Goal: Transaction & Acquisition: Purchase product/service

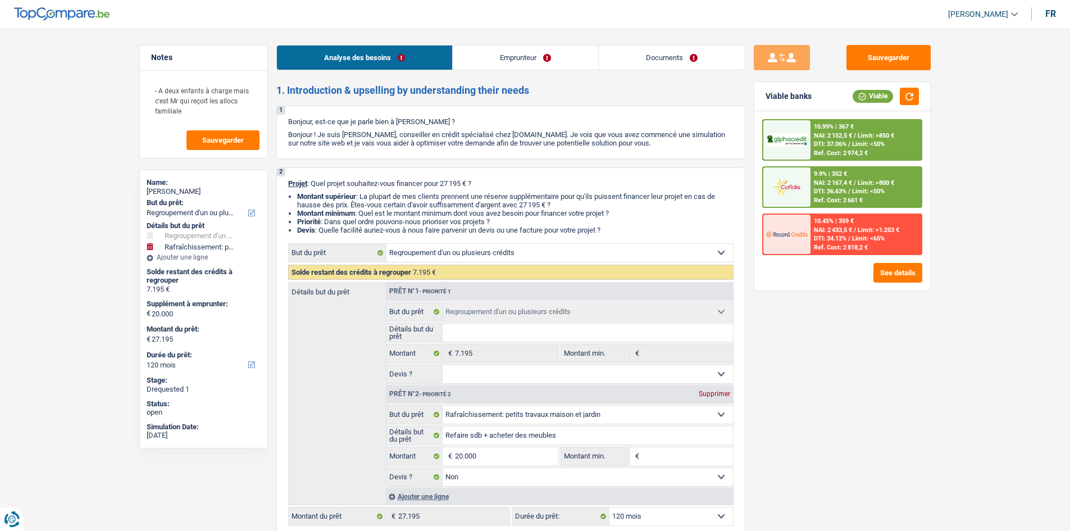
select select "refinancing"
select select "houseOrGarden"
select select "120"
select select "refinancing"
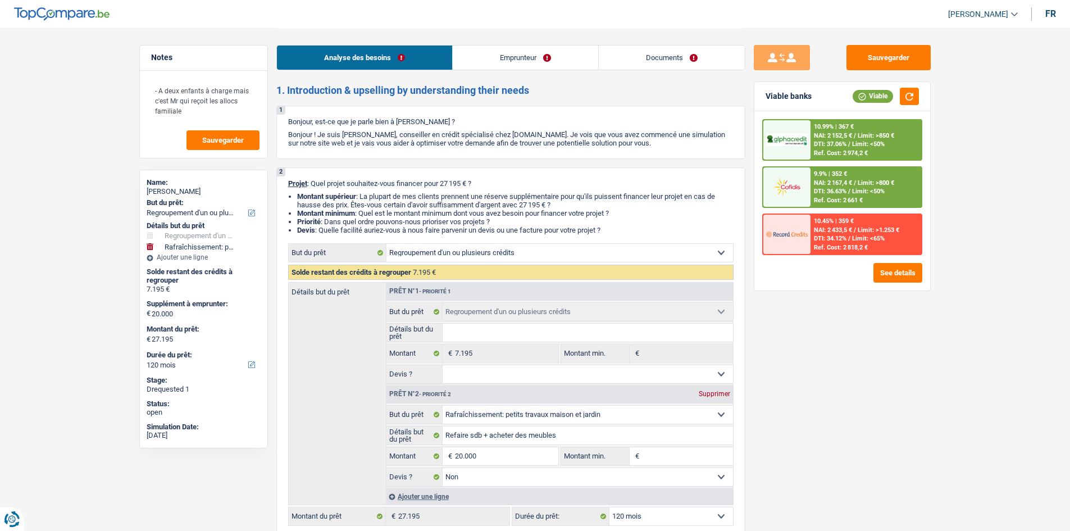
select select "refinancing"
select select "houseOrGarden"
select select "false"
select select "120"
select select "publicEmployee"
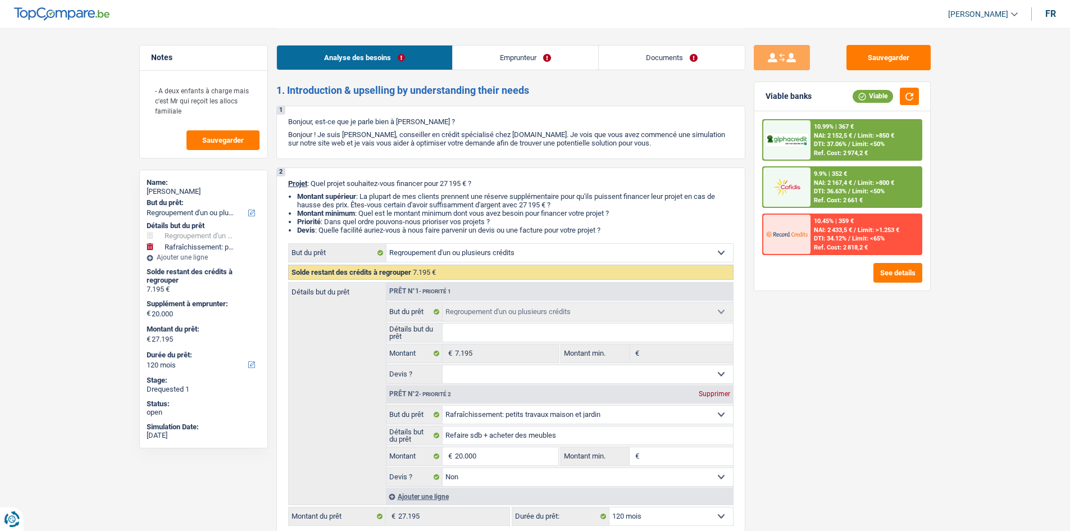
select select "netSalary"
select select "familyAllowances"
select select "mealVouchers"
select select "rents"
select select "personalSale"
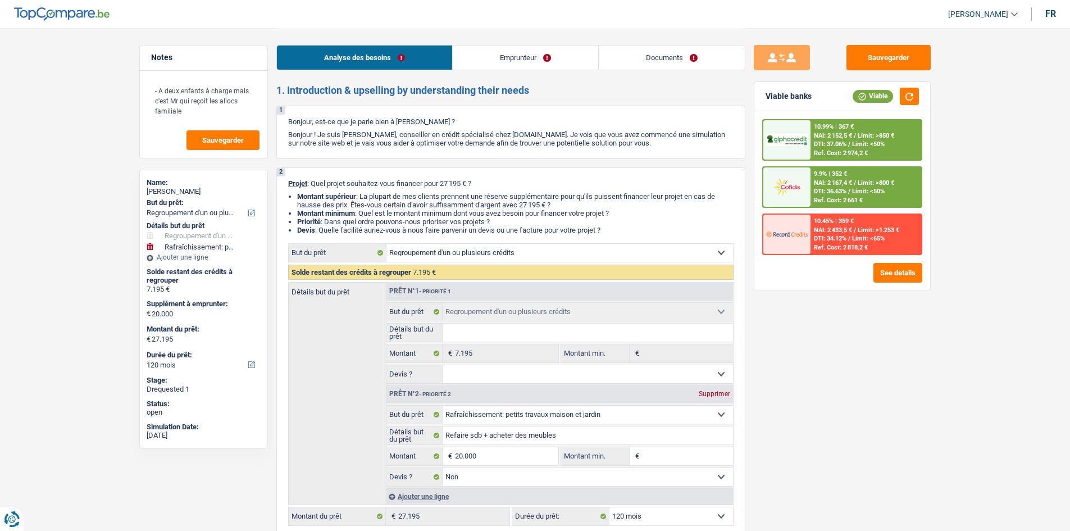
select select "48"
select select "cardOrCredit"
select select "refinancing"
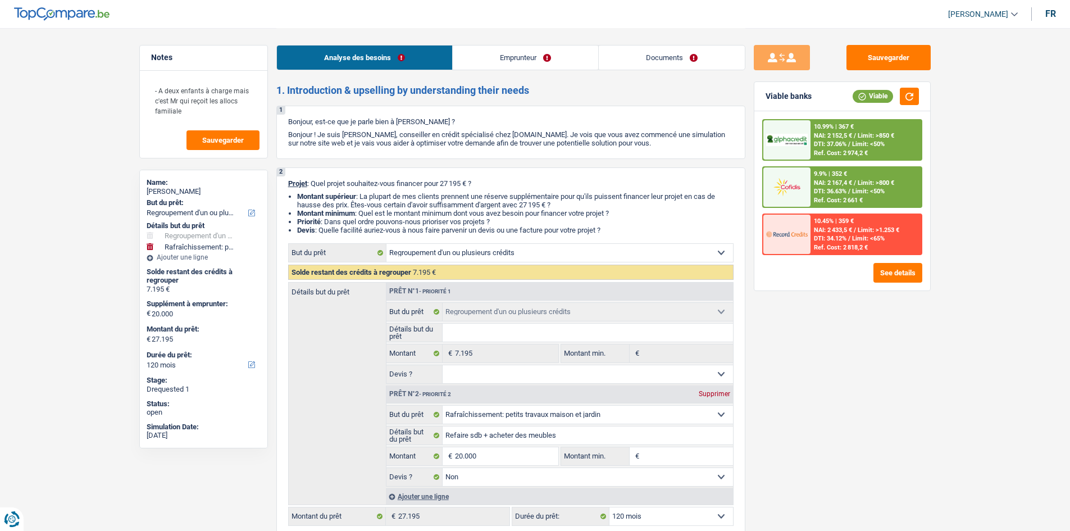
select select "houseOrGarden"
select select "false"
select select "120"
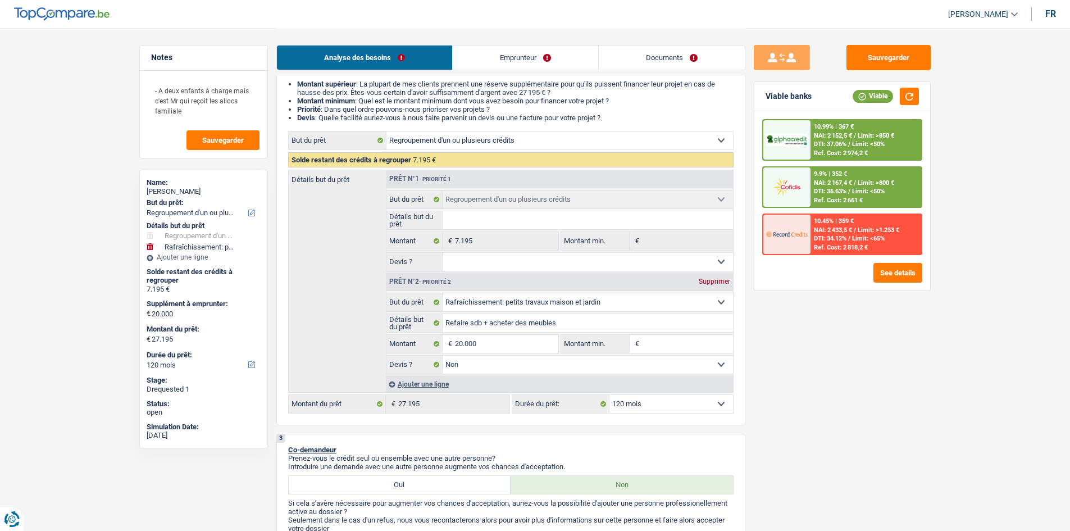
click at [866, 186] on span "Limit: >800 €" at bounding box center [876, 182] width 37 height 7
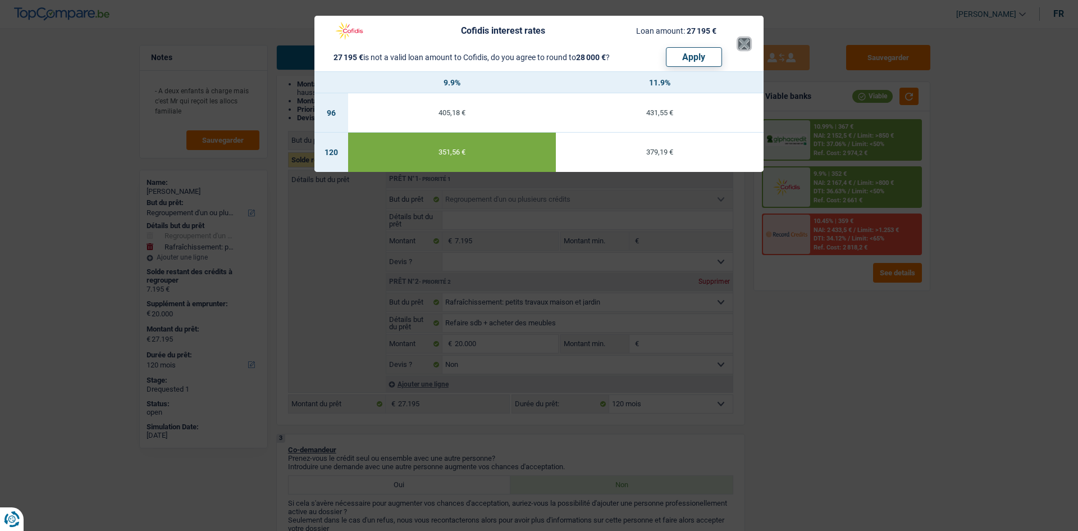
click at [745, 42] on button "×" at bounding box center [745, 43] width 12 height 11
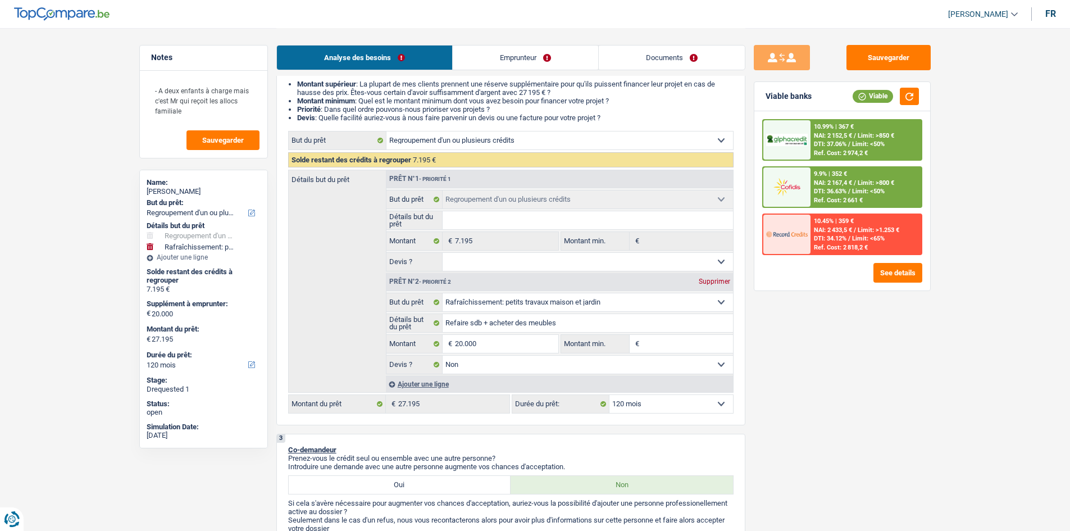
click at [827, 131] on div "10.99% | 367 € NAI: 2 152,5 € / Limit: >850 € DTI: 37.06% / Limit: <50% Ref. Co…" at bounding box center [866, 139] width 111 height 39
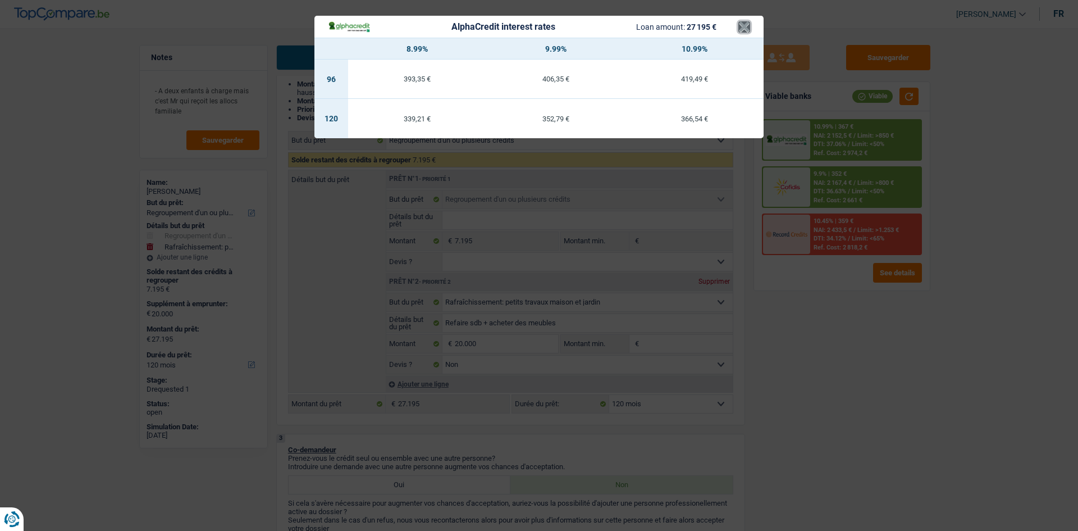
click at [745, 21] on button "×" at bounding box center [745, 26] width 12 height 11
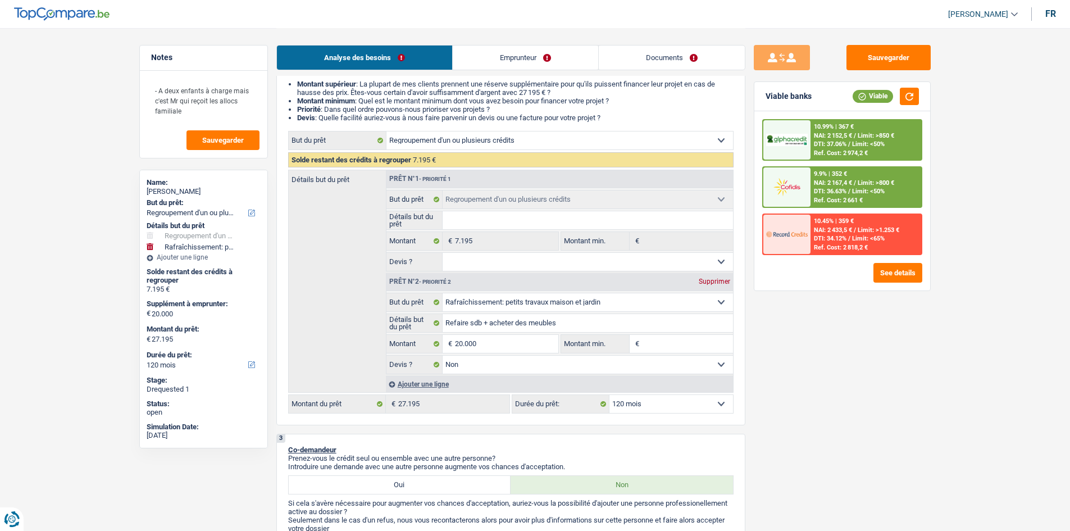
click at [808, 347] on div "Sauvegarder Viable banks Viable 10.99% | 367 € NAI: 2 152,5 € / Limit: >850 € D…" at bounding box center [842, 279] width 194 height 468
click at [660, 403] on select "12 mois 18 mois 24 mois 30 mois 36 mois 42 mois 48 mois 60 mois 72 mois 84 mois…" at bounding box center [671, 404] width 124 height 18
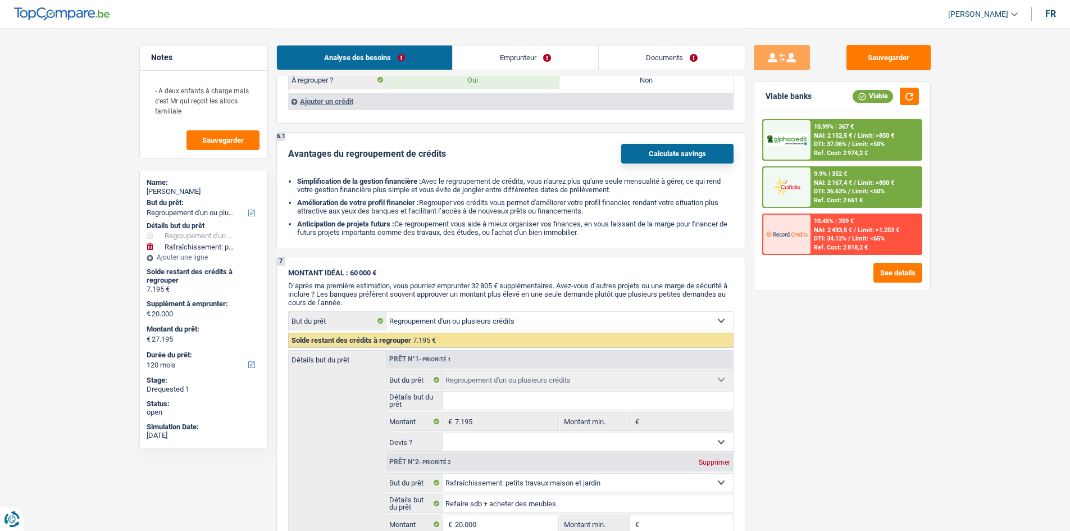
scroll to position [1573, 0]
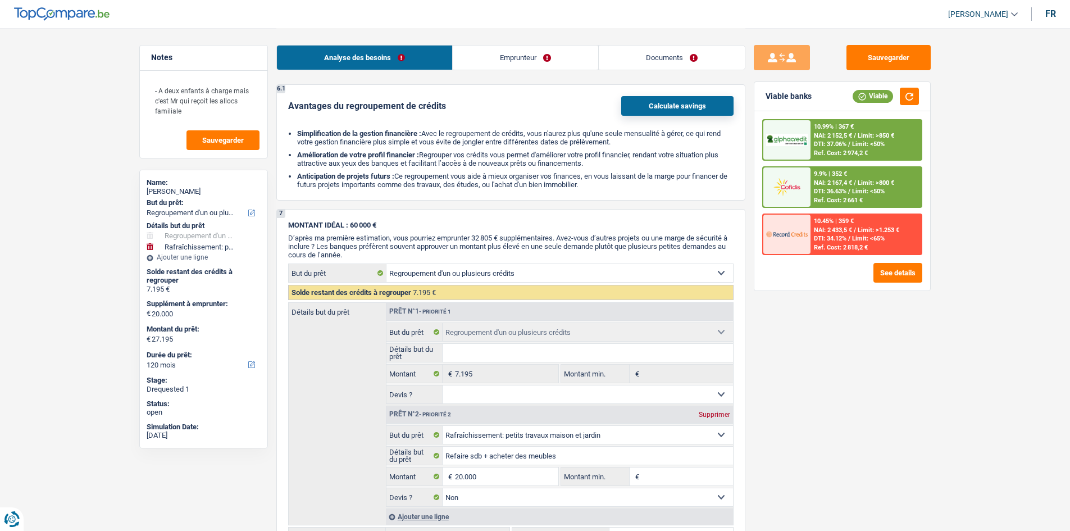
click at [498, 66] on link "Emprunteur" at bounding box center [525, 57] width 145 height 24
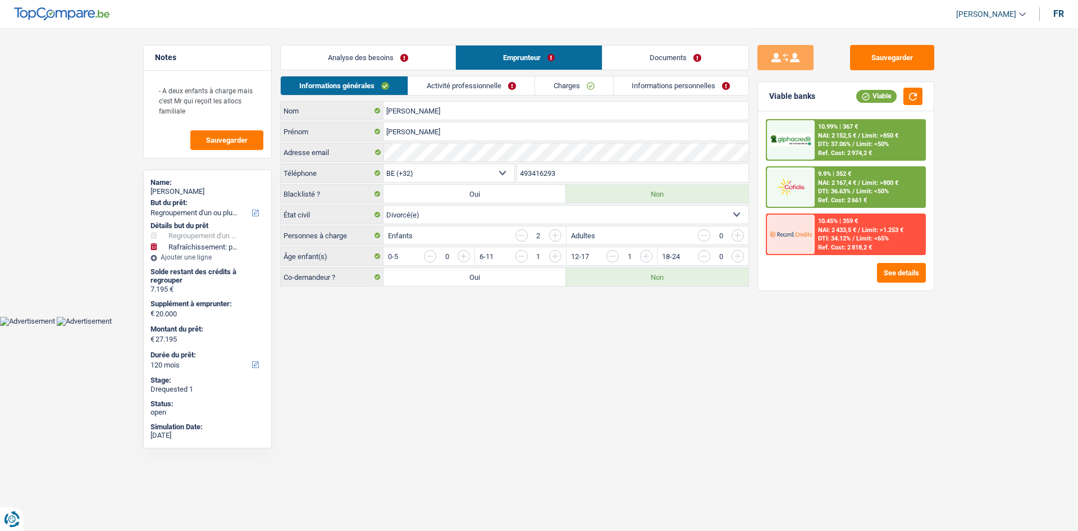
click at [466, 83] on link "Activité professionnelle" at bounding box center [471, 85] width 126 height 19
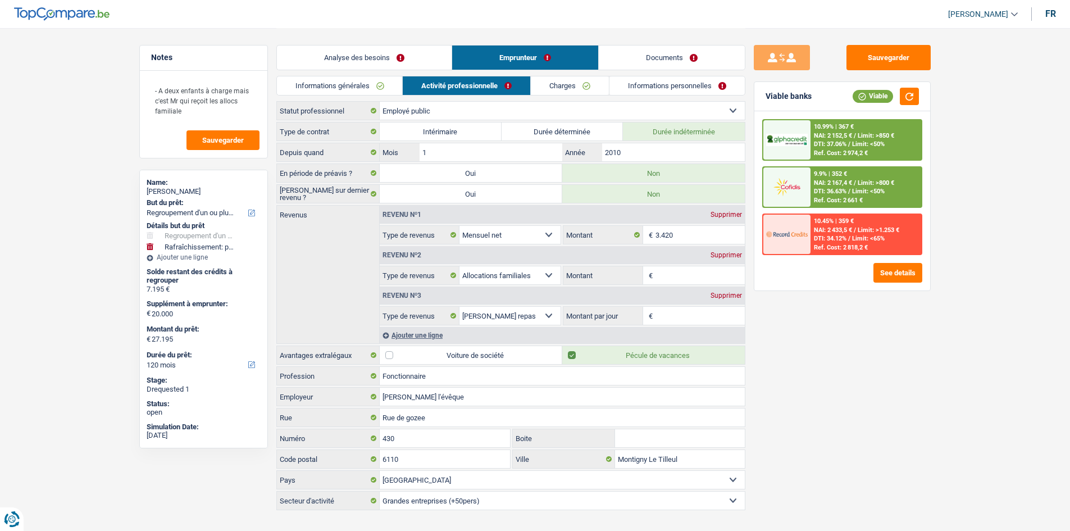
click at [339, 86] on link "Informations générales" at bounding box center [340, 85] width 126 height 19
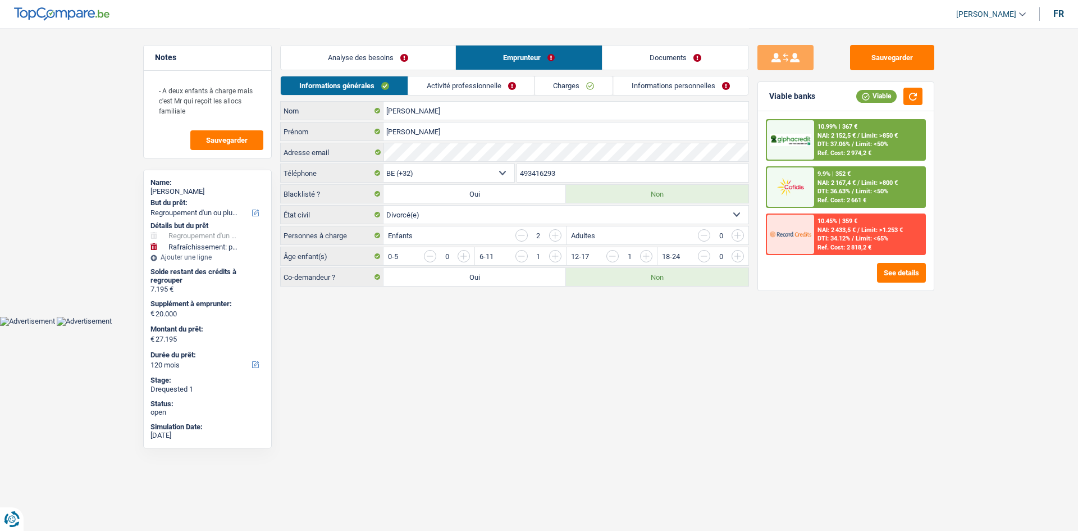
click at [454, 84] on link "Activité professionnelle" at bounding box center [471, 85] width 126 height 19
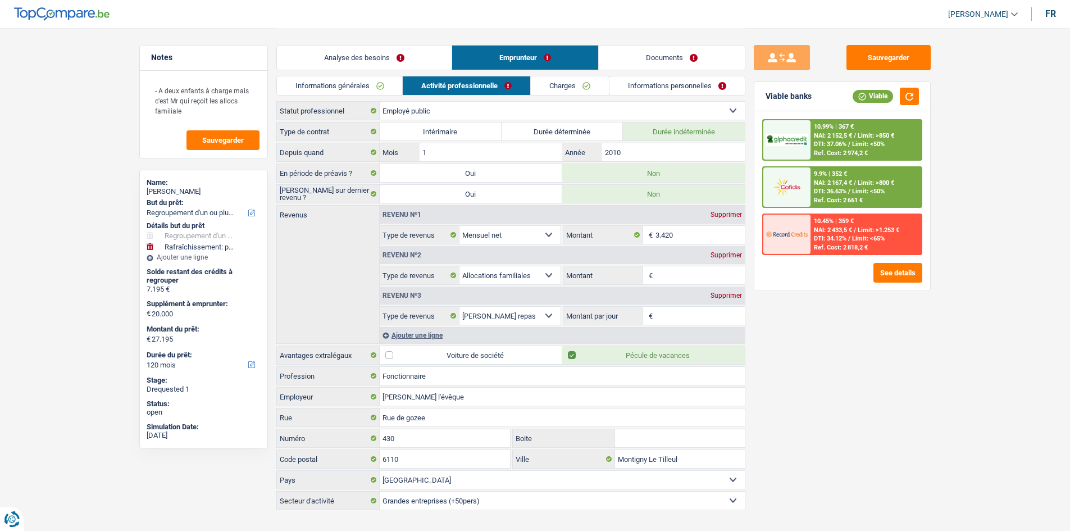
click at [732, 255] on div "Supprimer" at bounding box center [726, 255] width 37 height 7
select select "mealVouchers"
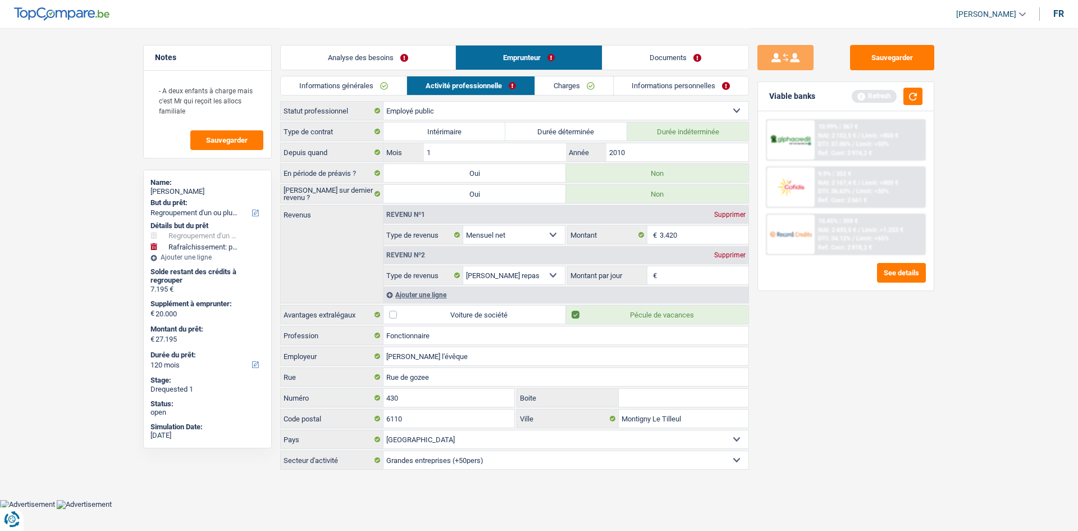
click at [350, 89] on link "Informations générales" at bounding box center [344, 85] width 126 height 19
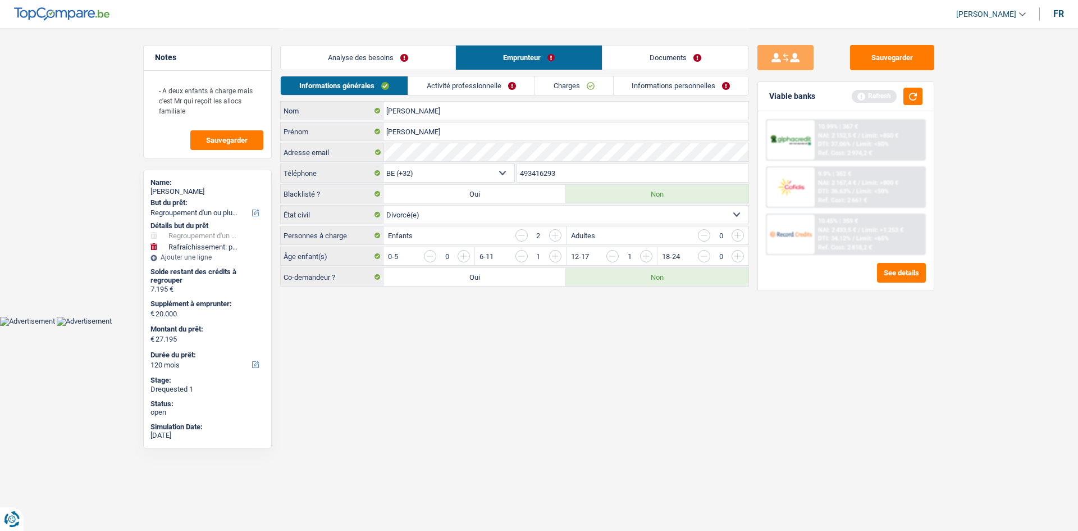
click at [434, 83] on link "Activité professionnelle" at bounding box center [471, 85] width 126 height 19
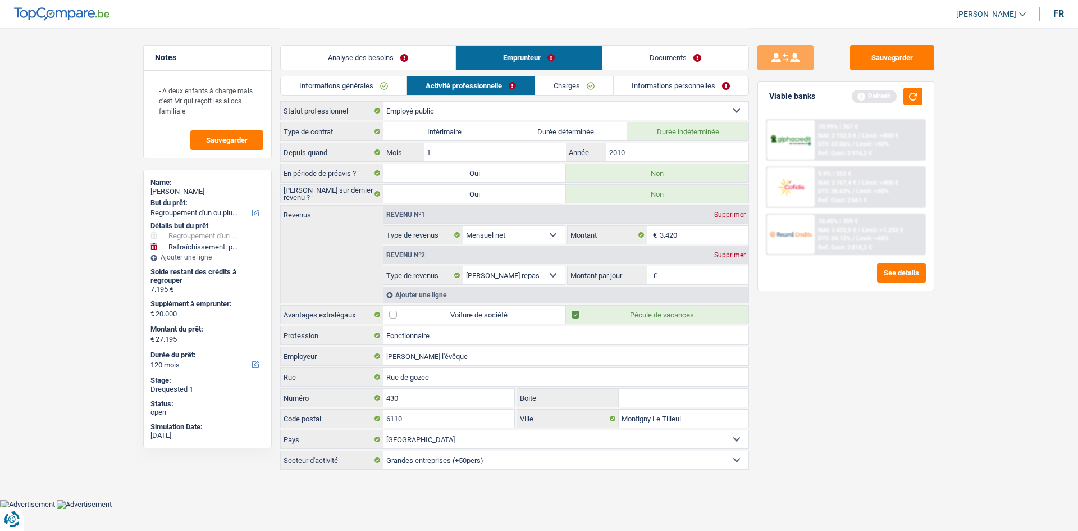
click at [376, 79] on link "Informations générales" at bounding box center [344, 85] width 126 height 19
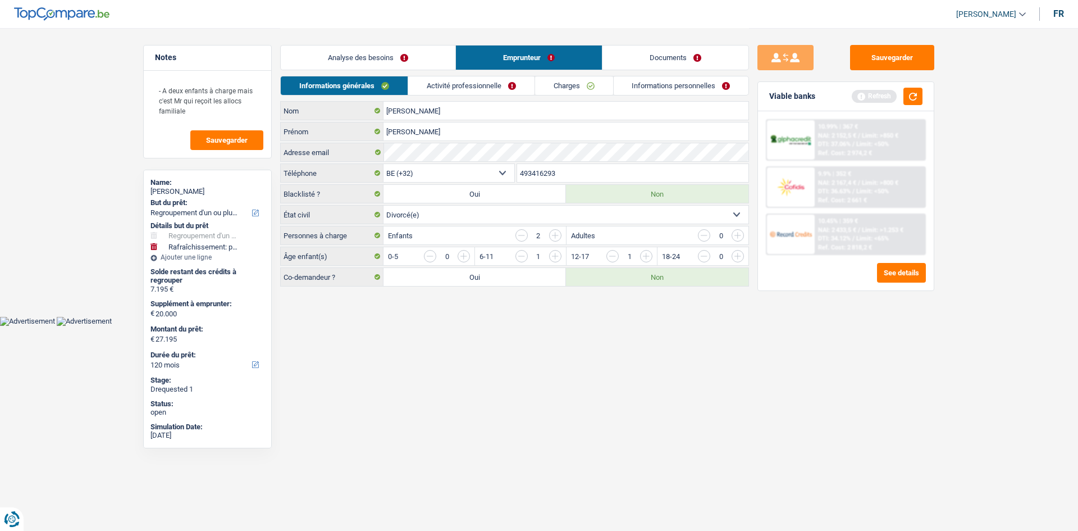
click at [483, 93] on link "Activité professionnelle" at bounding box center [471, 85] width 126 height 19
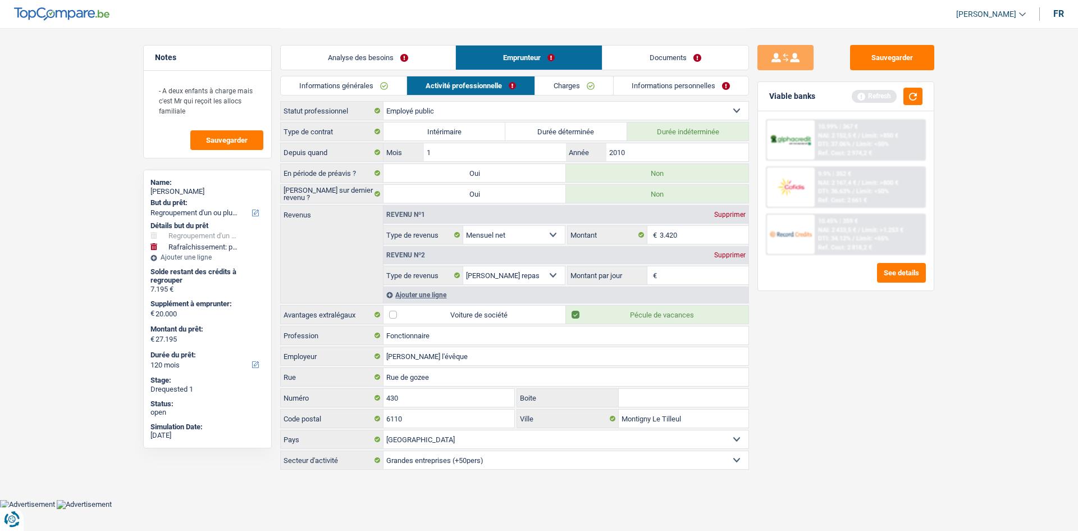
drag, startPoint x: 571, startPoint y: 89, endPoint x: 611, endPoint y: 92, distance: 39.4
click at [572, 91] on link "Charges" at bounding box center [574, 85] width 78 height 19
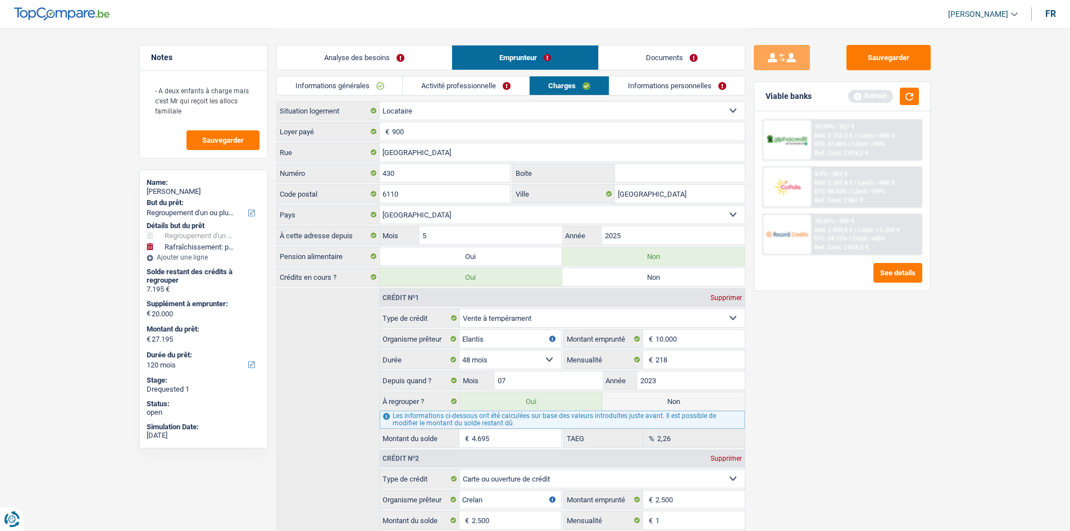
click at [658, 85] on link "Informations personnelles" at bounding box center [676, 85] width 135 height 19
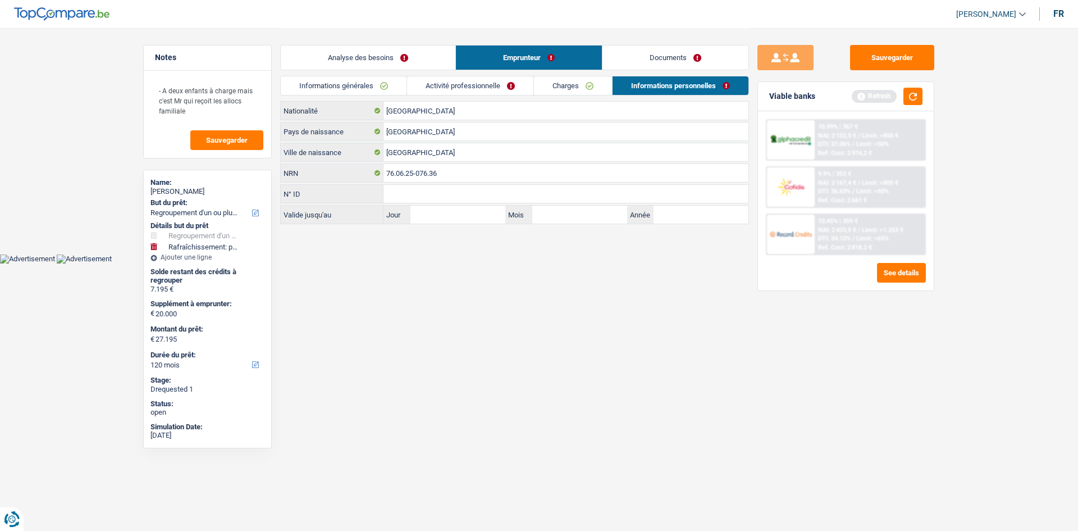
click at [571, 87] on link "Charges" at bounding box center [573, 85] width 78 height 19
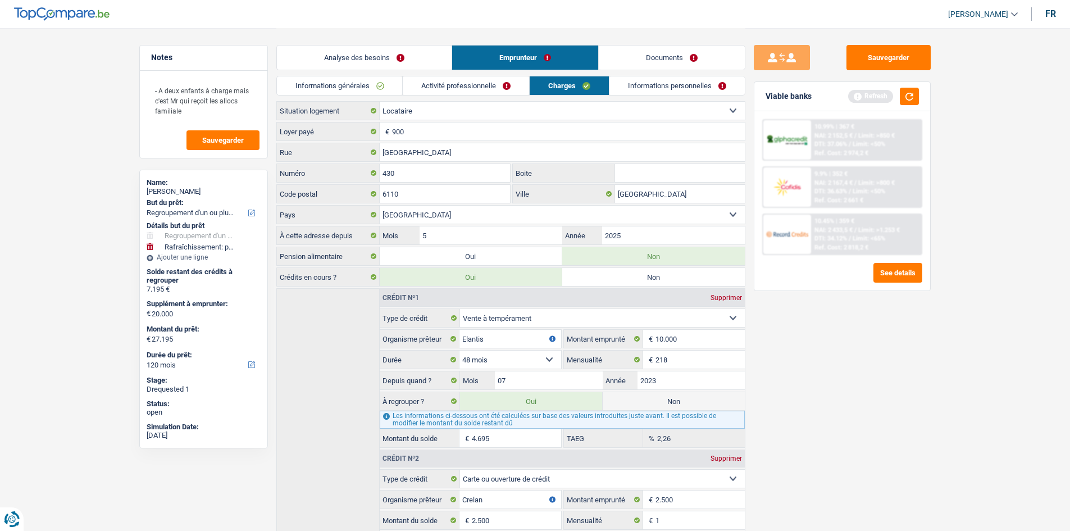
click at [484, 82] on link "Activité professionnelle" at bounding box center [466, 85] width 126 height 19
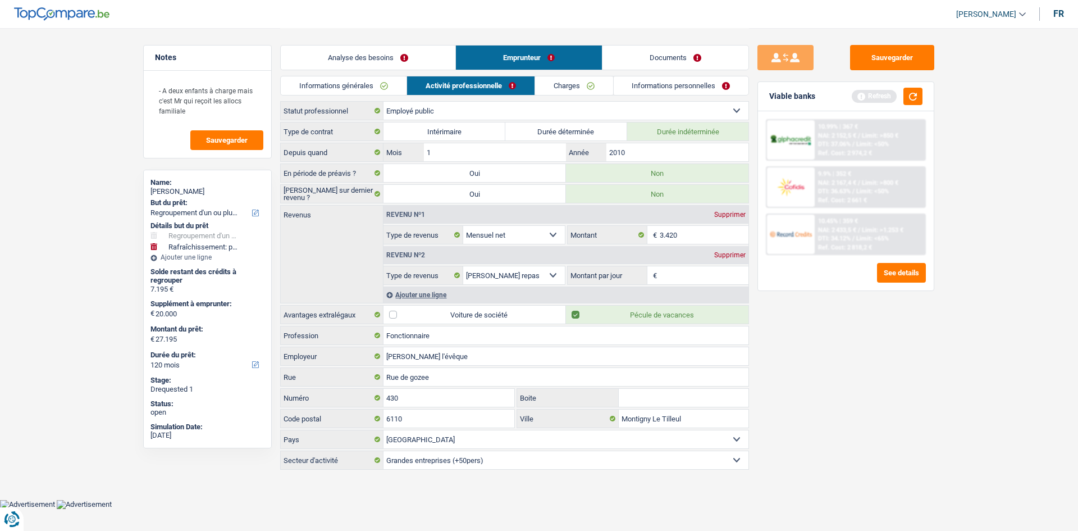
click at [387, 87] on link "Informations générales" at bounding box center [344, 85] width 126 height 19
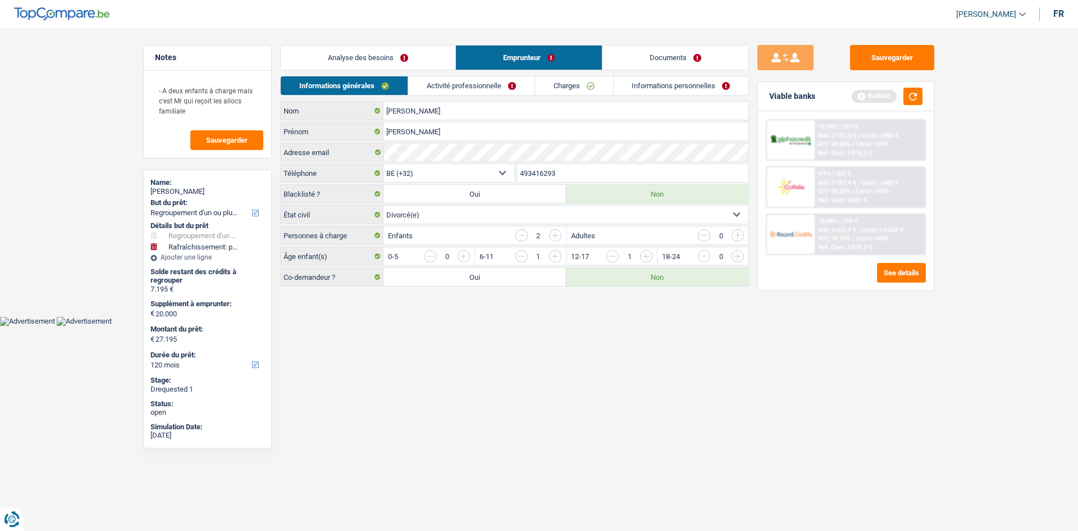
click at [444, 87] on link "Activité professionnelle" at bounding box center [471, 85] width 126 height 19
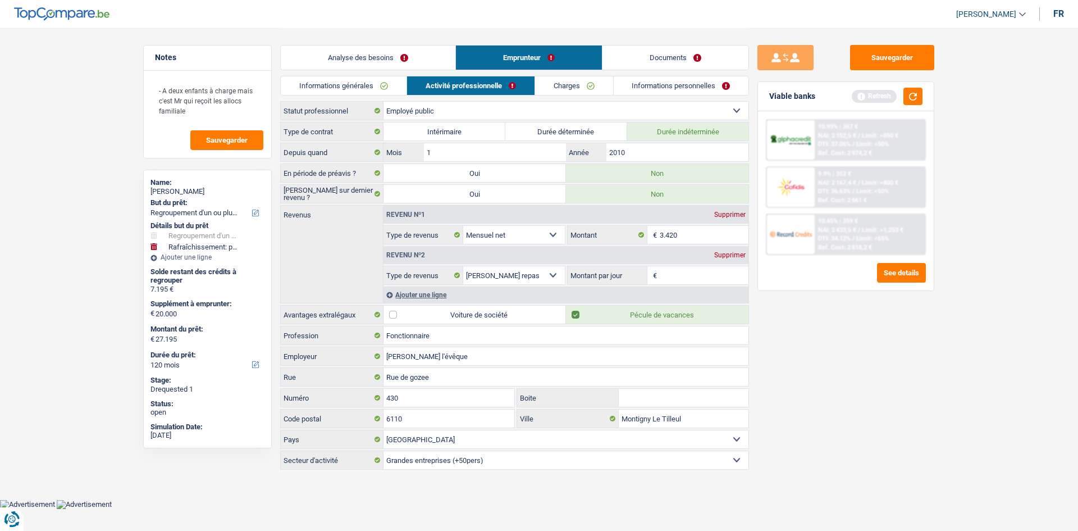
click at [530, 86] on link "Activité professionnelle" at bounding box center [471, 85] width 128 height 19
click at [567, 86] on link "Charges" at bounding box center [574, 85] width 78 height 19
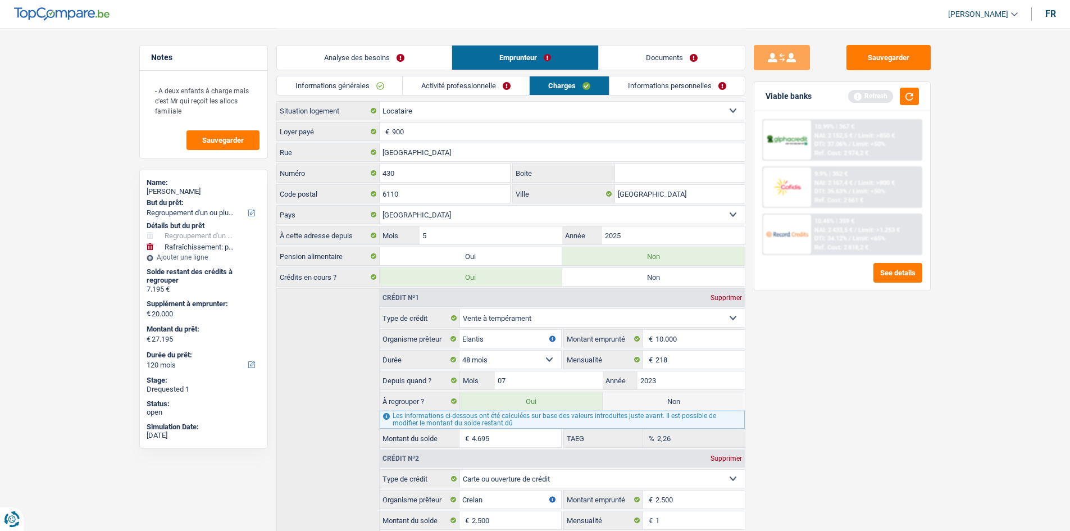
click at [654, 91] on link "Informations personnelles" at bounding box center [676, 85] width 135 height 19
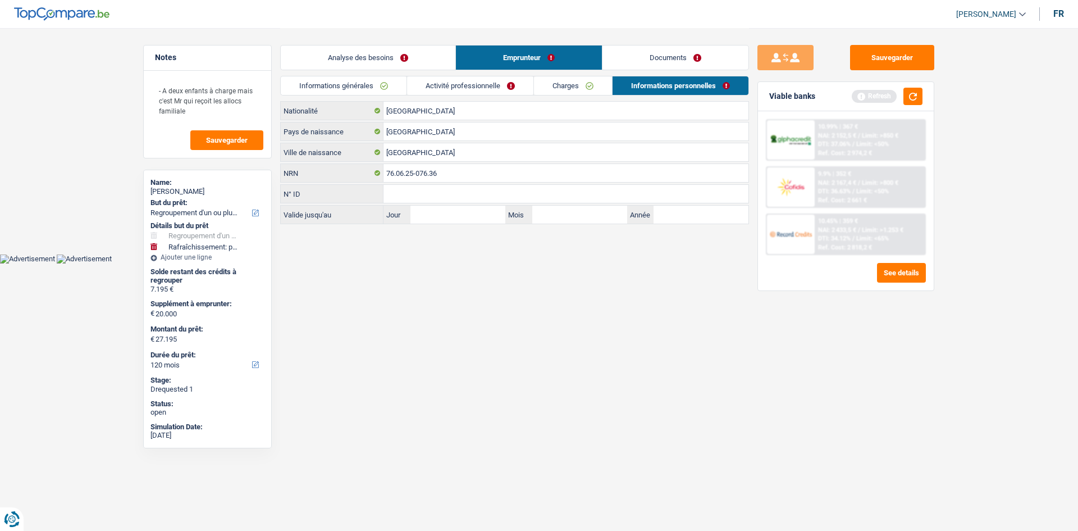
click at [537, 87] on link "Charges" at bounding box center [573, 85] width 78 height 19
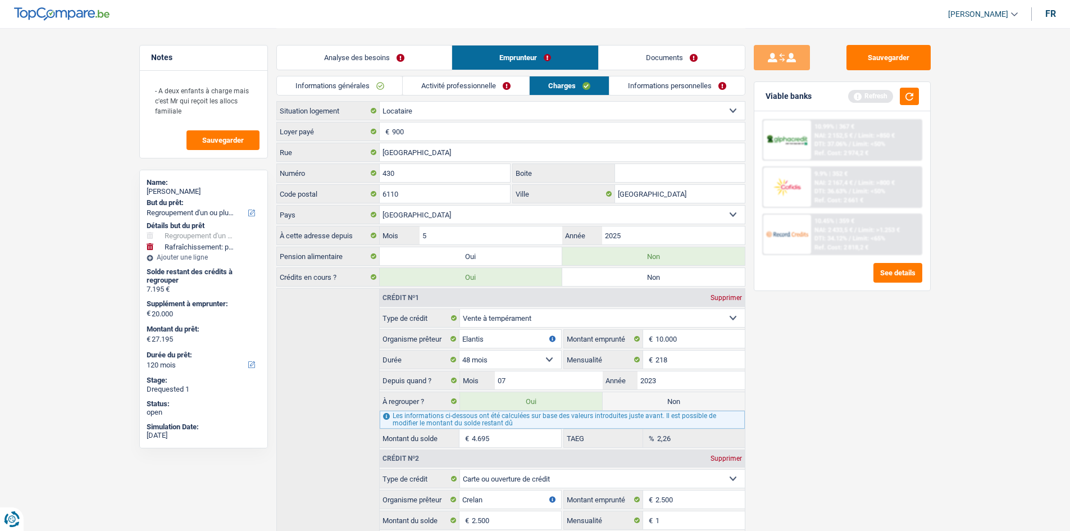
click at [385, 88] on link "Informations générales" at bounding box center [340, 85] width 126 height 19
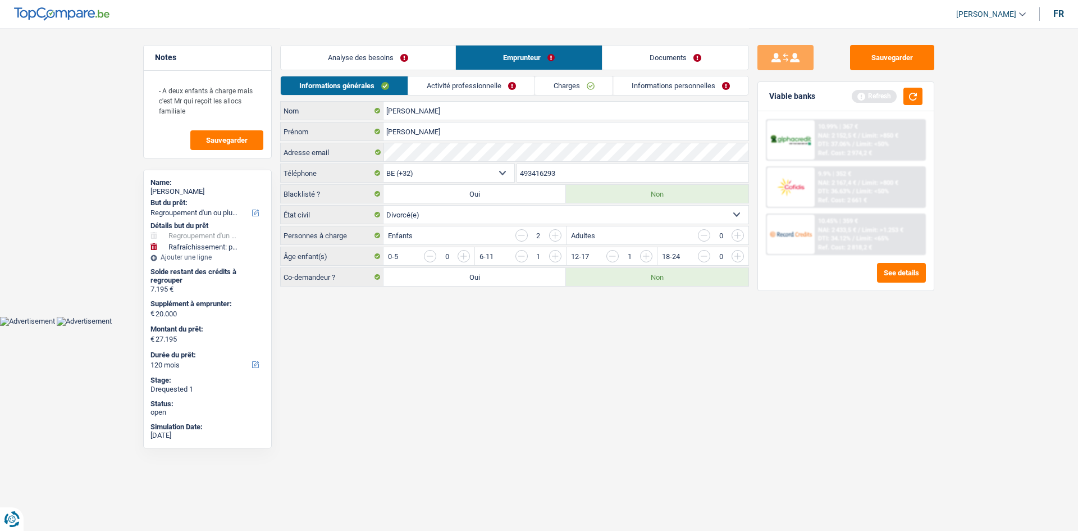
click at [350, 56] on link "Analyse des besoins" at bounding box center [368, 57] width 175 height 24
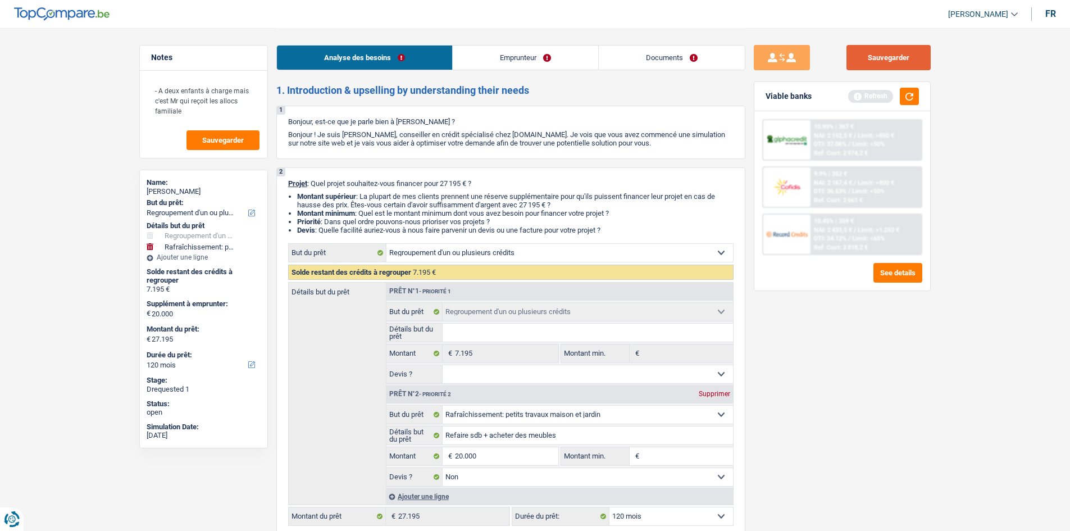
click at [896, 56] on button "Sauvegarder" at bounding box center [888, 57] width 84 height 25
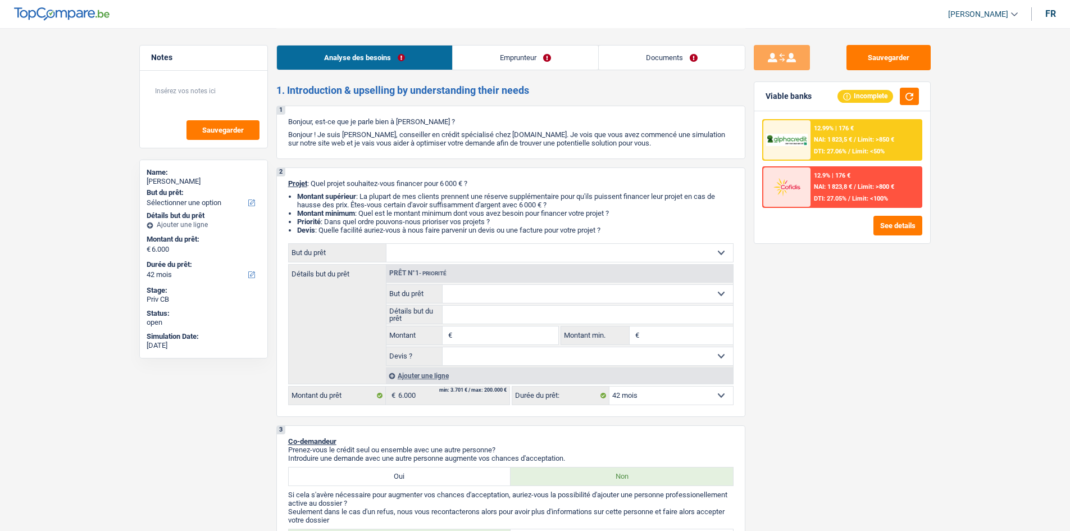
select select "42"
select select "independent"
select select "netSalary"
select select "familyAllowances"
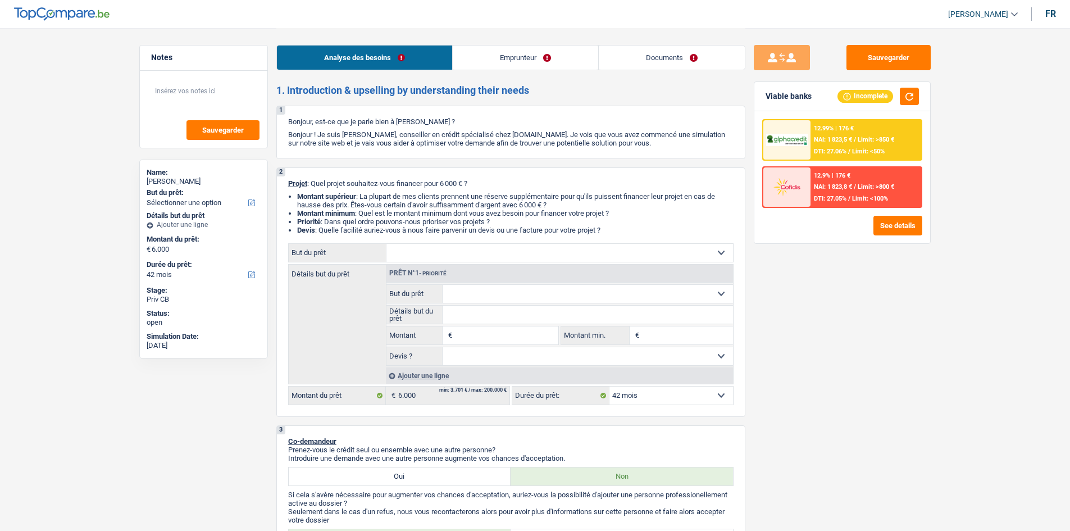
select select "rents"
select select "42"
click at [438, 251] on select "Confort maison: meubles, textile, peinture, électroménager, outillage non-profe…" at bounding box center [559, 253] width 347 height 18
select select "car"
click at [386, 244] on select "Confort maison: meubles, textile, peinture, électroménager, outillage non-profe…" at bounding box center [559, 253] width 347 height 18
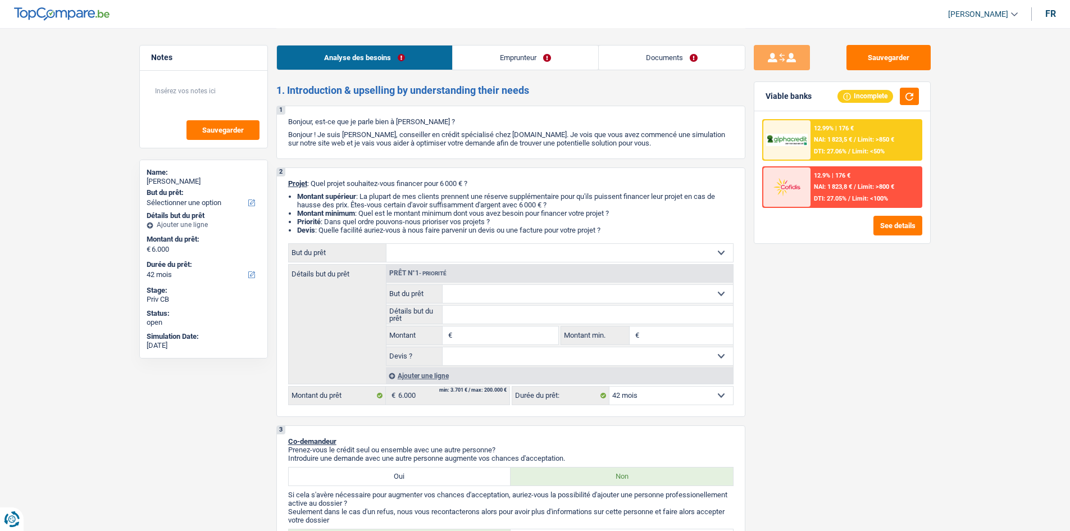
select select "car"
type input "6.000"
select select "car"
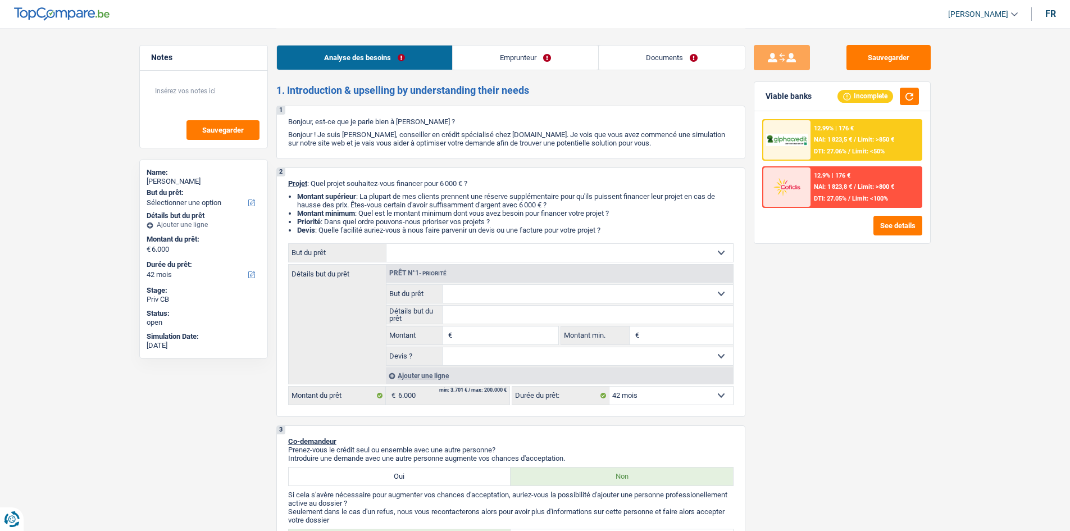
type input "6.000"
select select "car"
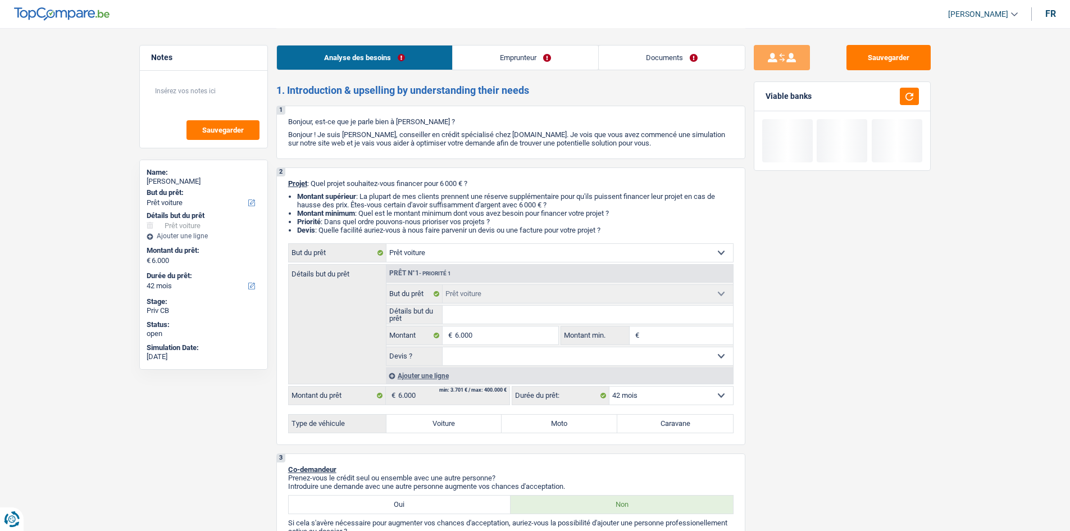
click at [485, 312] on input "Détails but du prêt" at bounding box center [588, 315] width 290 height 18
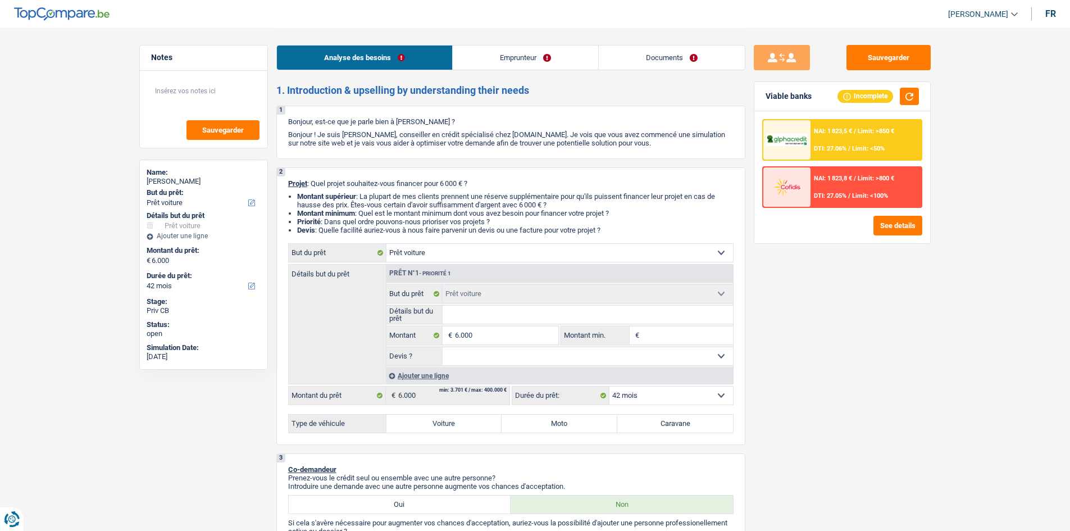
type input "A"
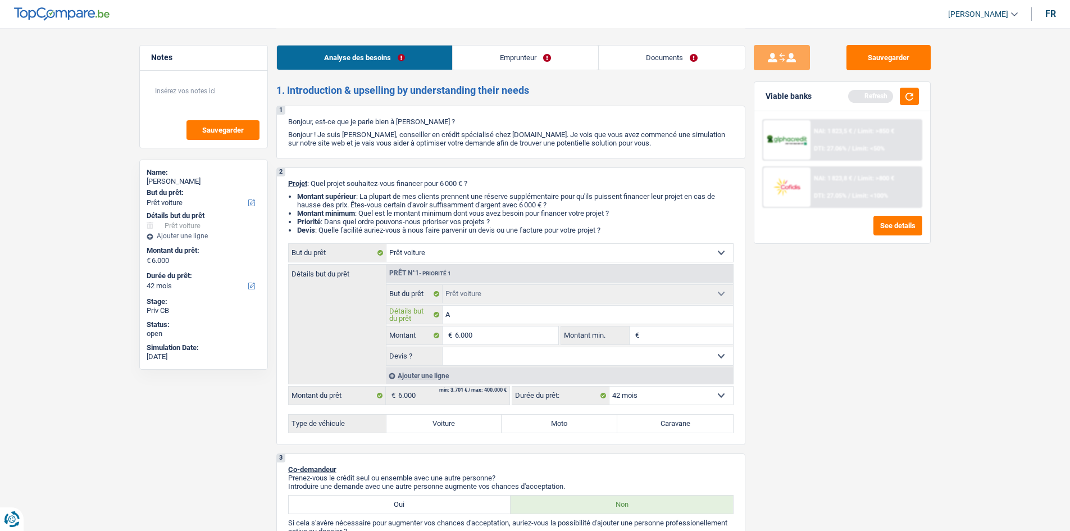
type input "Ac"
type input "Ach"
type input "Acha"
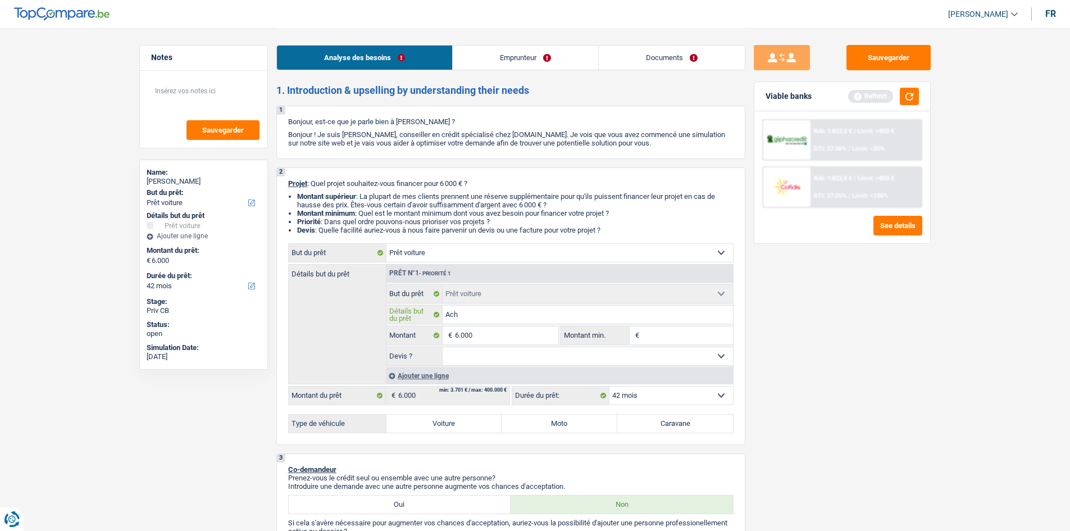
type input "Acha"
type input "Achat"
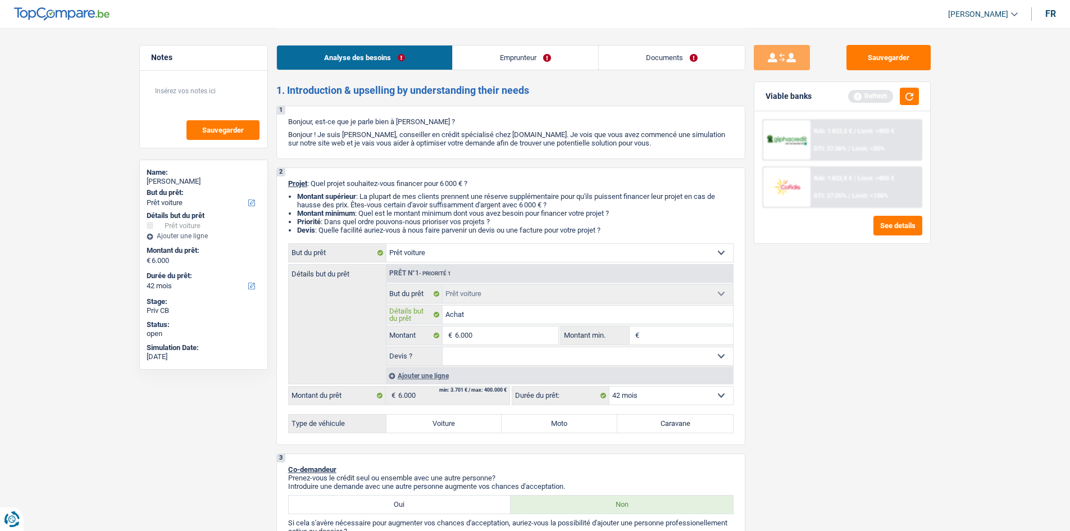
type input "Achat d"
type input "Achat d'"
type input "Achat d'u"
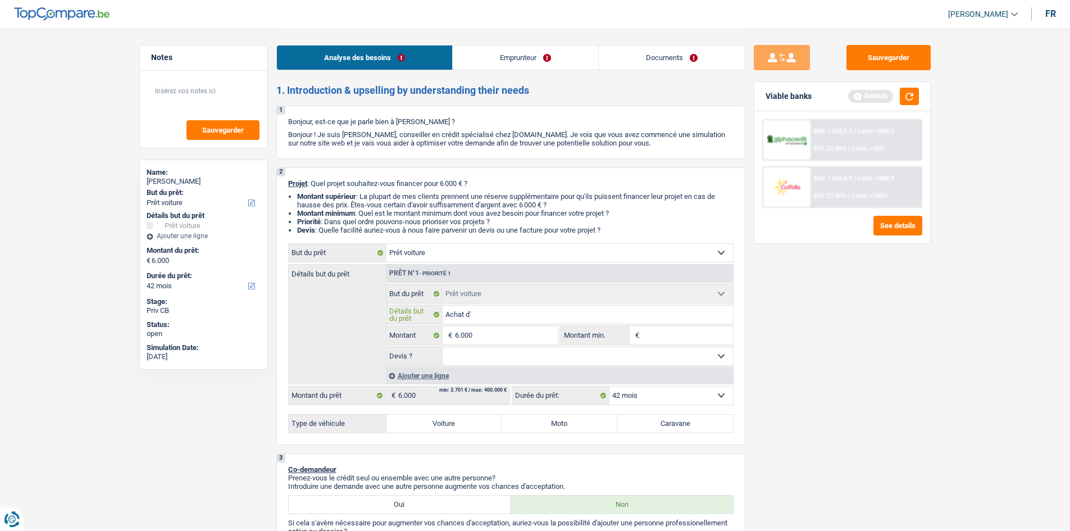
type input "Achat d'u"
type input "Achat d'un"
type input "Achat d'une"
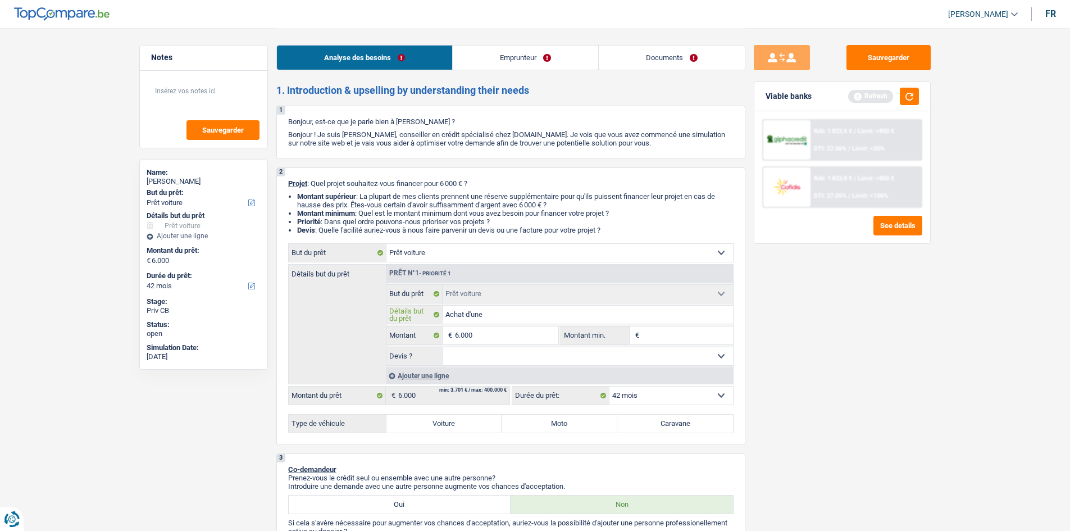
type input "Achat d'une"
type input "Achat d'une c"
type input "Achat d'une ca"
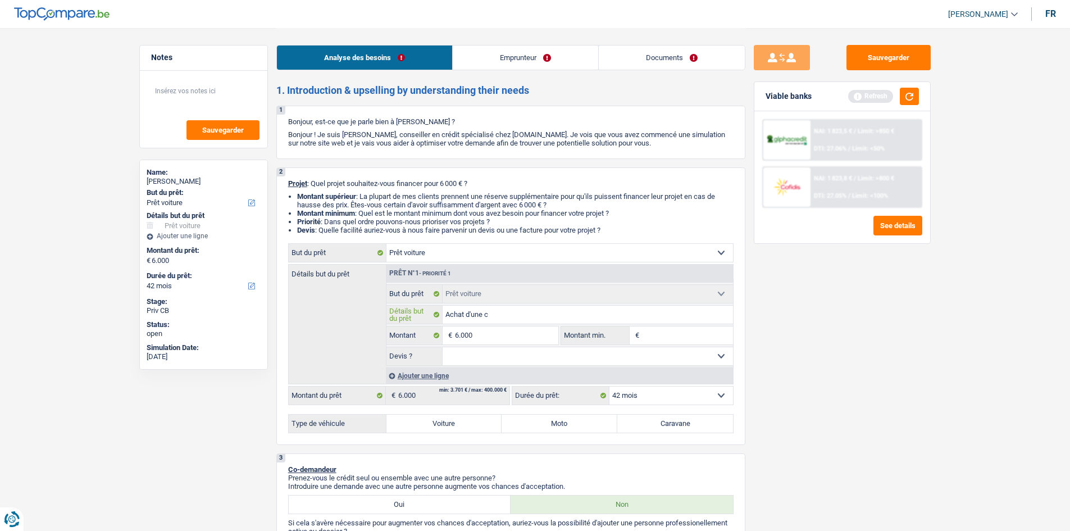
type input "Achat d'une ca"
type input "Achat d'une cam"
type input "Achat d'une [DEMOGRAPHIC_DATA]"
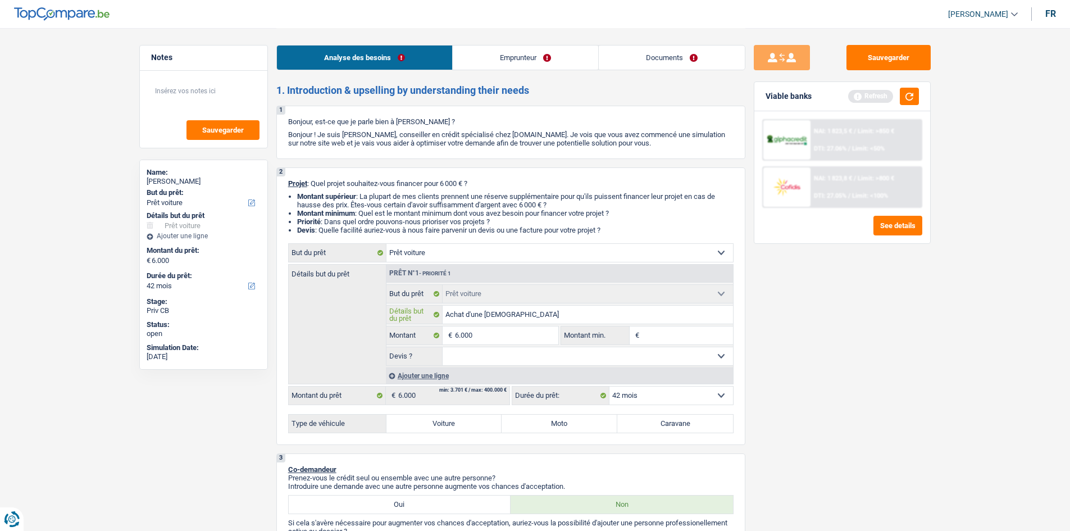
type input "Achat d'une camio"
type input "Achat d'une camion"
type input "Achat d'une camionn"
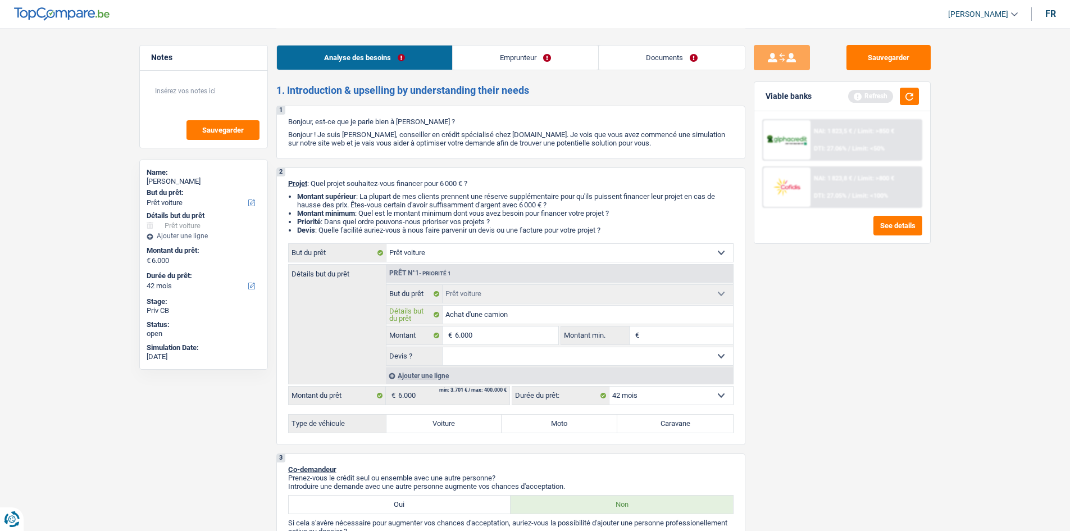
type input "Achat d'une camionn"
type input "Achat d'une camionne"
type input "Achat d'une camionnet"
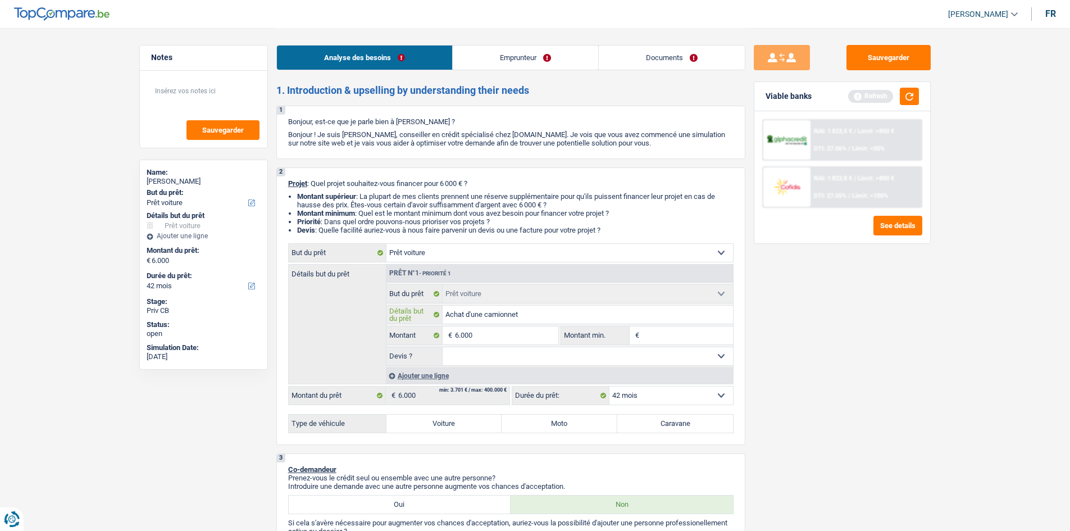
type input "Achat d'une camionnete"
type input "Achat d'une camionnet"
type input "Achat d'une camionnett"
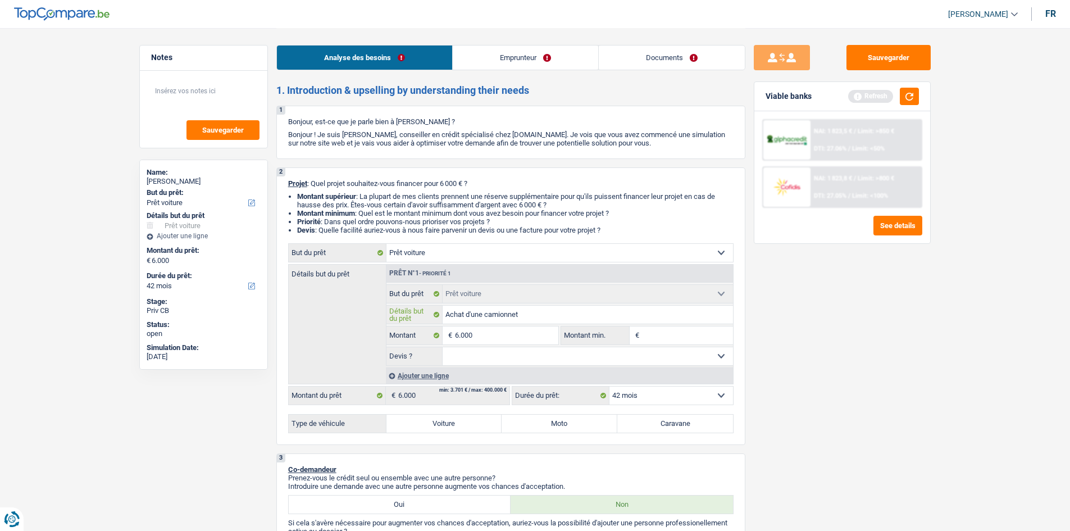
type input "Achat d'une camionnett"
type input "Achat d'une camionnette"
click at [445, 422] on label "Voiture" at bounding box center [444, 424] width 116 height 18
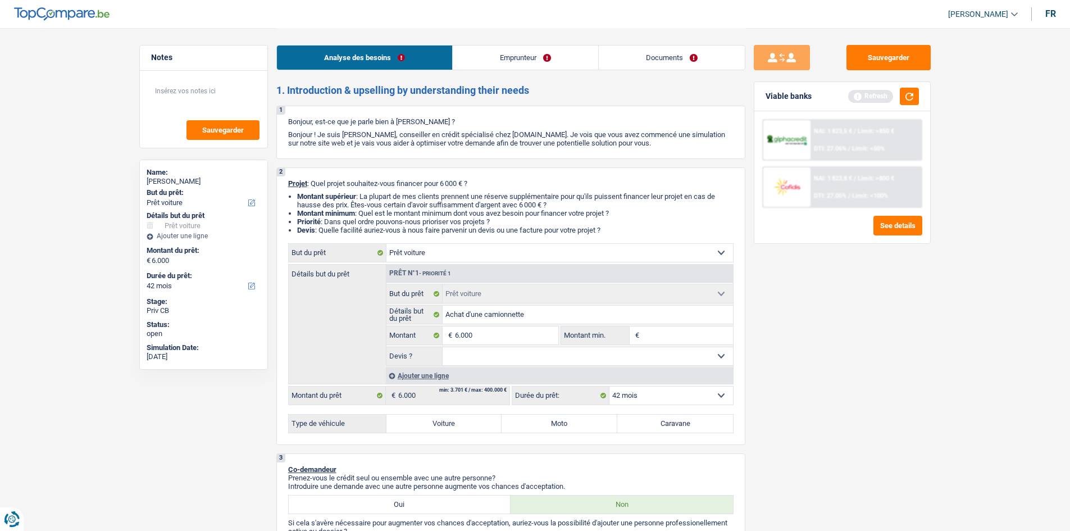
click at [445, 422] on input "Voiture" at bounding box center [444, 424] width 116 height 18
radio input "true"
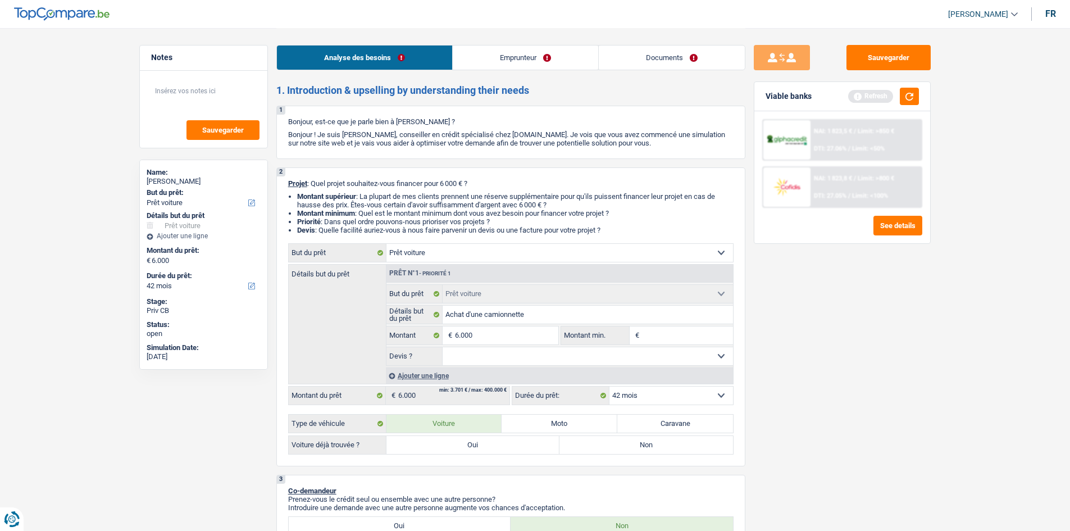
click at [490, 445] on label "Oui" at bounding box center [473, 445] width 174 height 18
click at [490, 445] on input "Oui" at bounding box center [473, 445] width 174 height 18
radio input "true"
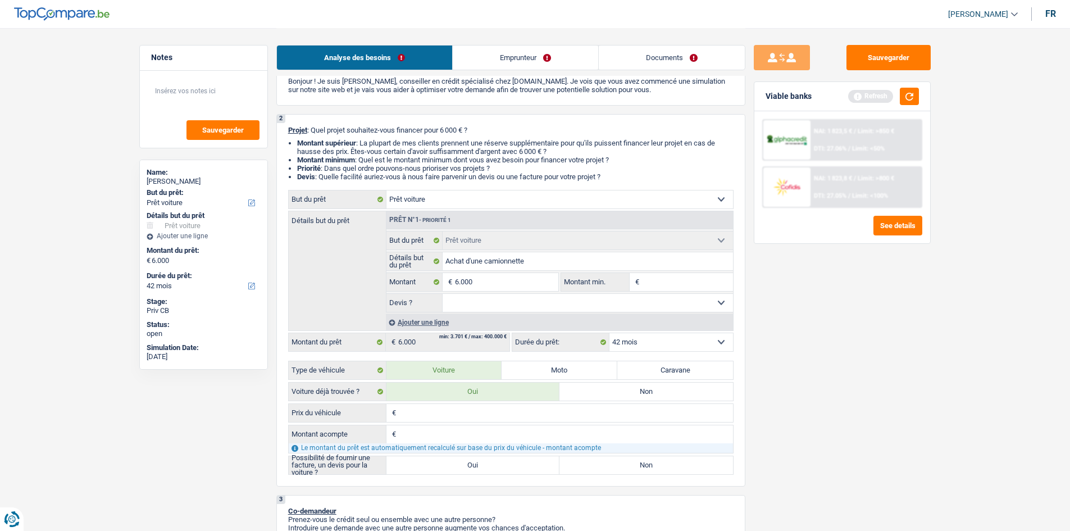
scroll to position [112, 0]
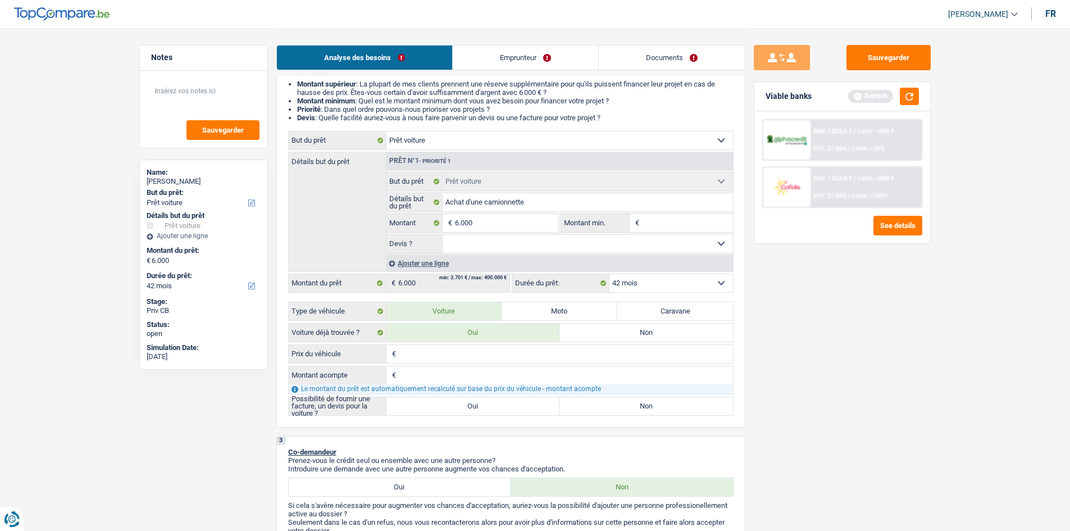
click at [467, 350] on input "Prix du véhicule" at bounding box center [566, 354] width 334 height 18
type input "8"
type input "80"
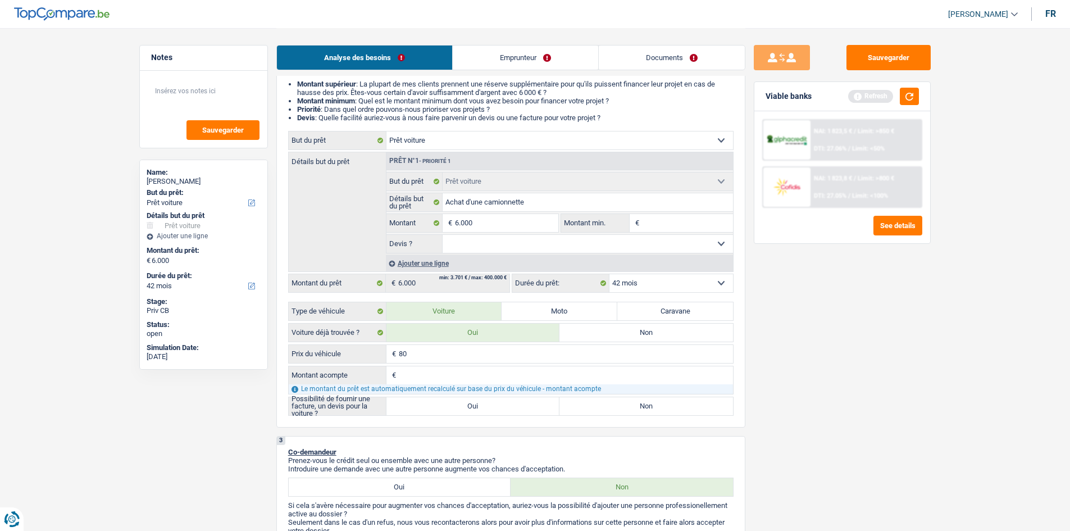
type input "800"
type input "8.000"
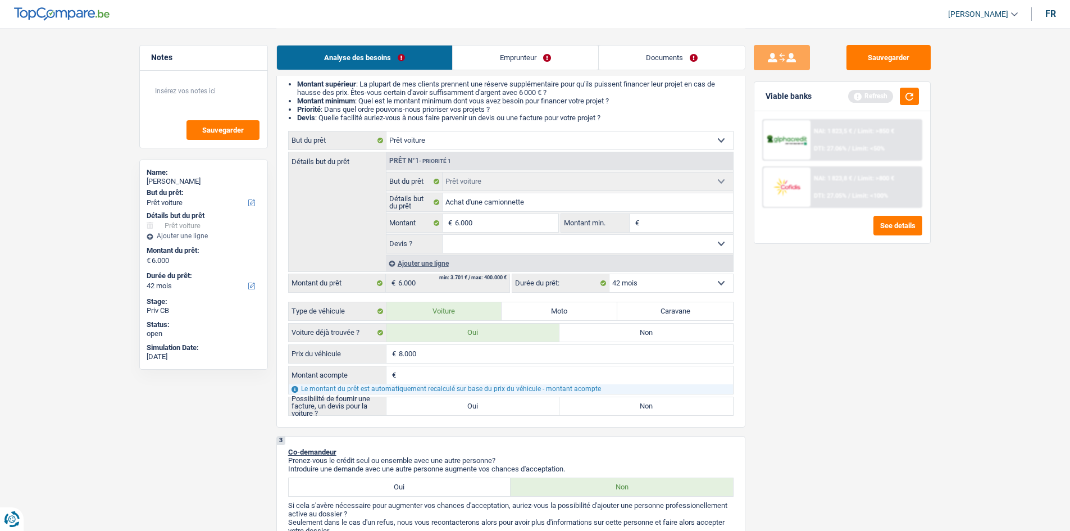
click at [424, 379] on input "Montant acompte" at bounding box center [566, 375] width 334 height 18
type input "3"
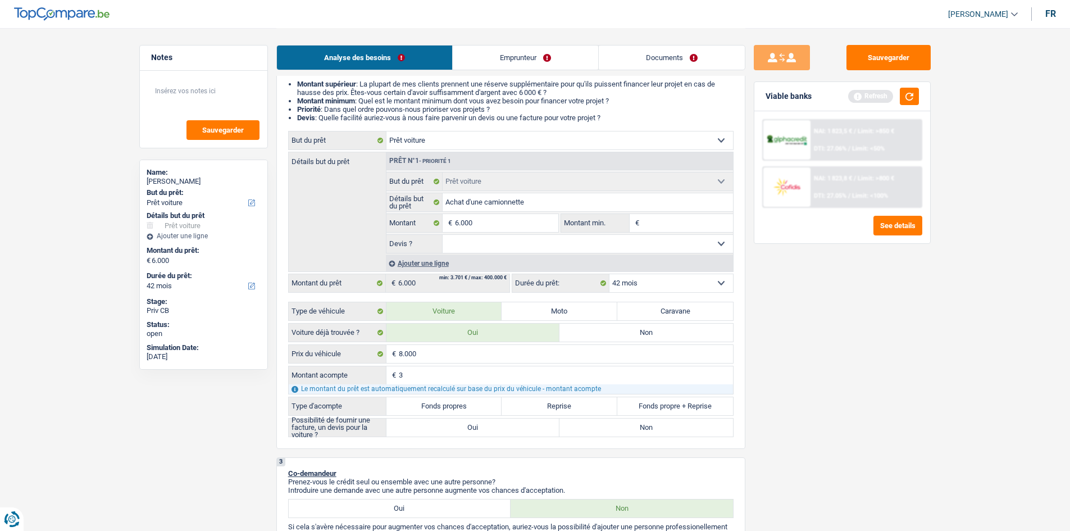
type input "30"
type input "300"
type input "3.000"
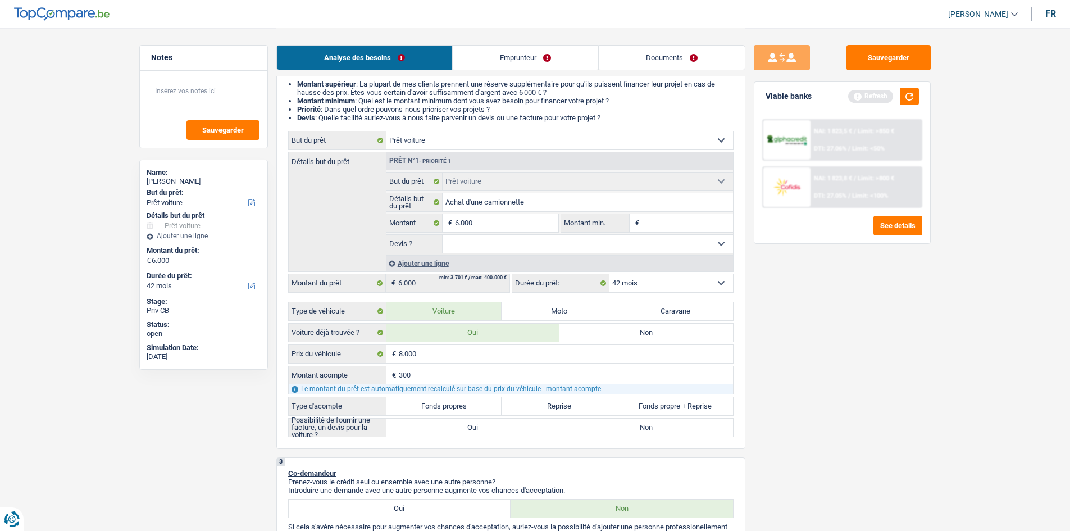
type input "3.000"
click at [443, 407] on label "Fonds propres" at bounding box center [444, 406] width 116 height 18
click at [443, 407] on input "Fonds propres" at bounding box center [444, 406] width 116 height 18
radio input "true"
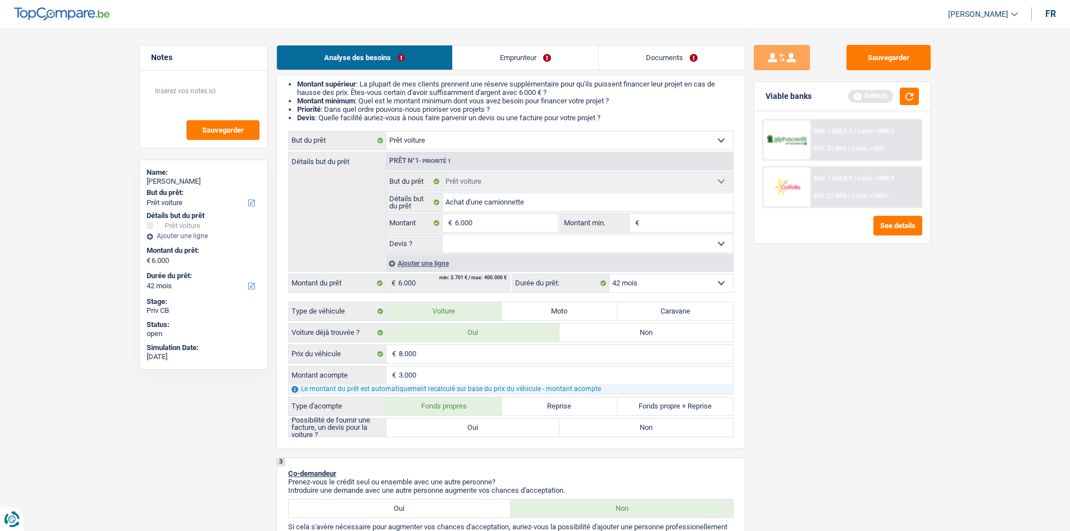
type input "5.000"
select select "36"
type input "5.000"
select select "36"
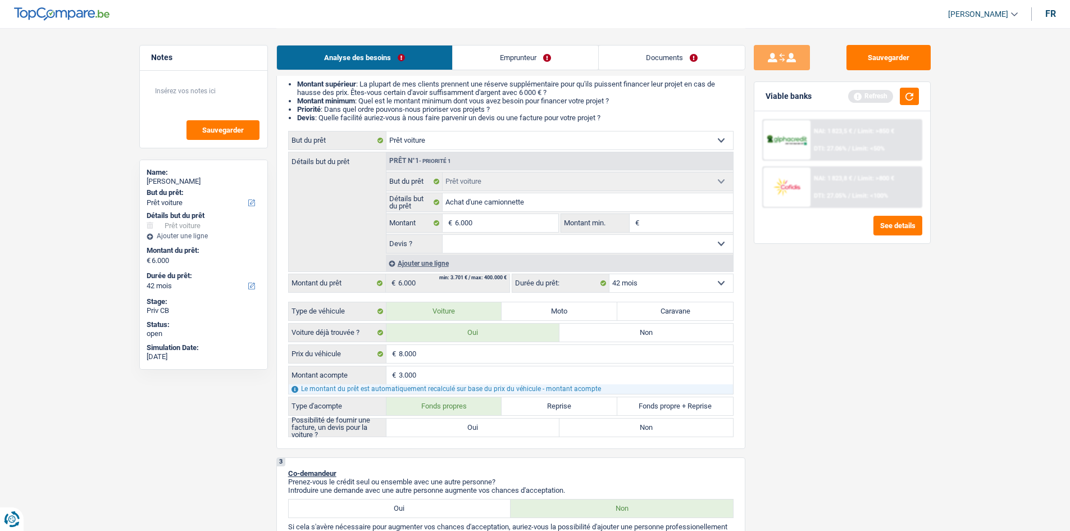
type input "5.000"
select select "36"
radio input "true"
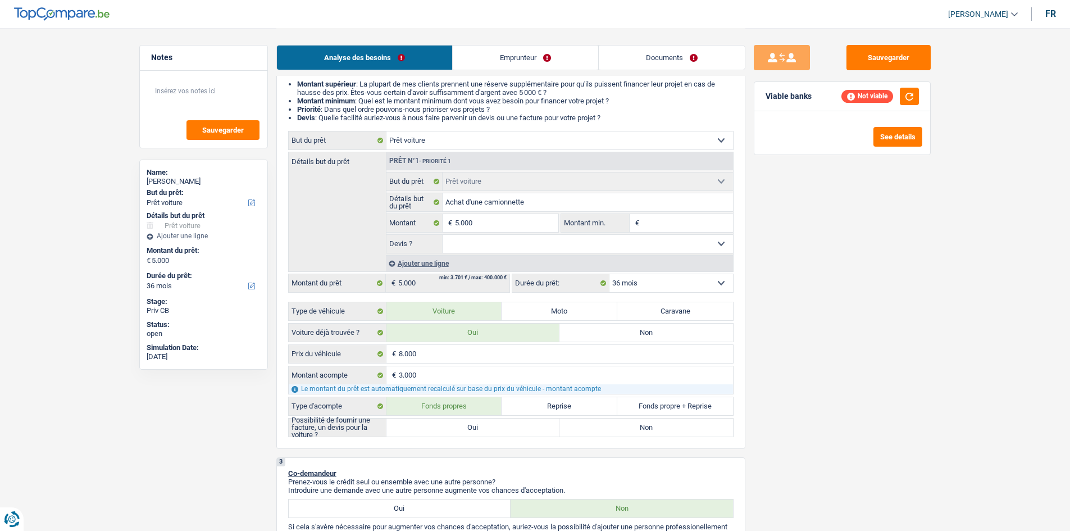
click at [470, 427] on label "Oui" at bounding box center [473, 427] width 174 height 18
click at [470, 427] on input "Oui" at bounding box center [473, 427] width 174 height 18
radio input "true"
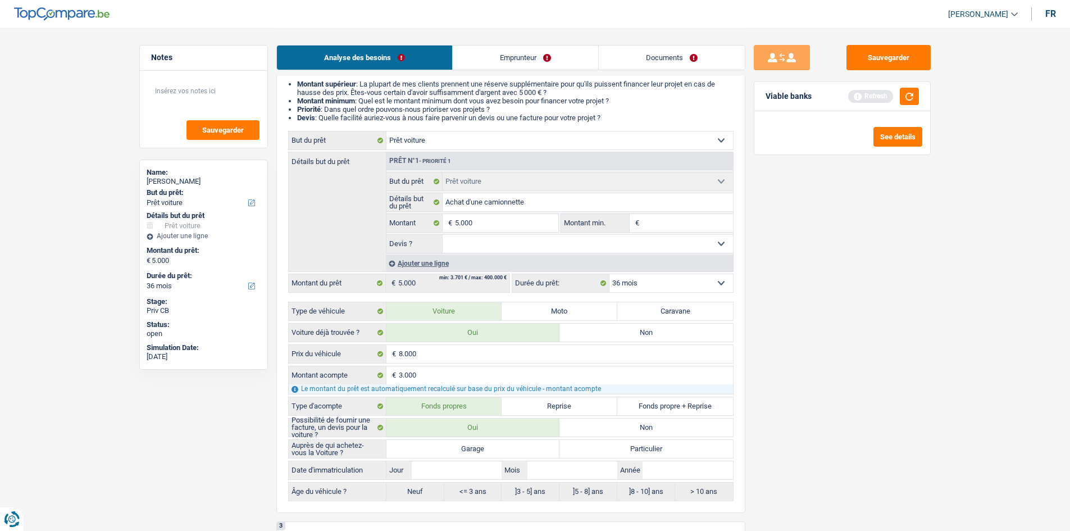
click at [590, 448] on label "Particulier" at bounding box center [646, 449] width 174 height 18
click at [590, 448] on input "Particulier" at bounding box center [646, 449] width 174 height 18
radio input "true"
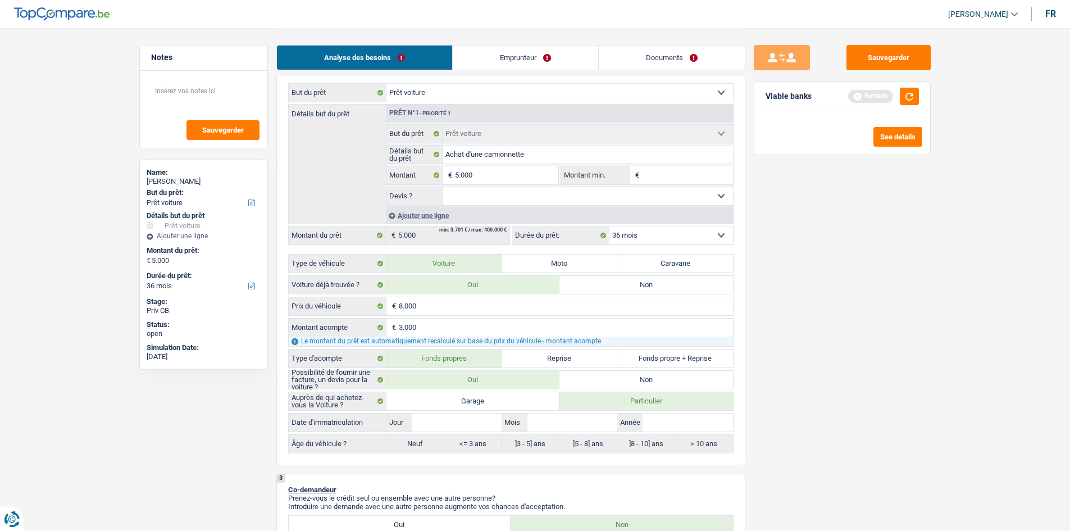
scroll to position [225, 0]
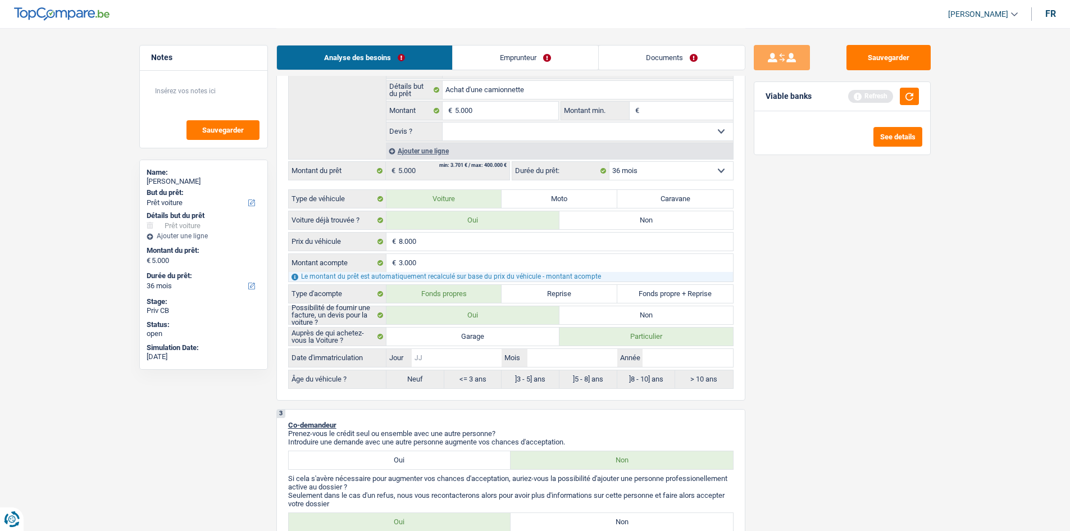
click at [467, 353] on input "Jour" at bounding box center [457, 358] width 90 height 18
type input "0"
type input "01"
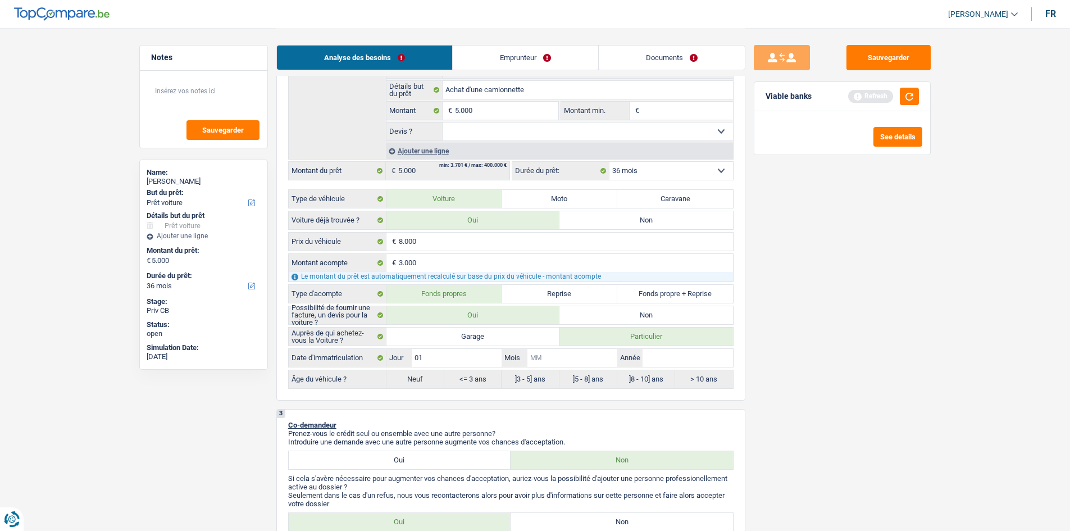
type input "0"
type input "01"
type input "2"
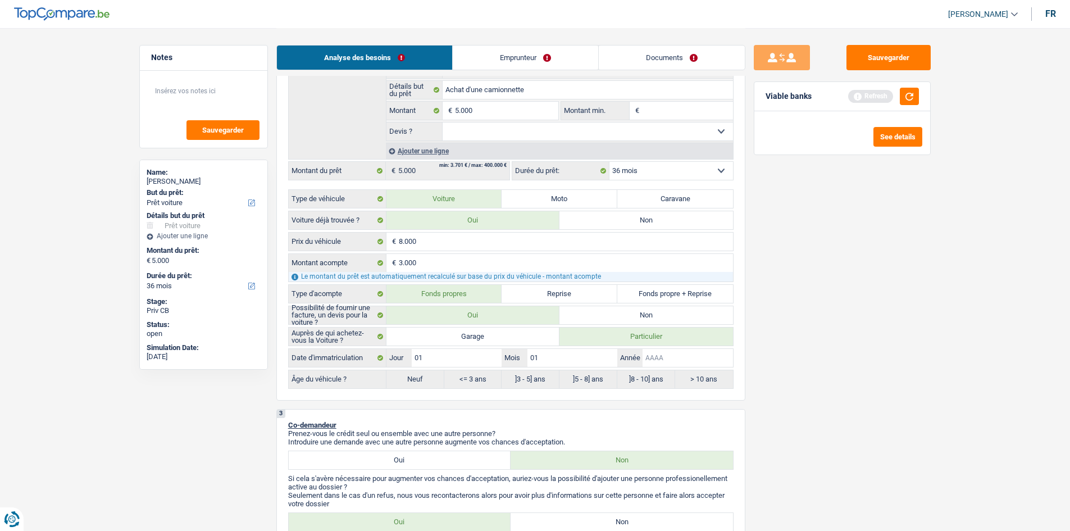
type input "2"
type input "20"
type input "201"
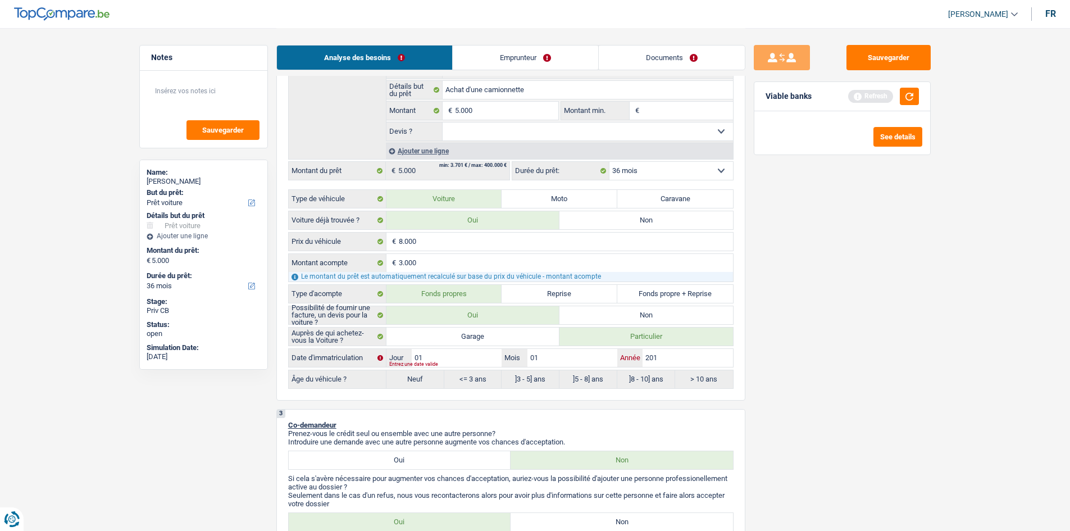
type input "2017"
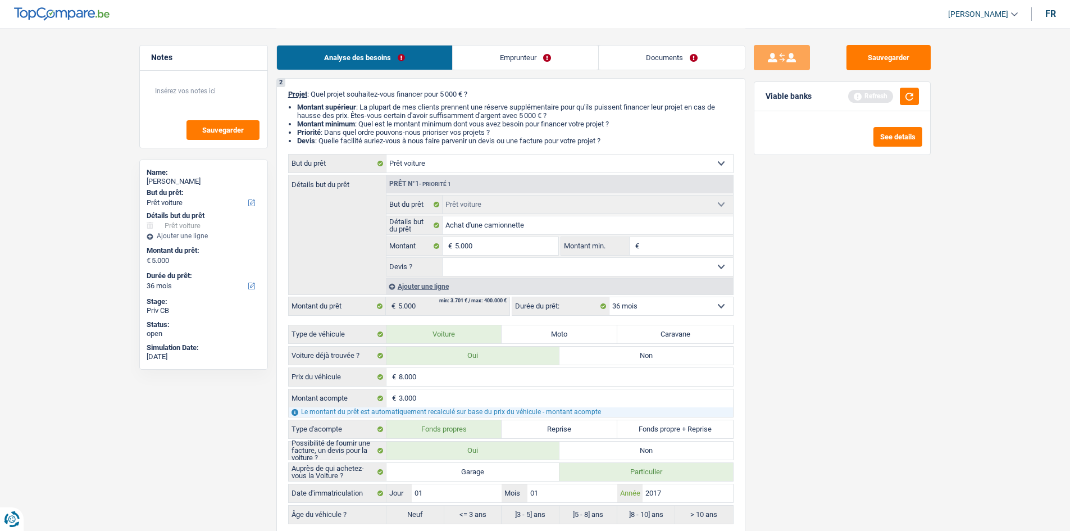
scroll to position [56, 0]
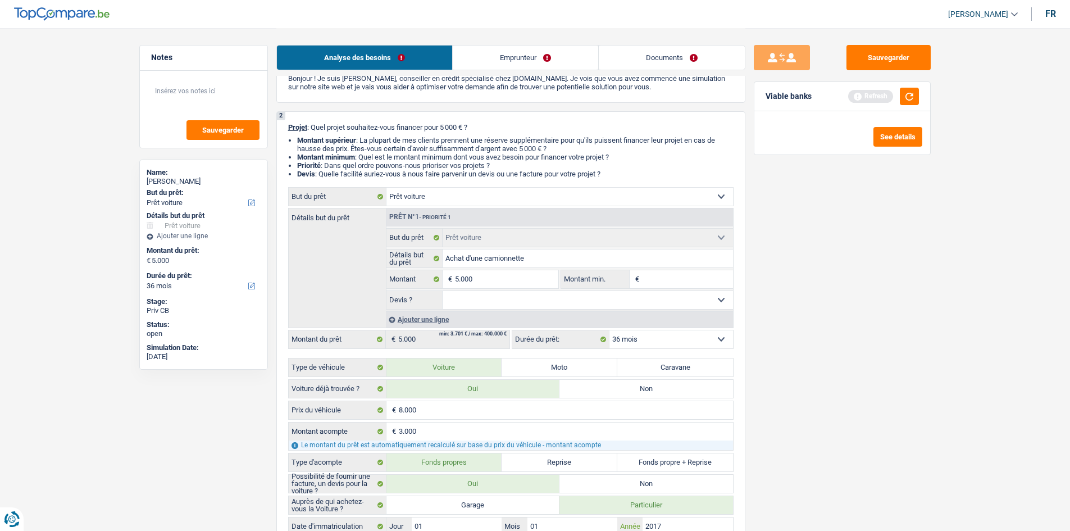
type input "2017"
click at [522, 298] on select "Oui Non Non répondu Sélectionner une option" at bounding box center [588, 300] width 290 height 18
radio input "false"
radio input "true"
select select "yes"
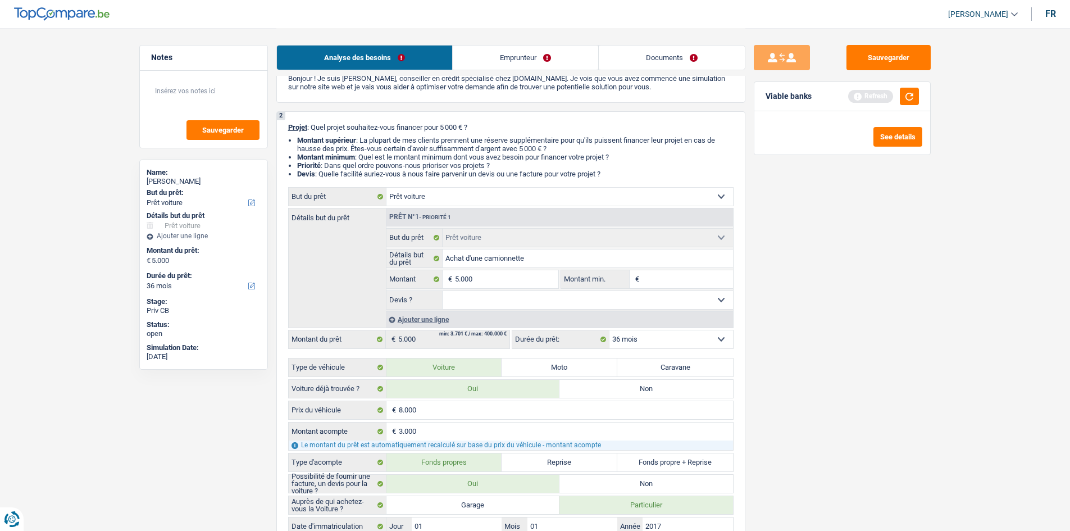
click at [443, 291] on select "Oui Non Non répondu Sélectionner une option" at bounding box center [588, 300] width 290 height 18
select select "yes"
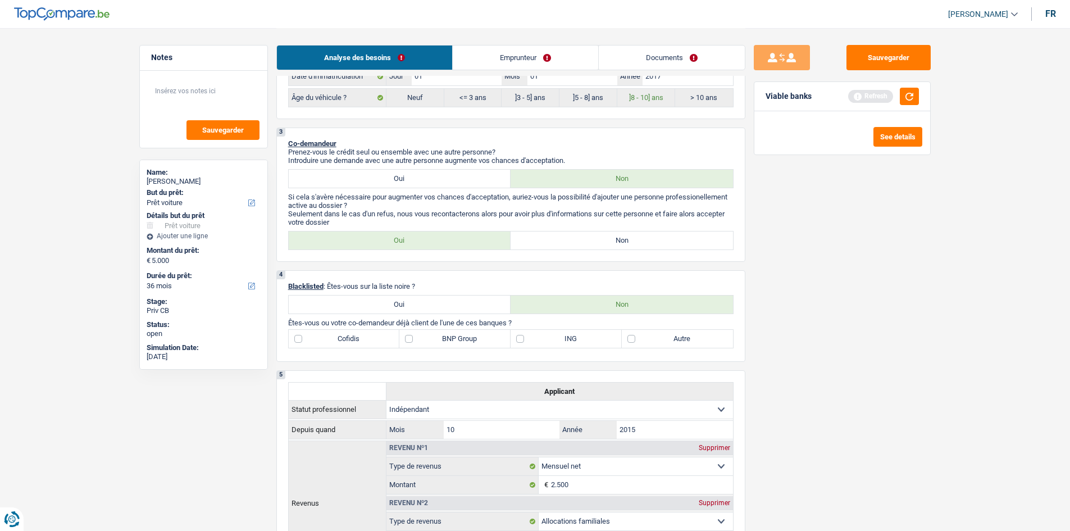
scroll to position [506, 0]
click at [558, 240] on label "Non" at bounding box center [622, 241] width 222 height 18
click at [558, 240] on input "Non" at bounding box center [622, 241] width 222 height 18
radio input "true"
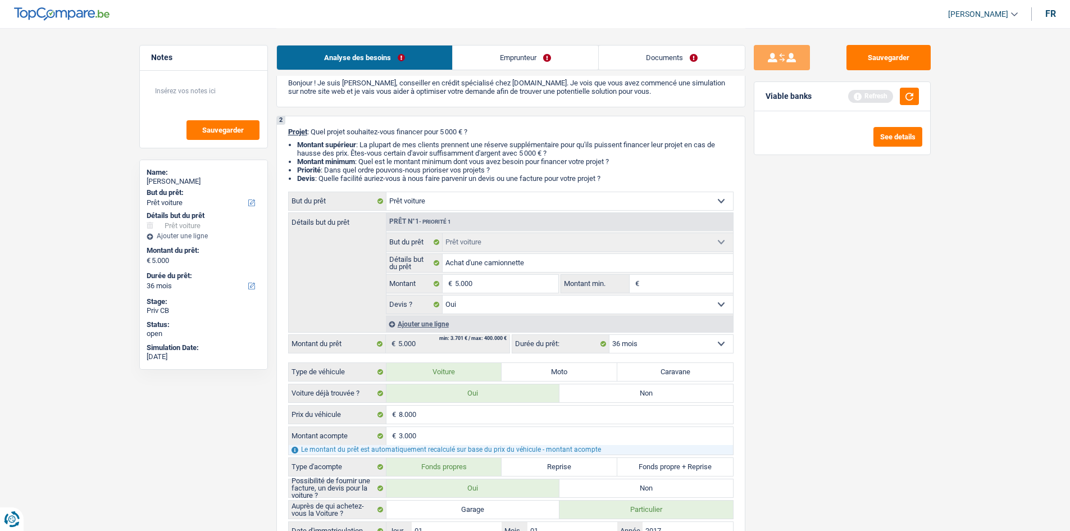
scroll to position [0, 0]
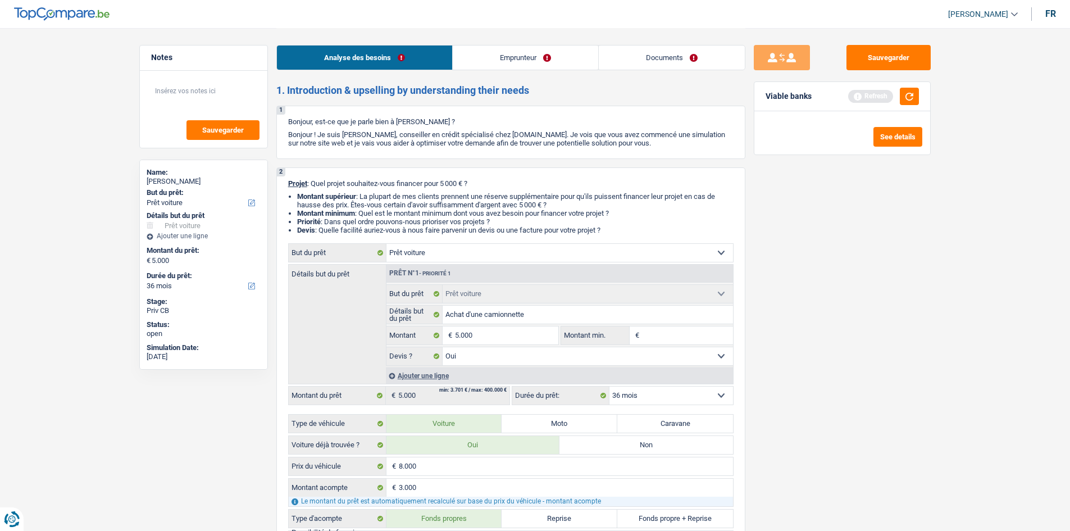
click at [559, 56] on link "Emprunteur" at bounding box center [525, 57] width 145 height 24
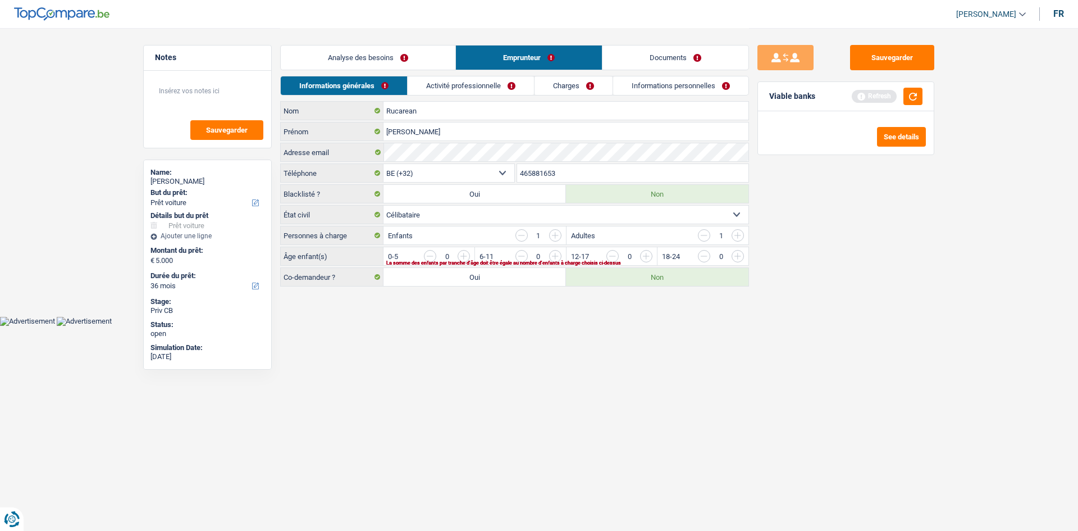
click at [521, 87] on link "Activité professionnelle" at bounding box center [471, 85] width 126 height 19
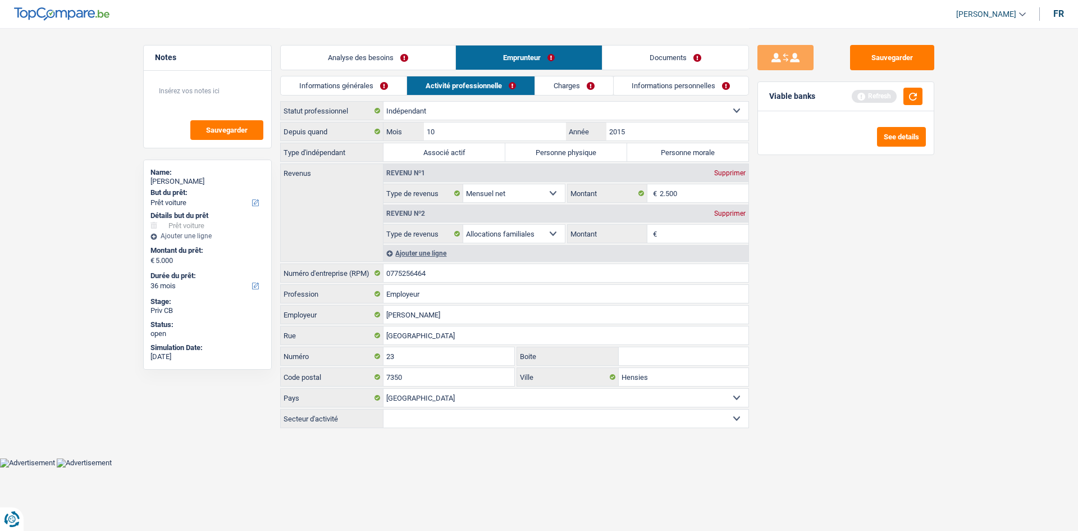
click at [581, 152] on label "Personne physique" at bounding box center [567, 152] width 122 height 18
click at [581, 152] on input "Personne physique" at bounding box center [567, 152] width 122 height 18
radio input "true"
click at [373, 60] on link "Analyse des besoins" at bounding box center [368, 57] width 175 height 24
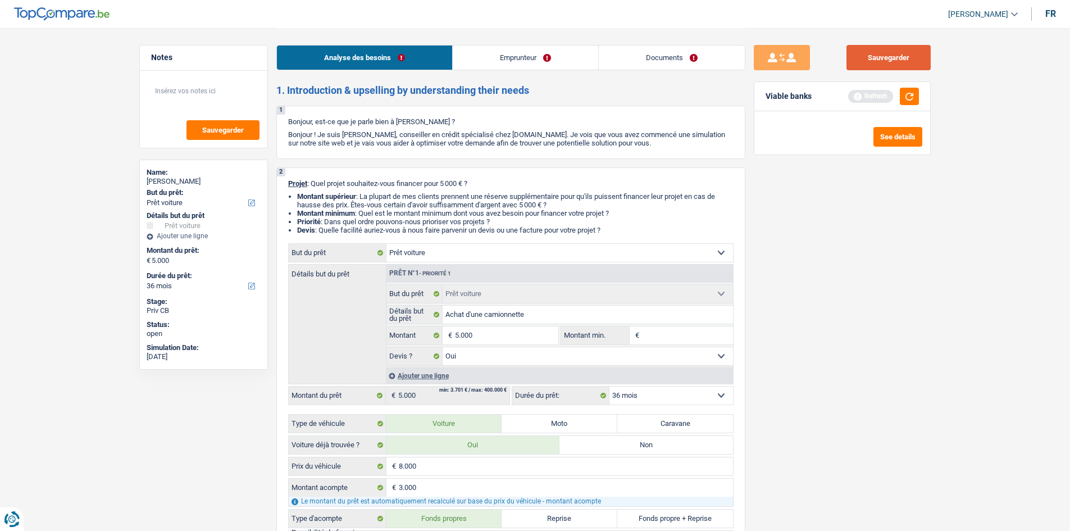
click at [880, 65] on button "Sauvegarder" at bounding box center [888, 57] width 84 height 25
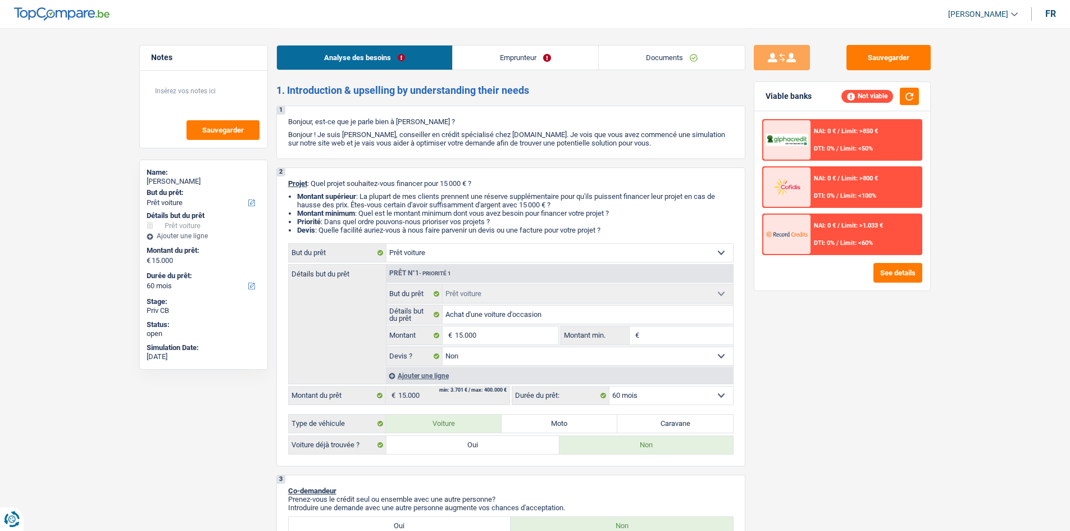
select select "car"
select select "60"
select select "car"
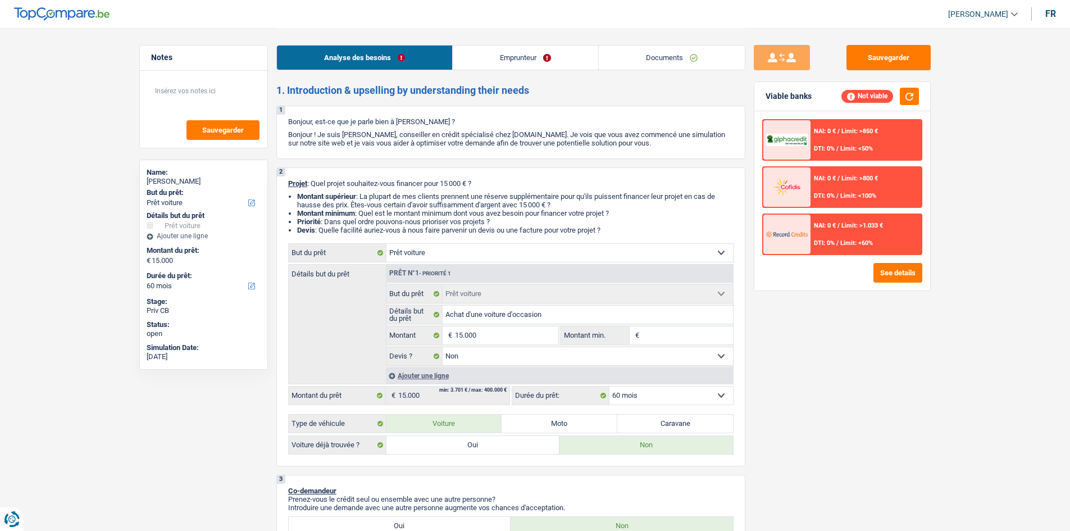
select select "false"
select select "60"
select select "car"
select select "false"
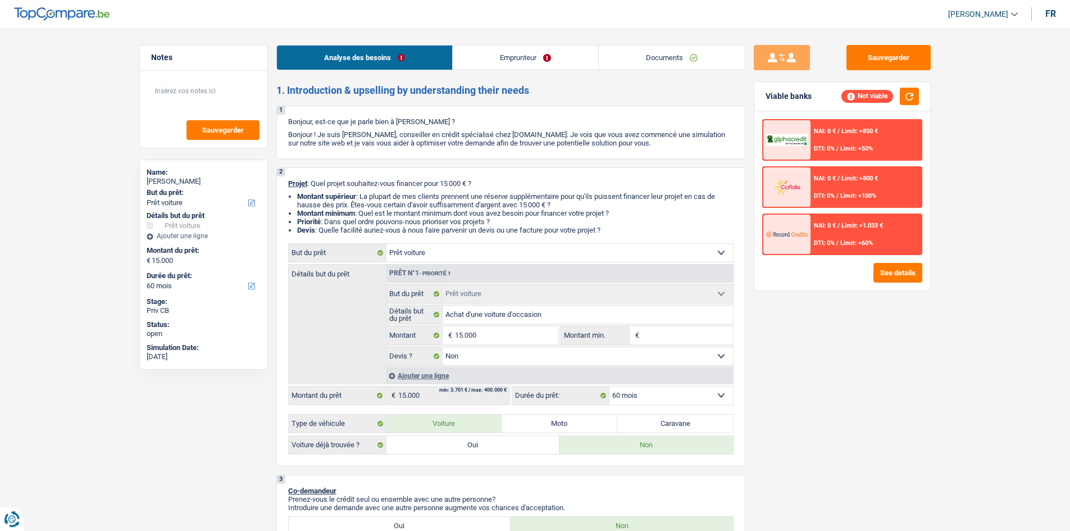
select select "60"
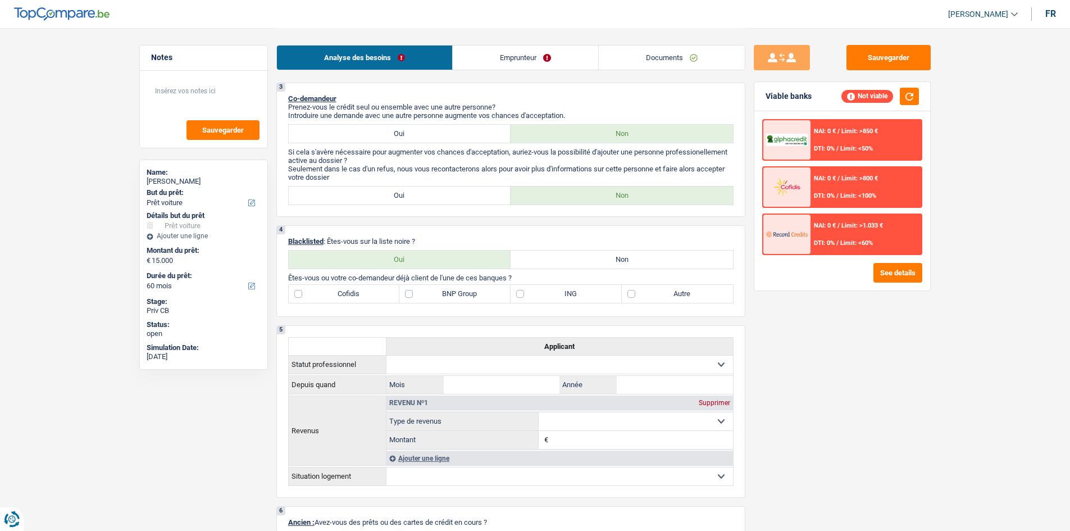
scroll to position [393, 0]
click at [540, 56] on link "Emprunteur" at bounding box center [525, 57] width 145 height 24
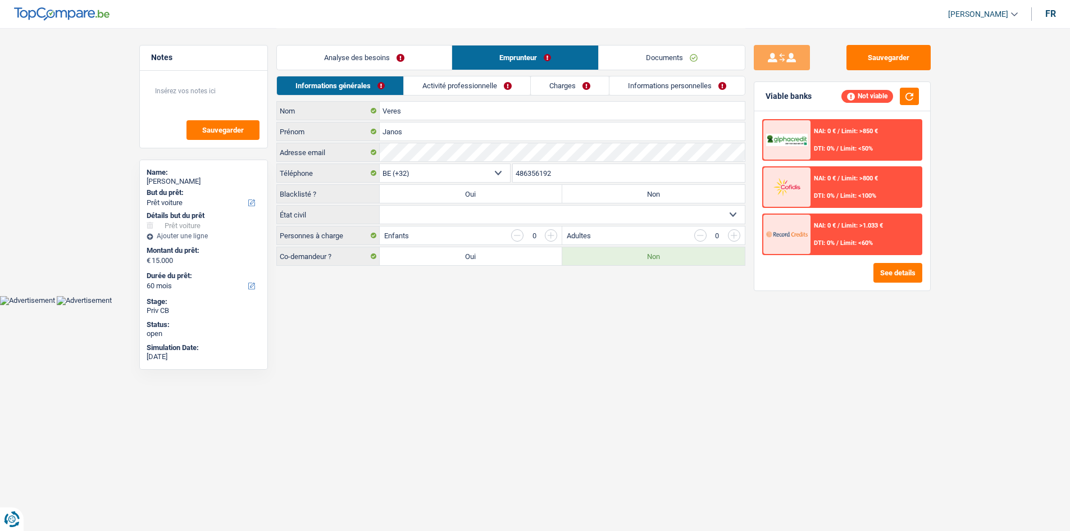
scroll to position [0, 0]
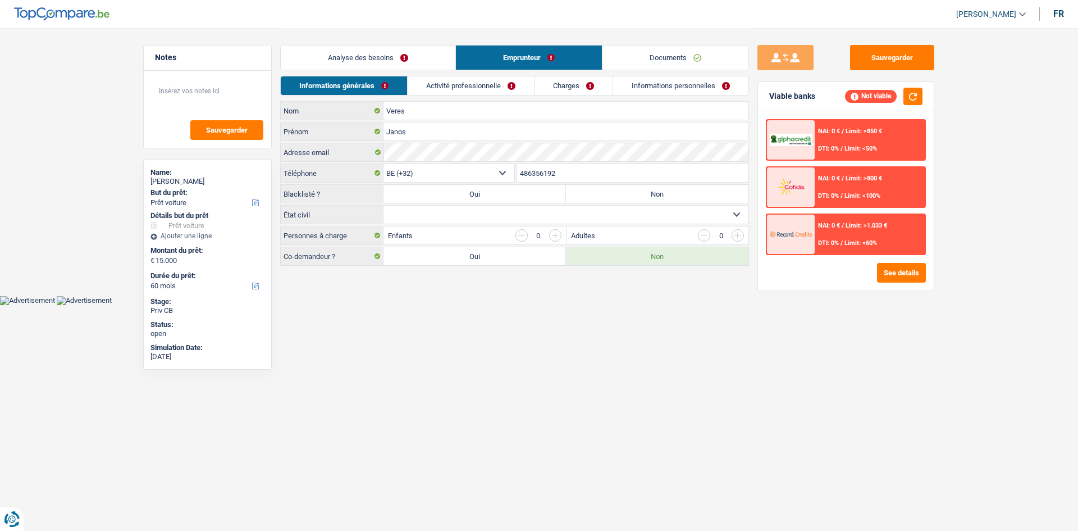
click at [501, 82] on link "Activité professionnelle" at bounding box center [471, 85] width 126 height 19
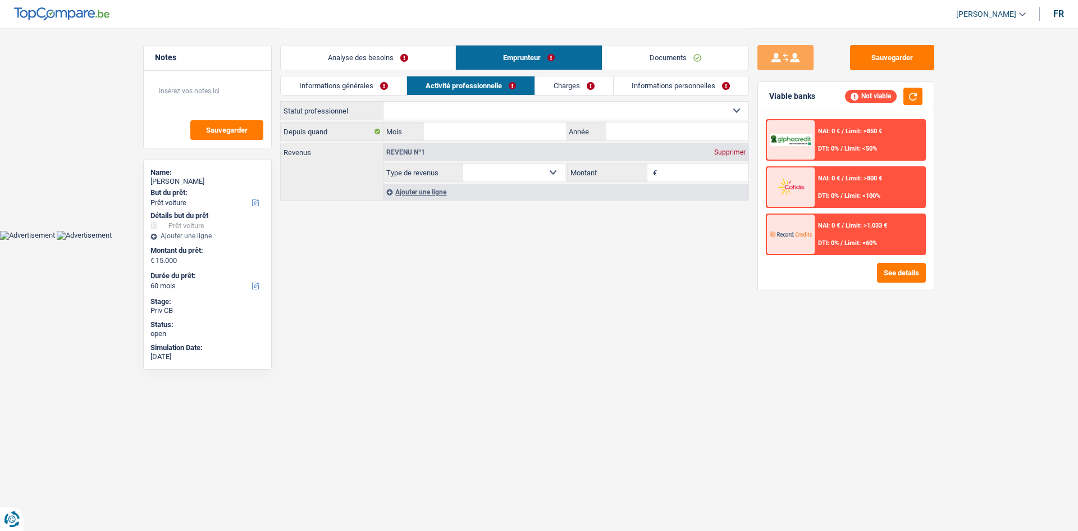
click at [568, 90] on link "Charges" at bounding box center [574, 85] width 78 height 19
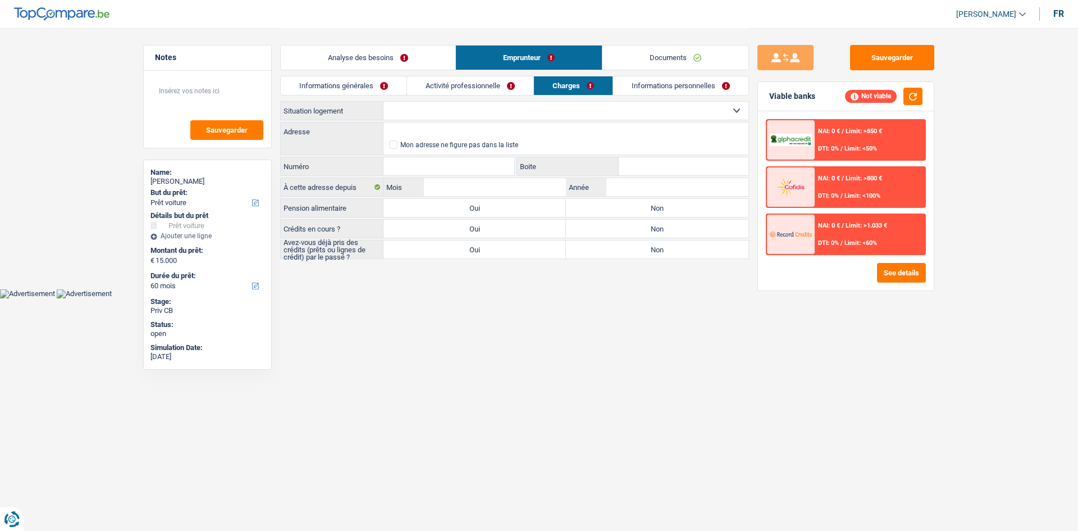
click at [659, 94] on link "Informations personnelles" at bounding box center [680, 85] width 135 height 19
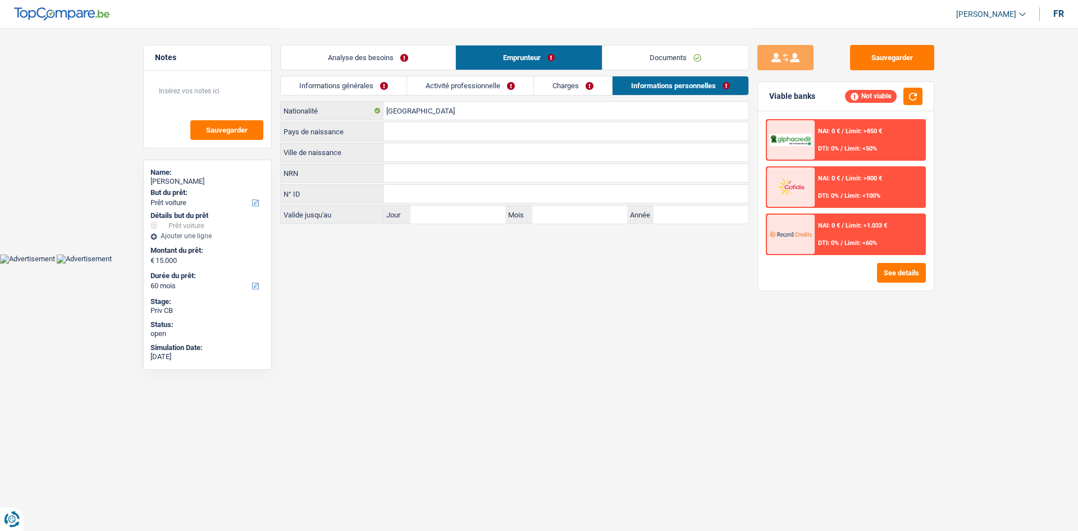
click at [659, 54] on link "Documents" at bounding box center [676, 57] width 146 height 24
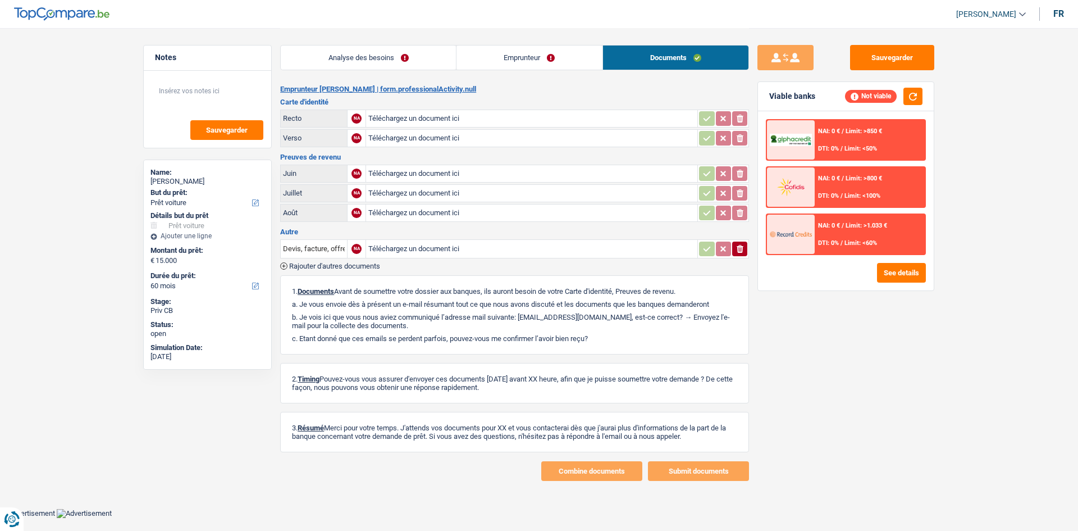
click at [389, 60] on link "Analyse des besoins" at bounding box center [368, 57] width 175 height 24
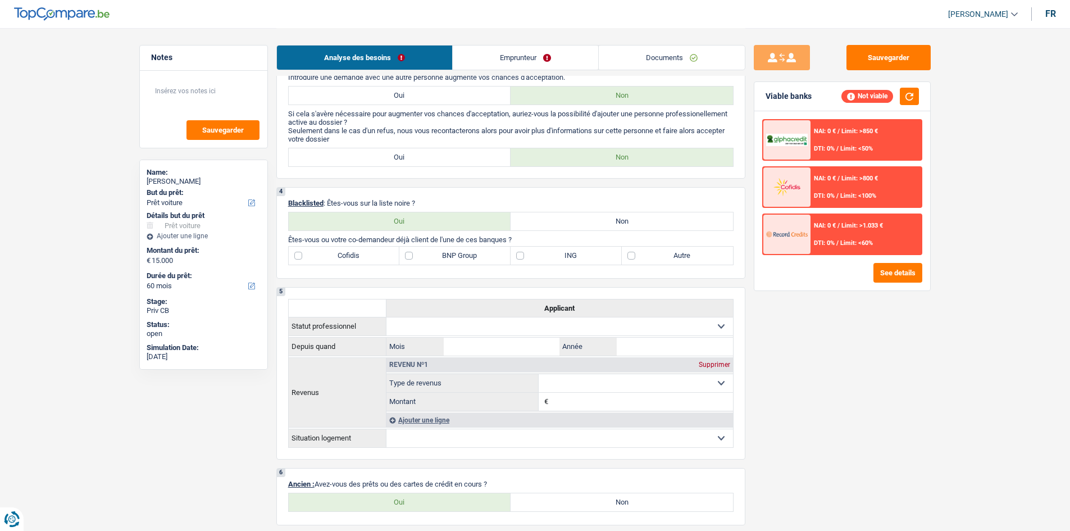
scroll to position [449, 0]
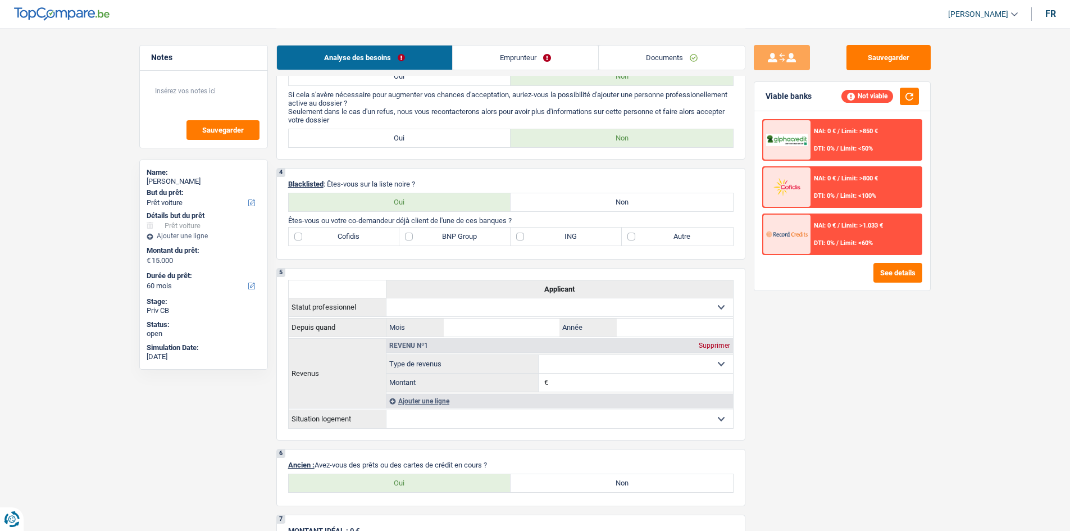
click at [547, 202] on label "Non" at bounding box center [622, 202] width 222 height 18
click at [547, 202] on input "Non" at bounding box center [622, 202] width 222 height 18
radio input "true"
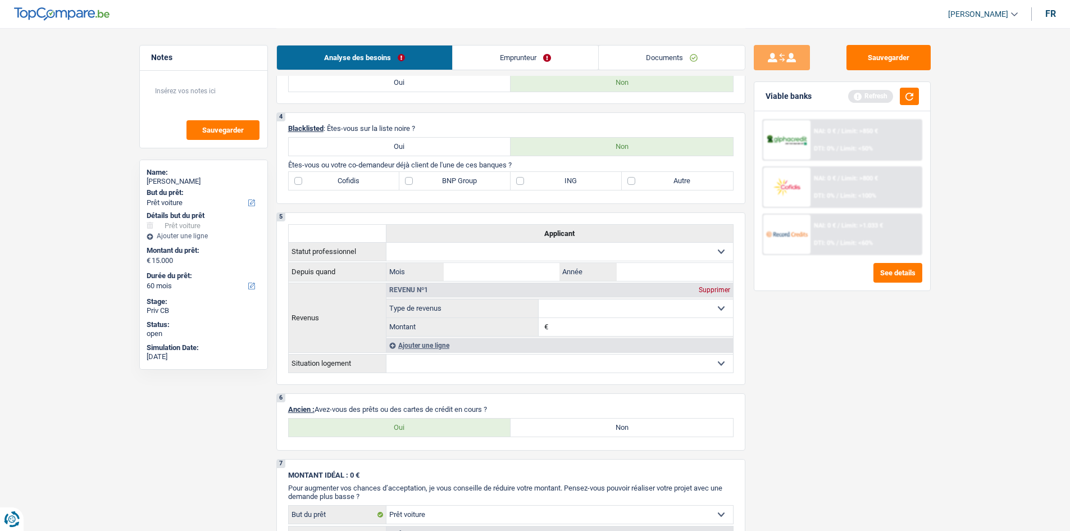
scroll to position [506, 0]
click at [567, 184] on label "ING" at bounding box center [566, 180] width 111 height 18
click at [567, 184] on input "ING" at bounding box center [566, 180] width 111 height 18
checkbox input "true"
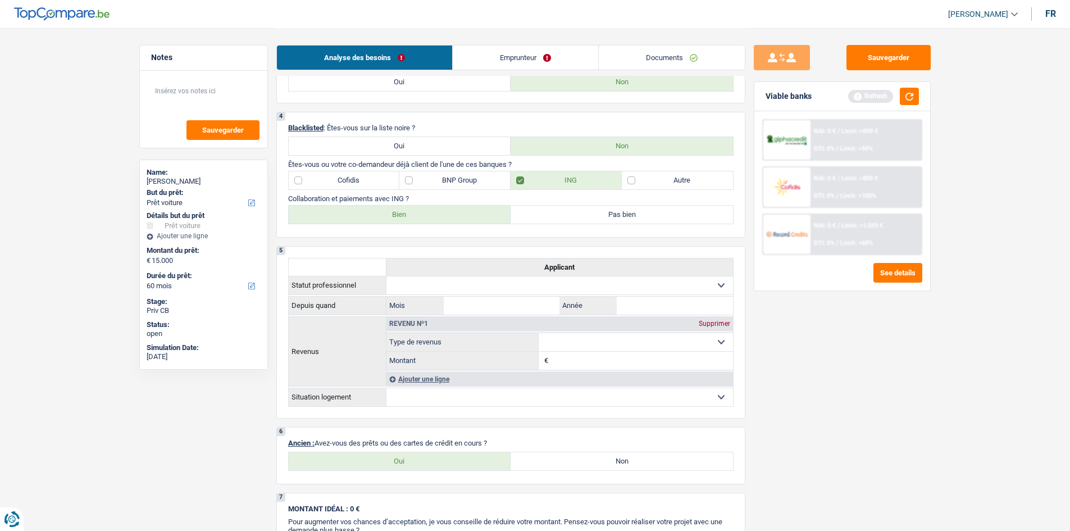
click at [450, 217] on label "Bien" at bounding box center [400, 215] width 222 height 18
click at [450, 217] on input "Bien" at bounding box center [400, 215] width 222 height 18
radio input "true"
click at [626, 461] on label "Non" at bounding box center [622, 461] width 222 height 18
click at [626, 461] on input "Non" at bounding box center [622, 461] width 222 height 18
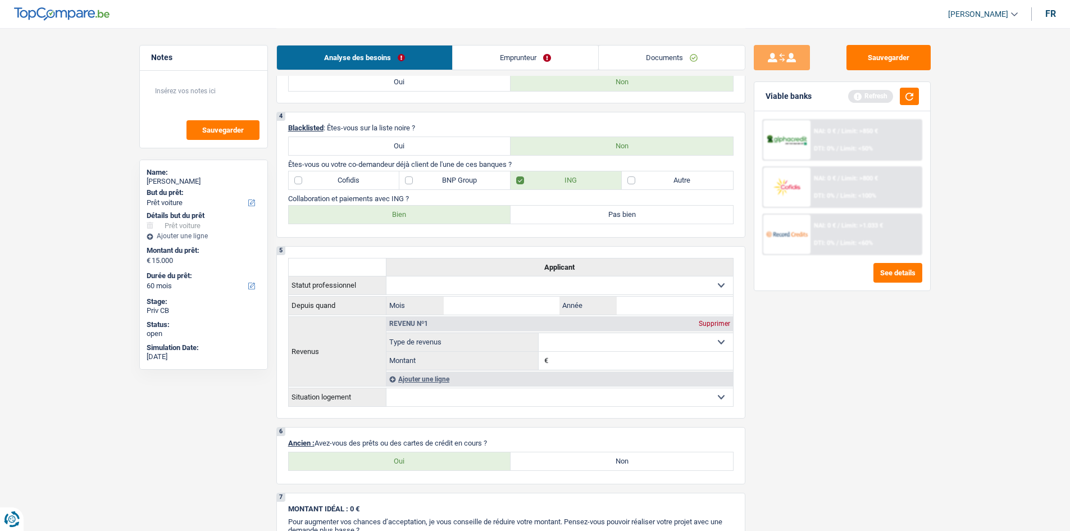
radio input "true"
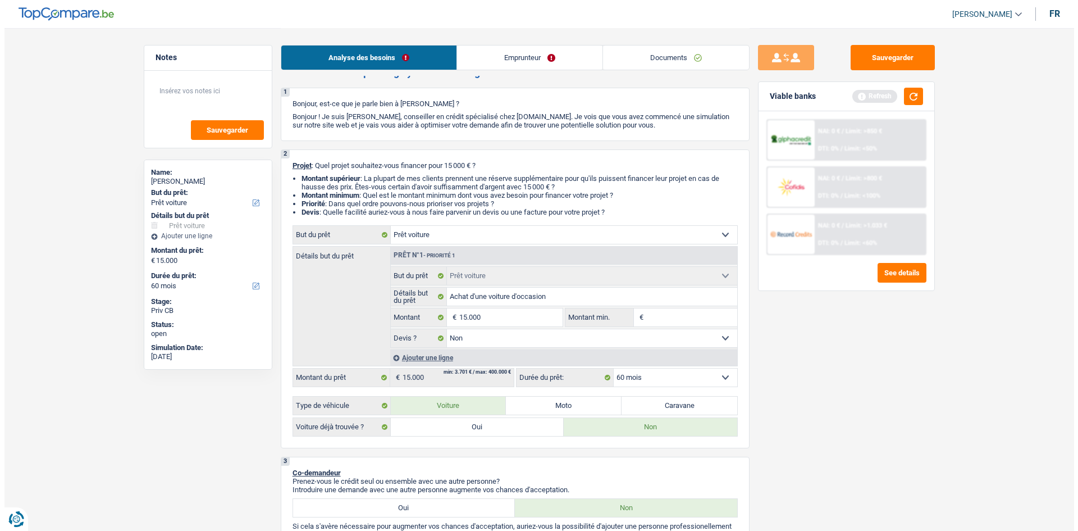
scroll to position [0, 0]
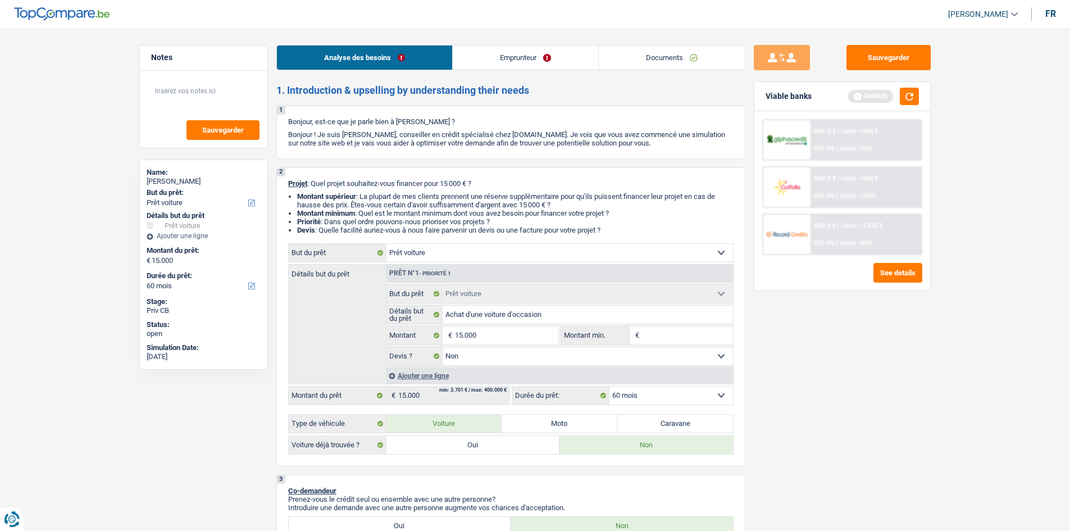
click at [516, 60] on link "Emprunteur" at bounding box center [525, 57] width 145 height 24
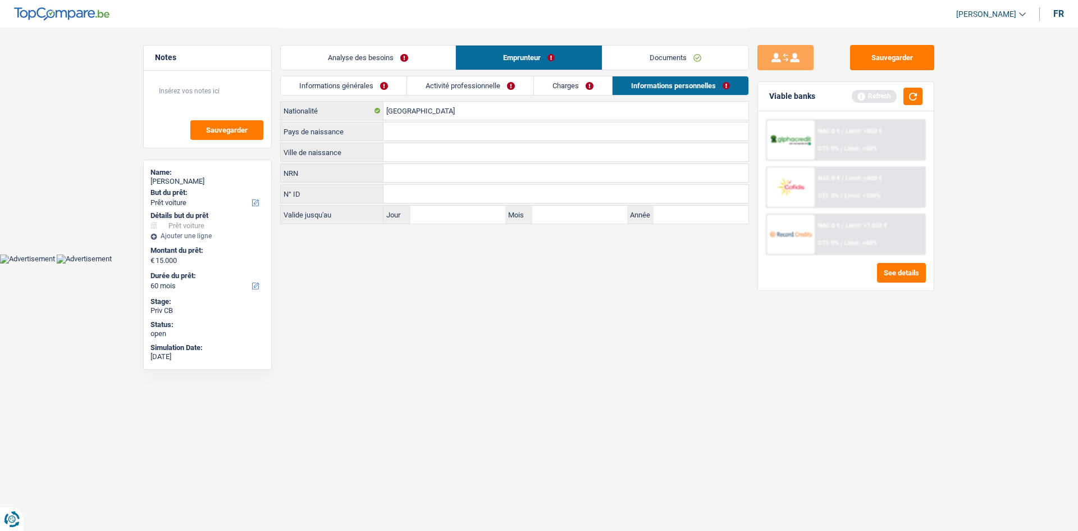
click at [382, 81] on link "Informations générales" at bounding box center [344, 85] width 126 height 19
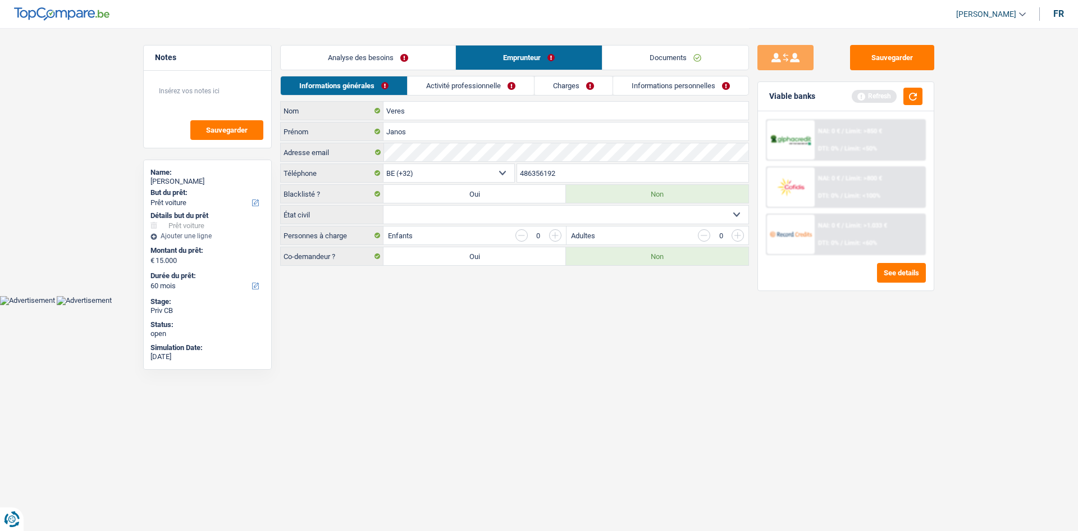
click at [502, 212] on select "Célibataire Marié(e) Cohabitant(e) légal(e) Divorcé(e) Veuf(ve) Séparé (de fait…" at bounding box center [566, 215] width 365 height 18
select select "married"
click at [384, 206] on select "Célibataire Marié(e) Cohabitant(e) légal(e) Divorcé(e) Veuf(ve) Séparé (de fait…" at bounding box center [566, 215] width 365 height 18
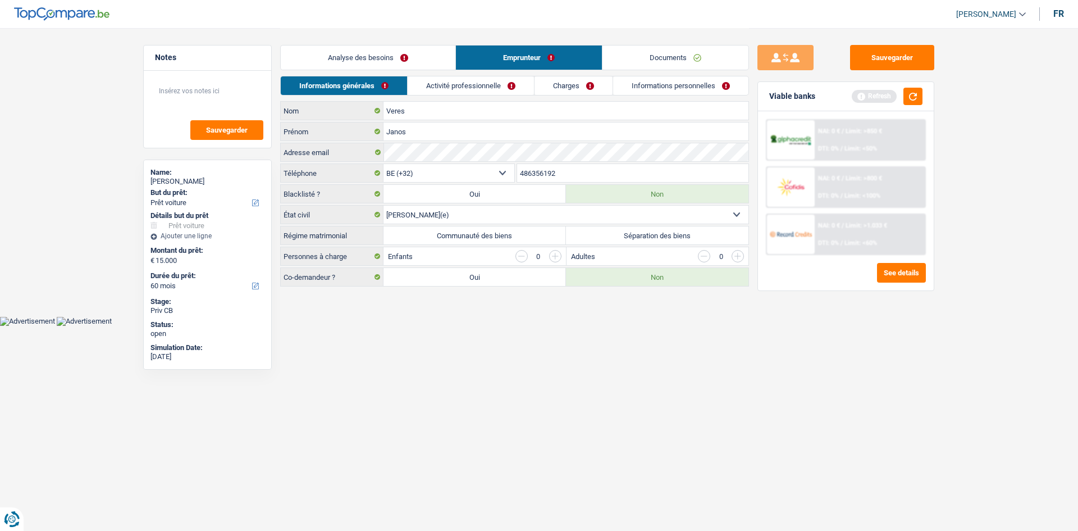
click at [503, 233] on label "Communauté des biens" at bounding box center [475, 235] width 183 height 18
click at [503, 233] on input "Communauté des biens" at bounding box center [475, 235] width 183 height 18
radio input "true"
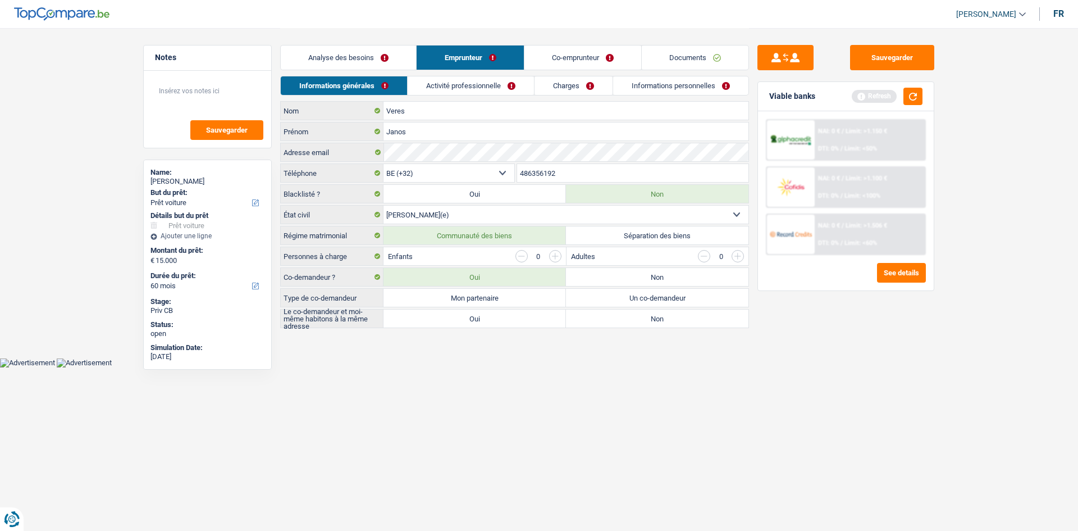
click at [658, 278] on label "Non" at bounding box center [657, 277] width 183 height 18
click at [658, 278] on input "Non" at bounding box center [657, 277] width 183 height 18
radio input "true"
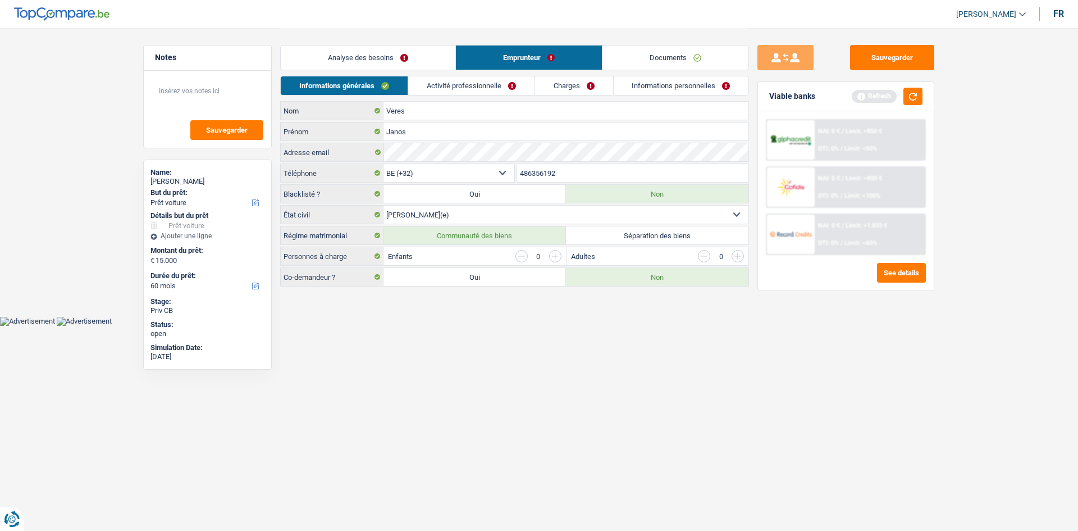
click at [490, 86] on link "Activité professionnelle" at bounding box center [471, 85] width 126 height 19
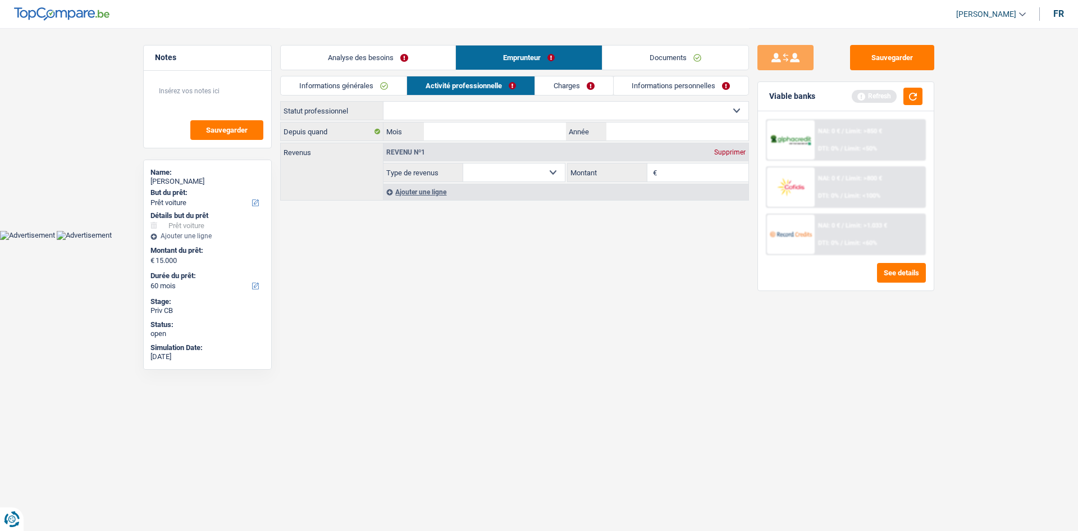
drag, startPoint x: 514, startPoint y: 108, endPoint x: 512, endPoint y: 114, distance: 6.0
click at [513, 110] on select "Ouvrier Employé privé Employé public Invalide Indépendant Pensionné Chômeur Mut…" at bounding box center [566, 111] width 365 height 18
select select "worker"
click at [384, 102] on select "Ouvrier Employé privé Employé public Invalide Indépendant Pensionné Chômeur Mut…" at bounding box center [566, 111] width 365 height 18
select select "netSalary"
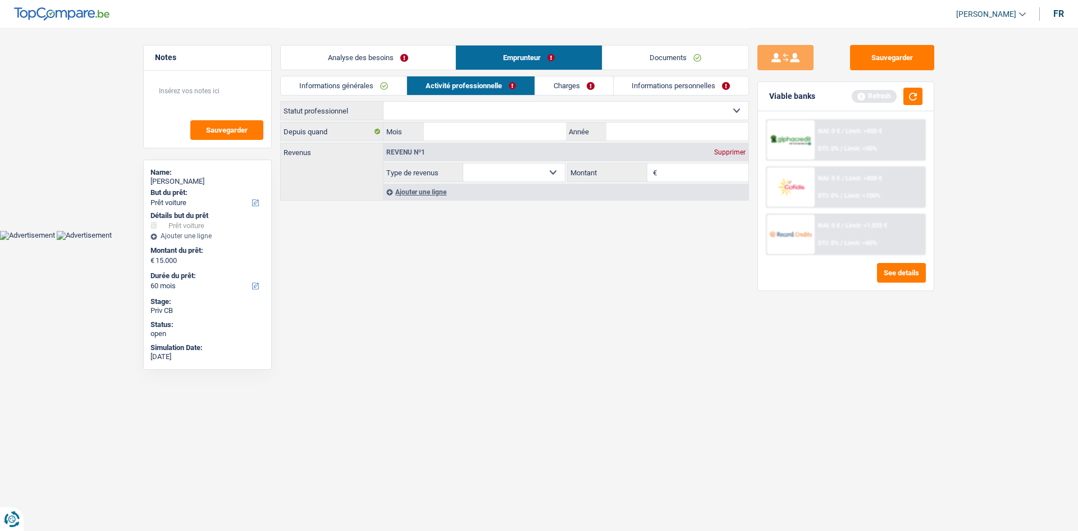
select select "netSalary"
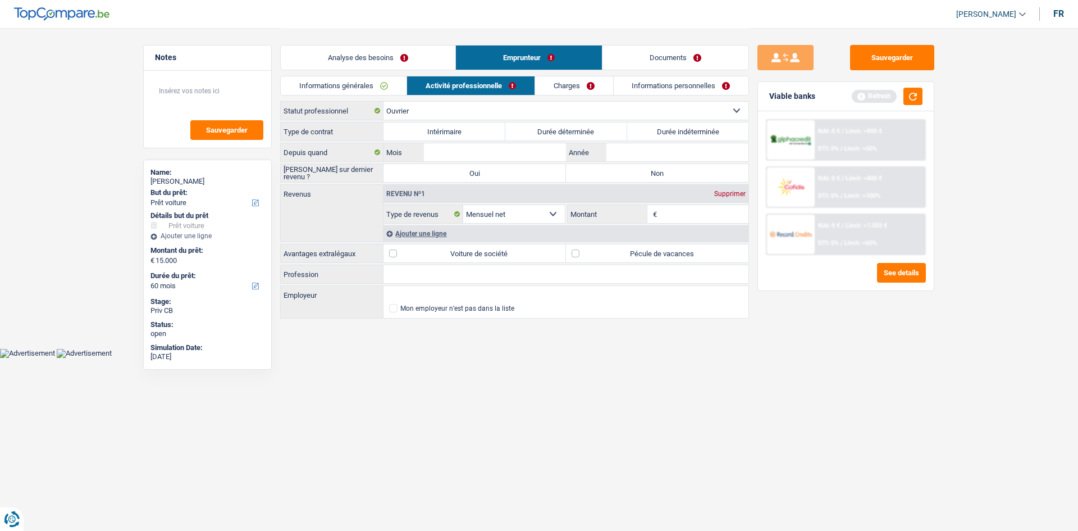
click at [662, 108] on select "Ouvrier Employé privé Employé public Invalide Indépendant Pensionné Chômeur Mut…" at bounding box center [566, 111] width 365 height 18
select select "independent"
click at [384, 102] on select "Ouvrier Employé privé Employé public Invalide Indépendant Pensionné Chômeur Mut…" at bounding box center [566, 111] width 365 height 18
select select "netSalary"
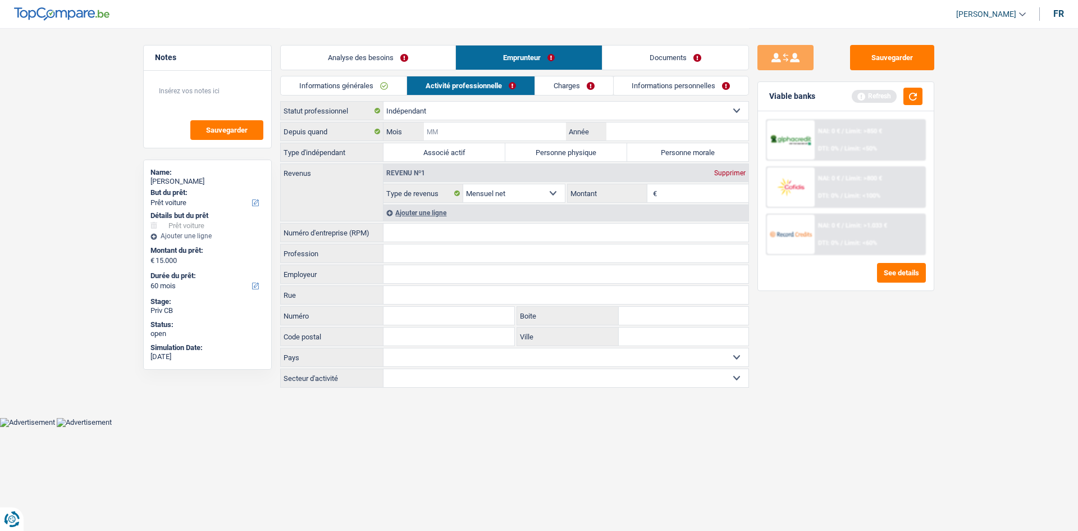
click at [516, 124] on input "Mois" at bounding box center [495, 131] width 142 height 18
click at [585, 156] on label "Personne physique" at bounding box center [567, 152] width 122 height 18
click at [585, 156] on input "Personne physique" at bounding box center [567, 152] width 122 height 18
radio input "true"
click at [525, 138] on input "Mois" at bounding box center [495, 131] width 142 height 18
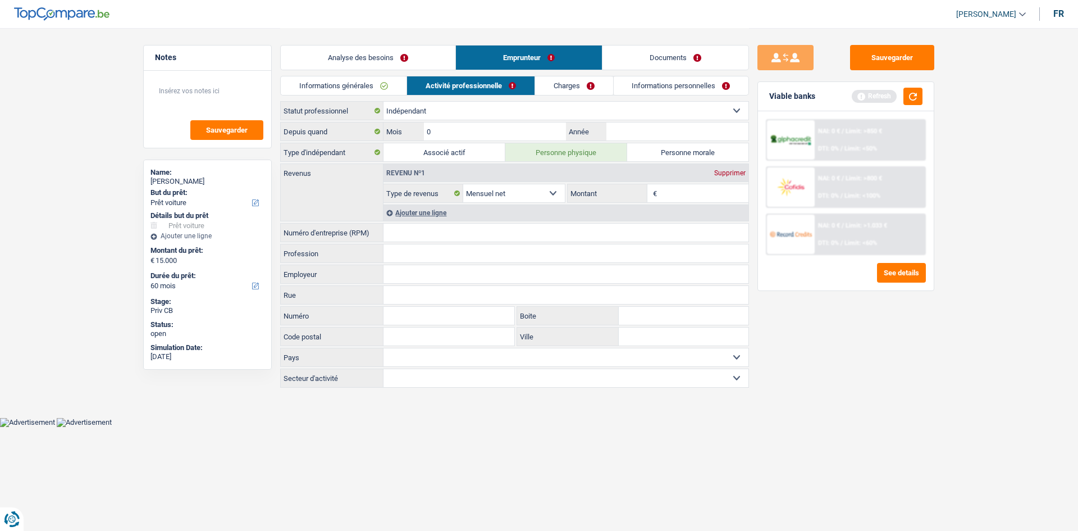
type input "03"
type input "2020"
click at [557, 383] on select "Agriculture/Pêche Industrie Horeca Courier/Fitness/Taxi Construction Banques/As…" at bounding box center [566, 378] width 365 height 18
select select "construction"
click at [384, 369] on select "Agriculture/Pêche Industrie Horeca Courier/Fitness/Taxi Construction Banques/As…" at bounding box center [566, 378] width 365 height 18
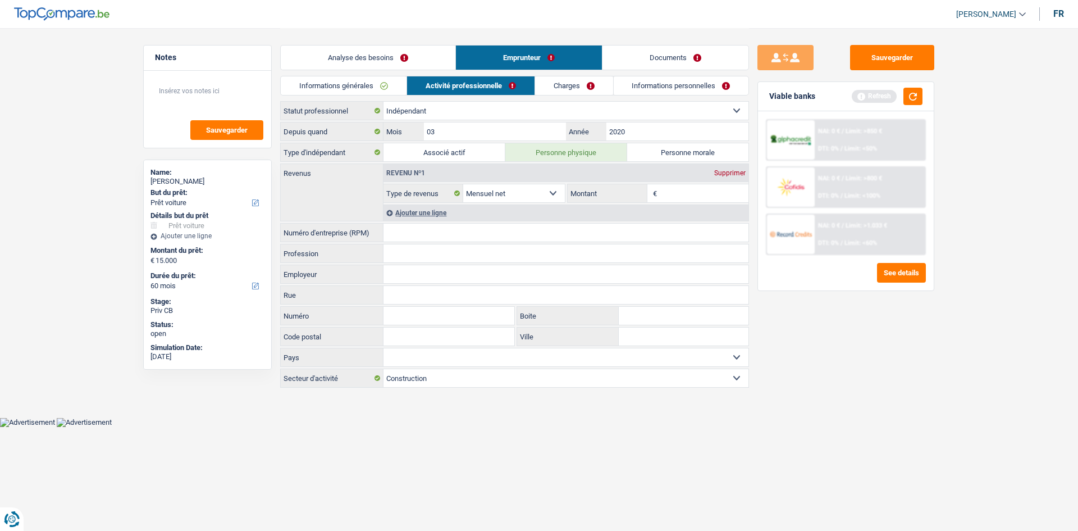
click at [673, 59] on link "Documents" at bounding box center [676, 57] width 146 height 24
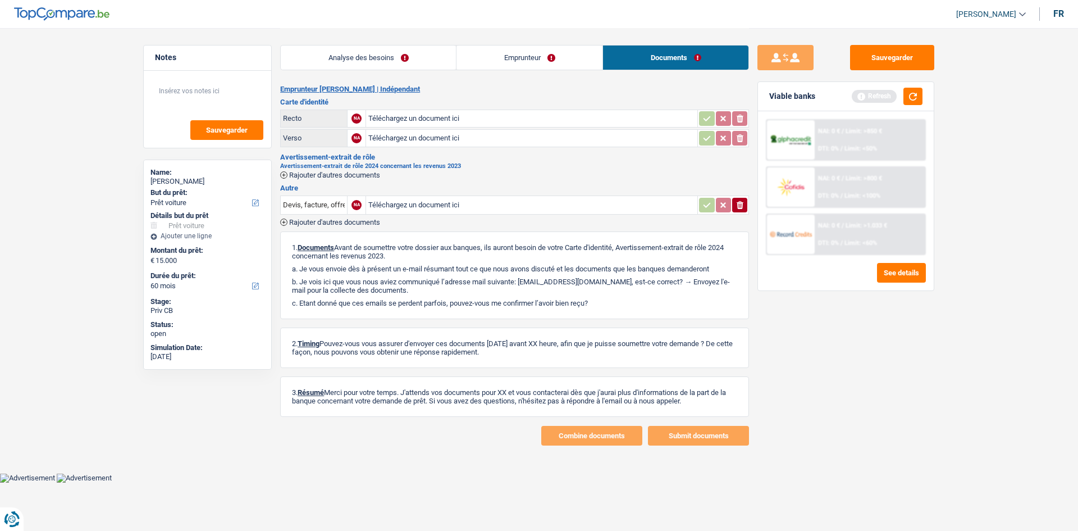
click at [558, 63] on link "Emprunteur" at bounding box center [530, 57] width 146 height 24
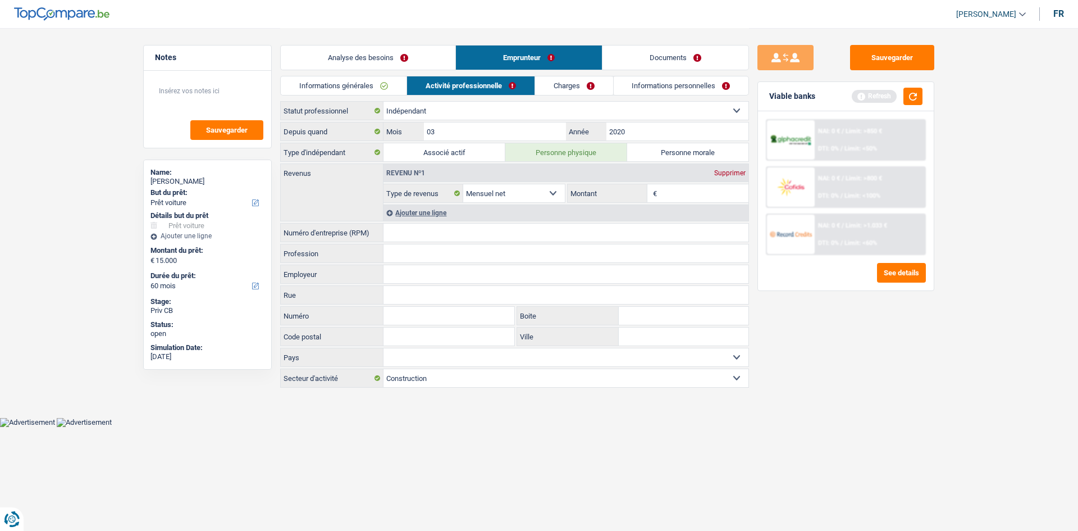
drag, startPoint x: 416, startPoint y: 236, endPoint x: 409, endPoint y: 240, distance: 7.3
click at [417, 236] on input "Numéro d'entreprise (RPM)" at bounding box center [566, 233] width 365 height 18
drag, startPoint x: 430, startPoint y: 230, endPoint x: 382, endPoint y: 227, distance: 48.4
click at [382, 227] on div "0749790006 Numéro d'entreprise (RPM)" at bounding box center [515, 233] width 468 height 18
type input "0749790006"
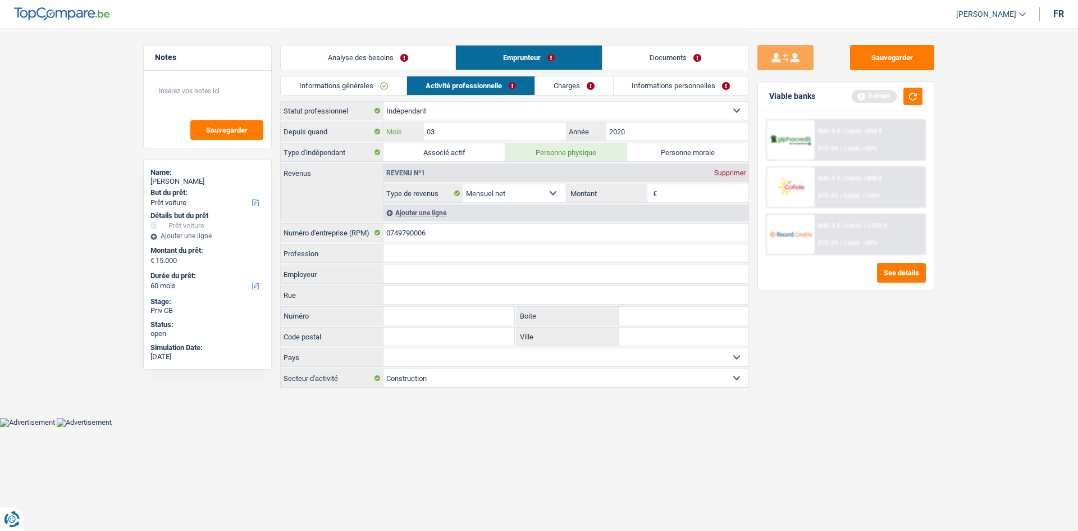
click at [532, 131] on input "03" at bounding box center [495, 131] width 142 height 18
type input "07"
click at [691, 196] on input "Montant" at bounding box center [704, 193] width 89 height 18
click at [913, 99] on button "button" at bounding box center [913, 96] width 19 height 17
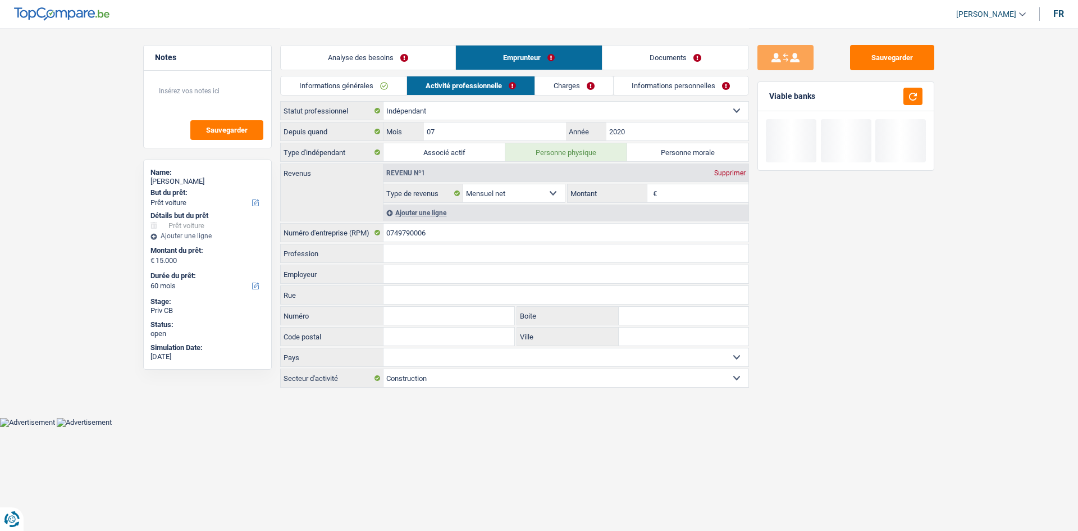
click at [679, 191] on input "Montant" at bounding box center [704, 193] width 89 height 18
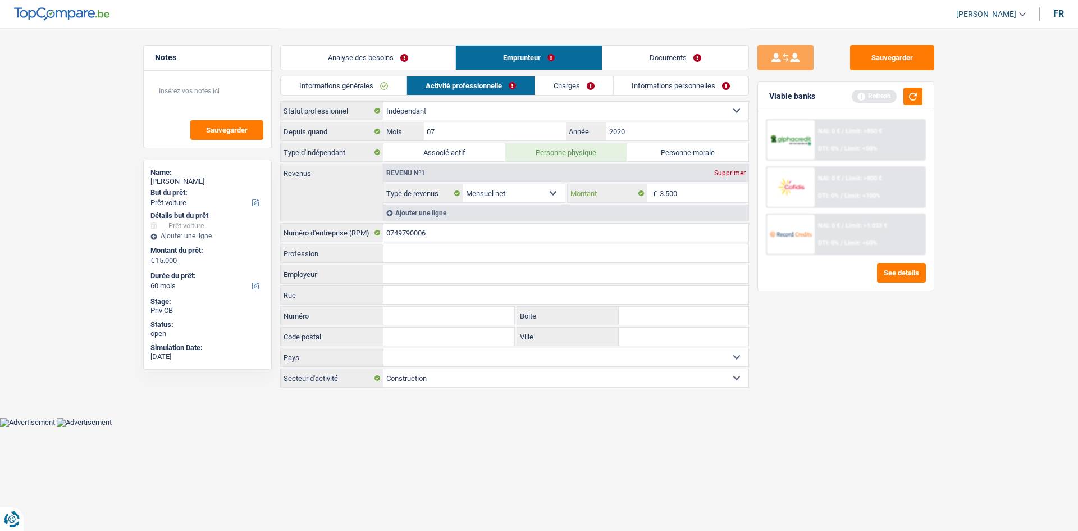
type input "3.500"
click at [580, 87] on link "Charges" at bounding box center [574, 85] width 78 height 19
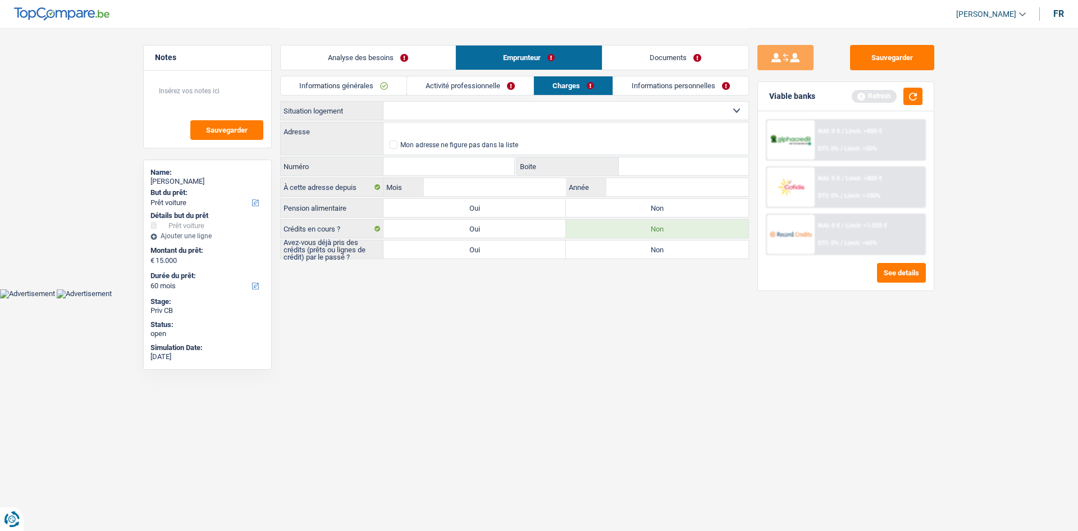
click at [517, 113] on select "Locataire Propriétaire avec prêt hypothécaire Propriétaire sans prêt hypothécai…" at bounding box center [566, 111] width 365 height 18
select select "rents"
click at [384, 102] on select "Locataire Propriétaire avec prêt hypothécaire Propriétaire sans prêt hypothécai…" at bounding box center [566, 111] width 365 height 18
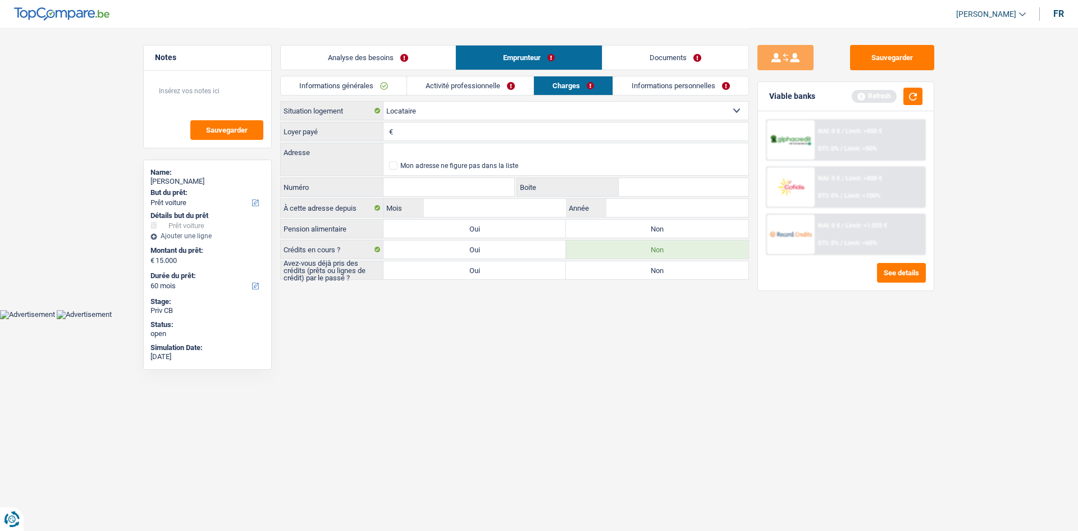
click at [440, 131] on input "Loyer payé" at bounding box center [572, 131] width 353 height 18
type input "500"
click at [430, 152] on input "Adresse" at bounding box center [566, 152] width 365 height 18
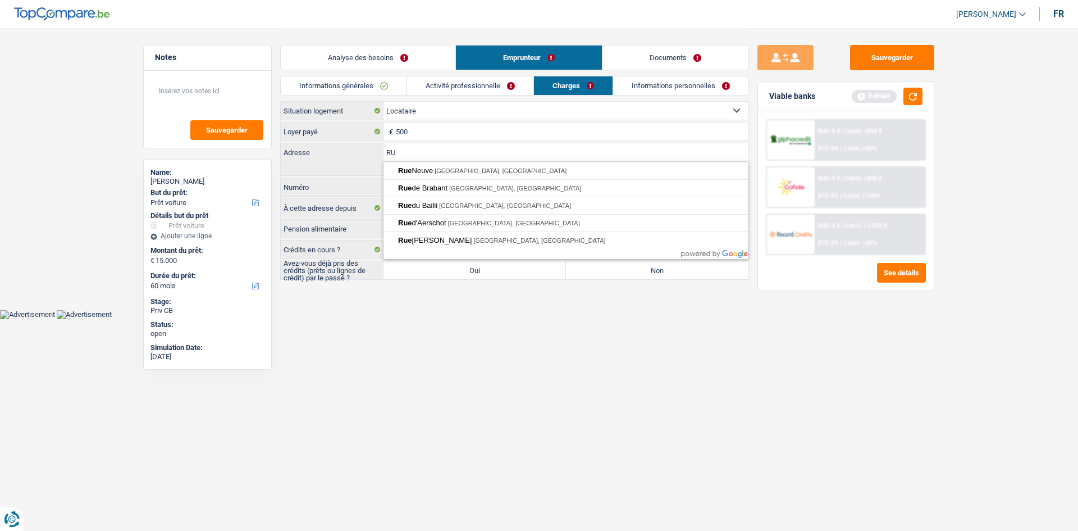
type input "R"
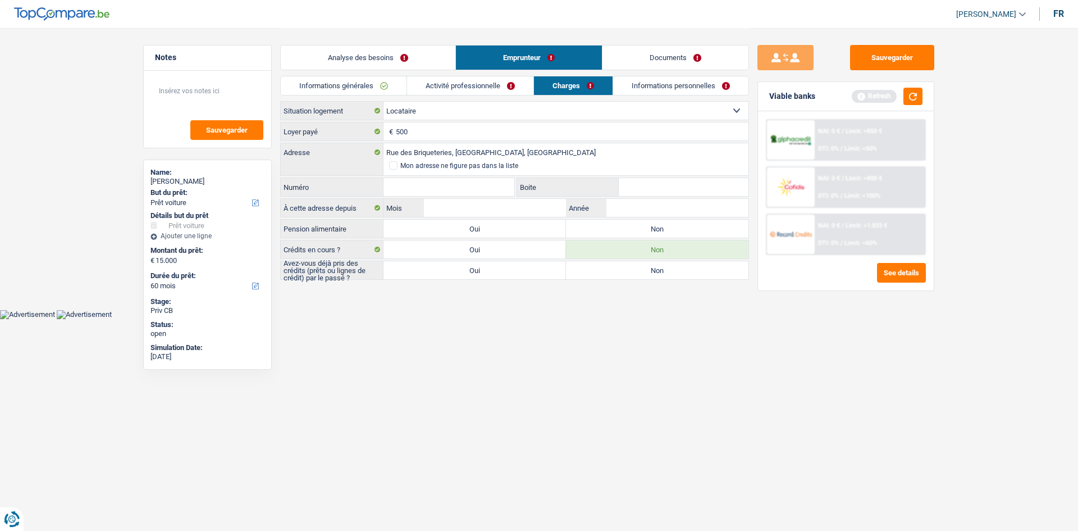
type input "Rue des Briqueteries, 6010, Charleroi, BE"
click at [476, 186] on input "Numéro" at bounding box center [449, 187] width 131 height 18
type input "23"
click at [594, 229] on label "Non" at bounding box center [657, 229] width 183 height 18
click at [594, 229] on input "Non" at bounding box center [657, 229] width 183 height 18
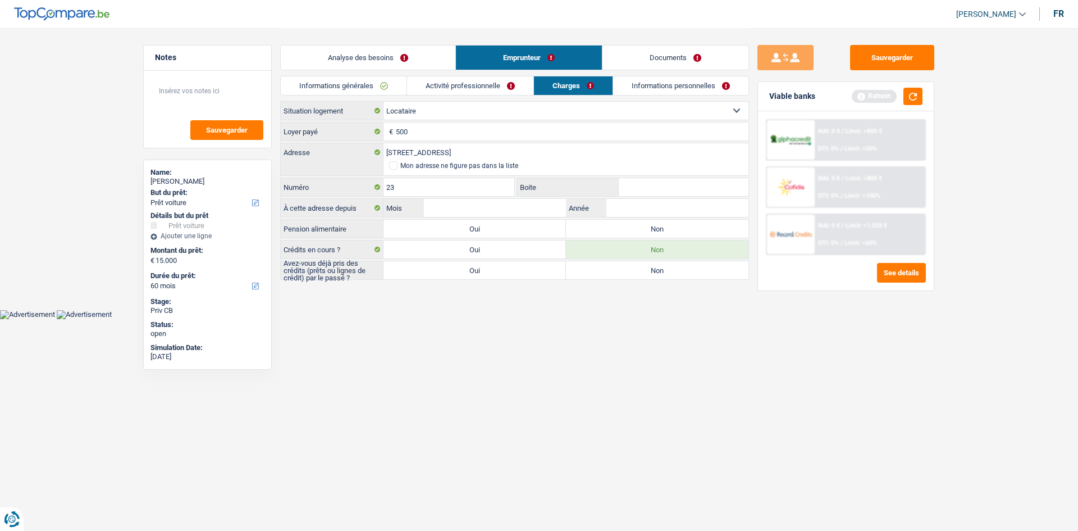
radio input "true"
click at [634, 179] on input "Boite" at bounding box center [684, 187] width 130 height 18
type input "02"
click at [475, 209] on input "Mois" at bounding box center [495, 208] width 142 height 18
click at [621, 210] on input "Année" at bounding box center [678, 208] width 142 height 18
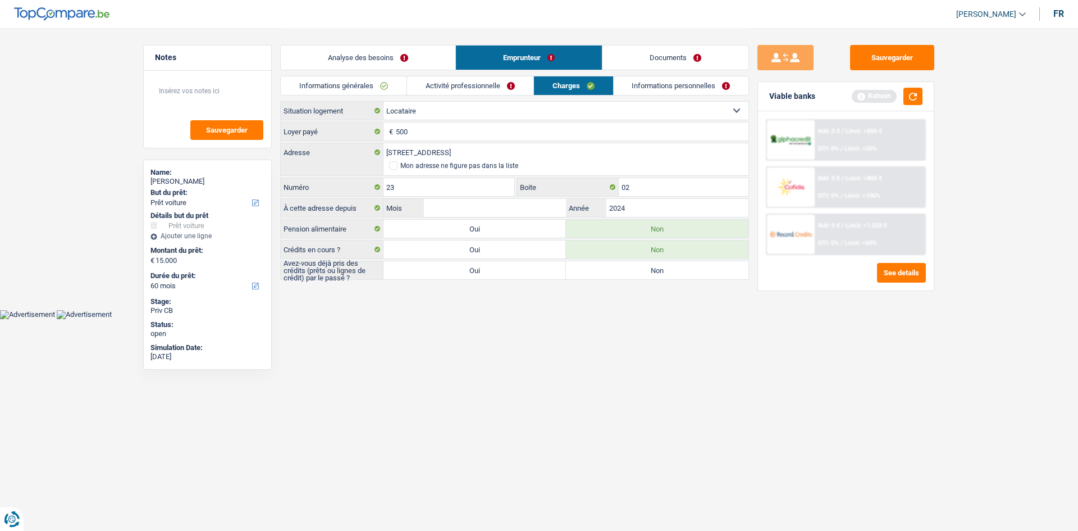
type input "2024"
click at [523, 205] on input "Mois" at bounding box center [495, 208] width 142 height 18
click at [900, 94] on div "Refresh" at bounding box center [887, 96] width 71 height 17
click at [922, 98] on button "button" at bounding box center [913, 96] width 19 height 17
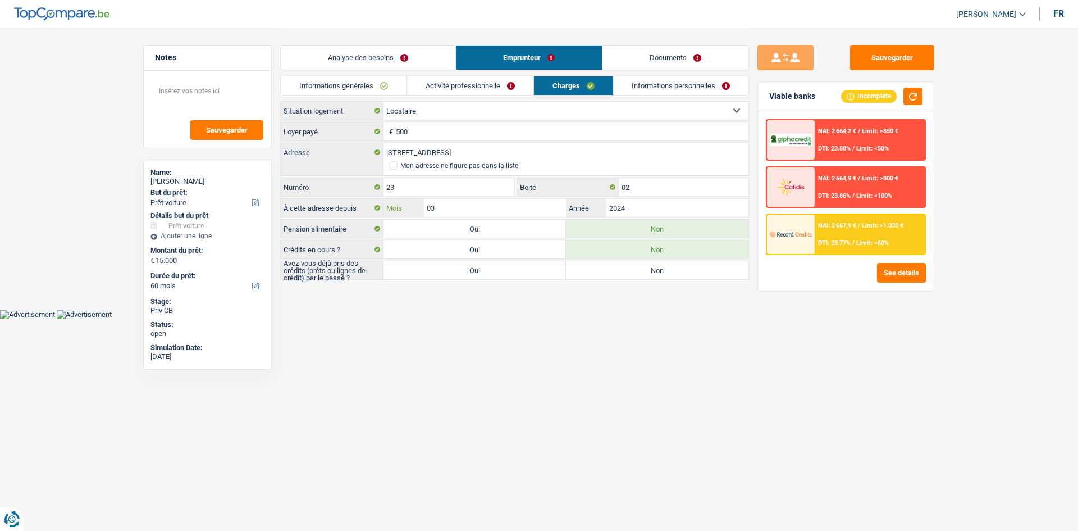
click at [484, 210] on input "03" at bounding box center [495, 208] width 142 height 18
type input "0"
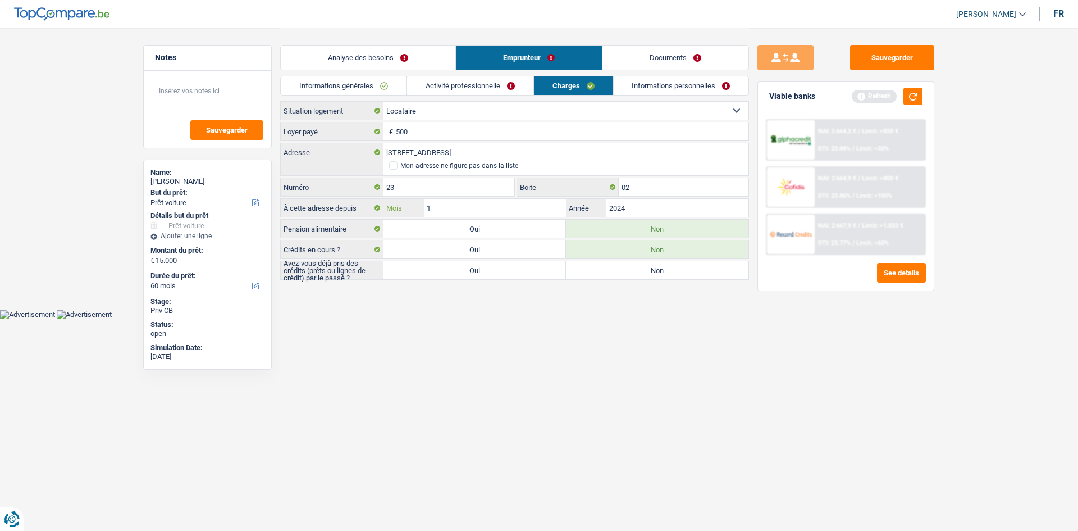
type input "10"
type input "202"
click at [484, 210] on input "10" at bounding box center [495, 208] width 142 height 18
type input "11"
click at [649, 210] on input "202" at bounding box center [678, 208] width 142 height 18
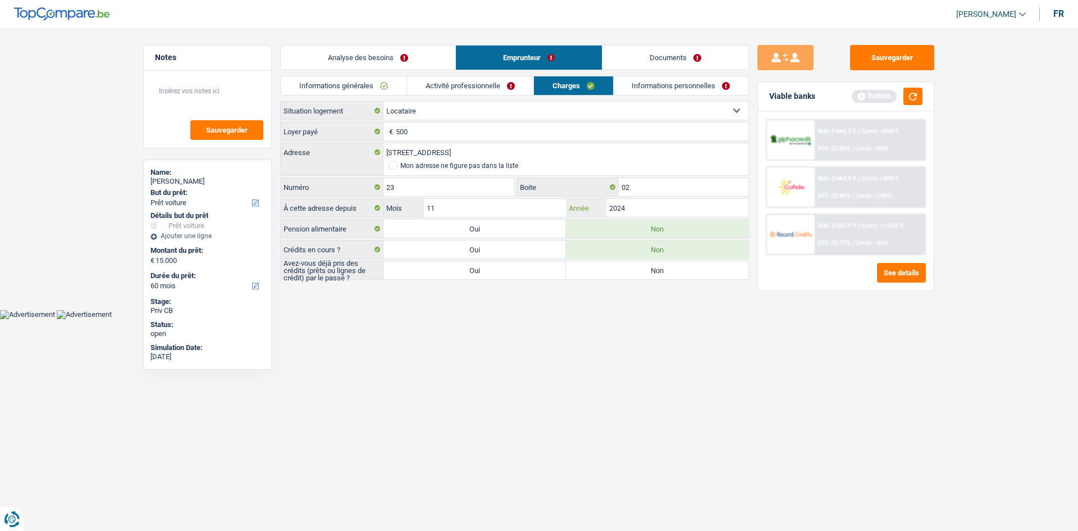
type input "2024"
click at [583, 271] on label "Non" at bounding box center [657, 270] width 183 height 18
click at [583, 271] on input "Non" at bounding box center [657, 270] width 183 height 18
radio input "true"
click at [663, 86] on link "Informations personnelles" at bounding box center [681, 85] width 135 height 19
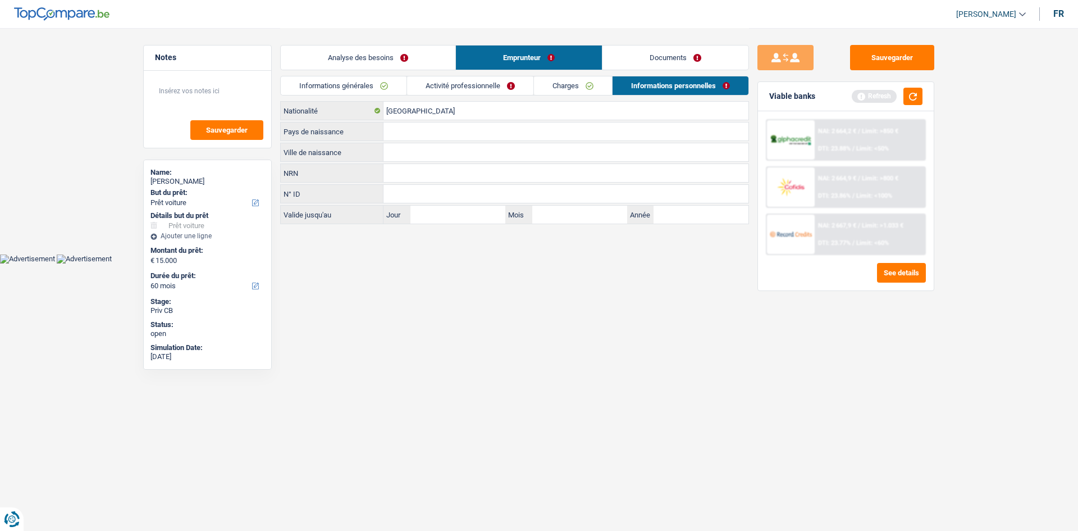
drag, startPoint x: 452, startPoint y: 97, endPoint x: 452, endPoint y: 107, distance: 9.5
click at [452, 101] on div "Informations générales Activité professionnelle Charges Informations personnell…" at bounding box center [514, 150] width 469 height 148
click at [452, 107] on input "[GEOGRAPHIC_DATA]" at bounding box center [566, 111] width 365 height 18
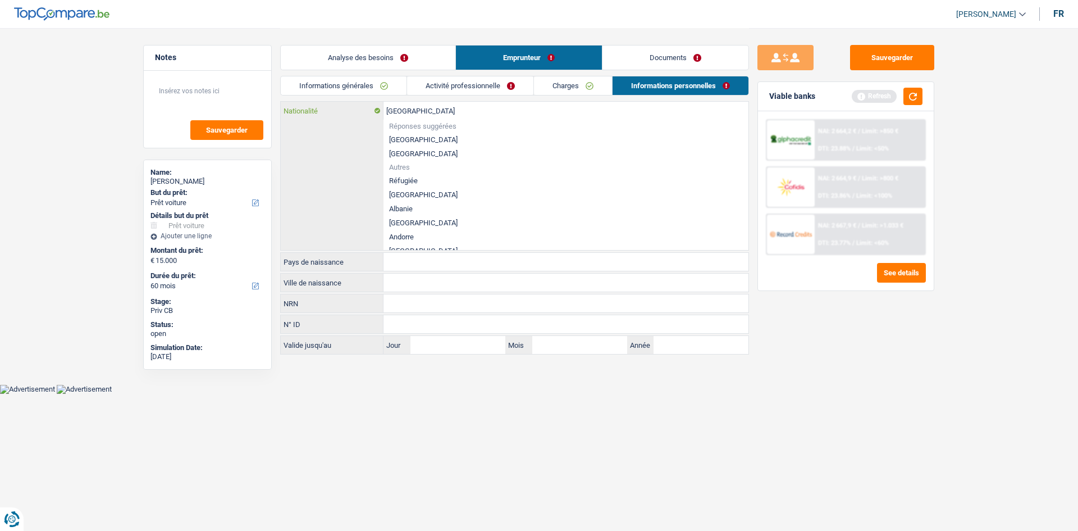
type input "Belgiqu"
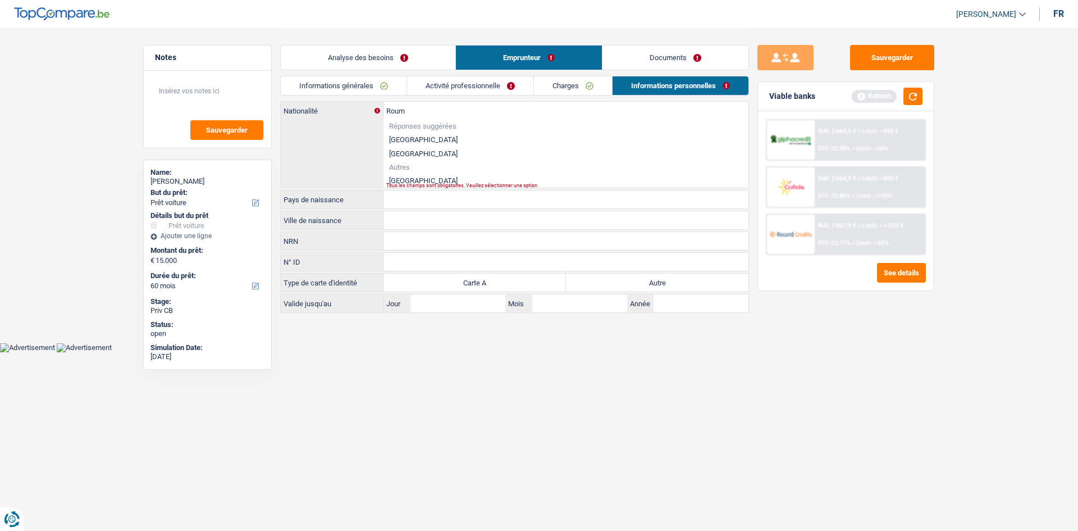
click at [437, 181] on li "Roumanie" at bounding box center [566, 181] width 365 height 14
type input "Roumanie"
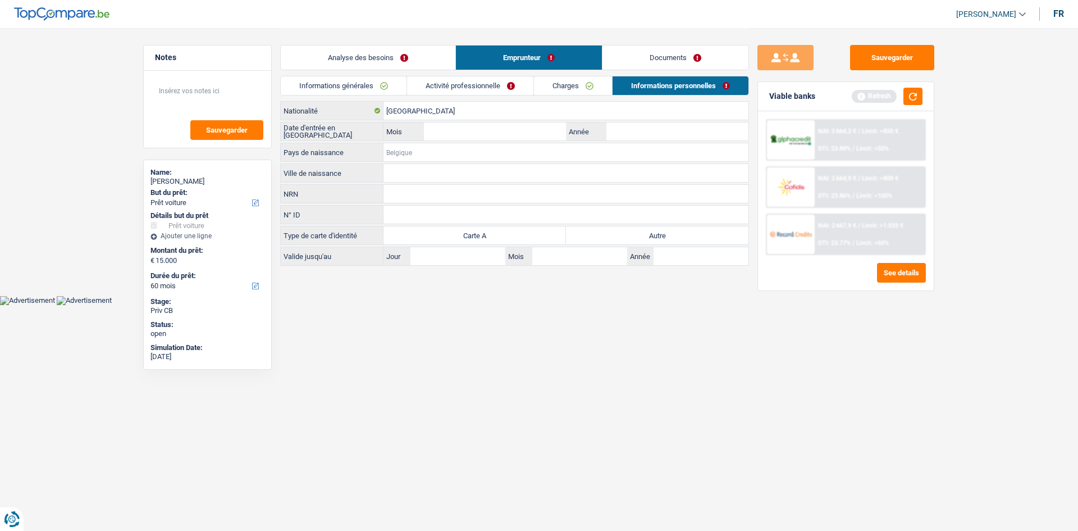
click at [416, 151] on input "Pays de naissance" at bounding box center [566, 152] width 365 height 18
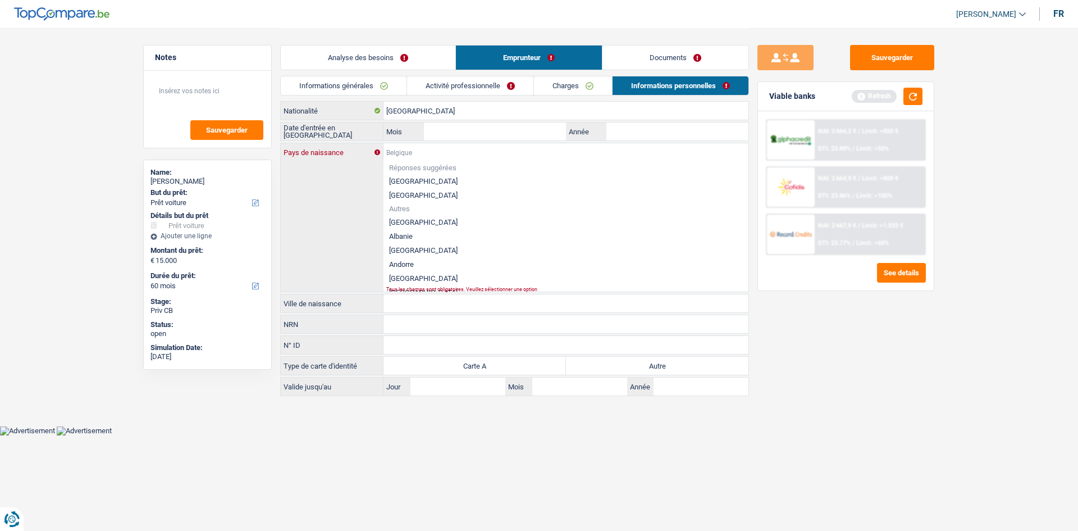
type input "R"
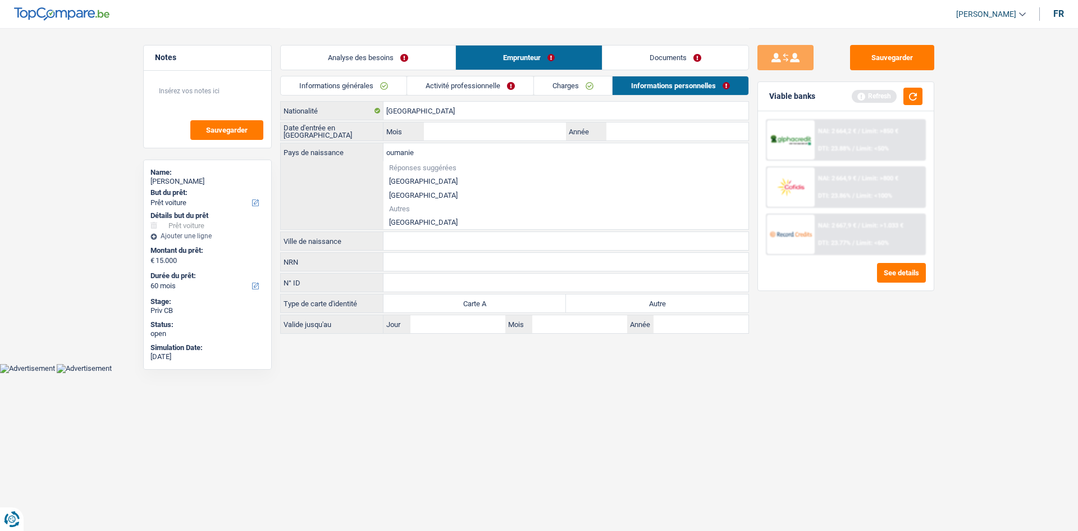
click at [422, 222] on li "Roumanie" at bounding box center [566, 222] width 365 height 14
type input "Roumanie"
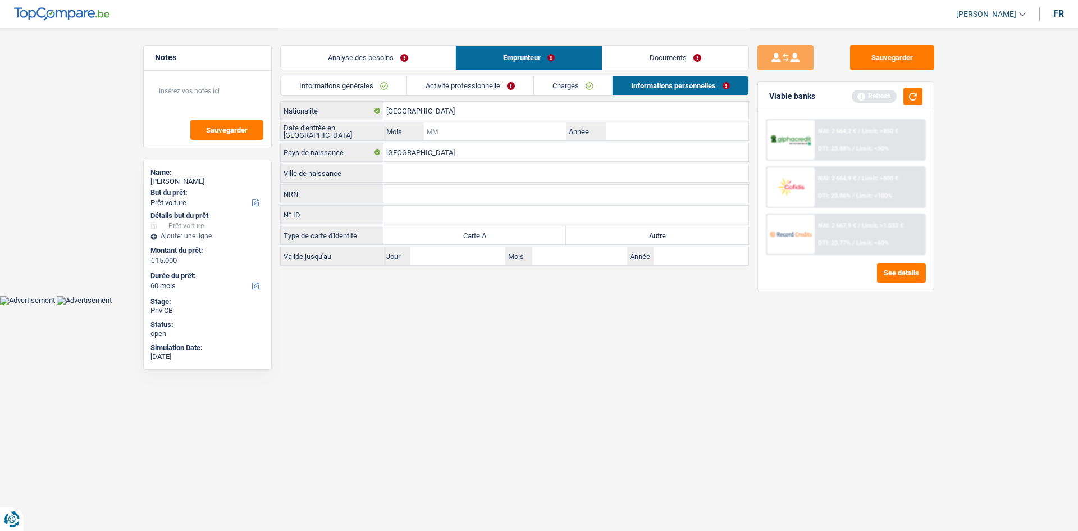
click at [472, 131] on input "Mois" at bounding box center [495, 131] width 142 height 18
click at [636, 135] on input "Année" at bounding box center [678, 131] width 142 height 18
type input "2014"
click at [467, 133] on input "Mois" at bounding box center [495, 131] width 142 height 18
type input "01"
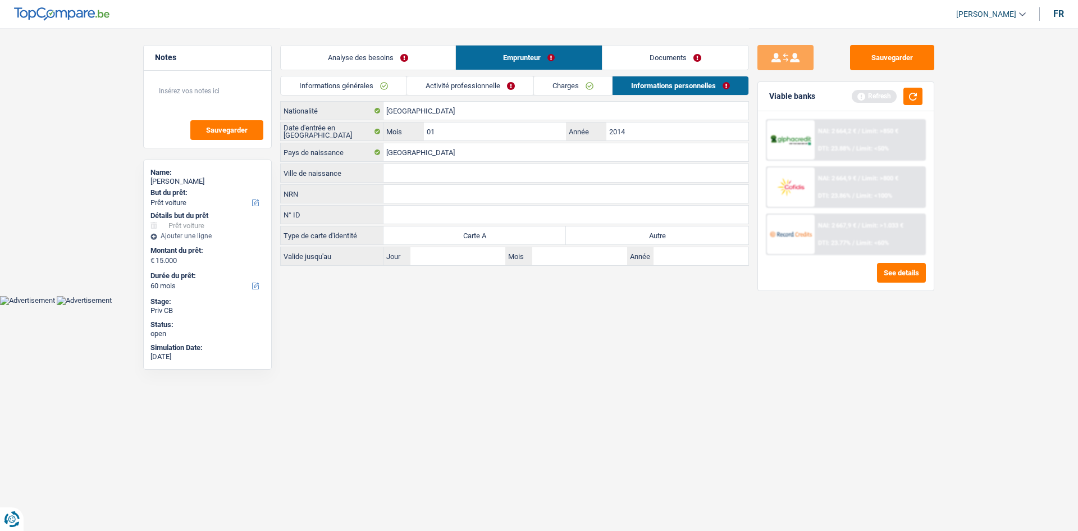
click at [411, 175] on input "Ville de naissance" at bounding box center [566, 173] width 365 height 18
click at [447, 170] on input "VALOULOIMIHAU" at bounding box center [566, 173] width 365 height 18
type input "VALOULOIMIHAU"
click at [507, 194] on input "NRN" at bounding box center [566, 194] width 365 height 18
click at [659, 234] on label "Autre" at bounding box center [657, 235] width 183 height 18
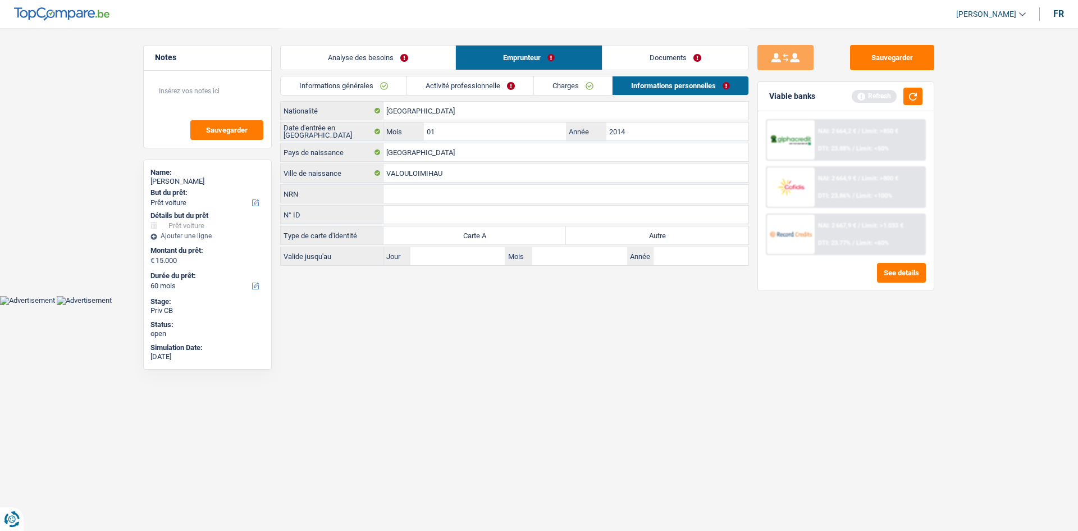
click at [659, 234] on input "Autre" at bounding box center [657, 235] width 183 height 18
radio input "true"
click at [637, 55] on link "Documents" at bounding box center [676, 57] width 146 height 24
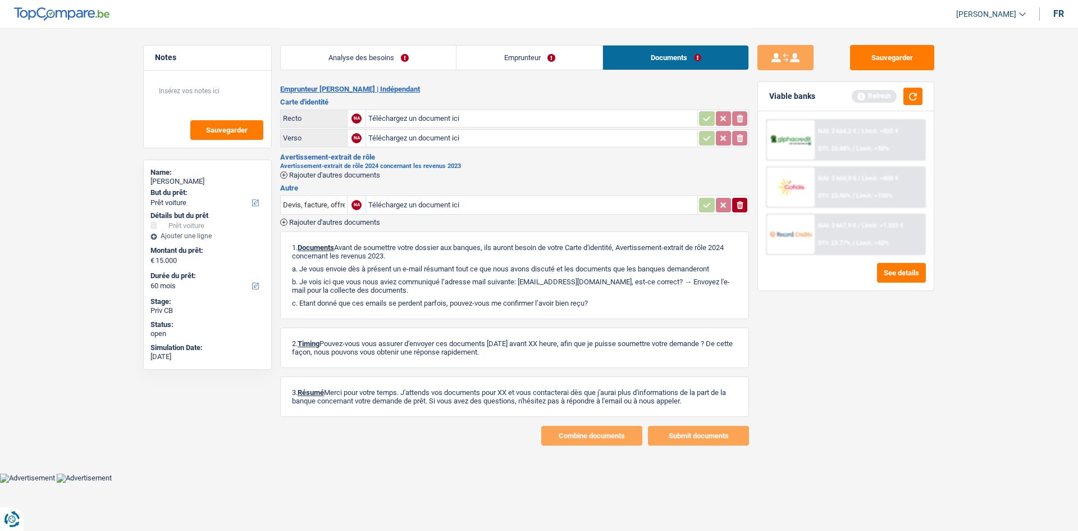
click at [427, 55] on link "Analyse des besoins" at bounding box center [368, 57] width 175 height 24
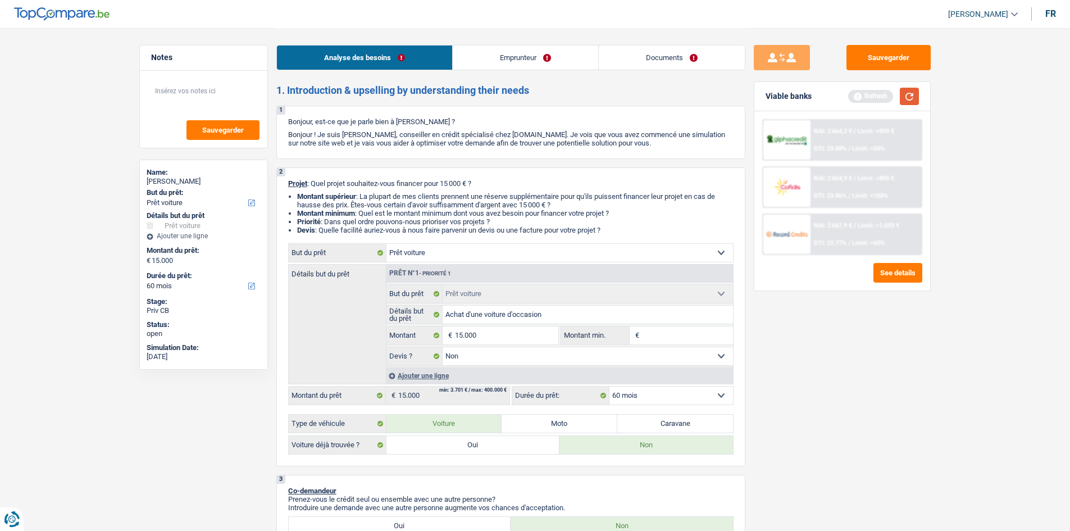
click at [915, 94] on button "button" at bounding box center [909, 96] width 19 height 17
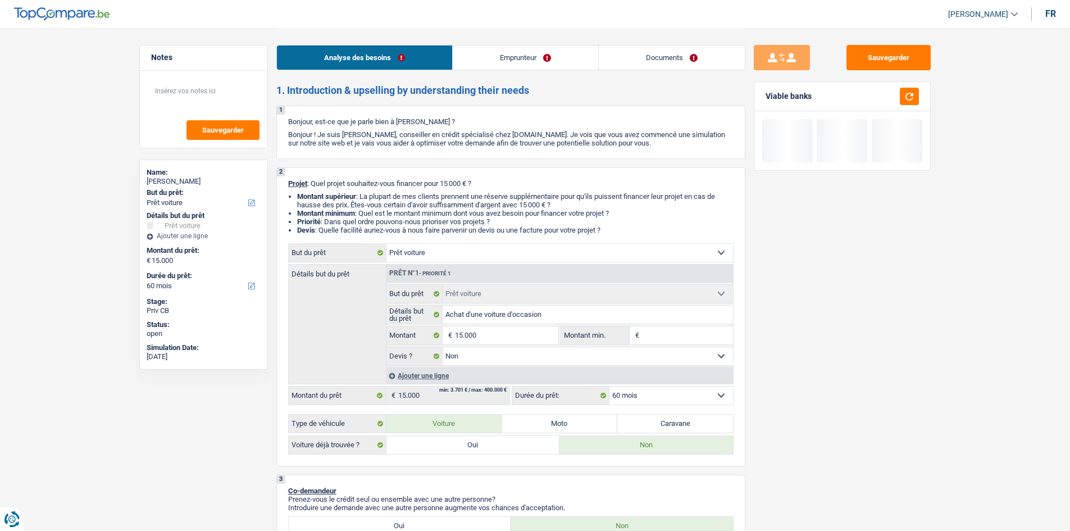
click at [476, 62] on link "Emprunteur" at bounding box center [525, 57] width 145 height 24
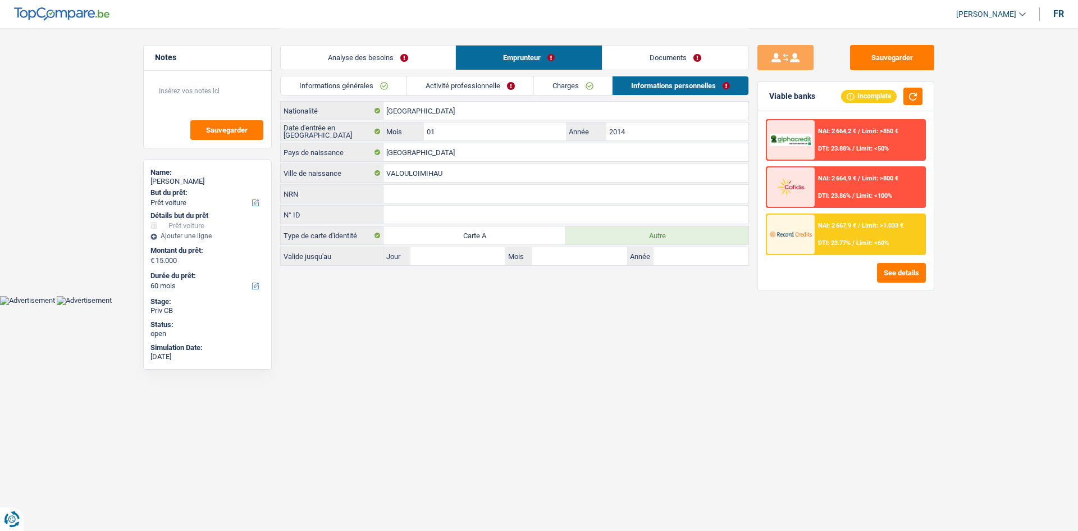
click at [440, 84] on link "Activité professionnelle" at bounding box center [470, 85] width 126 height 19
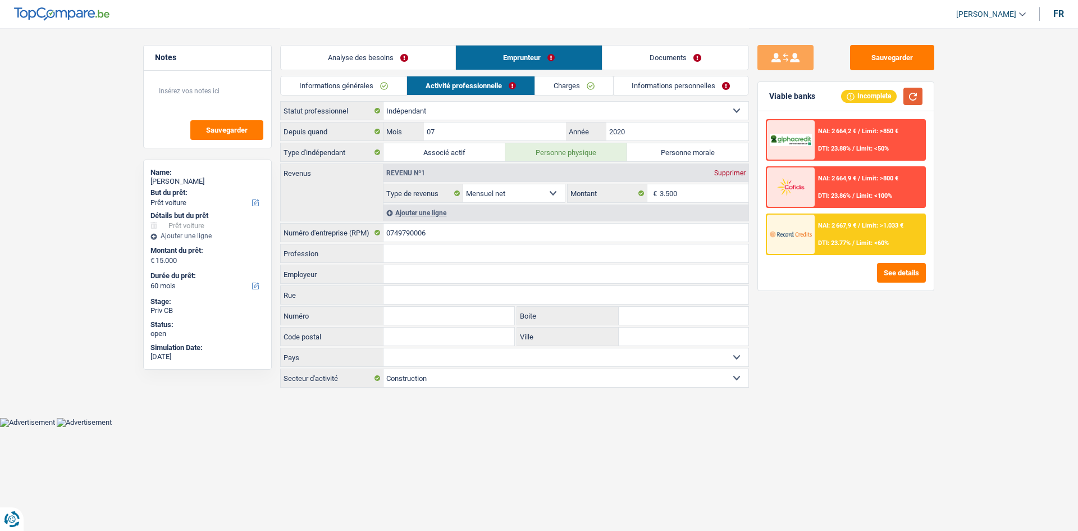
click at [910, 98] on button "button" at bounding box center [913, 96] width 19 height 17
click at [913, 267] on button "See details" at bounding box center [901, 273] width 49 height 20
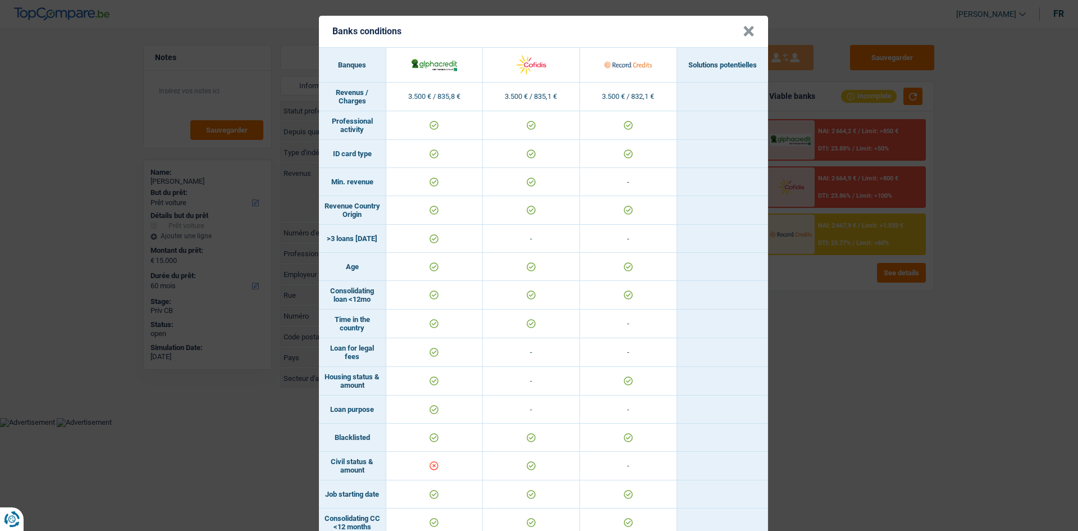
click at [745, 32] on button "×" at bounding box center [749, 31] width 12 height 11
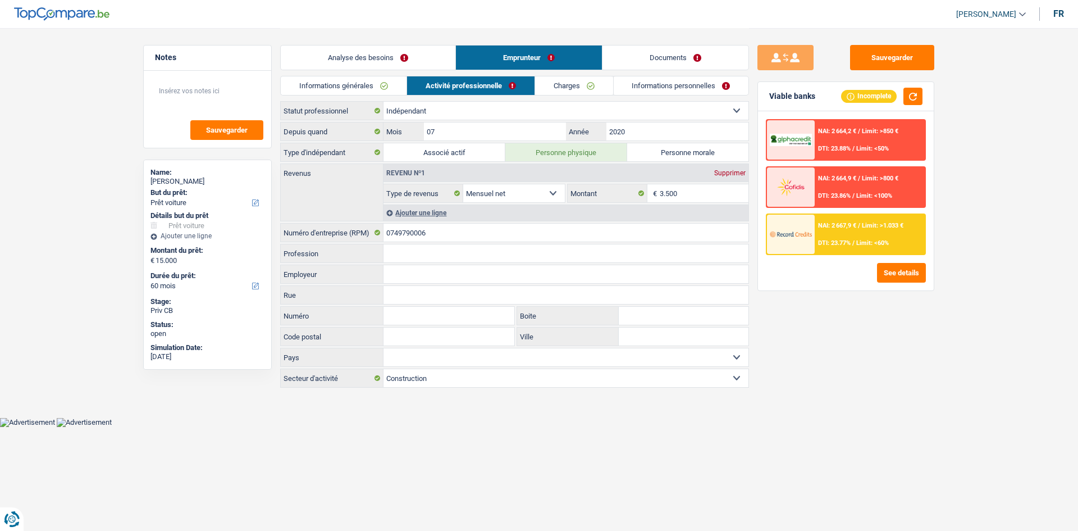
click at [349, 58] on link "Analyse des besoins" at bounding box center [368, 57] width 175 height 24
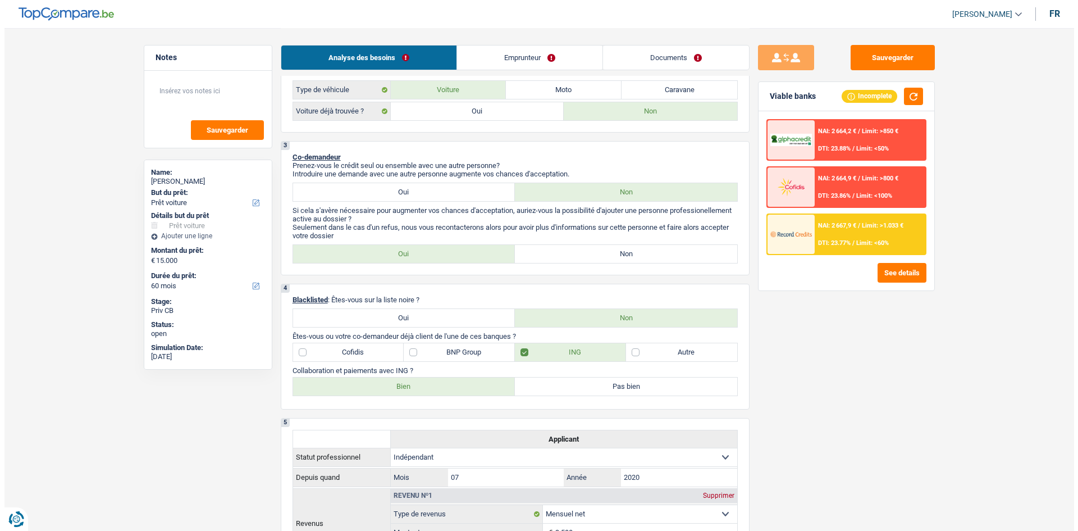
scroll to position [169, 0]
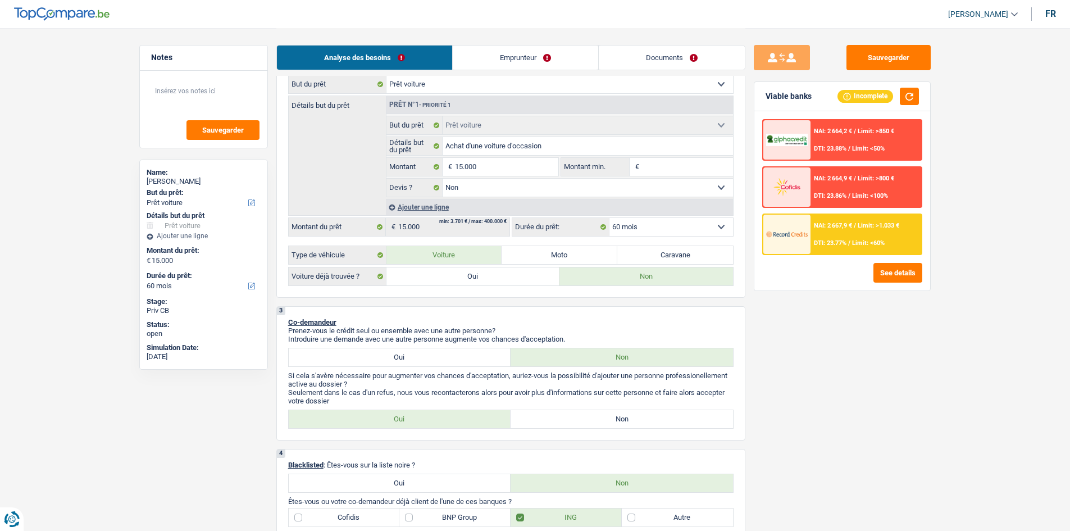
click at [658, 223] on select "12 mois 18 mois 24 mois 30 mois 36 mois 42 mois 48 mois 60 mois Sélectionner un…" at bounding box center [671, 227] width 124 height 18
click at [609, 218] on select "12 mois 18 mois 24 mois 30 mois 36 mois 42 mois 48 mois 60 mois Sélectionner un…" at bounding box center [671, 227] width 124 height 18
click at [640, 224] on select "12 mois 18 mois 24 mois 30 mois 36 mois 42 mois 48 mois 60 mois Sélectionner un…" at bounding box center [671, 227] width 124 height 18
select select "36"
click at [609, 218] on select "12 mois 18 mois 24 mois 30 mois 36 mois 42 mois 48 mois 60 mois Sélectionner un…" at bounding box center [671, 227] width 124 height 18
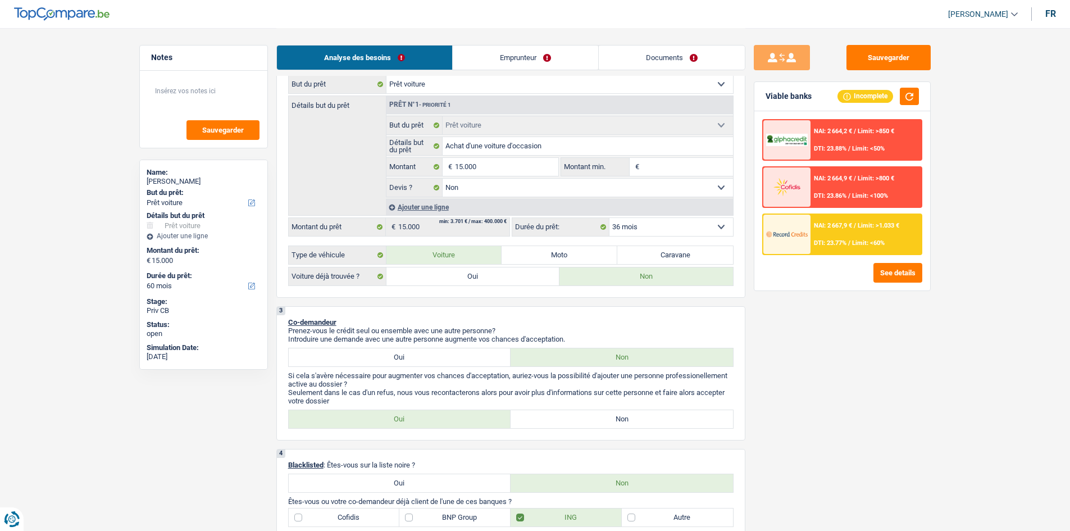
select select "36"
click at [894, 270] on button "See details" at bounding box center [897, 273] width 49 height 20
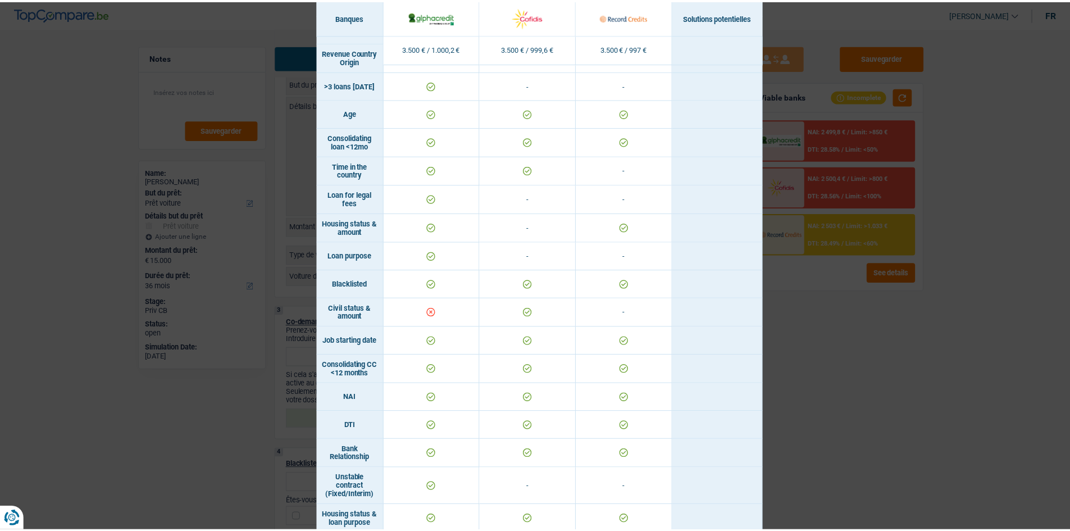
scroll to position [0, 0]
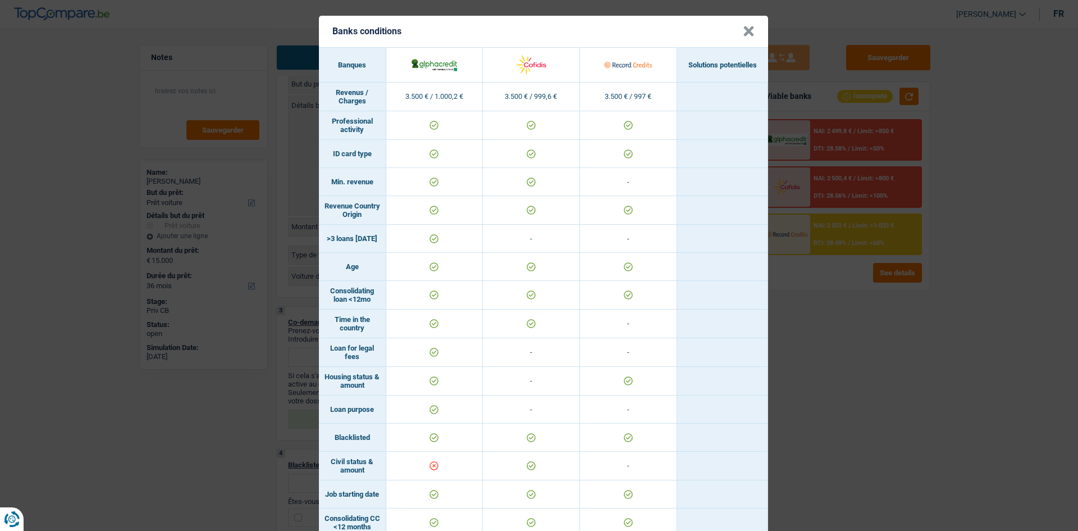
click at [743, 31] on button "×" at bounding box center [749, 31] width 12 height 11
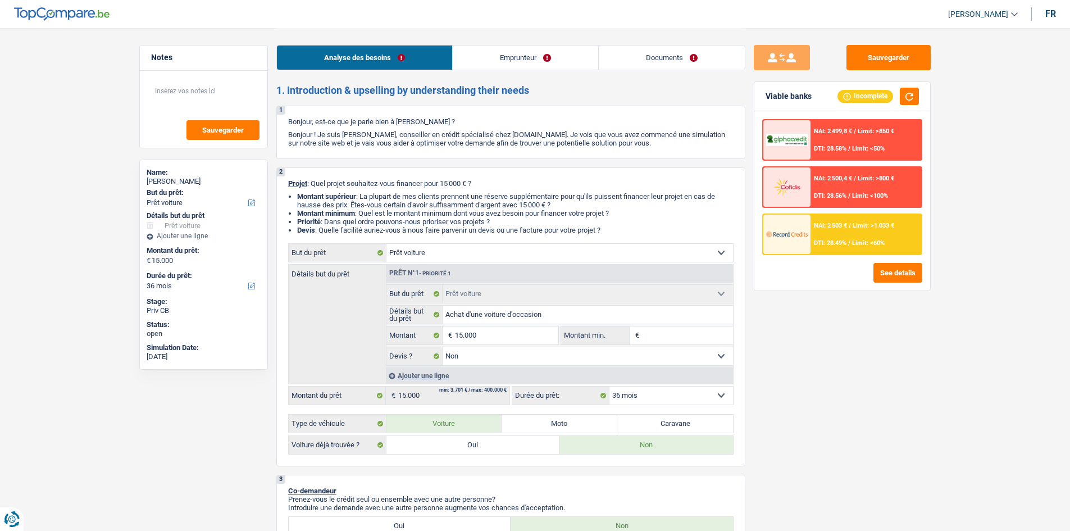
click at [534, 66] on link "Emprunteur" at bounding box center [525, 57] width 145 height 24
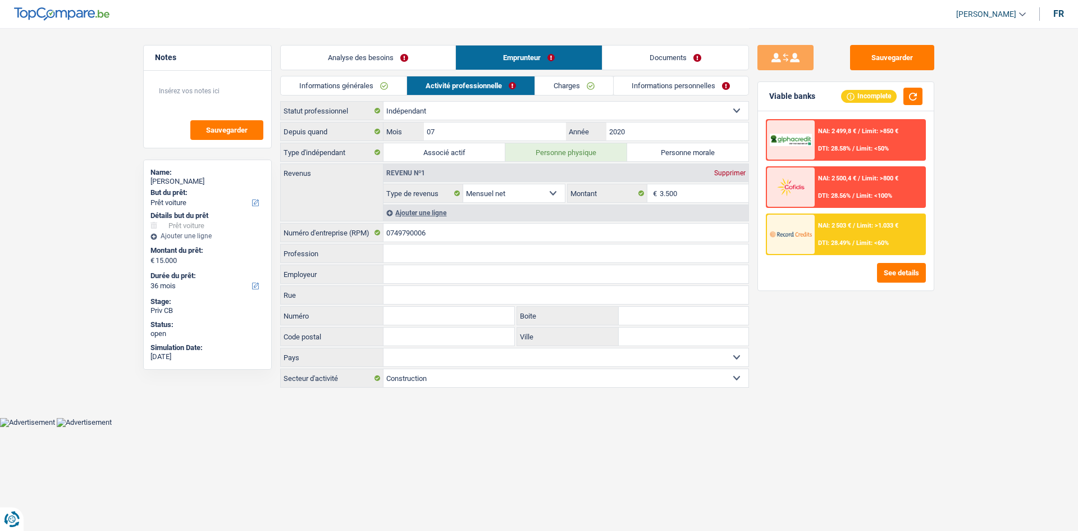
click at [568, 83] on link "Charges" at bounding box center [574, 85] width 78 height 19
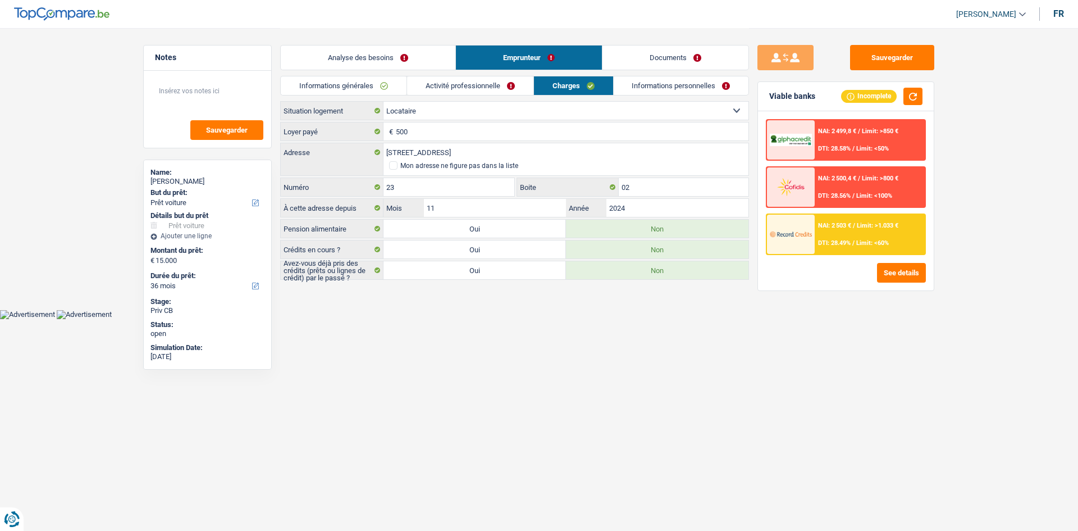
click at [379, 86] on link "Informations générales" at bounding box center [344, 85] width 126 height 19
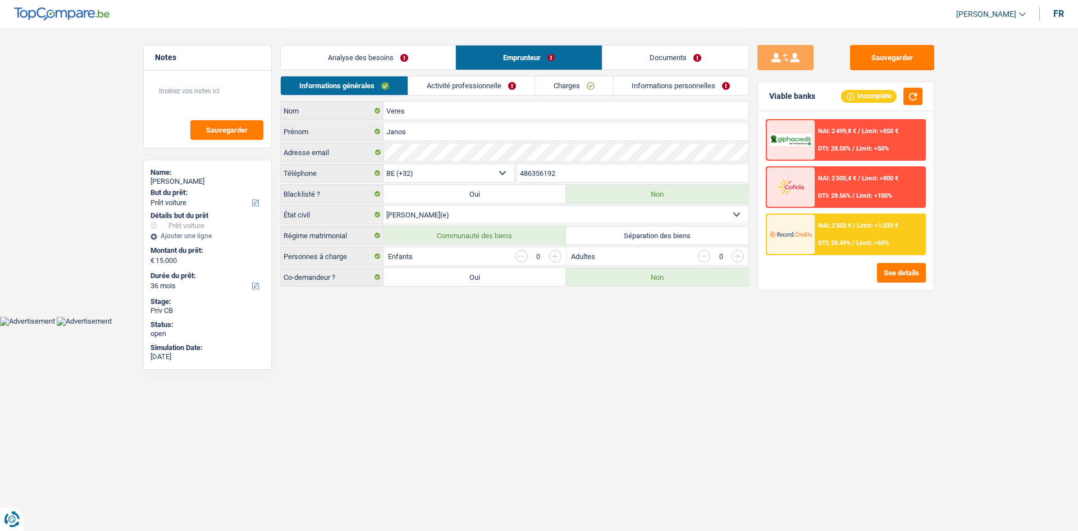
click at [480, 217] on select "Célibataire Marié(e) Cohabitant(e) légal(e) Divorcé(e) Veuf(ve) Séparé (de fait…" at bounding box center [566, 215] width 365 height 18
click at [324, 201] on label "Blacklisté ?" at bounding box center [332, 194] width 103 height 18
click at [372, 50] on link "Analyse des besoins" at bounding box center [368, 57] width 175 height 24
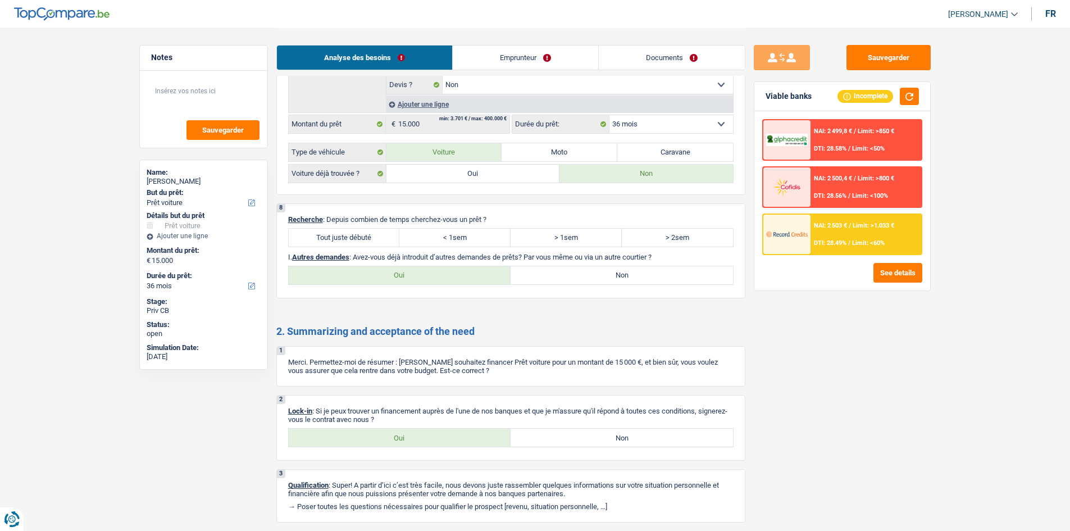
scroll to position [1137, 0]
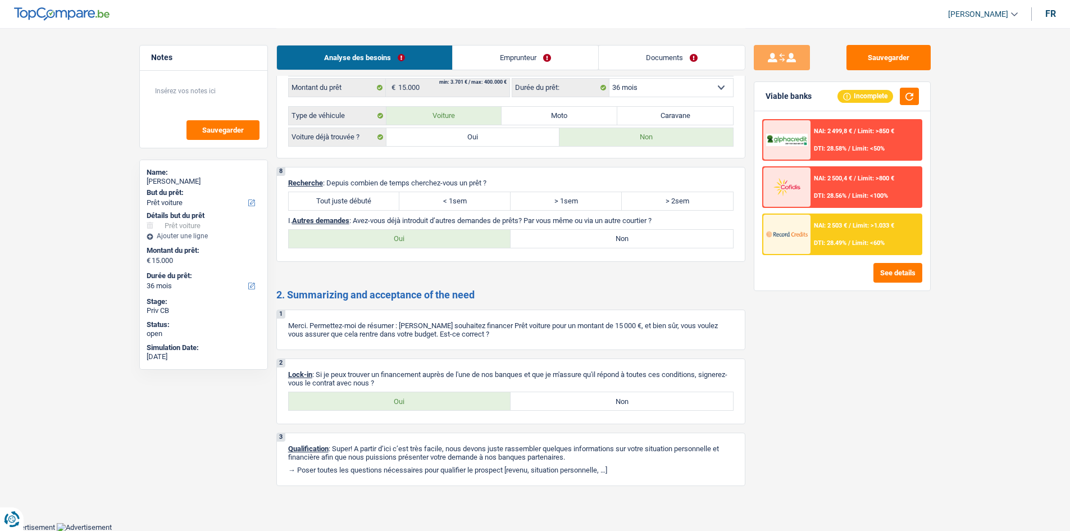
click at [371, 199] on label "Tout juste débuté" at bounding box center [344, 201] width 111 height 18
click at [371, 199] on input "Tout juste débuté" at bounding box center [344, 201] width 111 height 18
radio input "true"
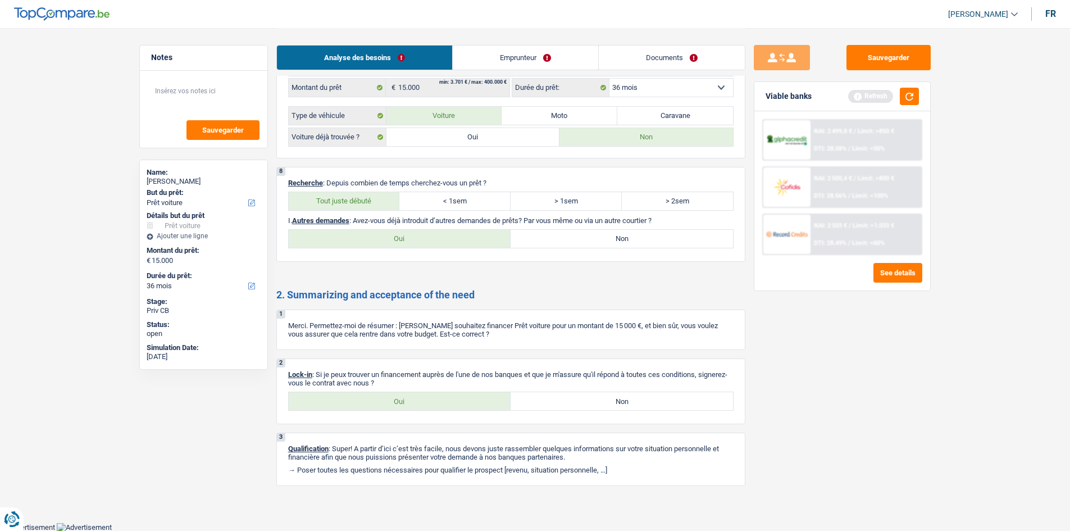
click at [437, 239] on label "Oui" at bounding box center [400, 239] width 222 height 18
click at [437, 239] on input "Oui" at bounding box center [400, 239] width 222 height 18
radio input "true"
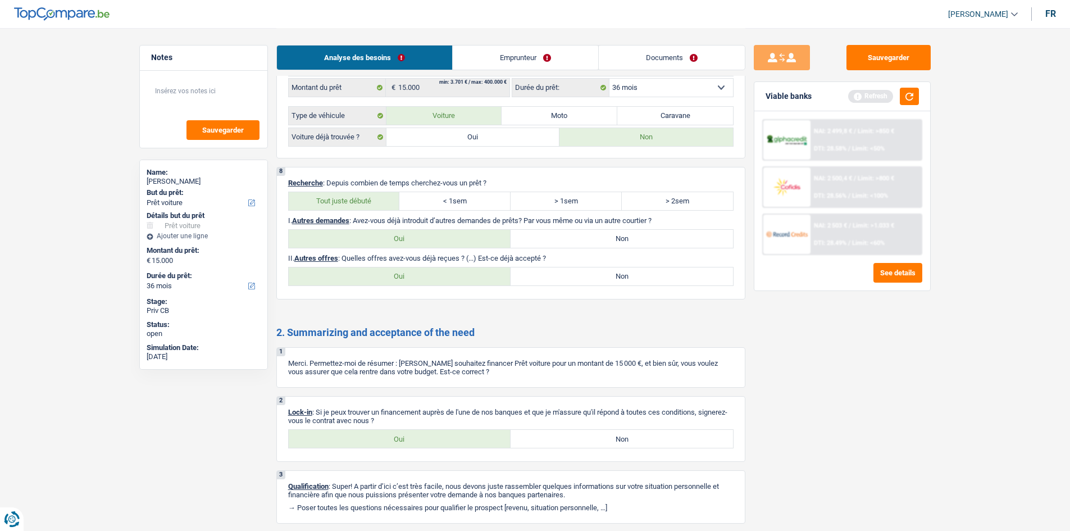
click at [568, 235] on label "Non" at bounding box center [622, 239] width 222 height 18
click at [568, 235] on input "Non" at bounding box center [622, 239] width 222 height 18
radio input "true"
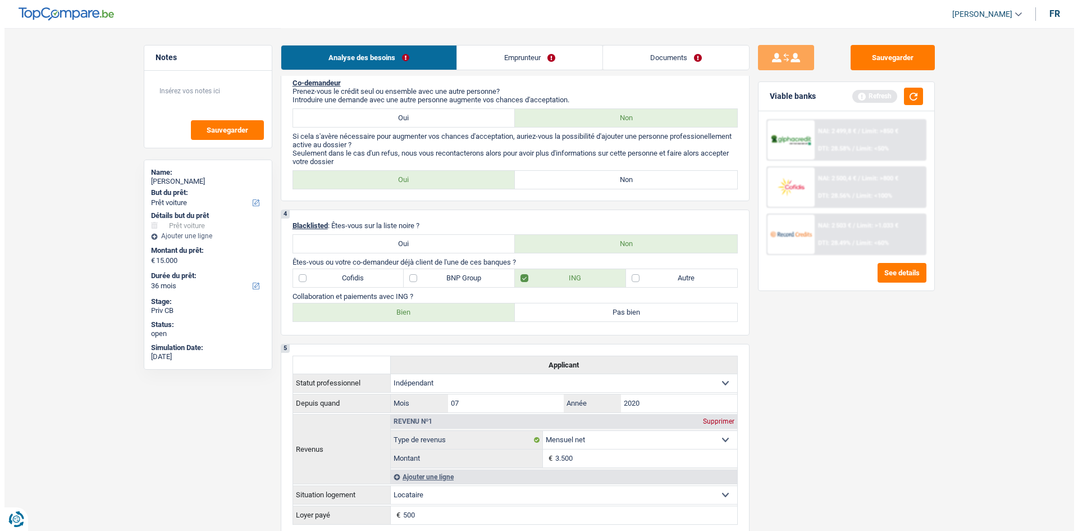
scroll to position [407, 0]
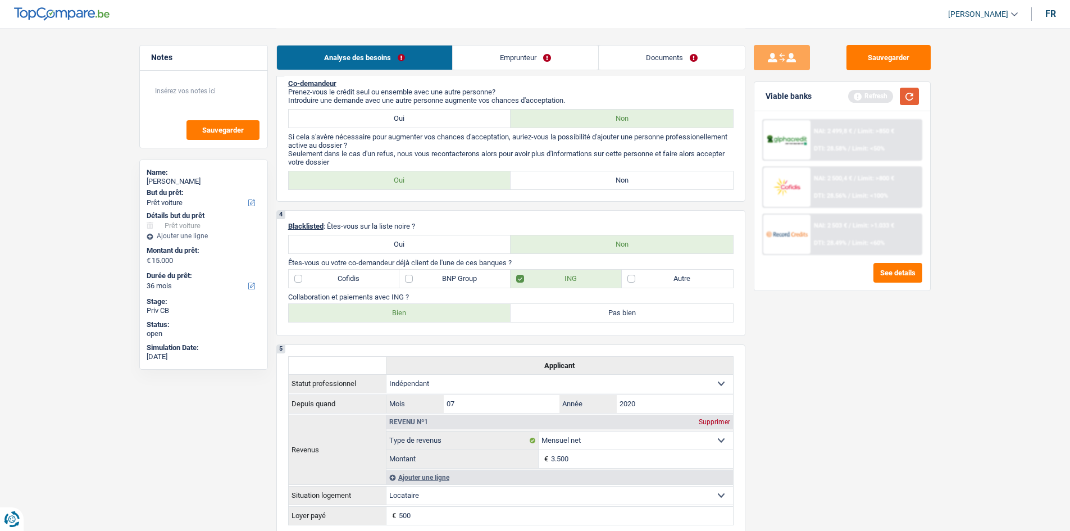
click at [909, 101] on button "button" at bounding box center [909, 96] width 19 height 17
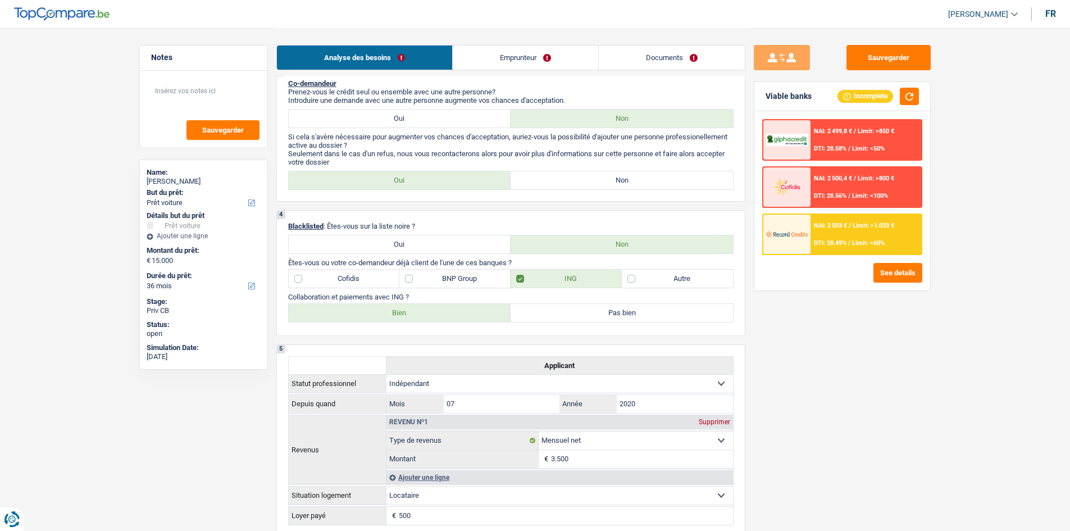
click at [863, 215] on div "NAI: 2 503 € / Limit: >1.033 € DTI: 28.49% / Limit: <60%" at bounding box center [866, 234] width 111 height 39
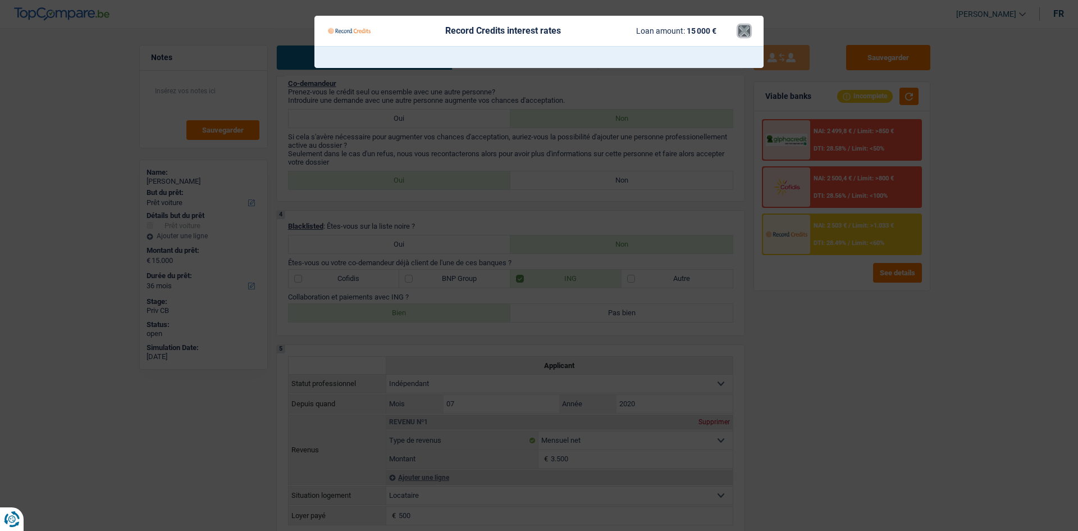
click at [744, 31] on button "×" at bounding box center [745, 30] width 12 height 11
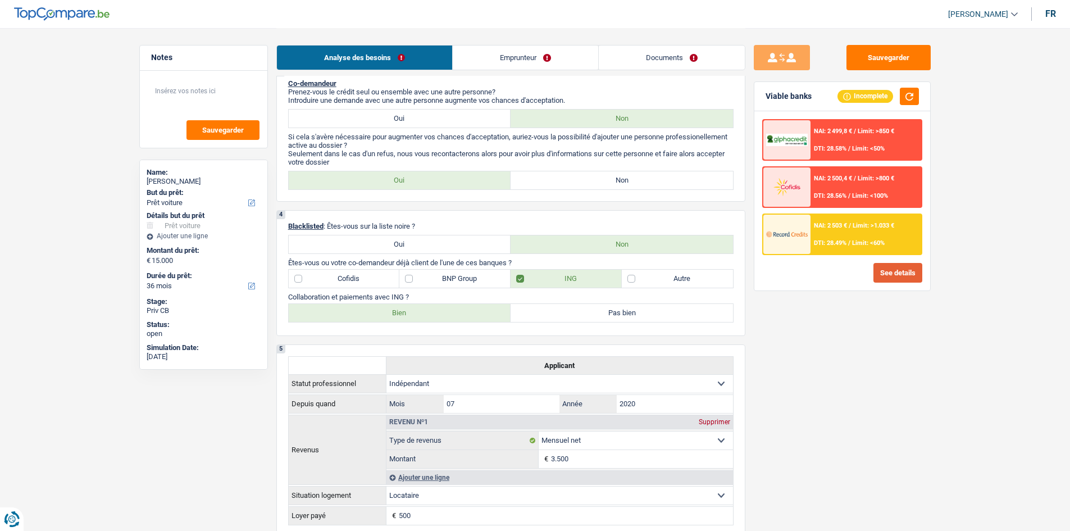
click at [900, 269] on button "See details" at bounding box center [897, 273] width 49 height 20
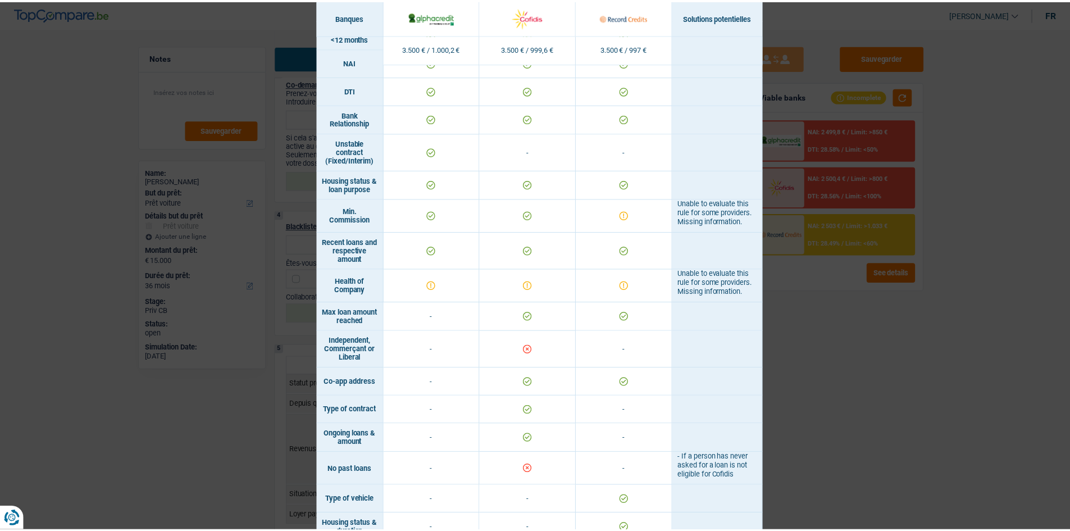
scroll to position [488, 0]
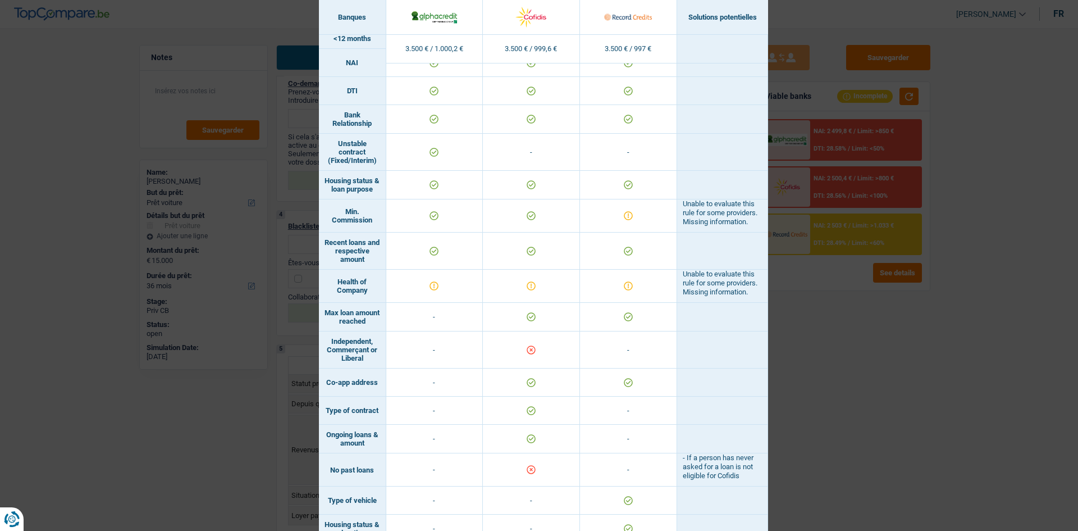
drag, startPoint x: 905, startPoint y: 338, endPoint x: 894, endPoint y: 330, distance: 14.5
click at [907, 338] on div "Banks conditions × Banques Solutions potentielles Revenus / Charges 3.500 € / 1…" at bounding box center [539, 265] width 1078 height 531
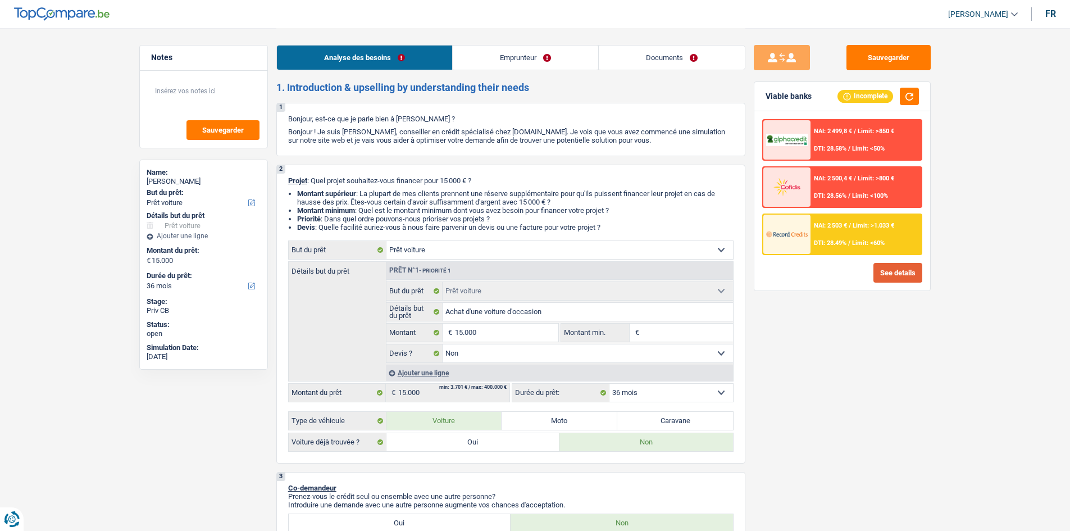
scroll to position [0, 0]
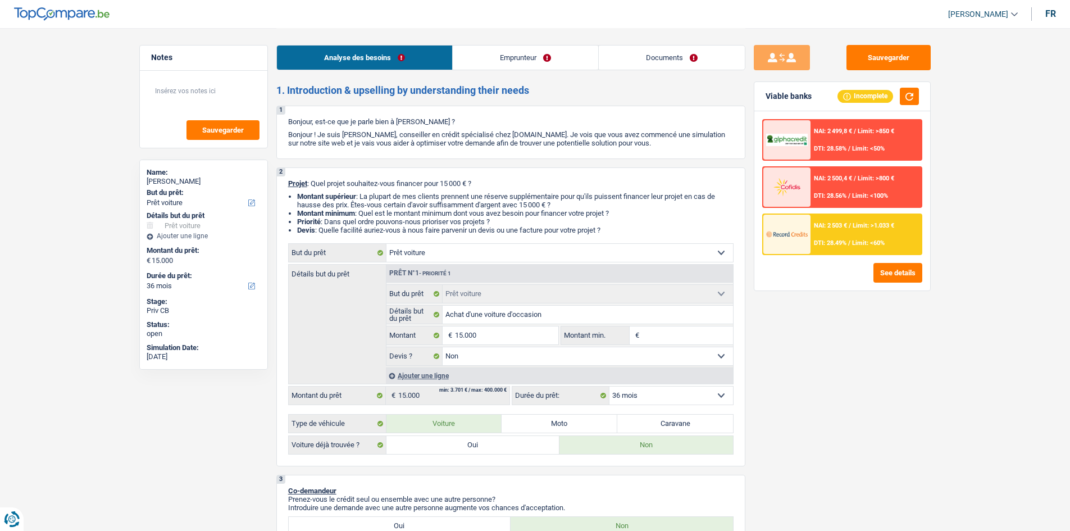
click at [568, 53] on link "Emprunteur" at bounding box center [525, 57] width 145 height 24
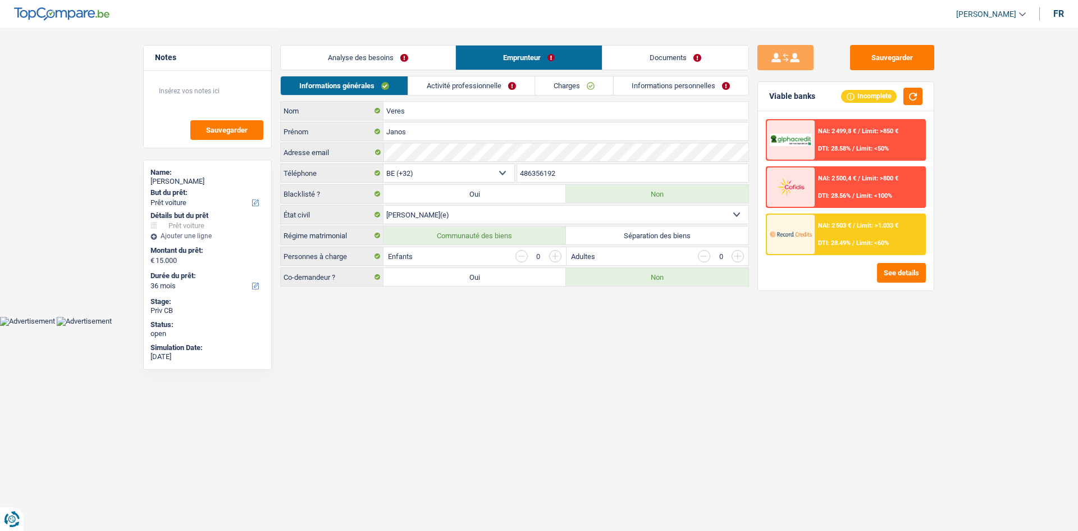
click at [511, 208] on select "Célibataire Marié(e) Cohabitant(e) légal(e) Divorcé(e) Veuf(ve) Séparé (de fait…" at bounding box center [566, 215] width 365 height 18
click at [384, 206] on select "Célibataire Marié(e) Cohabitant(e) légal(e) Divorcé(e) Veuf(ve) Séparé (de fait…" at bounding box center [566, 215] width 365 height 18
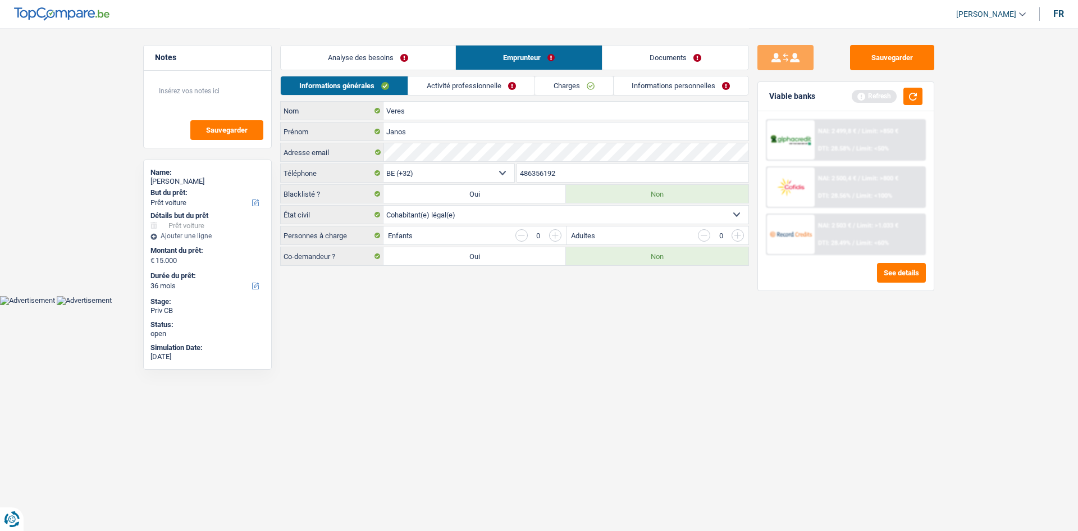
click at [470, 216] on select "Célibataire Marié(e) Cohabitant(e) légal(e) Divorcé(e) Veuf(ve) Séparé (de fait…" at bounding box center [566, 215] width 365 height 18
select select "married"
click at [384, 206] on select "Célibataire Marié(e) Cohabitant(e) légal(e) Divorcé(e) Veuf(ve) Séparé (de fait…" at bounding box center [566, 215] width 365 height 18
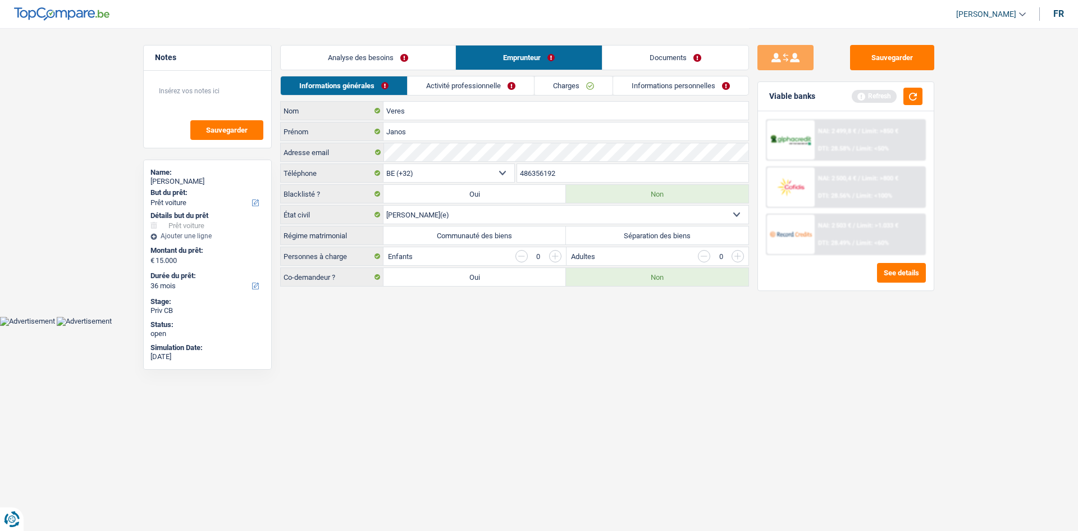
click at [490, 236] on label "Communauté des biens" at bounding box center [475, 235] width 183 height 18
click at [490, 236] on input "Communauté des biens" at bounding box center [475, 235] width 183 height 18
radio input "true"
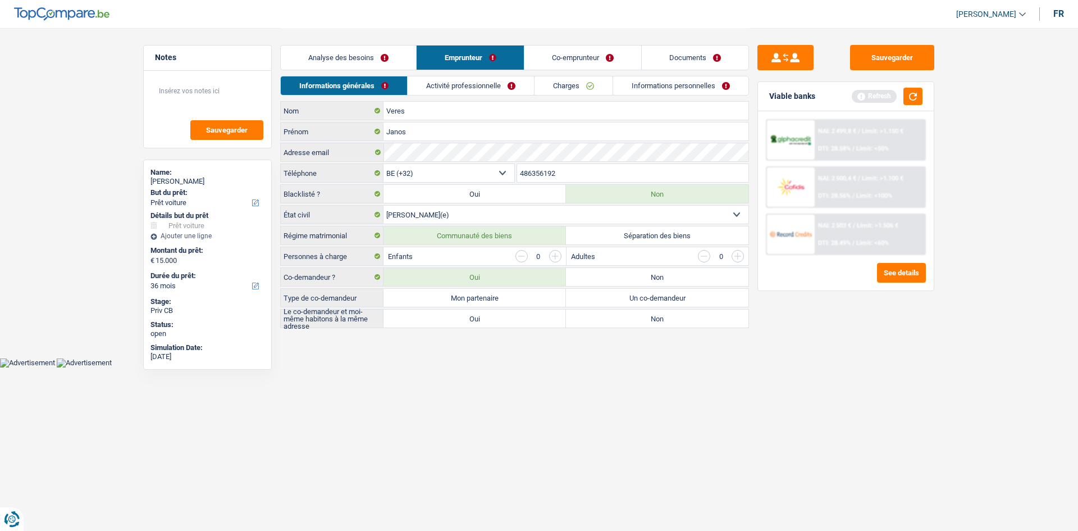
drag, startPoint x: 604, startPoint y: 276, endPoint x: 608, endPoint y: 270, distance: 7.3
click at [604, 276] on label "Non" at bounding box center [657, 277] width 183 height 18
click at [604, 276] on input "Non" at bounding box center [657, 277] width 183 height 18
radio input "true"
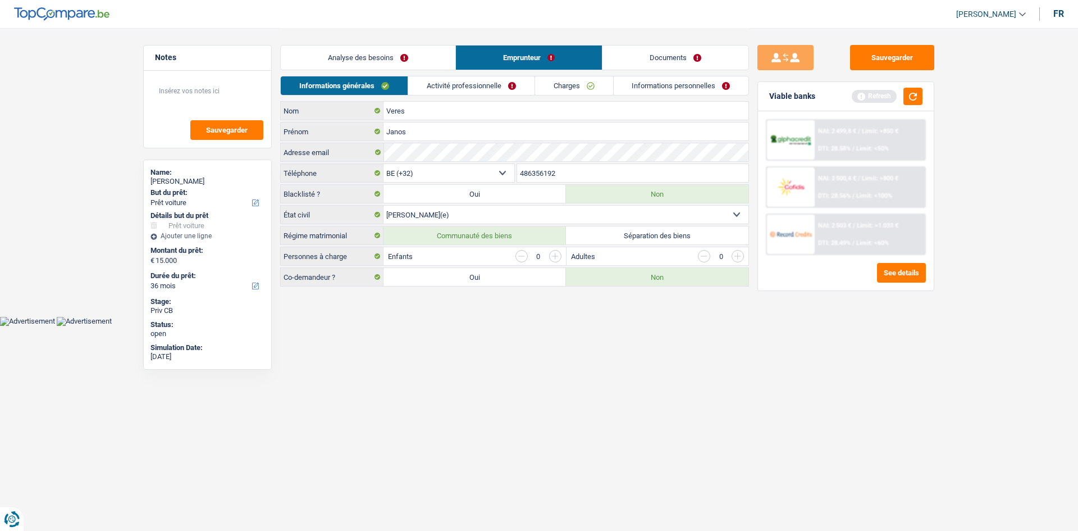
click at [559, 87] on link "Charges" at bounding box center [574, 85] width 78 height 19
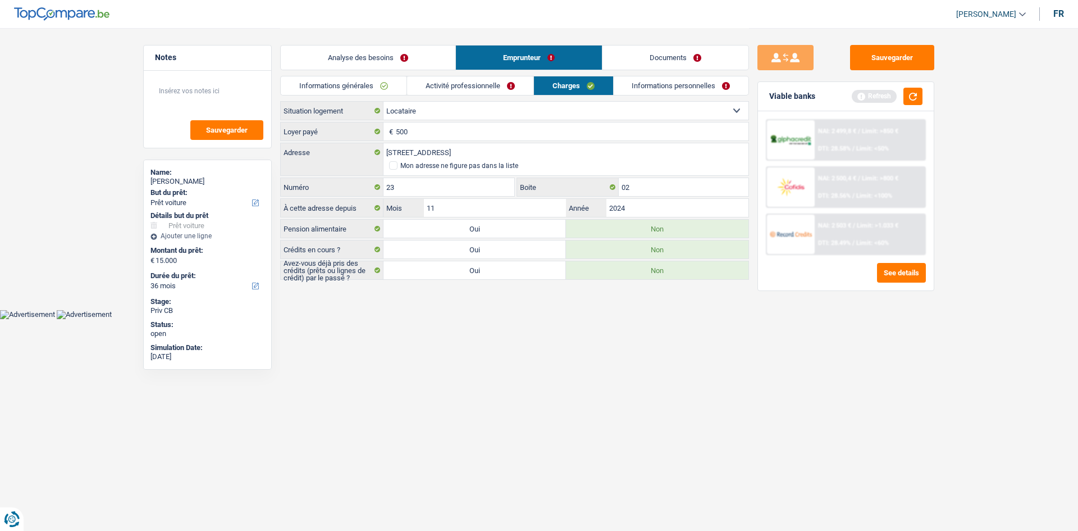
click at [509, 84] on link "Activité professionnelle" at bounding box center [470, 85] width 126 height 19
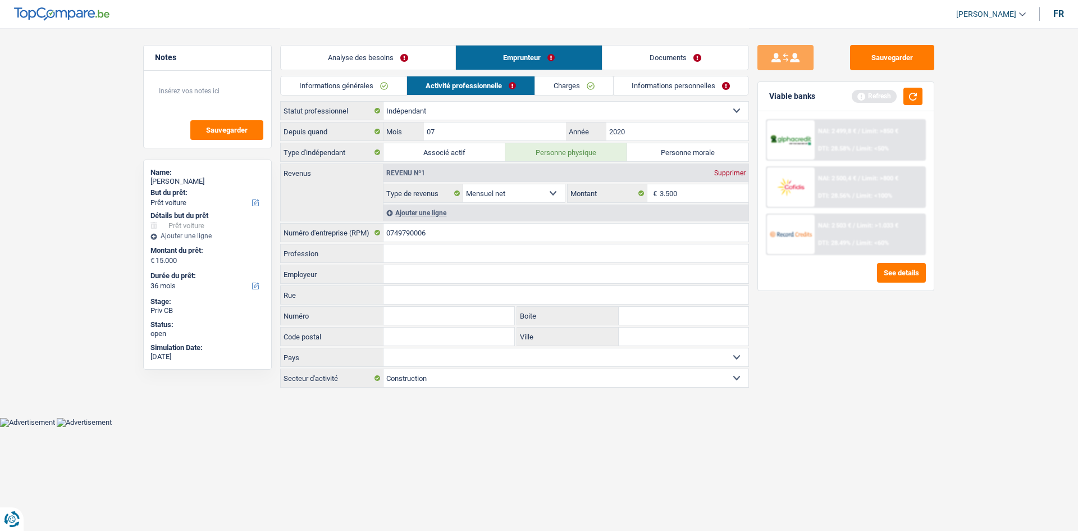
click at [424, 358] on select "Belgique Luxembourg Sélectionner une option" at bounding box center [566, 357] width 365 height 18
select select "BE"
click at [384, 348] on select "Belgique Luxembourg Sélectionner une option" at bounding box center [566, 357] width 365 height 18
click at [418, 253] on input "Profession" at bounding box center [566, 253] width 365 height 18
click at [427, 269] on input "Employeur" at bounding box center [566, 274] width 365 height 18
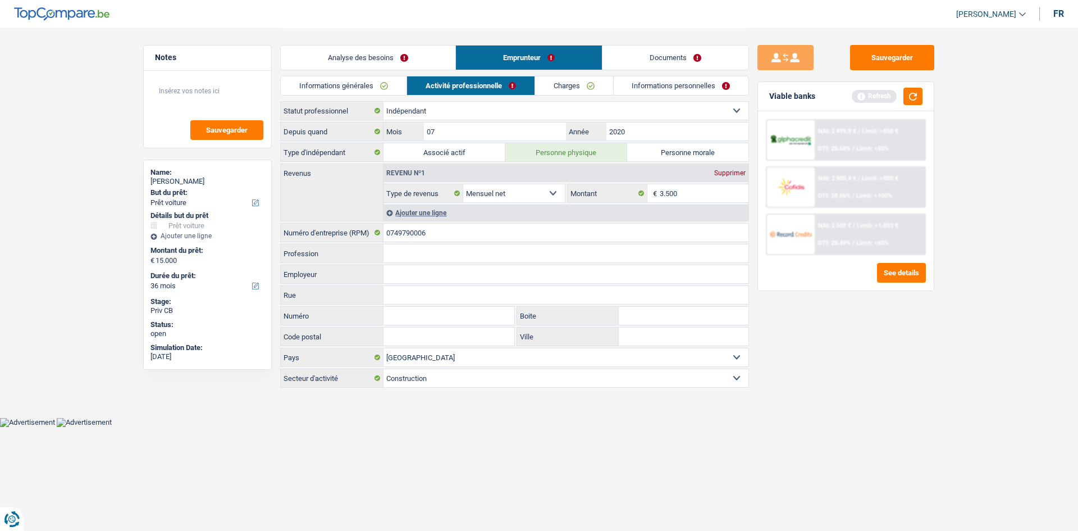
click at [435, 253] on input "Profession" at bounding box center [566, 253] width 365 height 18
click at [638, 86] on link "Informations personnelles" at bounding box center [681, 85] width 135 height 19
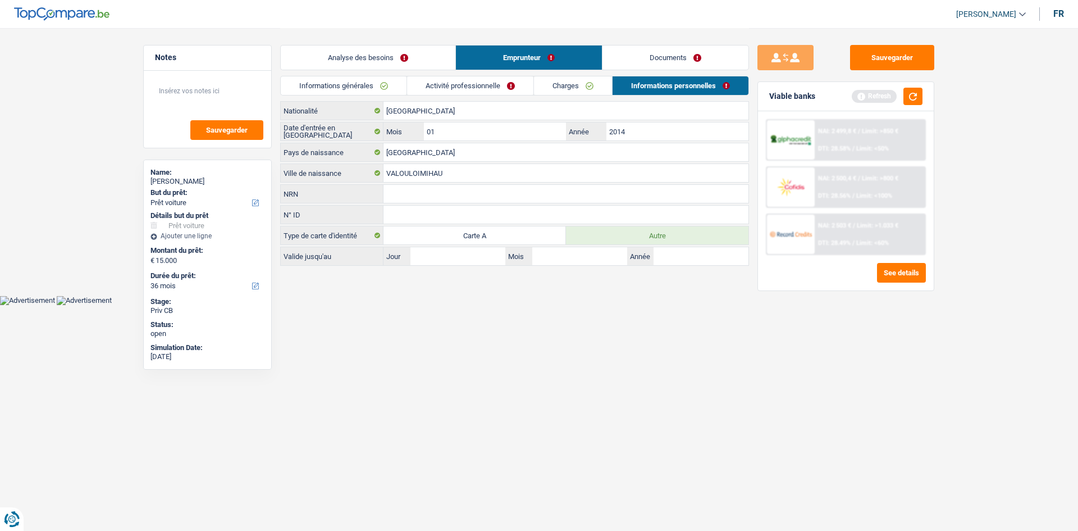
click at [560, 88] on link "Charges" at bounding box center [573, 85] width 78 height 19
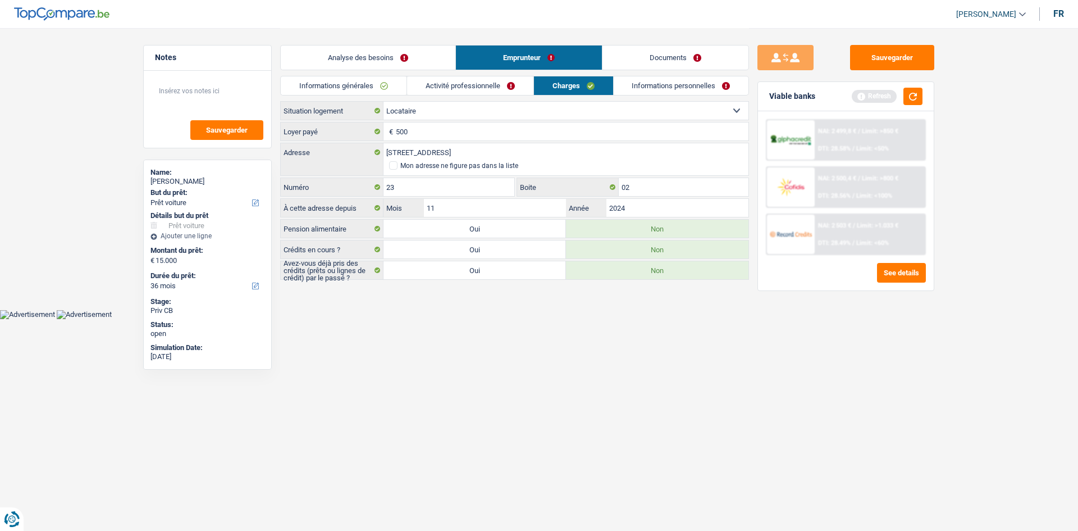
click at [507, 90] on link "Activité professionnelle" at bounding box center [470, 85] width 126 height 19
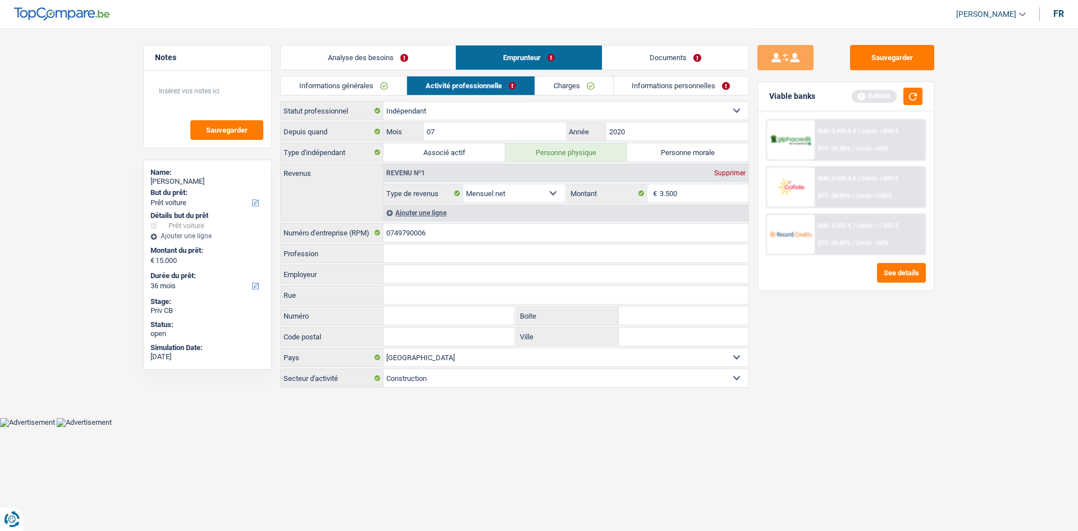
click at [387, 89] on link "Informations générales" at bounding box center [344, 85] width 126 height 19
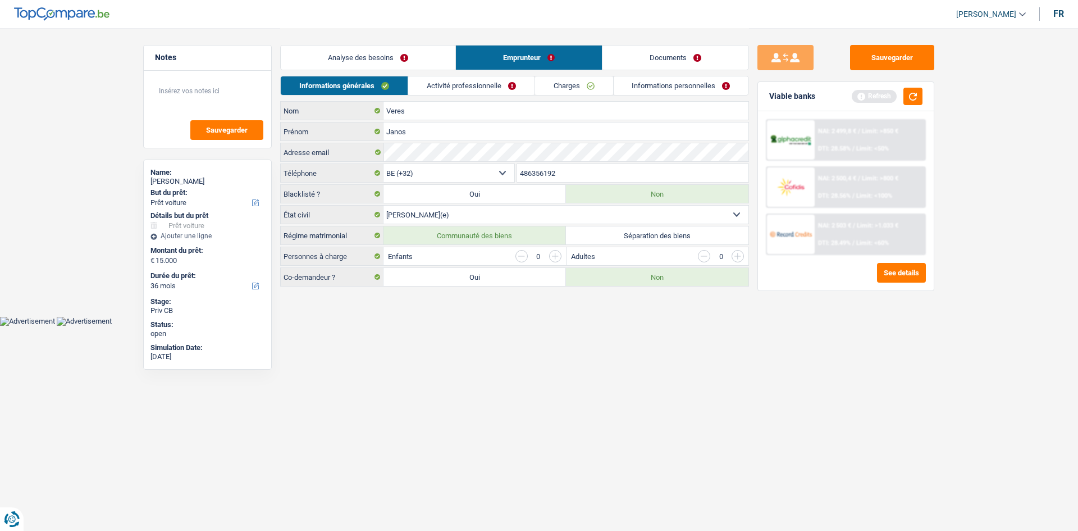
click at [420, 53] on link "Analyse des besoins" at bounding box center [368, 57] width 175 height 24
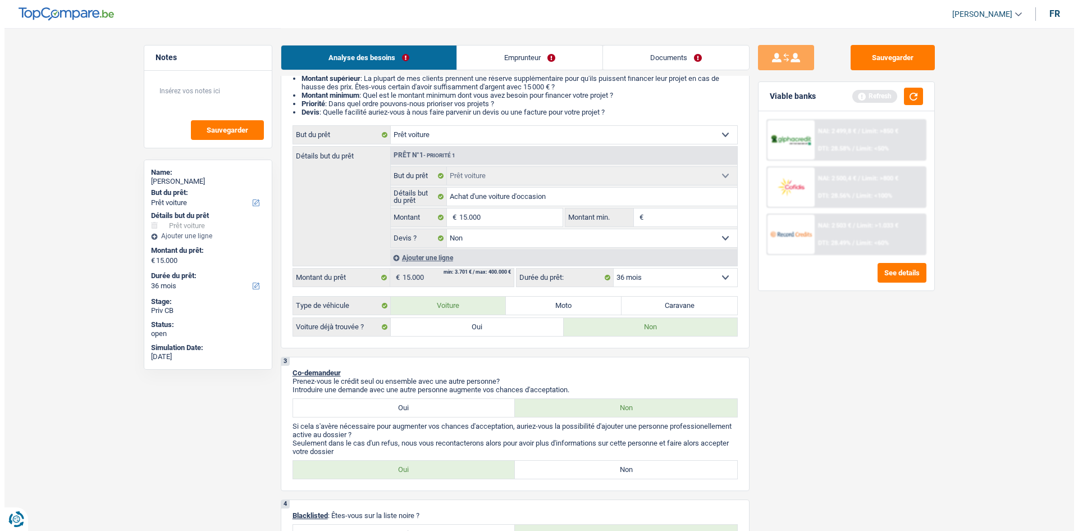
scroll to position [169, 0]
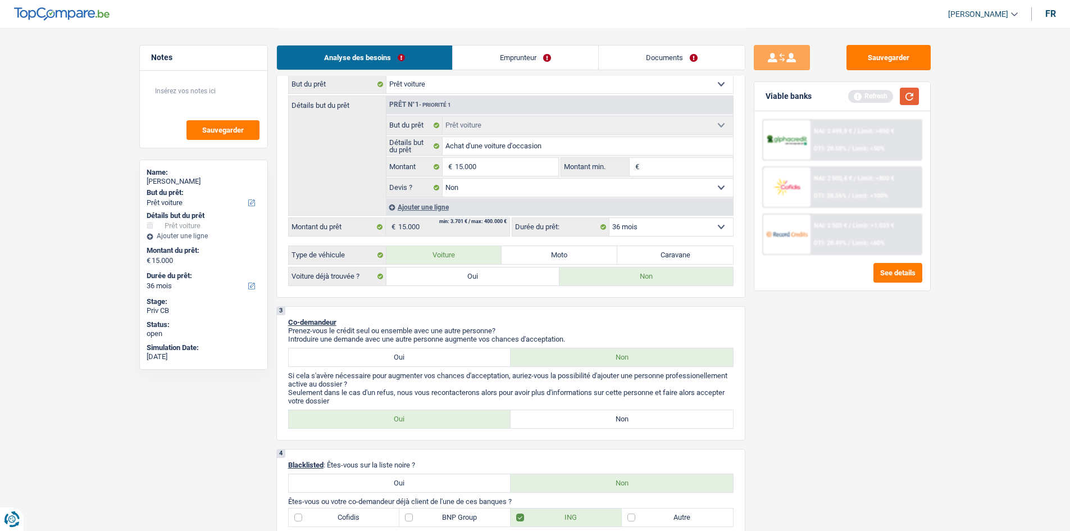
click at [905, 94] on button "button" at bounding box center [909, 96] width 19 height 17
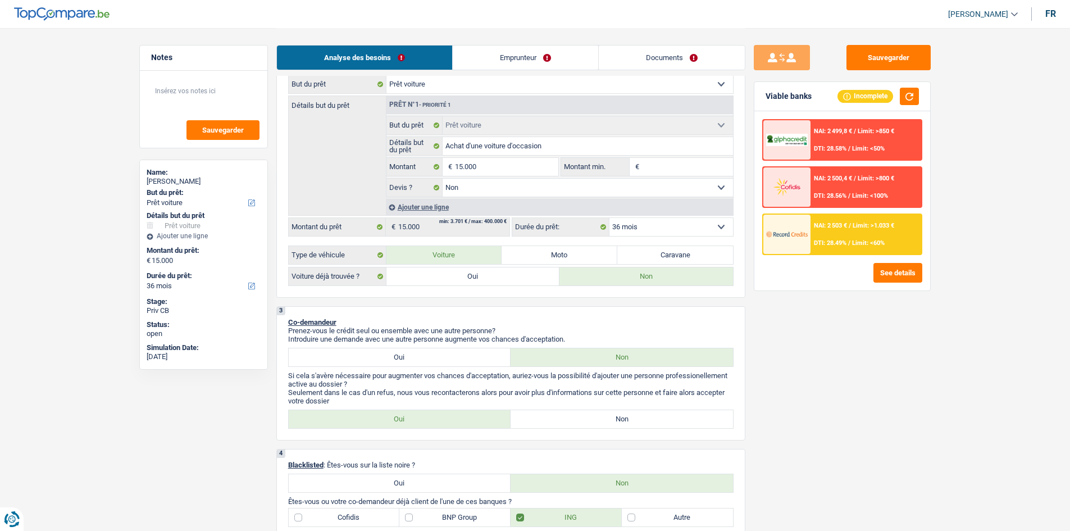
click at [850, 226] on span "/" at bounding box center [850, 225] width 2 height 7
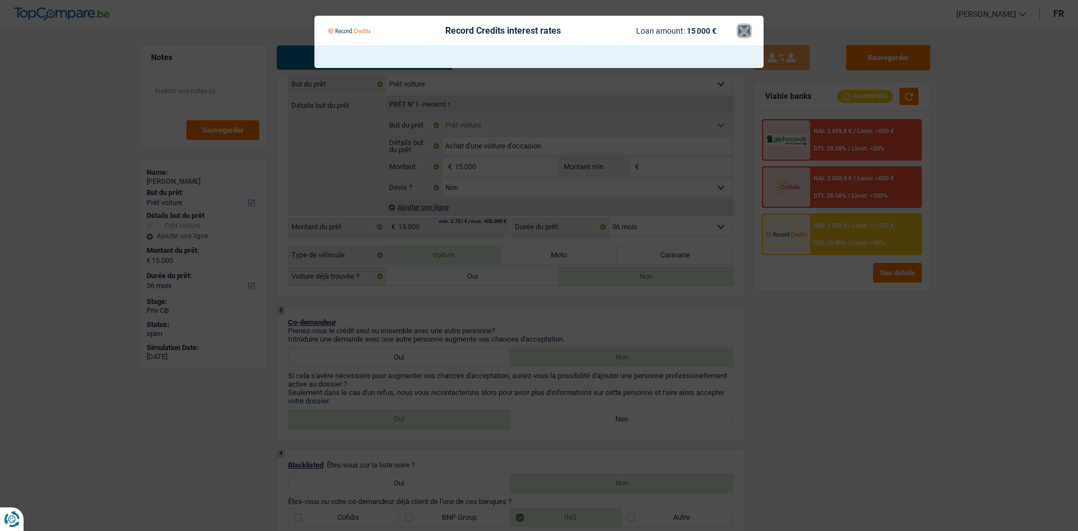
click at [744, 30] on button "×" at bounding box center [745, 30] width 12 height 11
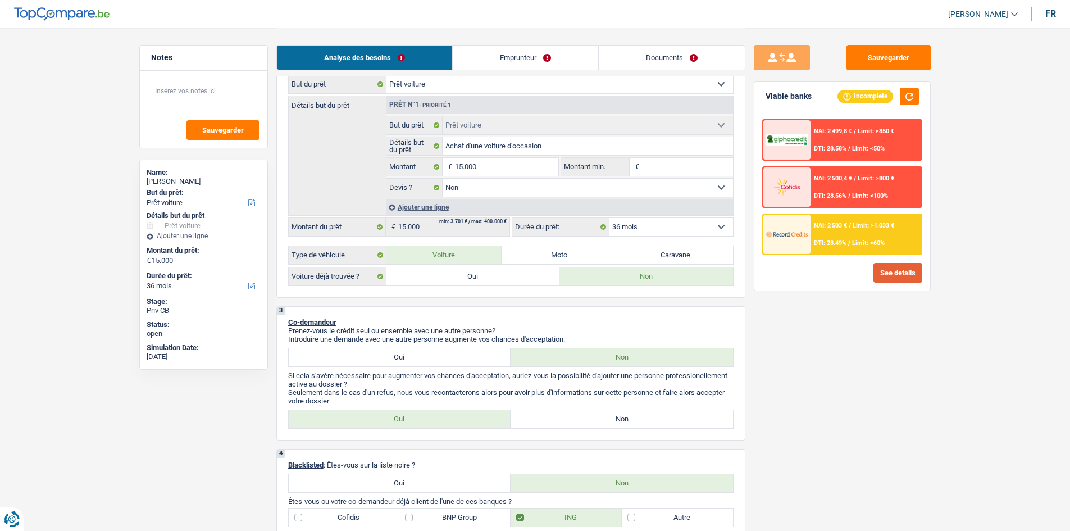
click at [890, 270] on button "See details" at bounding box center [897, 273] width 49 height 20
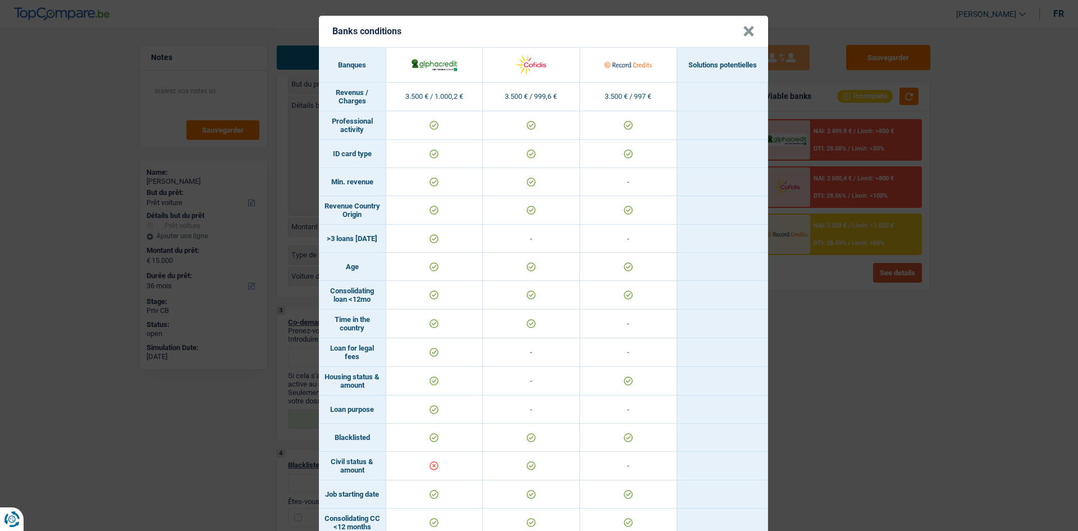
scroll to position [0, 0]
click at [745, 33] on button "×" at bounding box center [749, 31] width 12 height 11
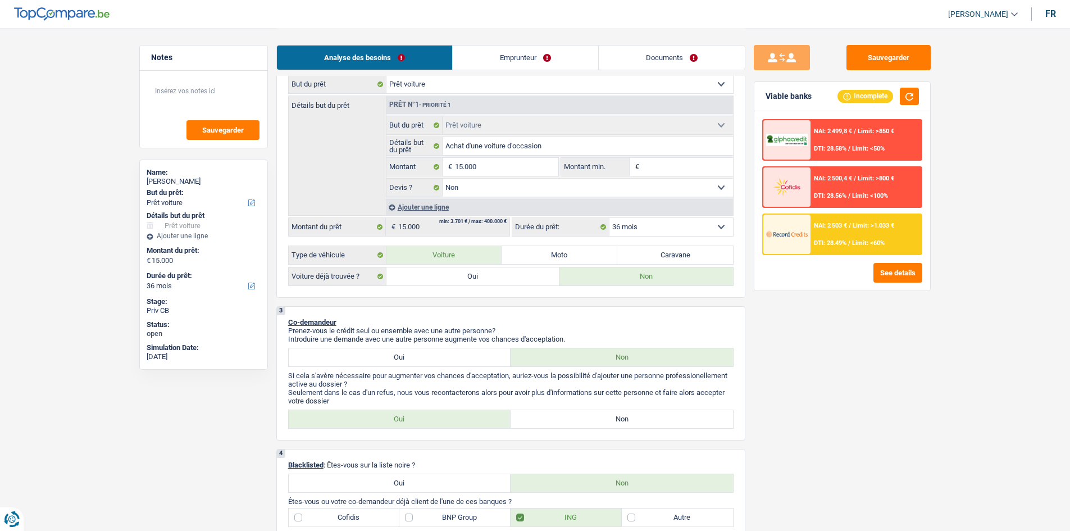
click at [680, 227] on select "12 mois 18 mois 24 mois 30 mois 36 mois 42 mois 48 mois 60 mois Sélectionner un…" at bounding box center [671, 227] width 124 height 18
select select "60"
click at [609, 218] on select "12 mois 18 mois 24 mois 30 mois 36 mois 42 mois 48 mois 60 mois Sélectionner un…" at bounding box center [671, 227] width 124 height 18
select select "60"
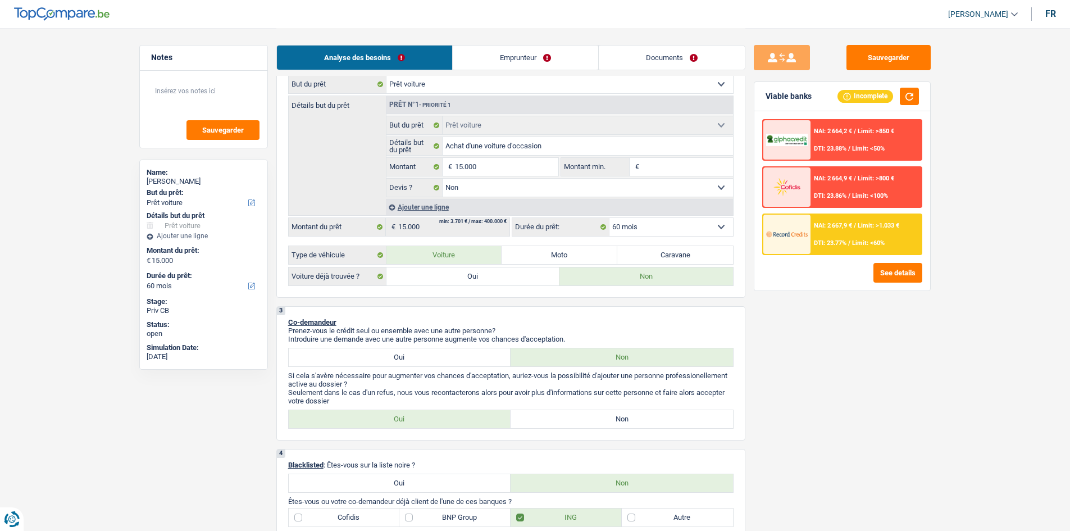
click at [886, 233] on div "NAI: 2 667,9 € / Limit: >1.033 € DTI: 23.77% / Limit: <60%" at bounding box center [866, 234] width 111 height 39
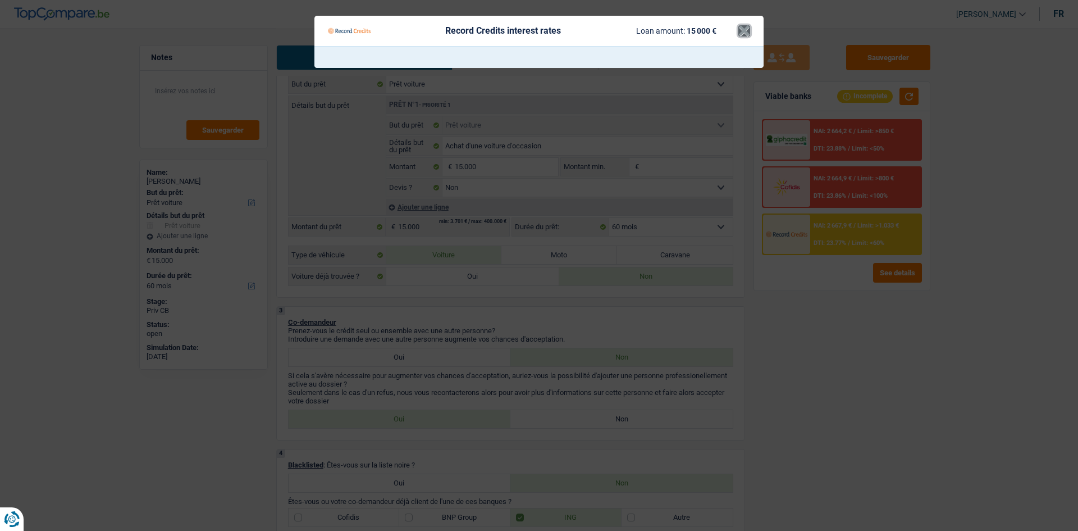
click at [747, 28] on button "×" at bounding box center [745, 30] width 12 height 11
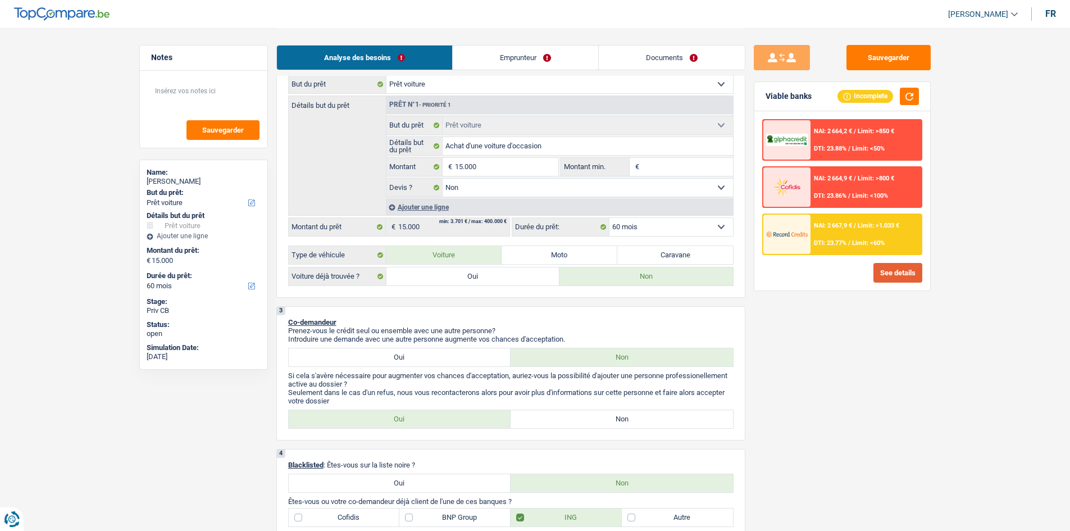
click at [885, 268] on button "See details" at bounding box center [897, 273] width 49 height 20
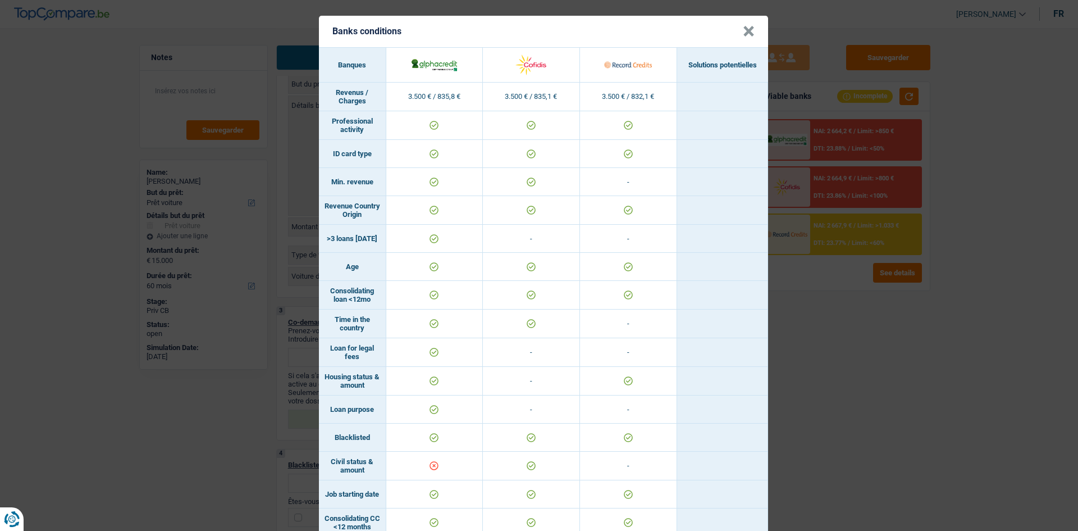
click at [875, 327] on div "Banks conditions × Banques Solutions potentielles Revenus / Charges 3.500 € / 8…" at bounding box center [539, 265] width 1078 height 531
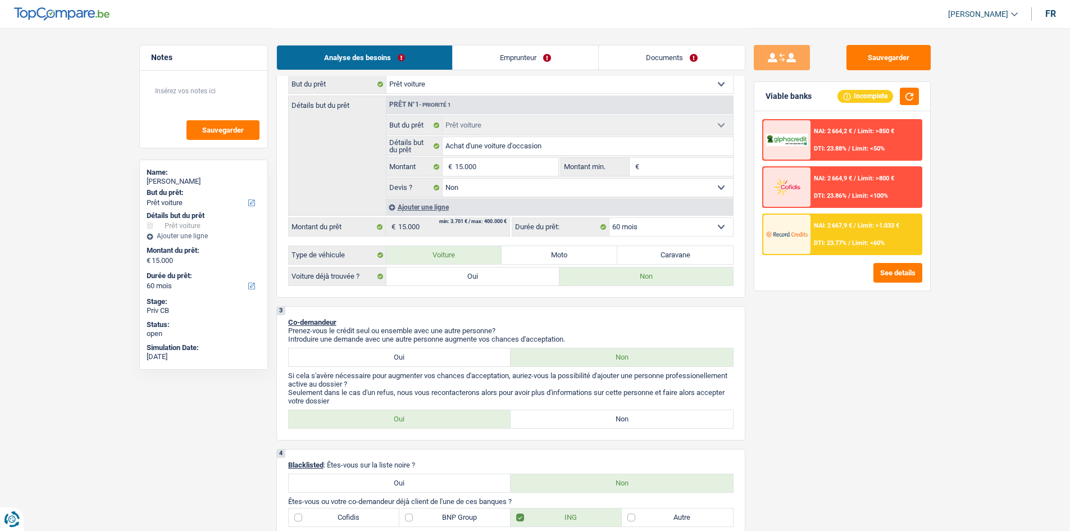
click at [527, 58] on link "Emprunteur" at bounding box center [525, 57] width 145 height 24
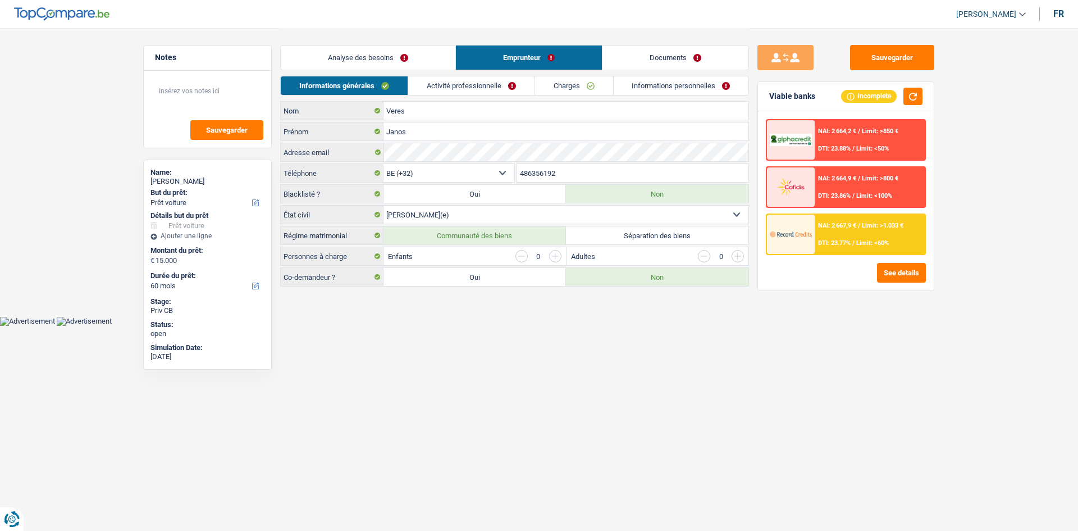
click at [489, 85] on link "Activité professionnelle" at bounding box center [471, 85] width 126 height 19
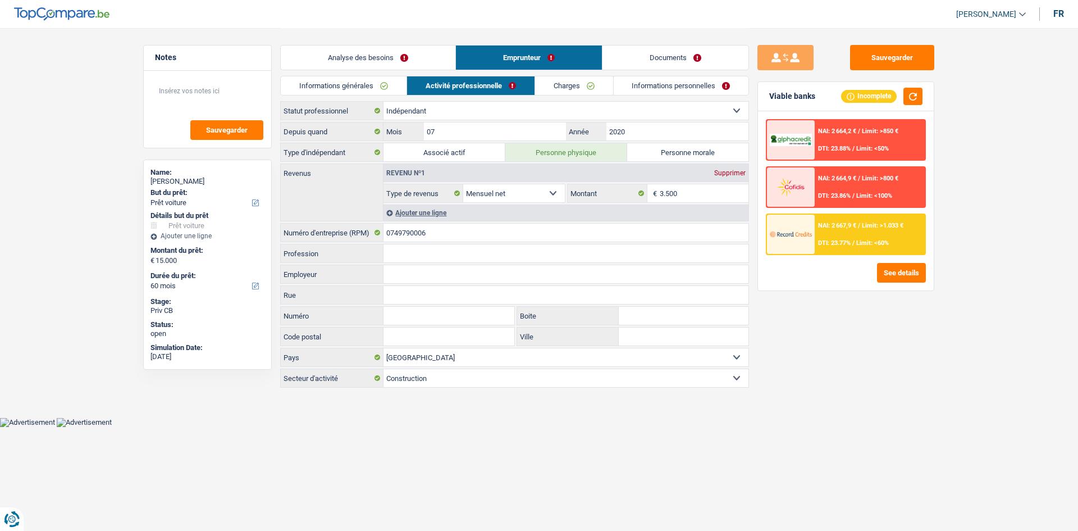
click at [572, 91] on link "Charges" at bounding box center [574, 85] width 78 height 19
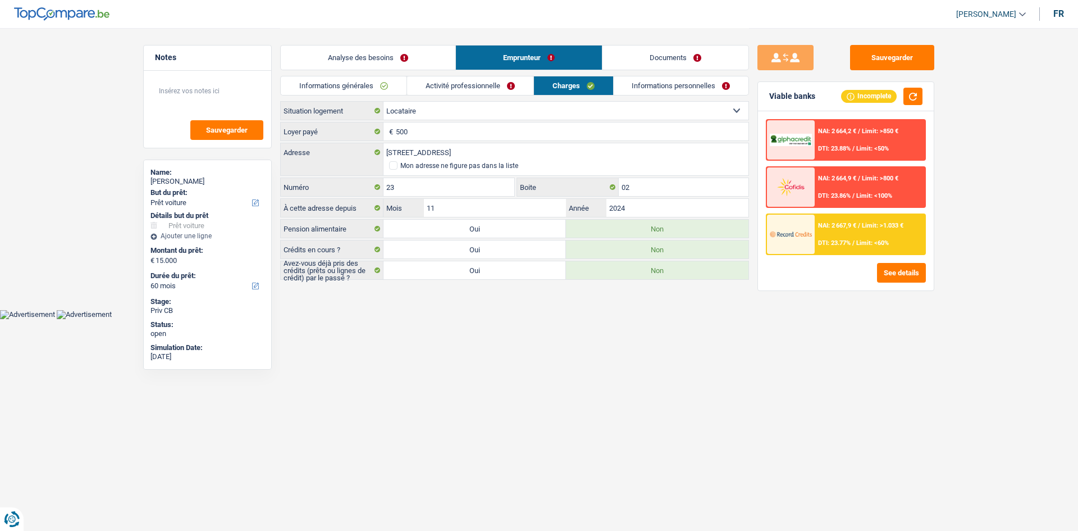
click at [675, 92] on link "Informations personnelles" at bounding box center [681, 85] width 135 height 19
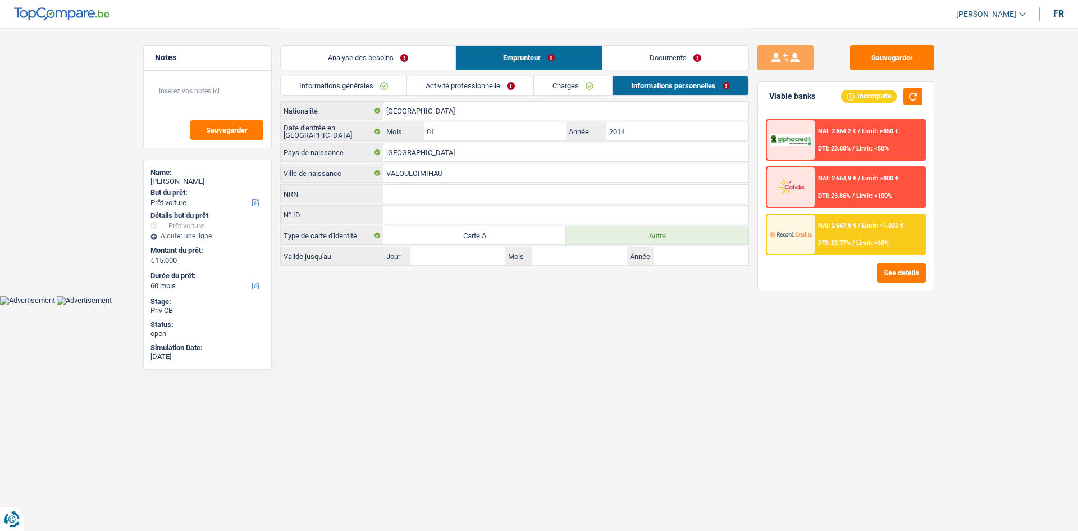
click at [693, 54] on link "Documents" at bounding box center [676, 57] width 146 height 24
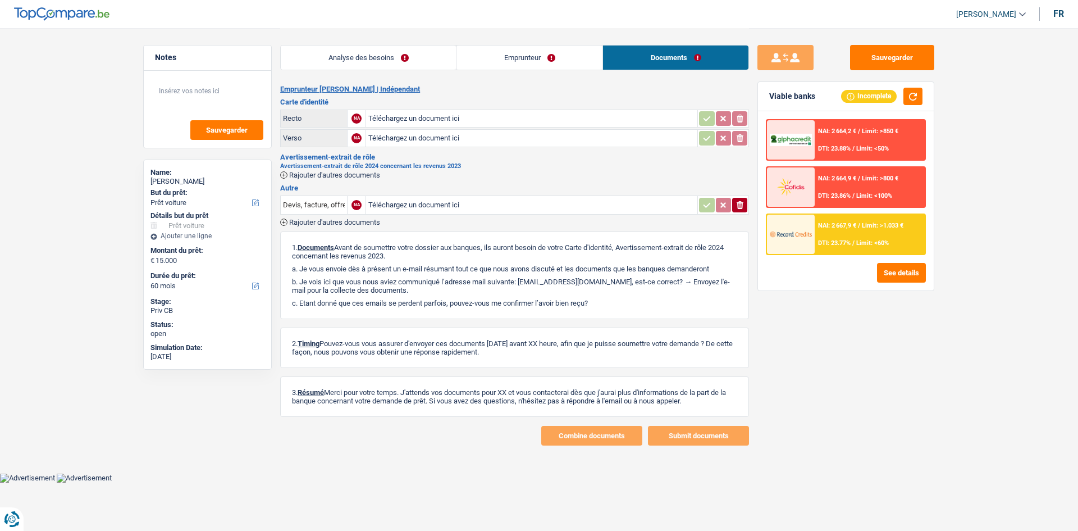
click at [534, 61] on link "Emprunteur" at bounding box center [530, 57] width 146 height 24
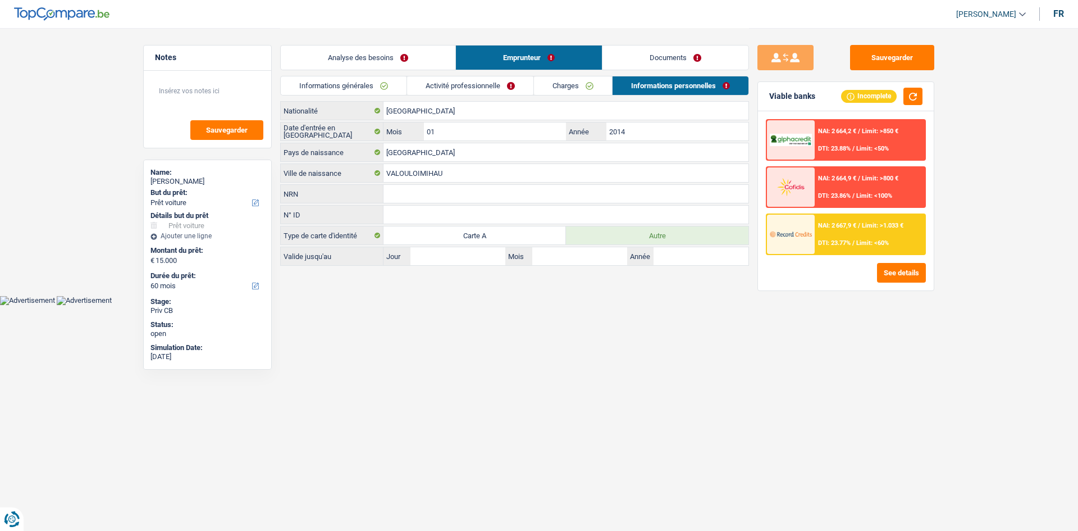
click at [413, 61] on link "Analyse des besoins" at bounding box center [368, 57] width 175 height 24
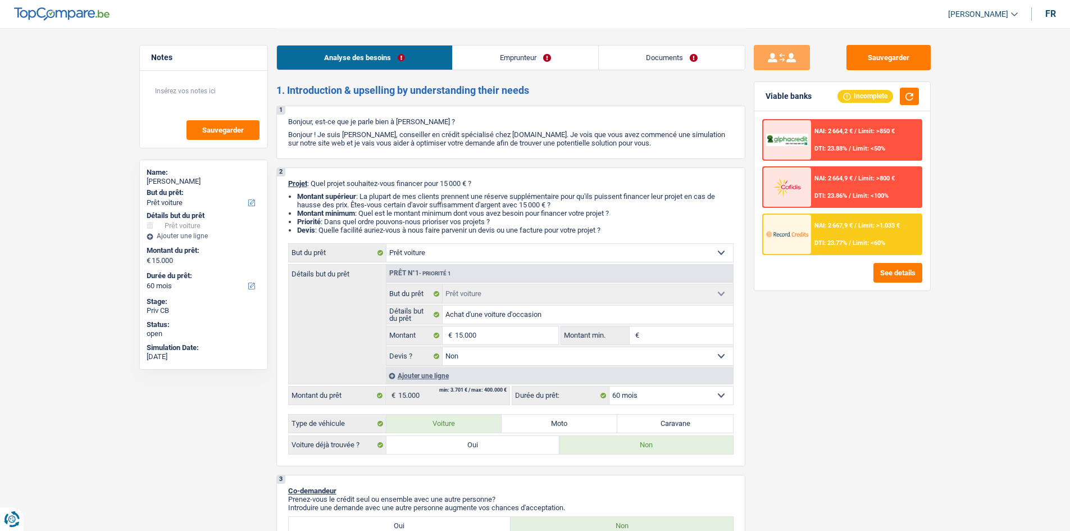
click at [507, 60] on link "Emprunteur" at bounding box center [525, 57] width 145 height 24
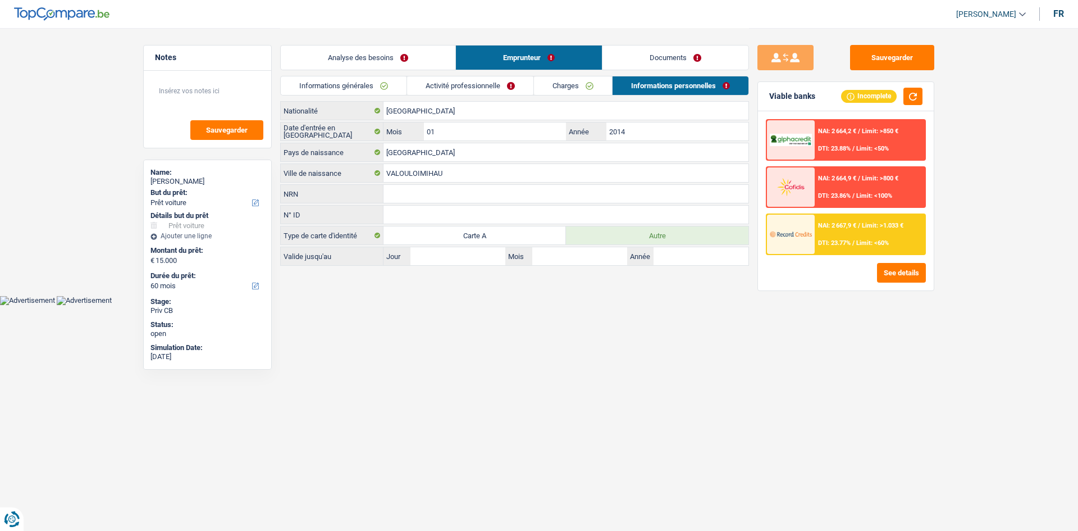
click at [637, 52] on link "Documents" at bounding box center [676, 57] width 146 height 24
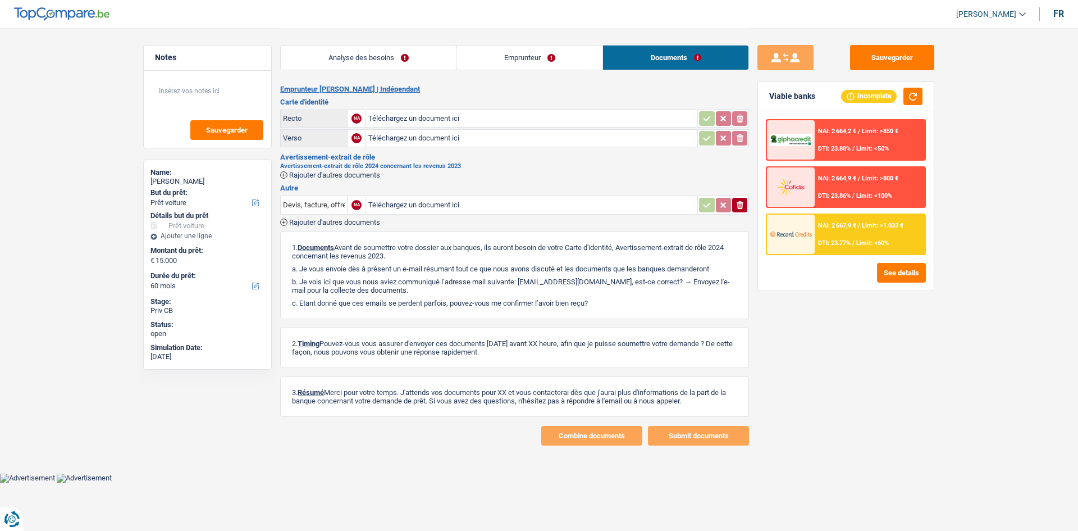
click at [396, 52] on link "Analyse des besoins" at bounding box center [368, 57] width 175 height 24
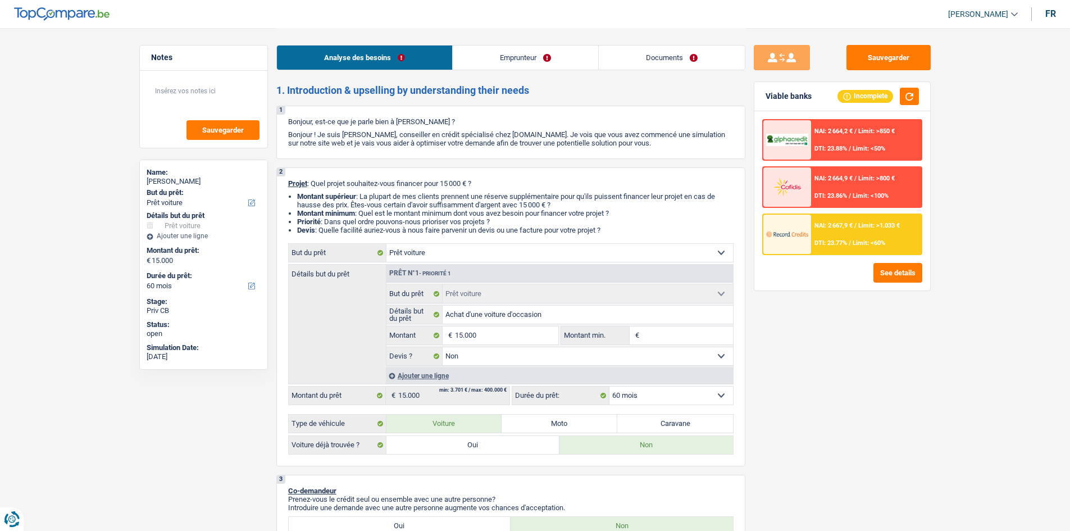
click at [495, 50] on link "Emprunteur" at bounding box center [525, 57] width 145 height 24
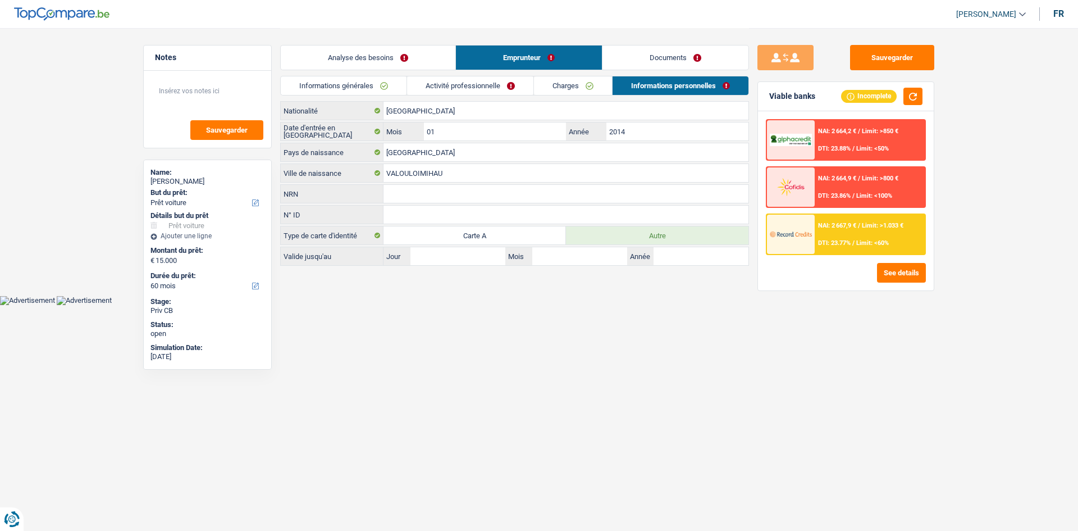
drag, startPoint x: 623, startPoint y: 52, endPoint x: 563, endPoint y: 58, distance: 59.8
click at [622, 53] on link "Documents" at bounding box center [676, 57] width 146 height 24
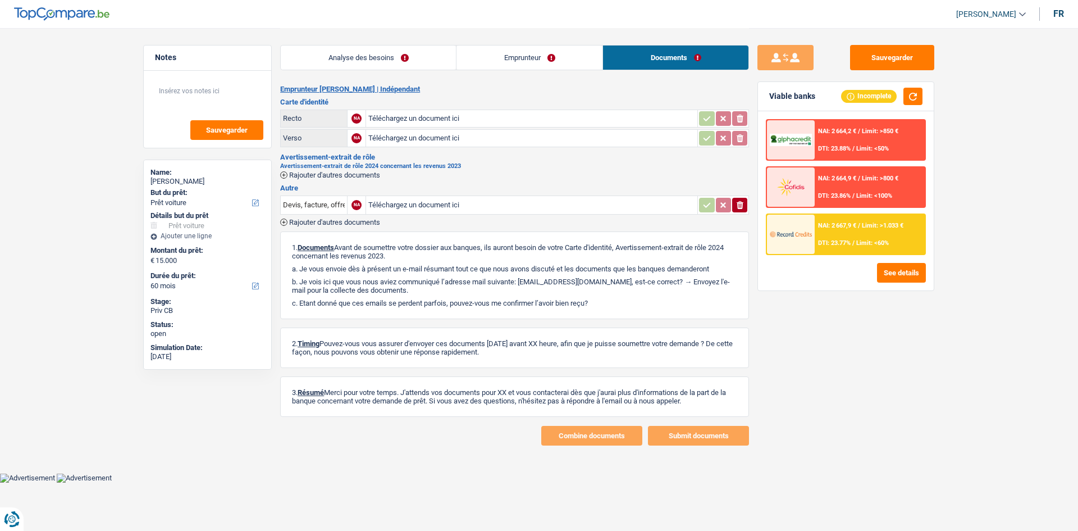
click at [418, 58] on link "Analyse des besoins" at bounding box center [368, 57] width 175 height 24
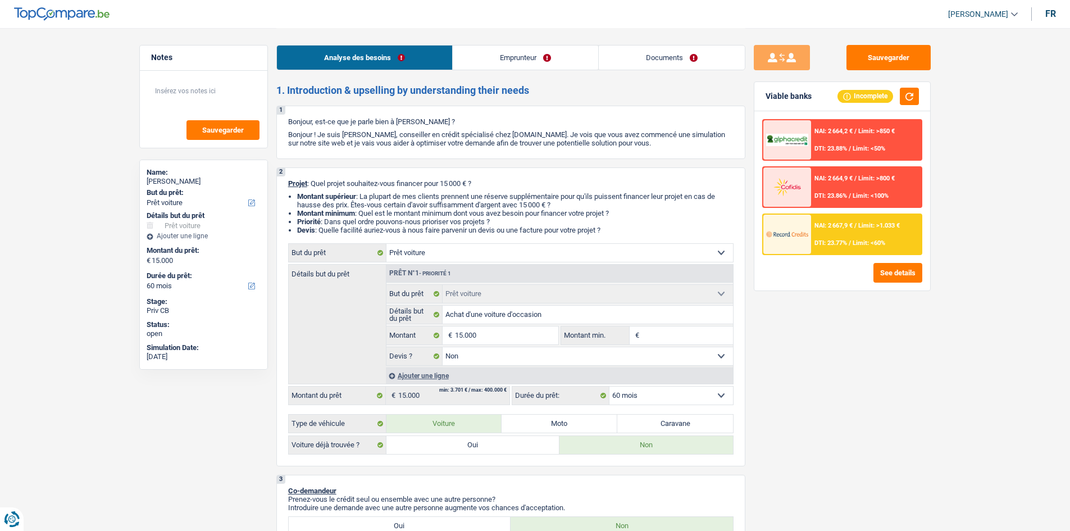
click at [502, 57] on link "Emprunteur" at bounding box center [525, 57] width 145 height 24
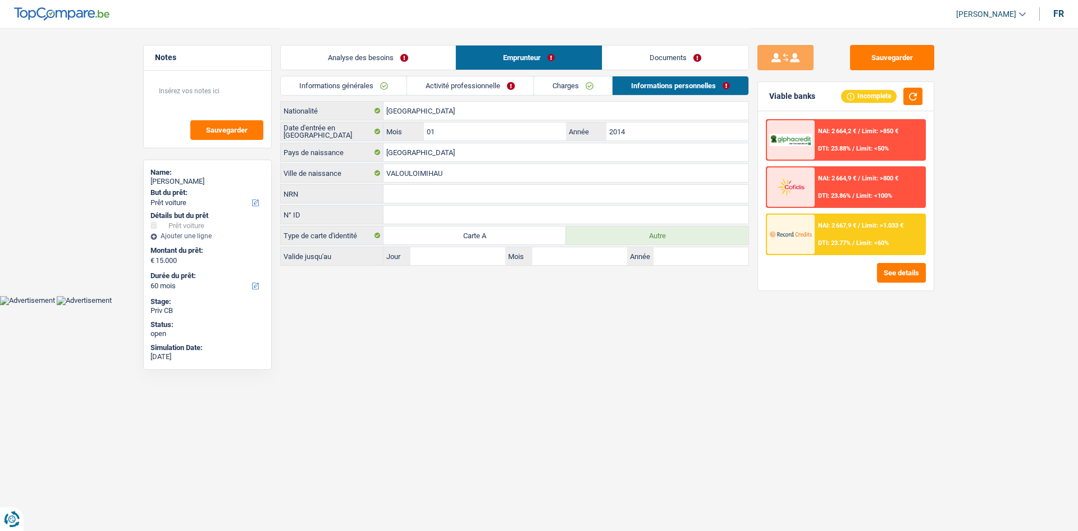
click at [470, 85] on link "Activité professionnelle" at bounding box center [470, 85] width 126 height 19
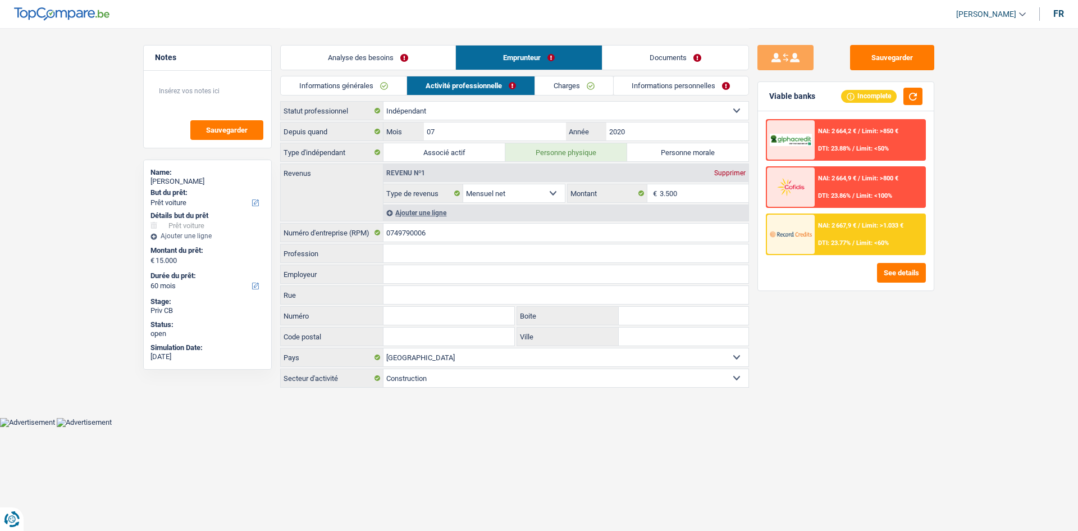
click at [375, 82] on link "Informations générales" at bounding box center [344, 85] width 126 height 19
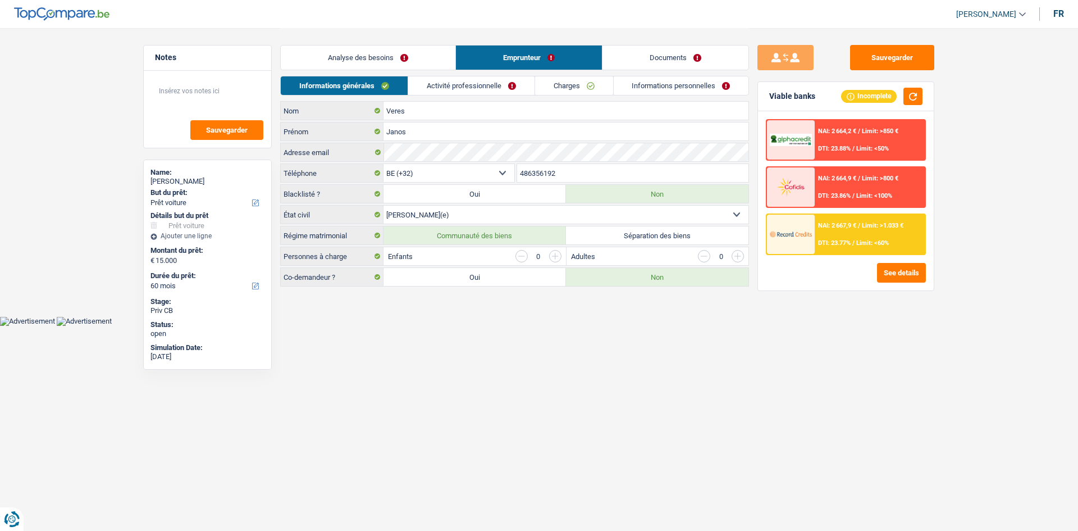
click at [410, 58] on link "Analyse des besoins" at bounding box center [368, 57] width 175 height 24
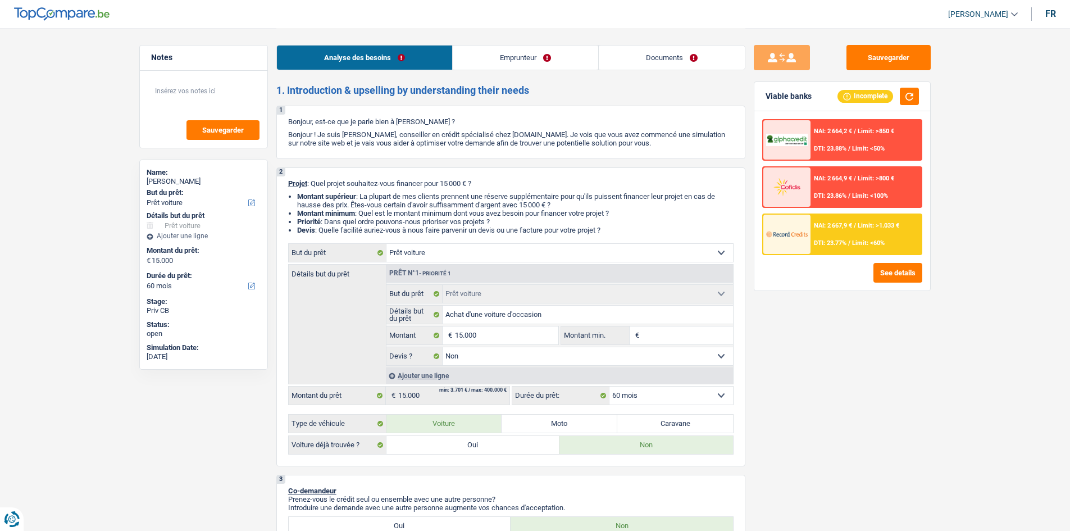
click at [511, 61] on link "Emprunteur" at bounding box center [525, 57] width 145 height 24
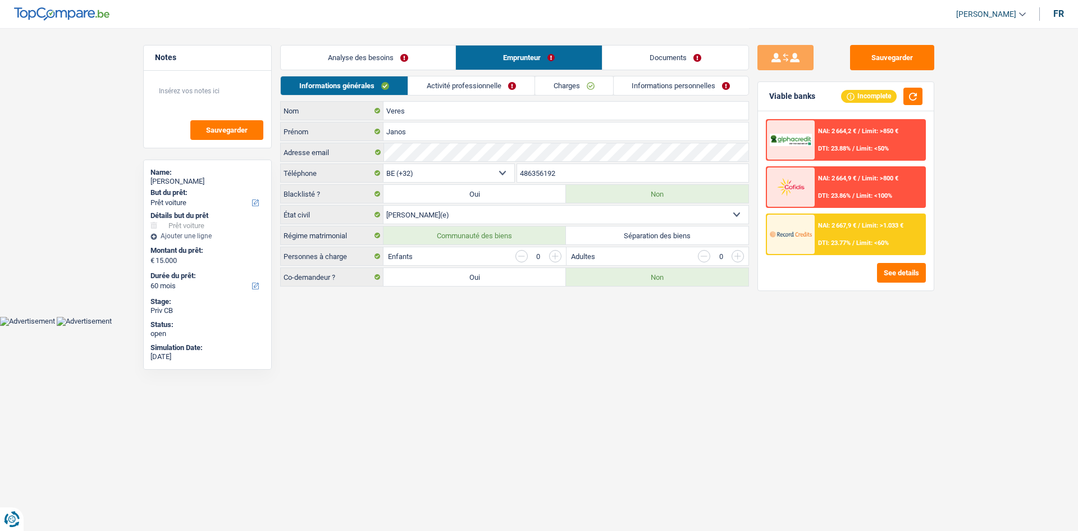
click at [464, 92] on link "Activité professionnelle" at bounding box center [471, 85] width 126 height 19
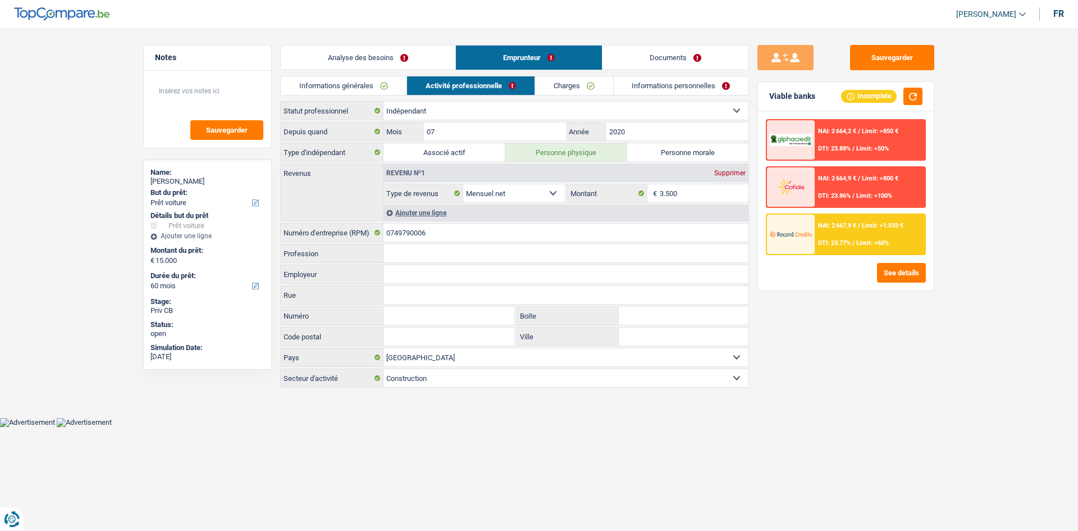
click at [575, 85] on link "Charges" at bounding box center [574, 85] width 78 height 19
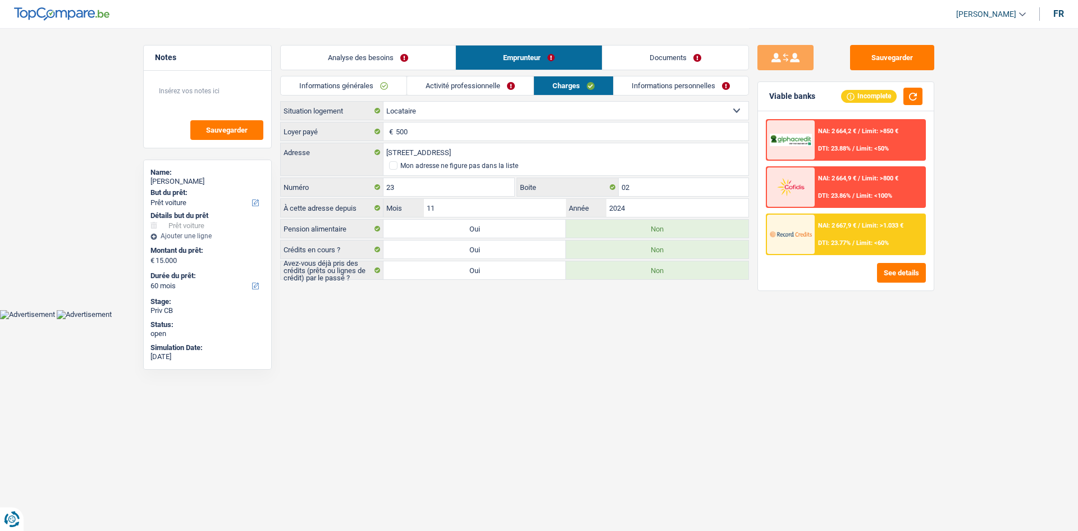
click at [644, 86] on link "Informations personnelles" at bounding box center [681, 85] width 135 height 19
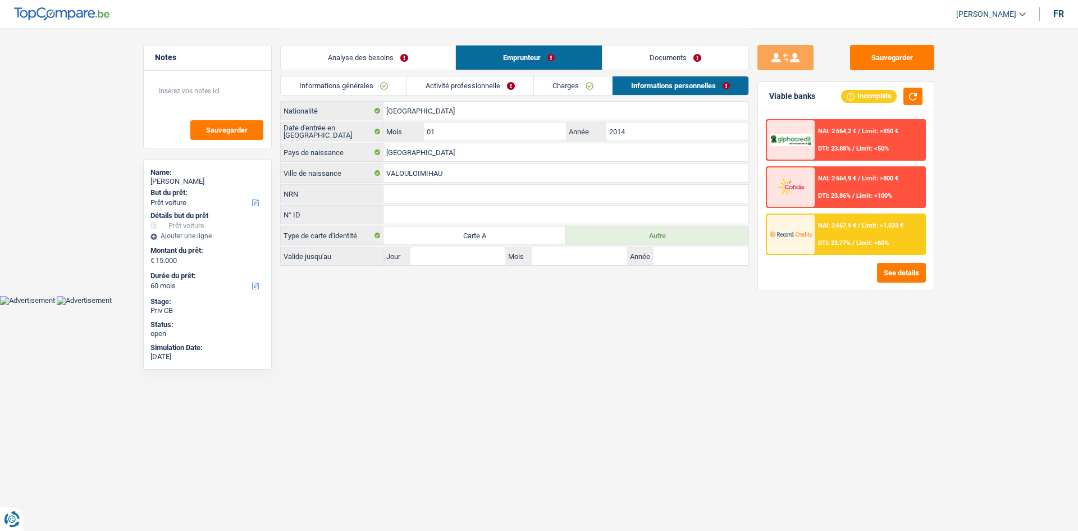
click at [373, 89] on link "Informations générales" at bounding box center [344, 85] width 126 height 19
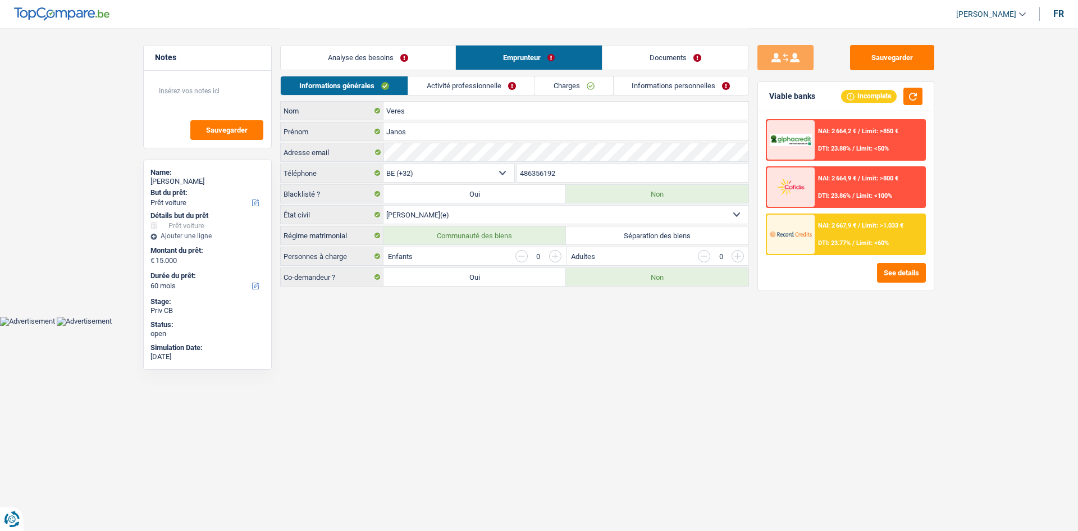
click at [452, 91] on link "Activité professionnelle" at bounding box center [471, 85] width 126 height 19
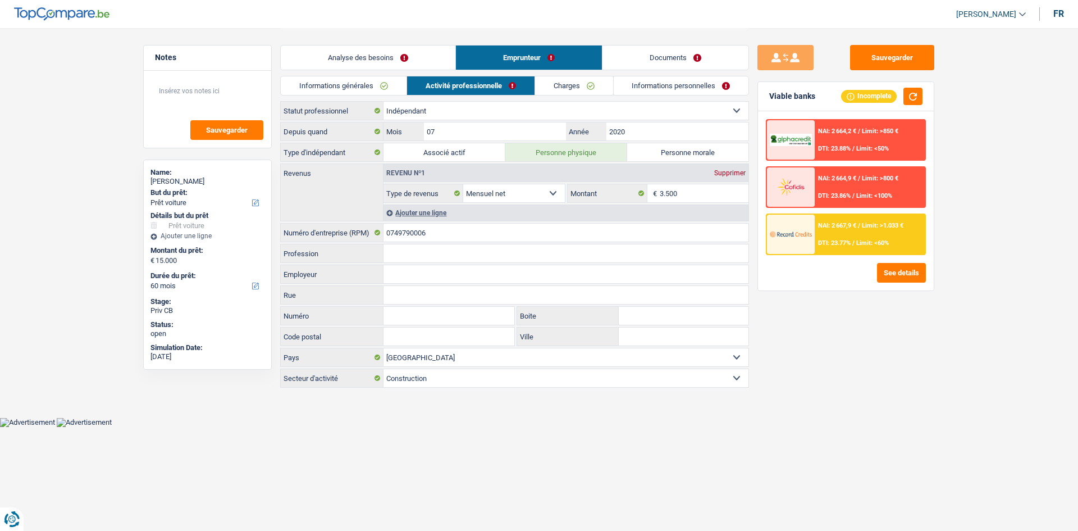
click at [540, 77] on link "Charges" at bounding box center [574, 85] width 78 height 19
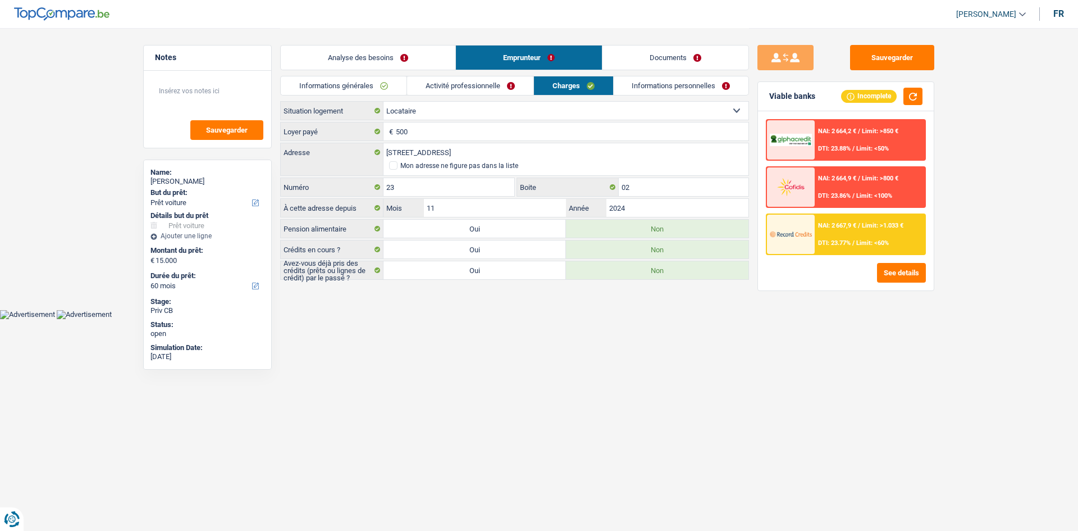
click at [456, 76] on li "Activité professionnelle" at bounding box center [470, 86] width 127 height 20
click at [402, 58] on link "Analyse des besoins" at bounding box center [368, 57] width 175 height 24
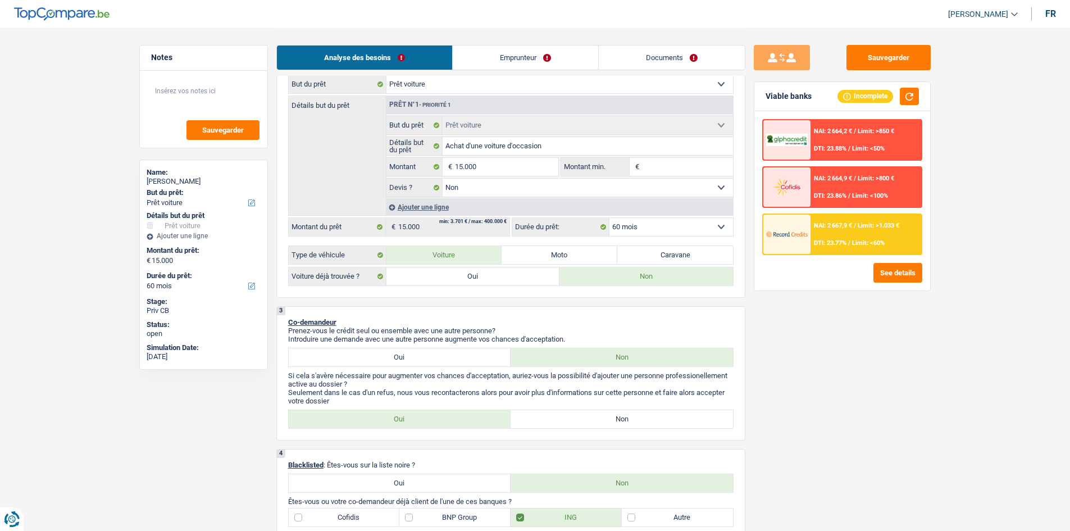
scroll to position [112, 0]
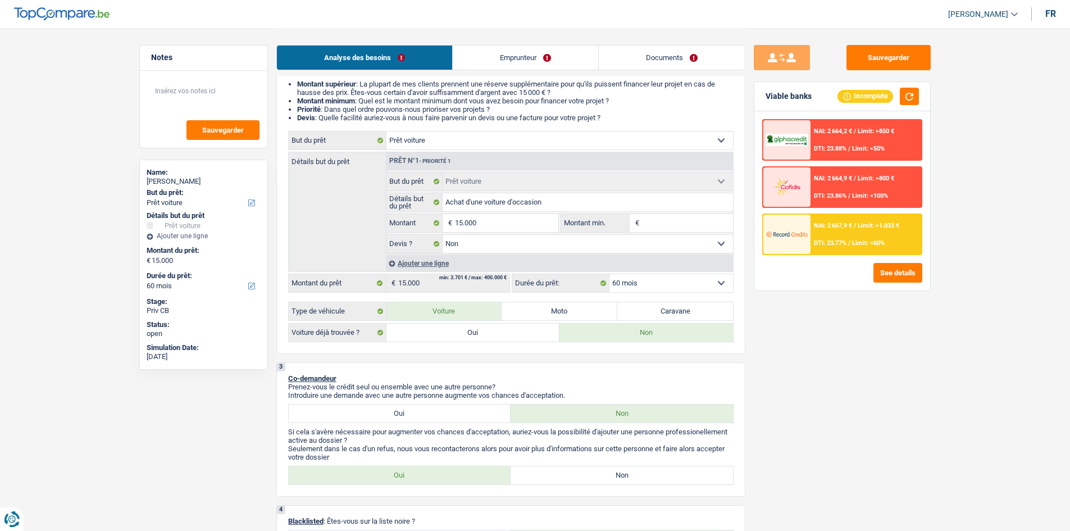
click at [540, 54] on link "Emprunteur" at bounding box center [525, 57] width 145 height 24
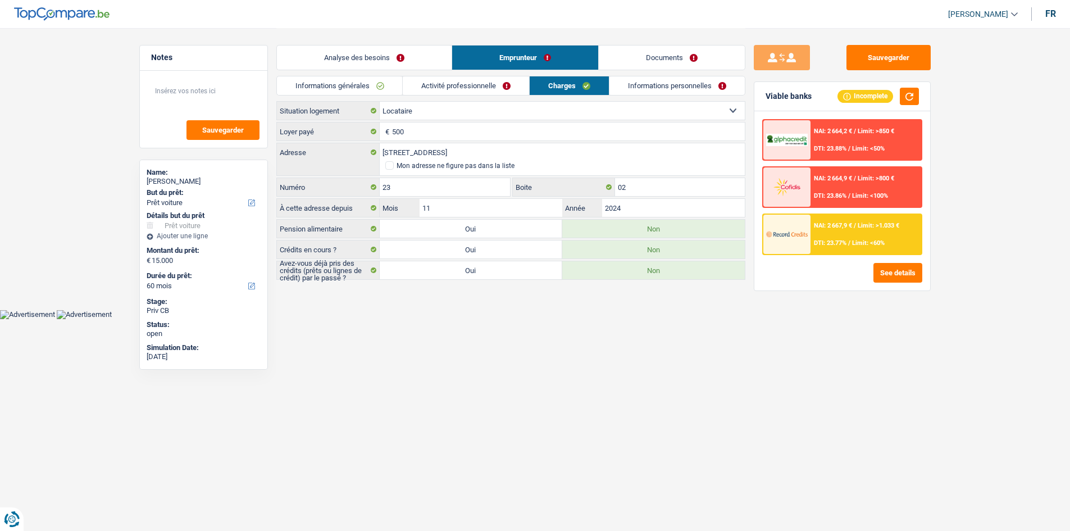
scroll to position [0, 0]
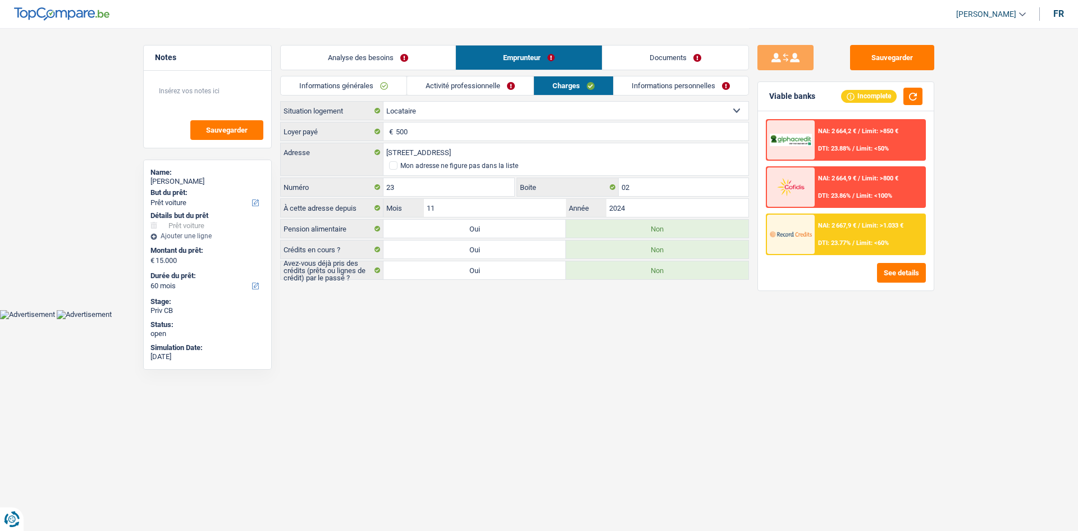
click at [471, 85] on link "Activité professionnelle" at bounding box center [470, 85] width 126 height 19
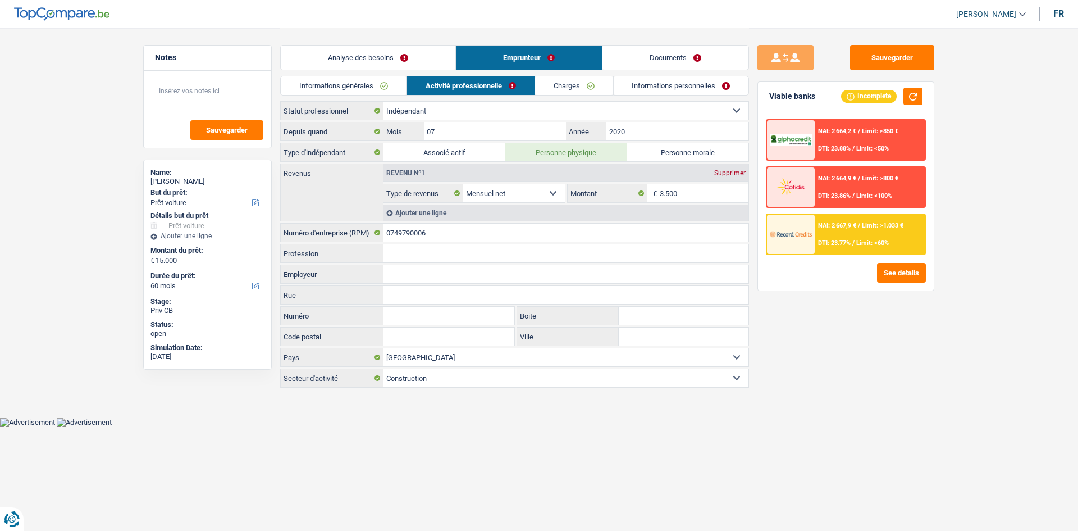
click at [404, 58] on link "Analyse des besoins" at bounding box center [368, 57] width 175 height 24
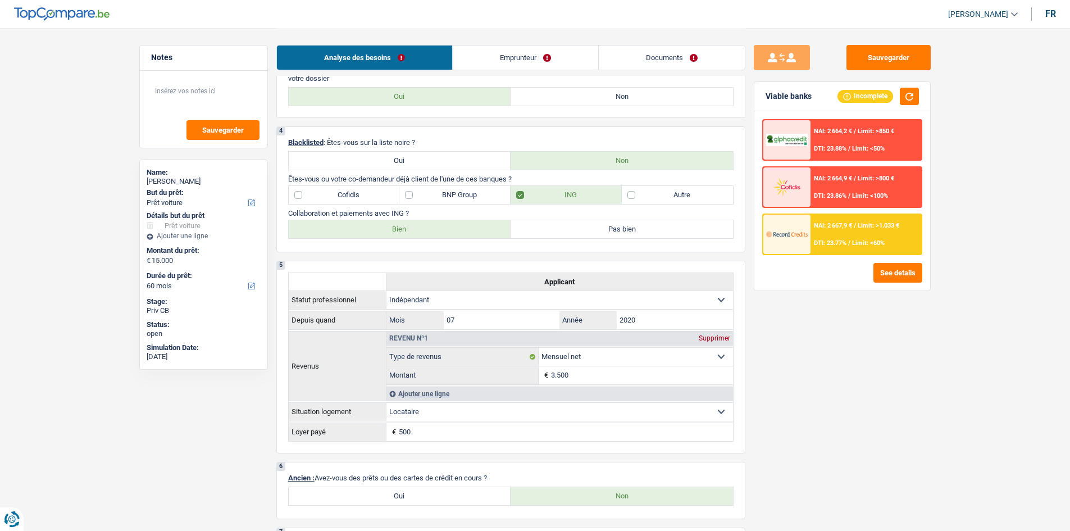
scroll to position [562, 0]
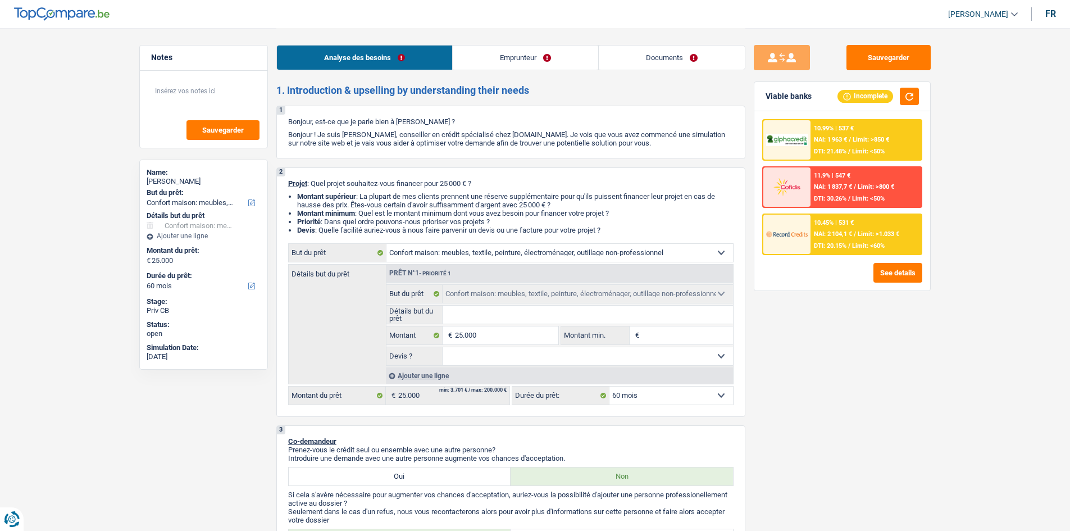
select select "household"
select select "60"
select select "household"
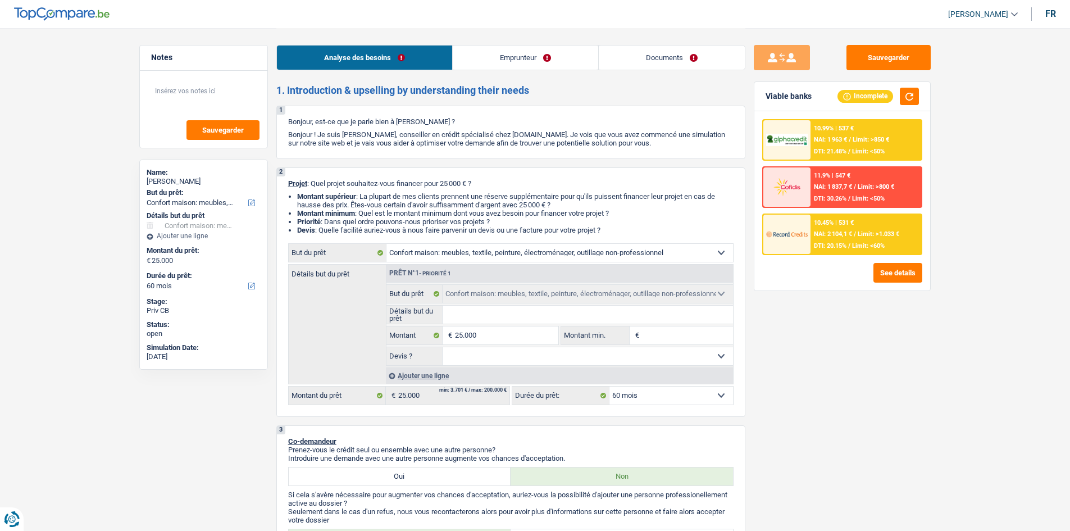
select select "60"
select select "privateEmployee"
select select "netSalary"
select select "mealVouchers"
select select "liveWithParents"
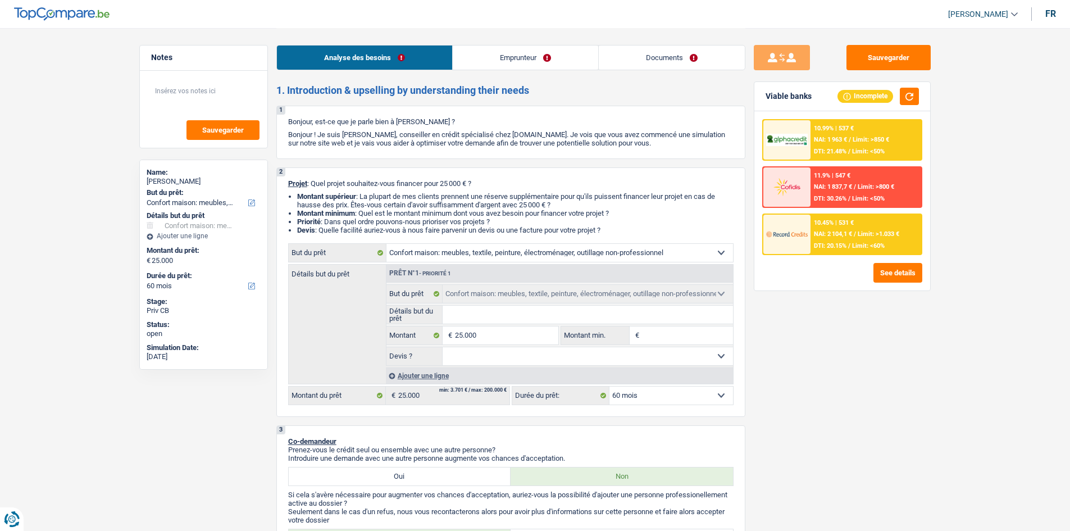
select select "household"
select select "60"
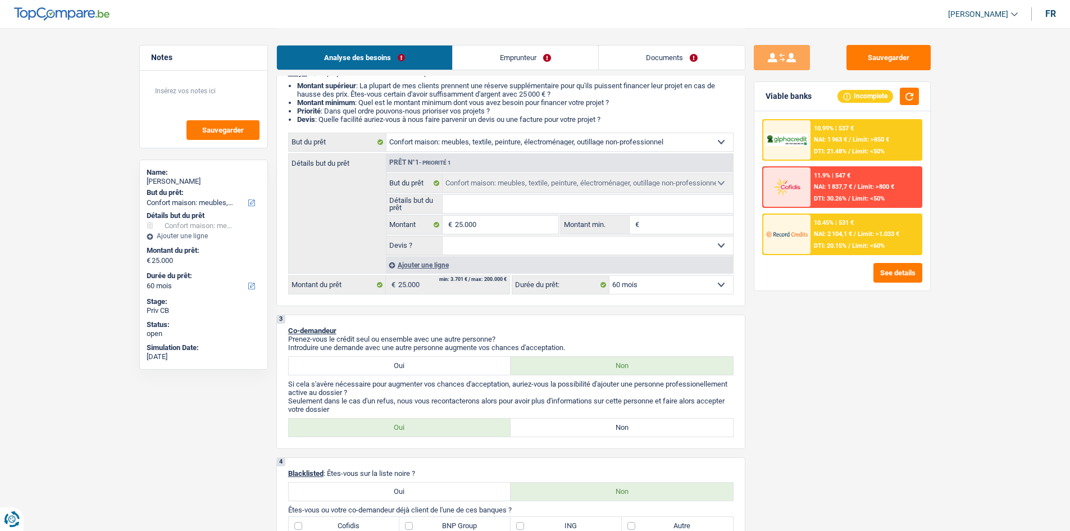
scroll to position [112, 0]
click at [542, 194] on input "Détails but du prêt" at bounding box center [588, 202] width 290 height 18
type input "A"
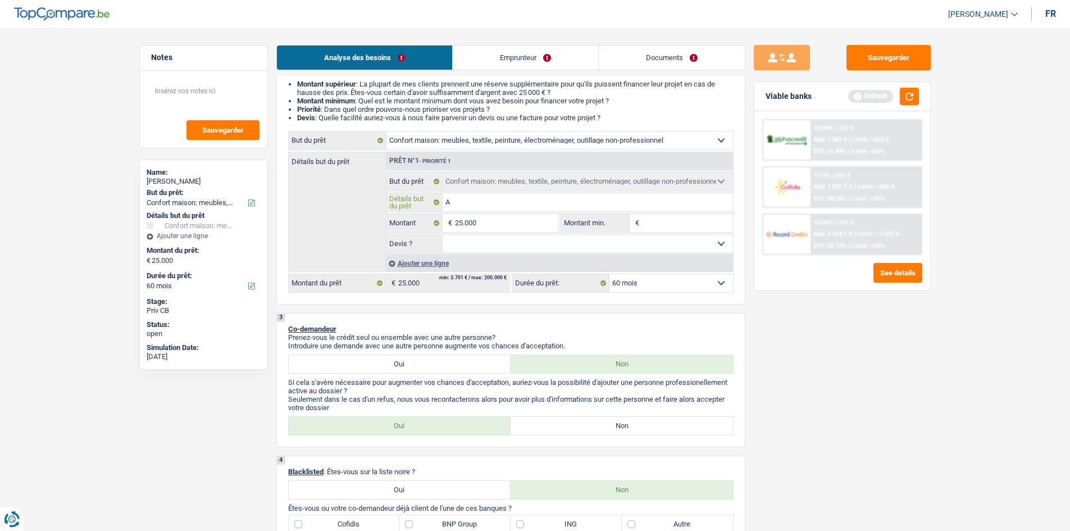
type input "Ac"
type input "Ach"
type input "Ache"
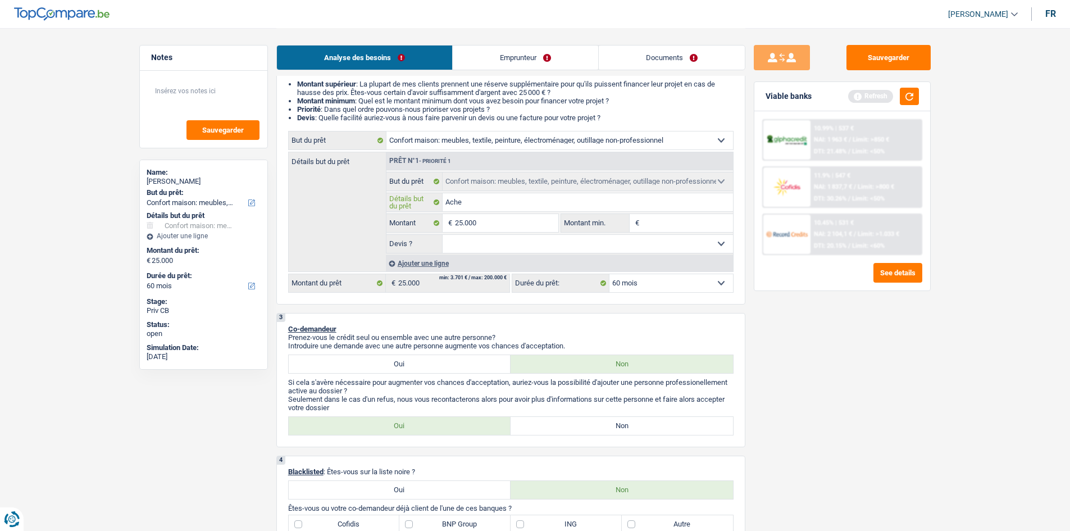
type input "Ache"
type input "Achete"
type input "Acheter"
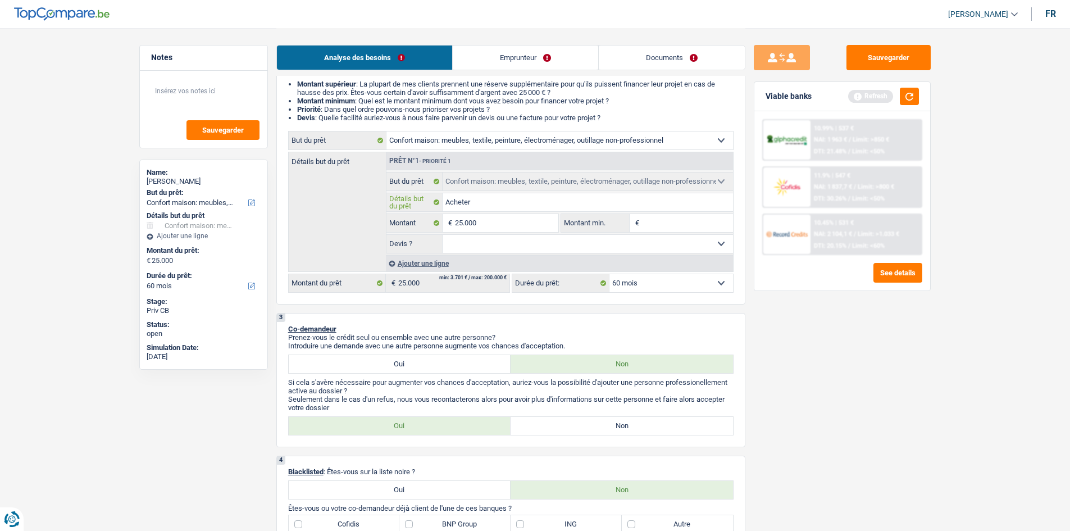
type input "Acheter"
type input "Acheter d"
type input "Acheter de"
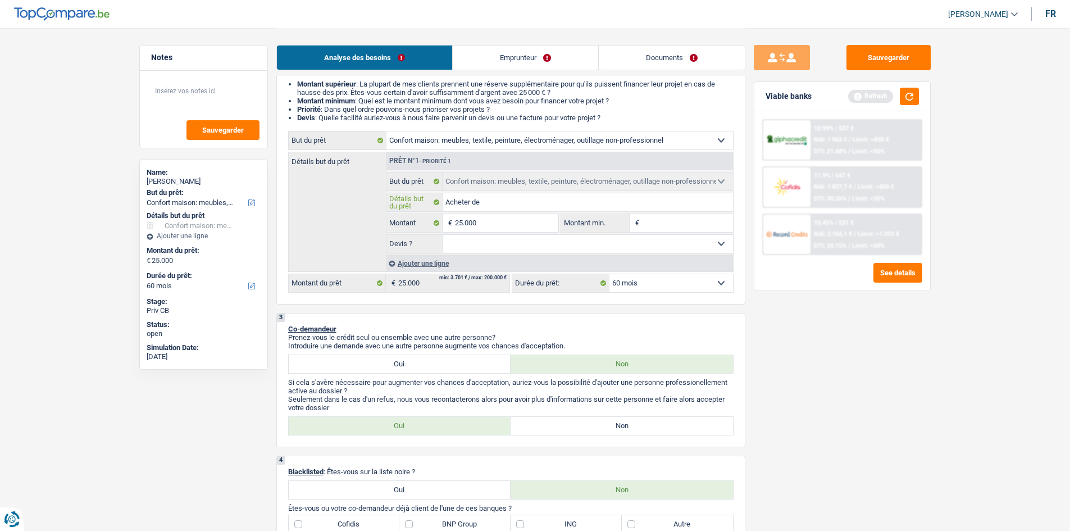
type input "Acheter de"
type input "Acheter des"
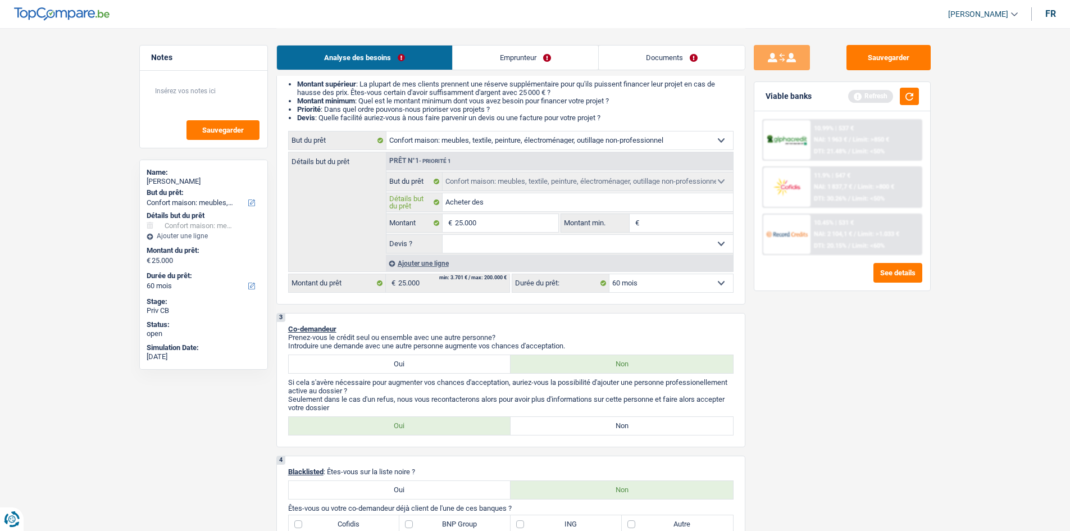
type input "Acheter des m"
type input "Acheter des me"
type input "Acheter des meu"
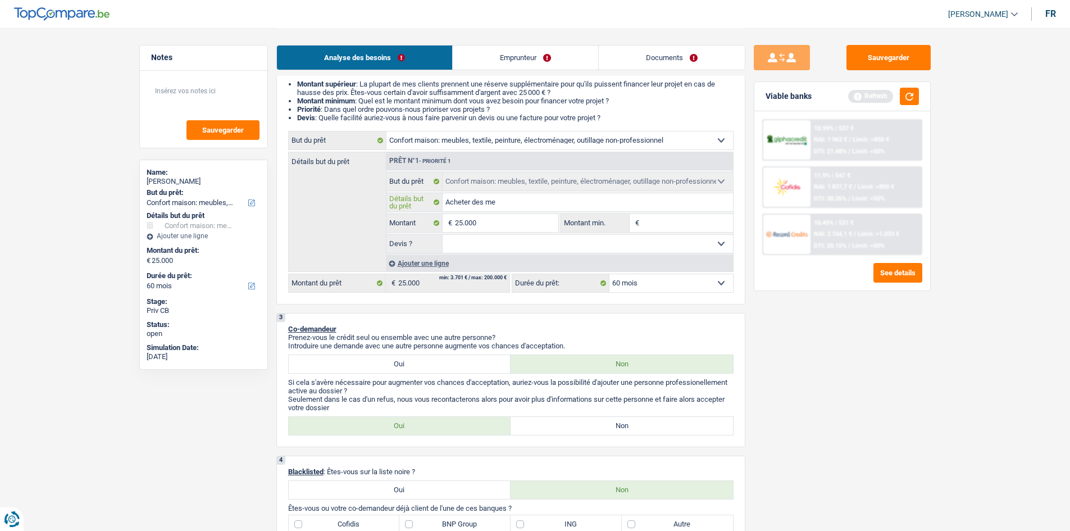
type input "Acheter des meu"
type input "Acheter des meub"
type input "Acheter des meuble"
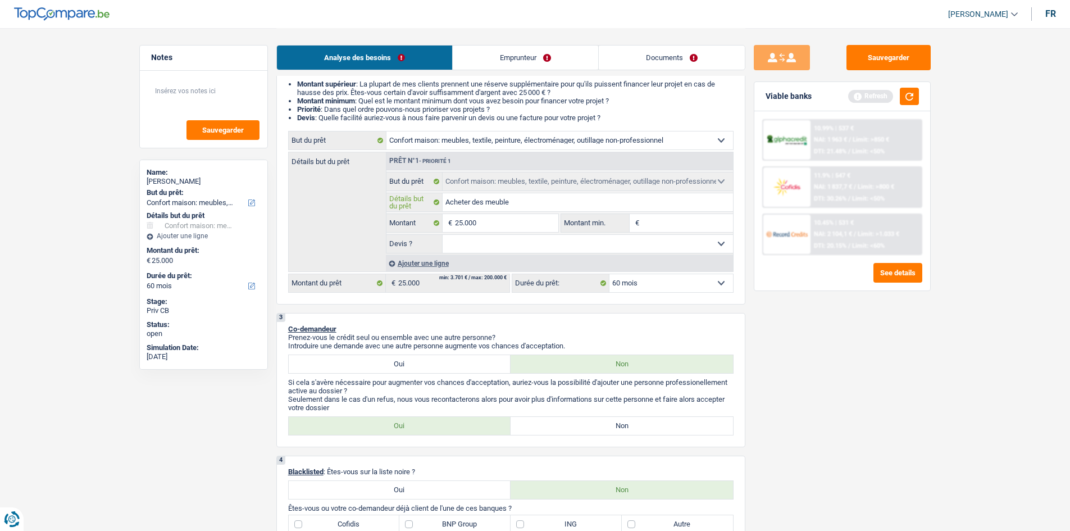
type input "Acheter des meubles"
type input "Acheter des meubles +"
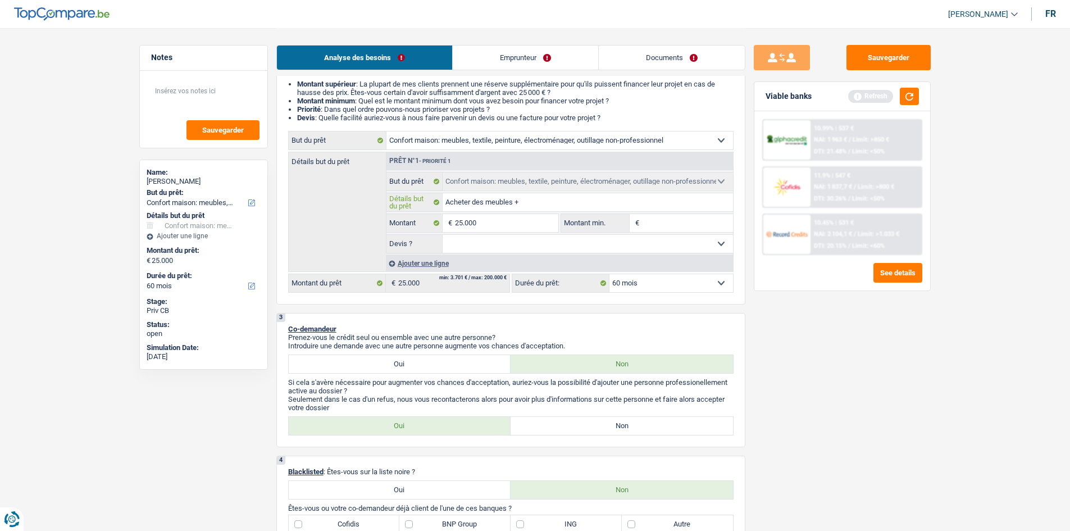
type input "Acheter des meubles +"
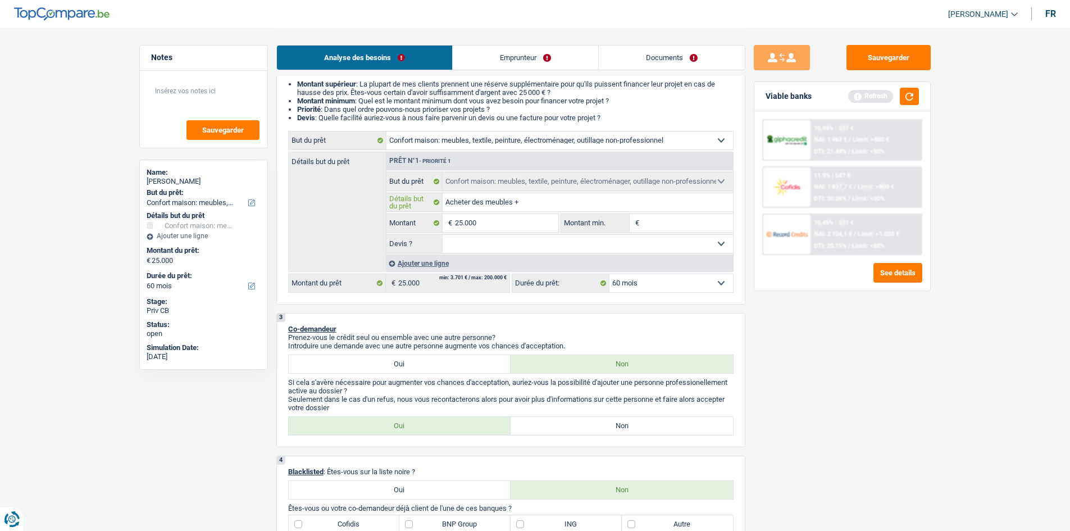
type input "Acheter des meubles"
click at [549, 242] on select "Oui Non Non répondu Sélectionner une option" at bounding box center [588, 244] width 290 height 18
select select "yes"
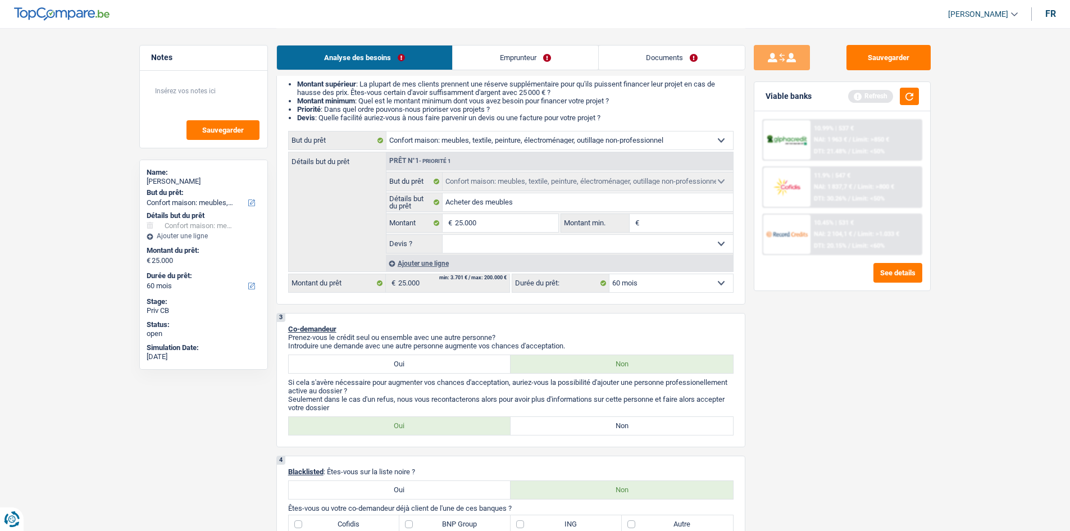
click at [443, 235] on select "Oui Non Non répondu Sélectionner une option" at bounding box center [588, 244] width 290 height 18
select select "yes"
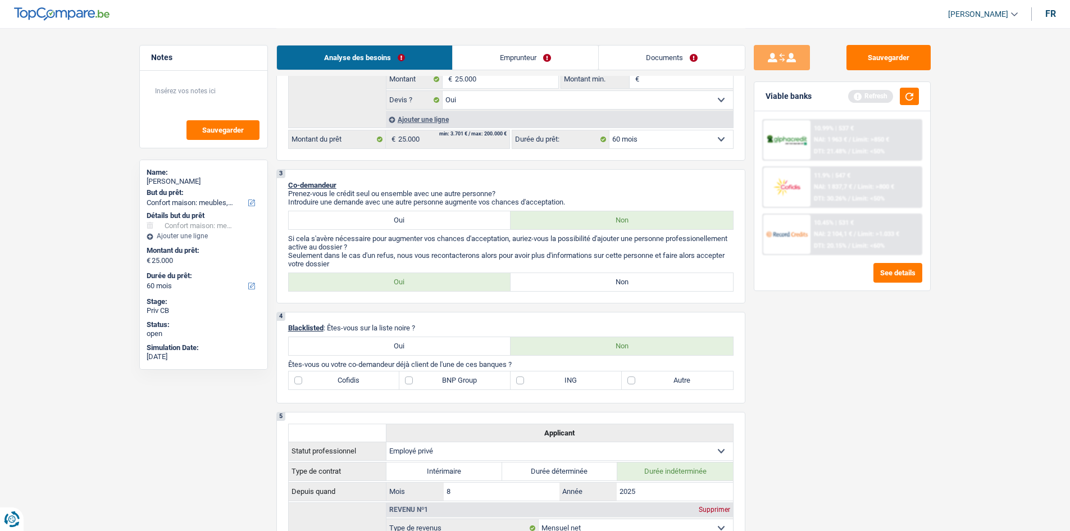
scroll to position [281, 0]
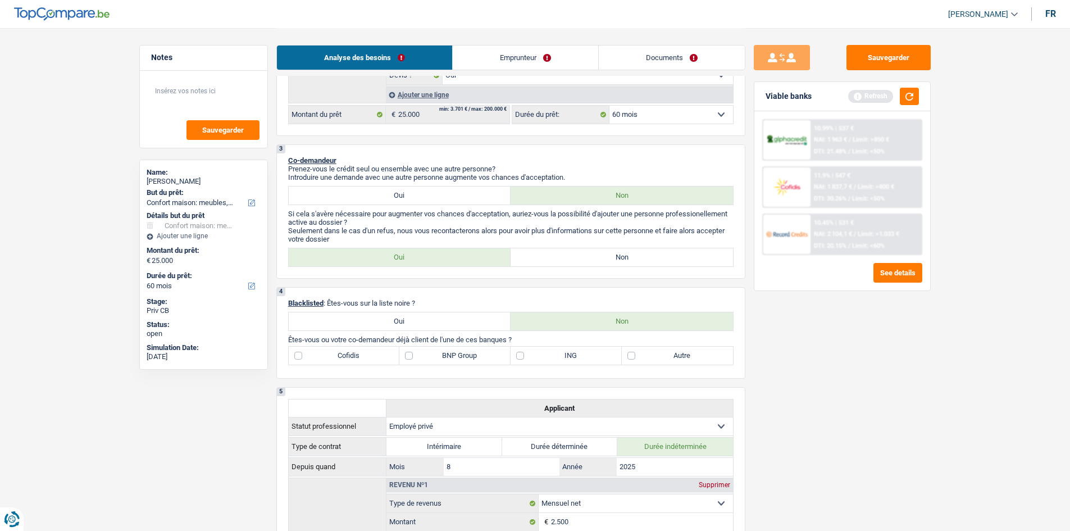
click at [597, 256] on label "Non" at bounding box center [622, 257] width 222 height 18
click at [597, 256] on input "Non" at bounding box center [622, 257] width 222 height 18
radio input "true"
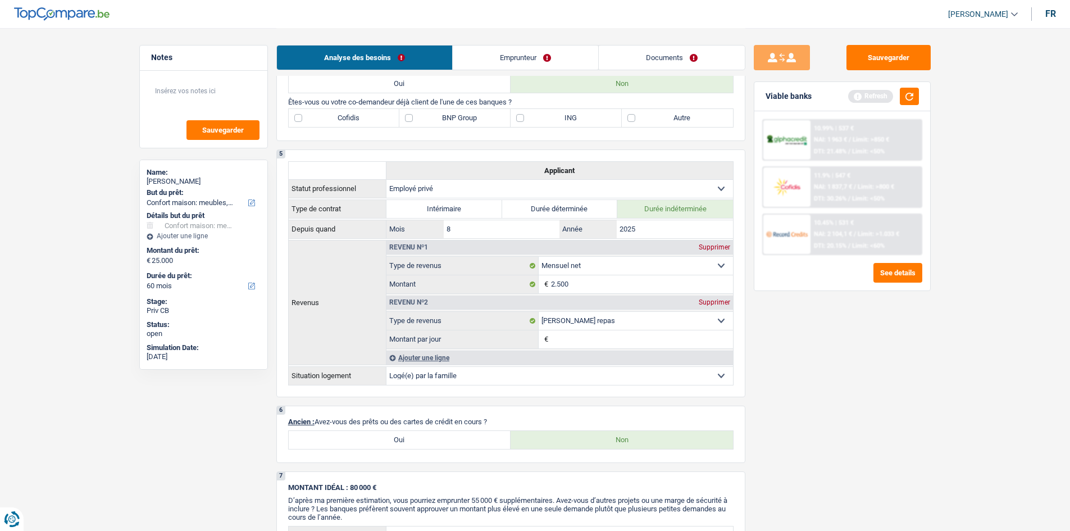
scroll to position [449, 0]
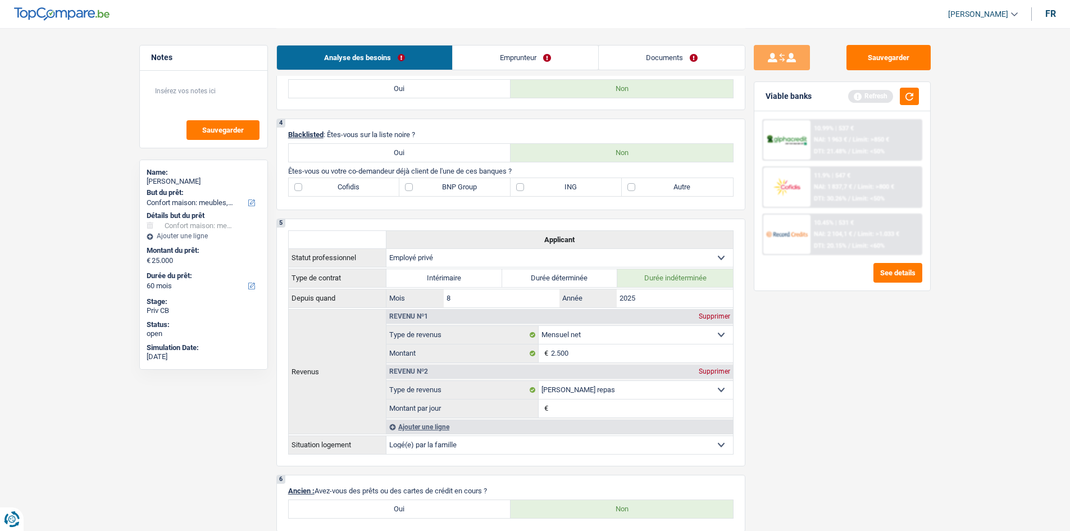
click at [633, 188] on label "Autre" at bounding box center [677, 187] width 111 height 18
click at [633, 188] on input "Autre" at bounding box center [677, 187] width 111 height 18
checkbox input "true"
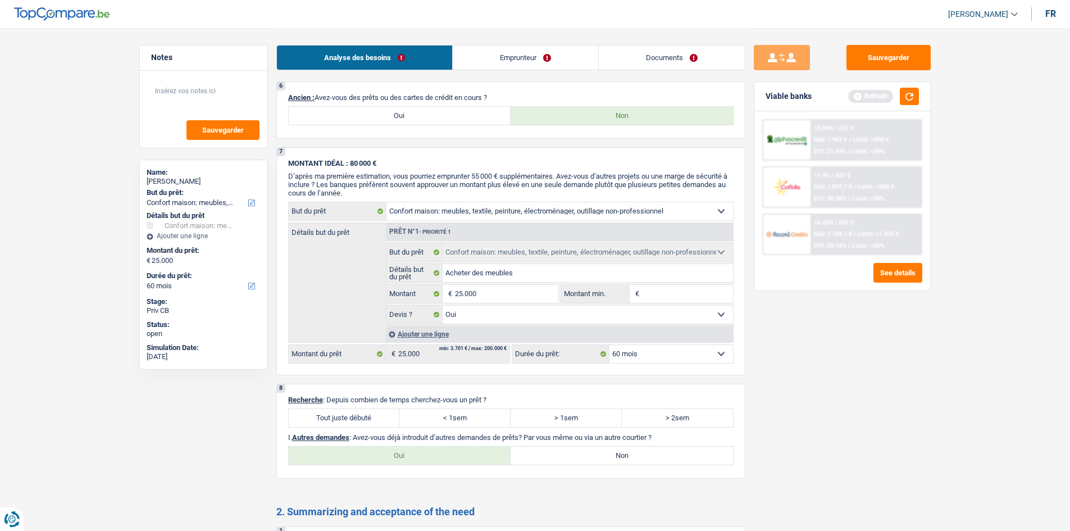
scroll to position [506, 0]
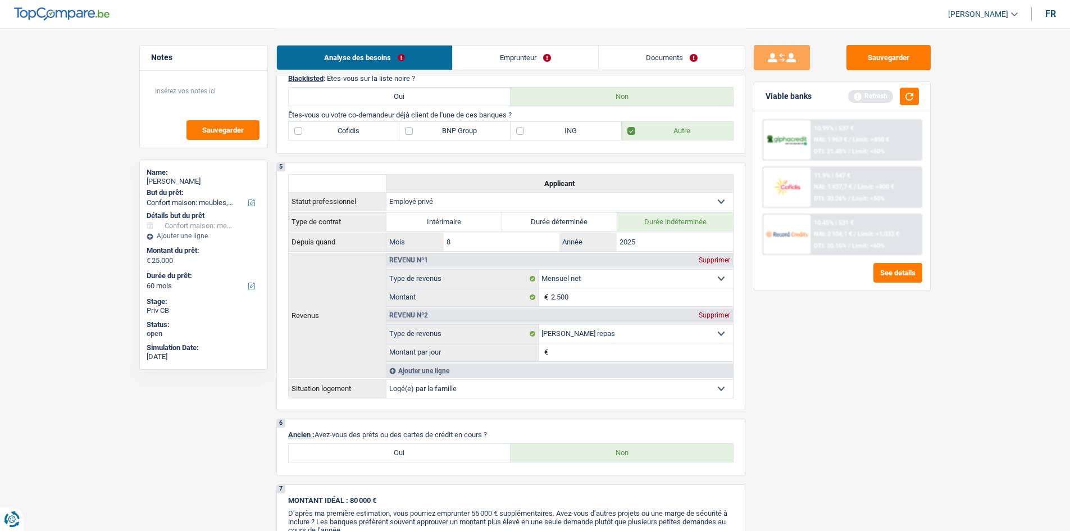
click at [520, 60] on link "Emprunteur" at bounding box center [525, 57] width 145 height 24
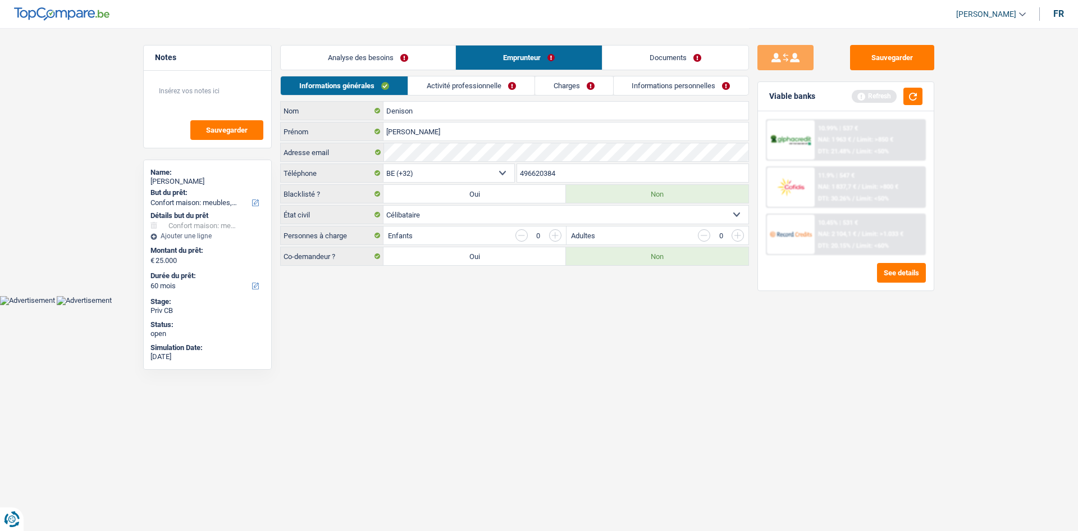
click at [511, 89] on link "Activité professionnelle" at bounding box center [471, 85] width 126 height 19
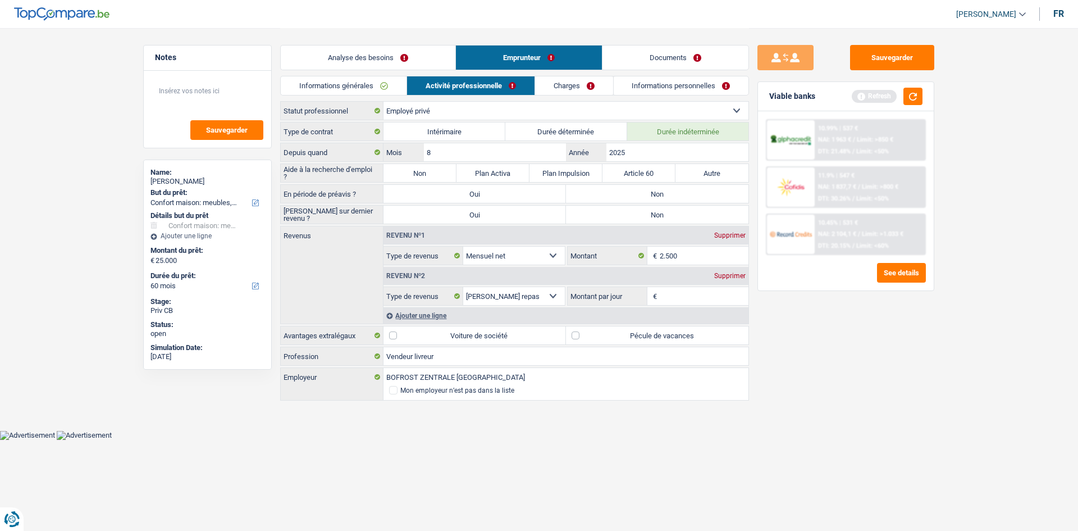
click at [417, 170] on label "Non" at bounding box center [420, 173] width 73 height 18
click at [417, 170] on input "Non" at bounding box center [420, 173] width 73 height 18
radio input "true"
click at [463, 151] on input "8" at bounding box center [495, 152] width 142 height 18
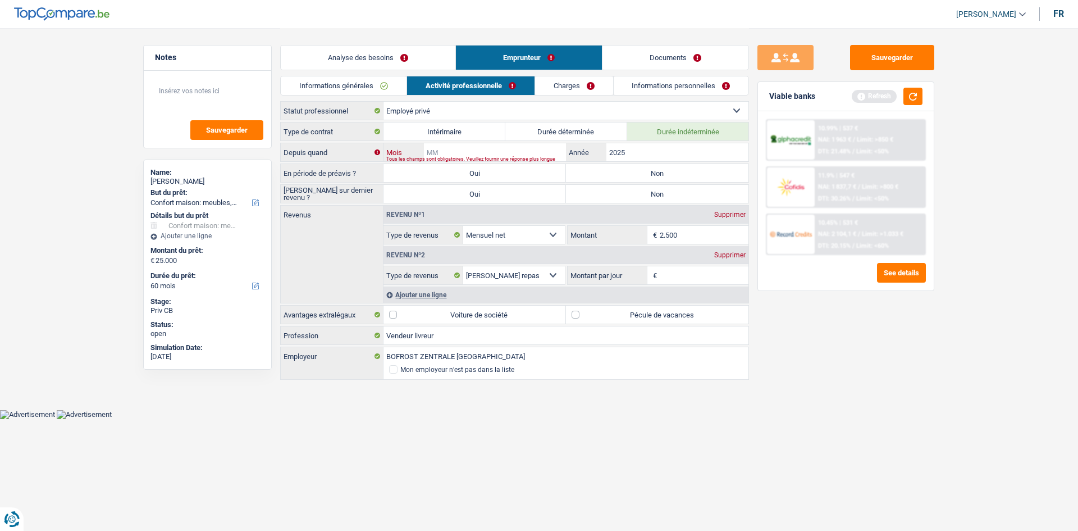
type input "4"
click at [506, 150] on input "11" at bounding box center [495, 152] width 142 height 18
type input "1"
type input "01"
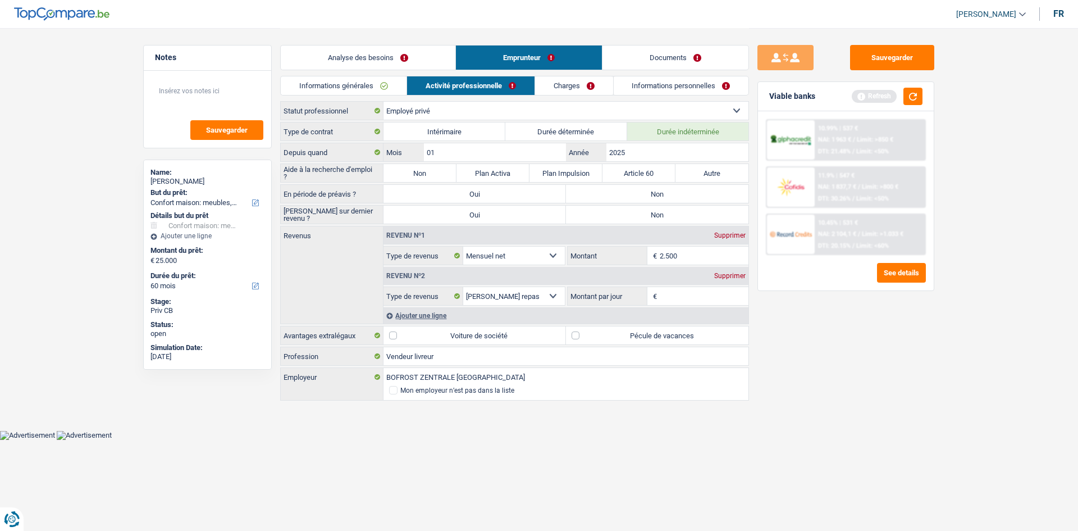
click at [435, 172] on label "Non" at bounding box center [420, 173] width 73 height 18
click at [435, 172] on input "Non" at bounding box center [420, 173] width 73 height 18
radio input "true"
click at [675, 188] on label "Non" at bounding box center [657, 194] width 183 height 18
click at [675, 188] on input "Non" at bounding box center [657, 194] width 183 height 18
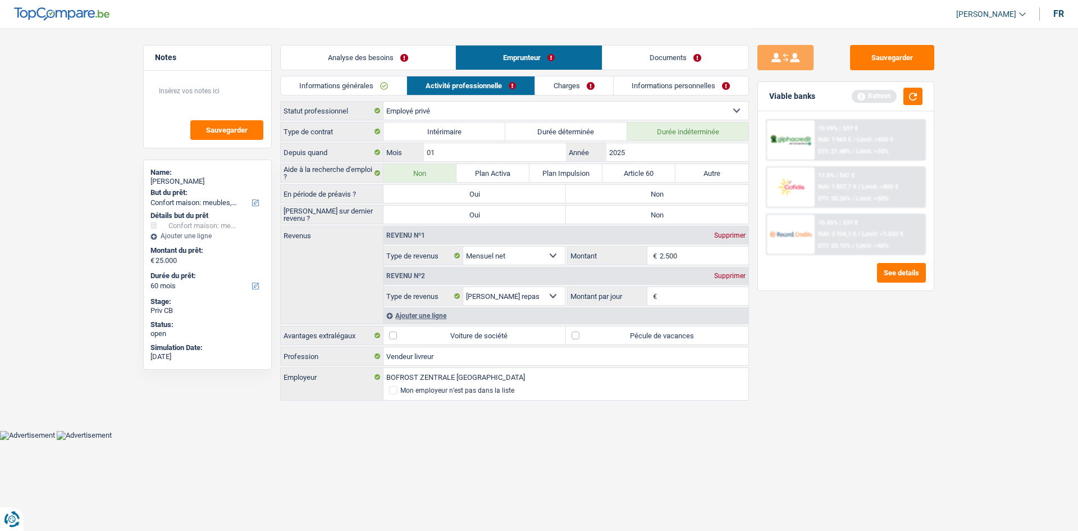
radio input "true"
click at [647, 217] on label "Non" at bounding box center [657, 215] width 183 height 18
click at [647, 217] on input "Non" at bounding box center [657, 215] width 183 height 18
radio input "true"
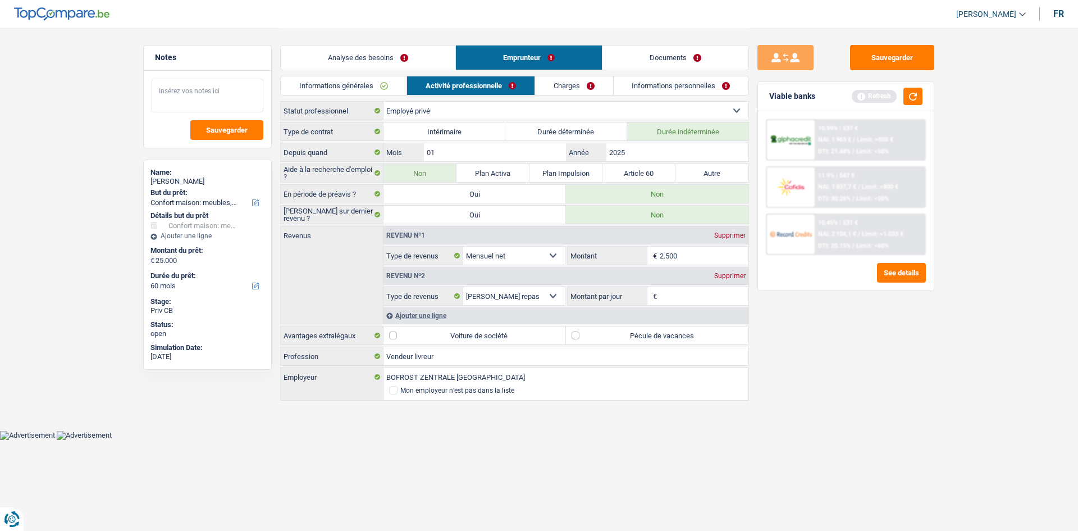
click at [203, 87] on textarea at bounding box center [208, 96] width 112 height 34
click at [670, 85] on link "Informations personnelles" at bounding box center [681, 85] width 135 height 19
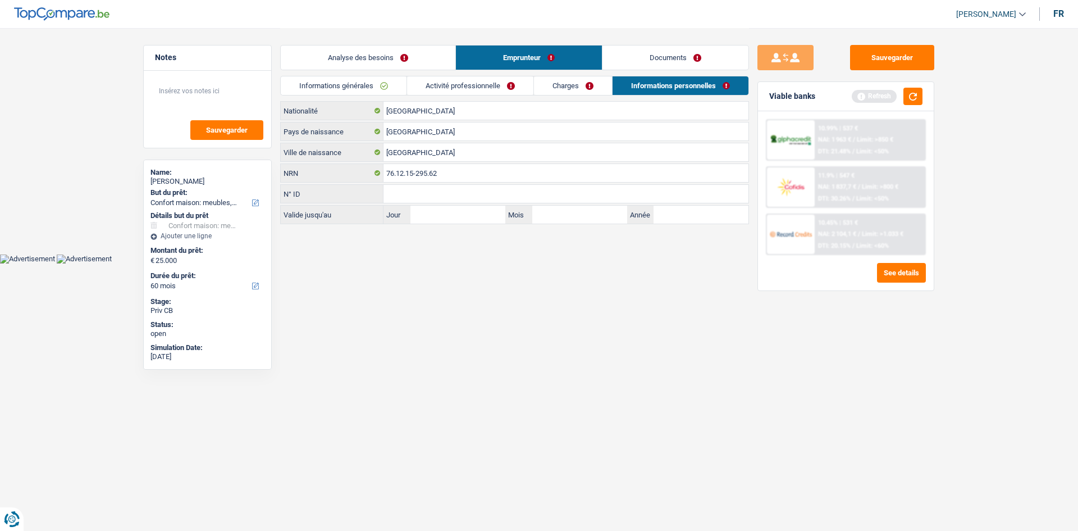
click at [470, 88] on link "Activité professionnelle" at bounding box center [470, 85] width 126 height 19
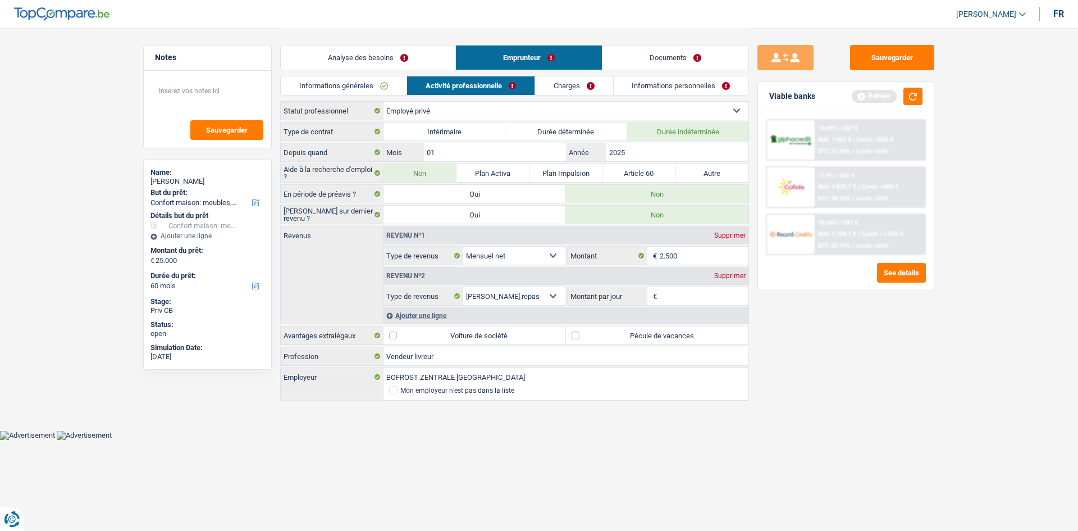
drag, startPoint x: 697, startPoint y: 259, endPoint x: 931, endPoint y: 353, distance: 252.5
click at [930, 354] on div "Sauvegarder Viable banks Refresh 10.99% | 537 € NAI: 1 963 € / Limit: >850 € DT…" at bounding box center [846, 279] width 194 height 468
click at [731, 292] on input "Montant par jour" at bounding box center [704, 296] width 89 height 18
drag, startPoint x: 735, startPoint y: 295, endPoint x: 706, endPoint y: 298, distance: 29.4
click at [706, 298] on input "Montant par jour" at bounding box center [704, 296] width 89 height 18
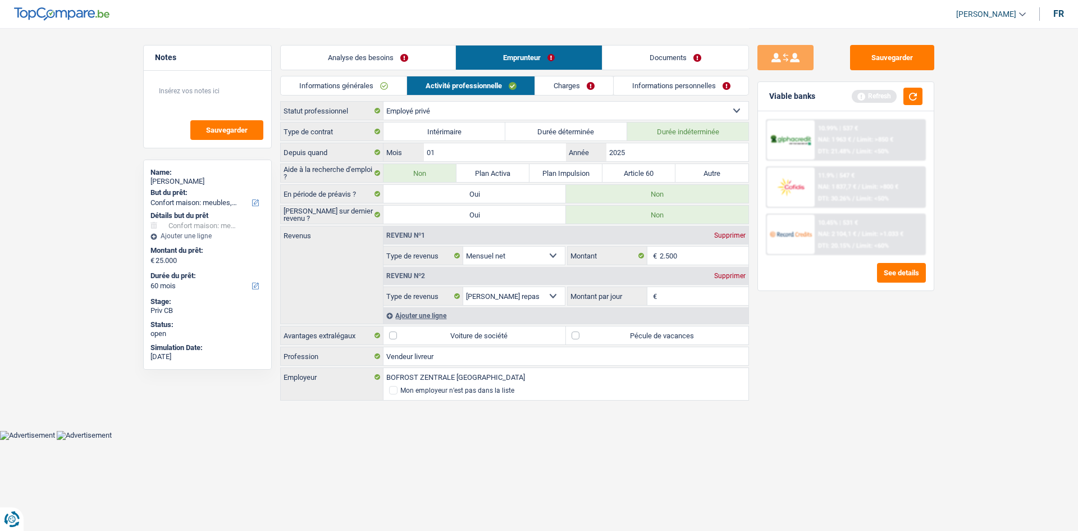
type input "7"
type input "5,0"
click at [449, 316] on div "Ajouter une ligne" at bounding box center [566, 315] width 365 height 16
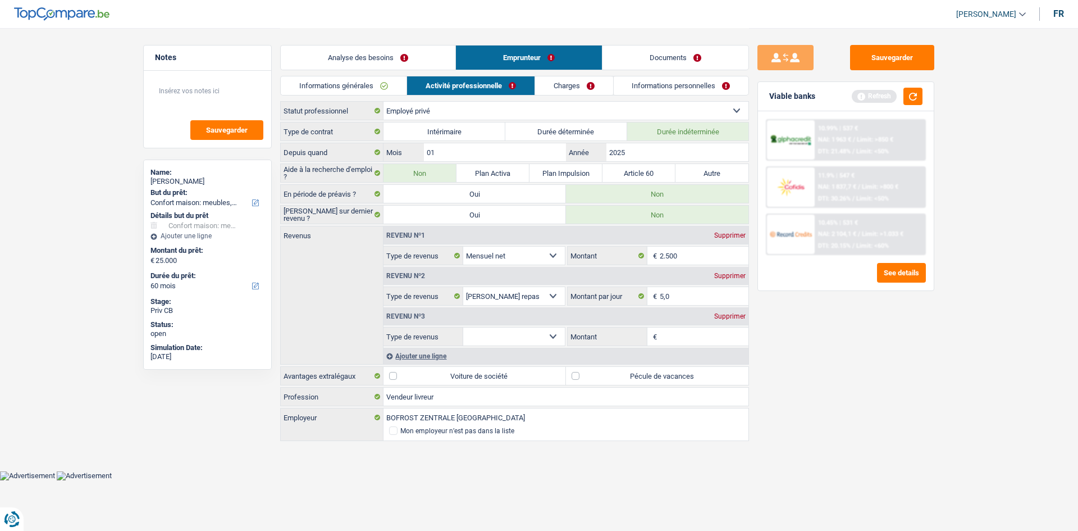
click at [552, 333] on select "Allocation d'handicap Allocations chômage Allocations familiales Chèques repas …" at bounding box center [514, 336] width 102 height 18
select select "parttimeSelfemployed"
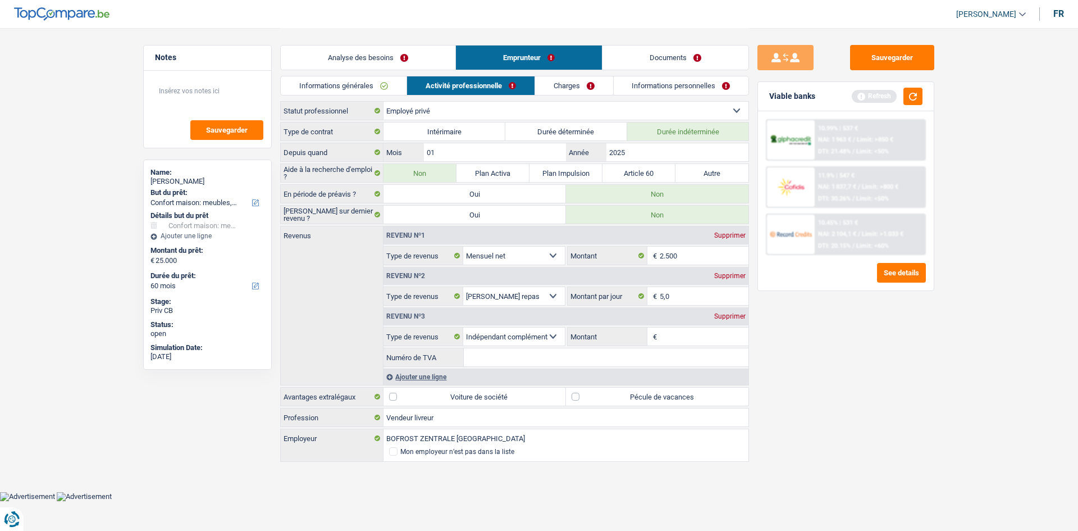
click at [547, 356] on input "Numéro de TVA" at bounding box center [606, 357] width 285 height 18
click at [557, 334] on select "Allocation d'handicap Allocations chômage Allocations familiales Chèques repas …" at bounding box center [514, 336] width 102 height 18
click at [463, 327] on select "Allocation d'handicap Allocations chômage Allocations familiales Chèques repas …" at bounding box center [514, 336] width 102 height 18
click at [702, 341] on input "Montant" at bounding box center [704, 336] width 89 height 18
type input "1.000"
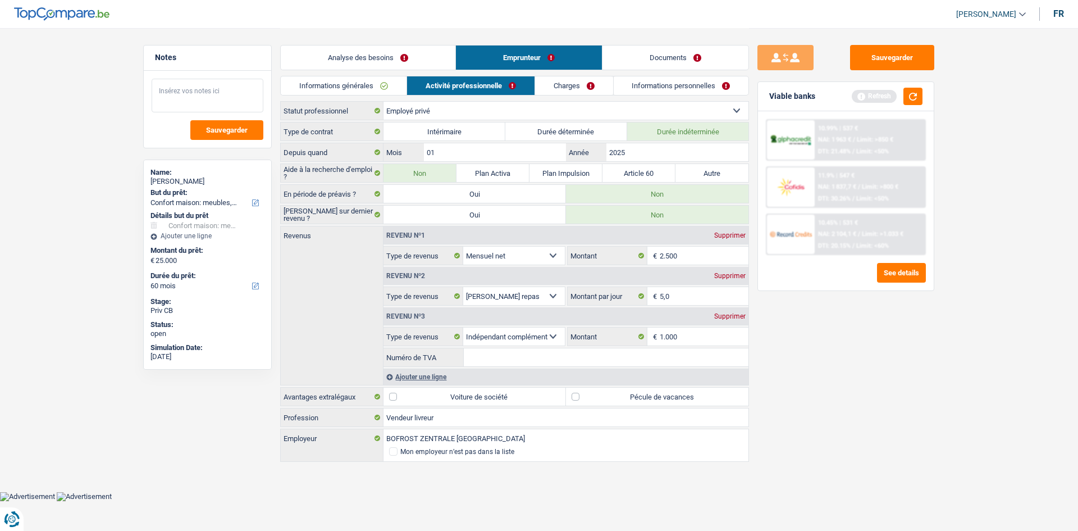
click at [202, 96] on textarea at bounding box center [208, 96] width 112 height 34
type textarea "- Indep complémentaire: distribution de flyers"
click at [491, 350] on input "Numéro de TVA" at bounding box center [606, 357] width 285 height 18
drag, startPoint x: 518, startPoint y: 352, endPoint x: 459, endPoint y: 353, distance: 59.0
click at [459, 353] on div "0874745802 Numéro de TVA" at bounding box center [566, 357] width 365 height 18
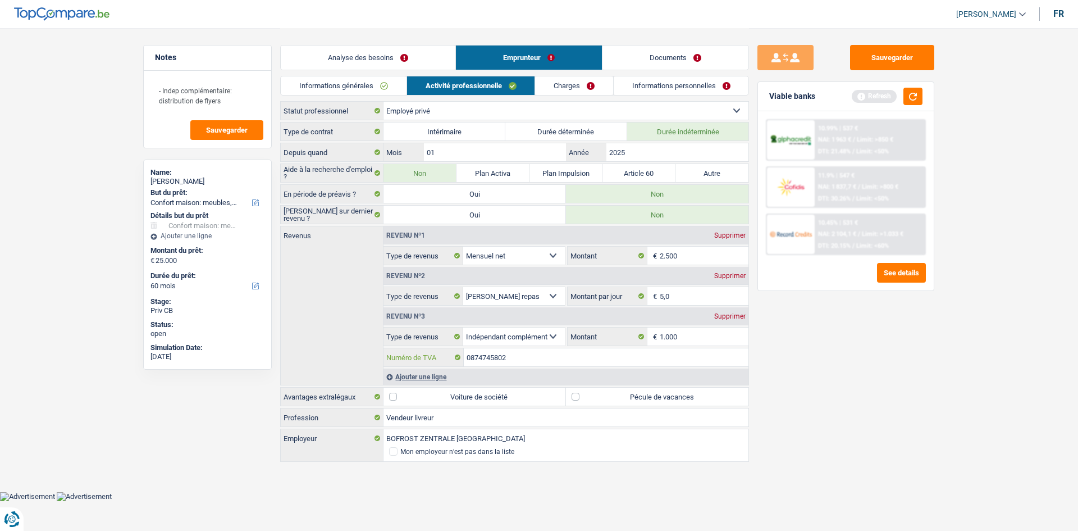
type input "0874745802"
click at [571, 393] on label "Pécule de vacances" at bounding box center [657, 397] width 183 height 18
click at [571, 393] on input "Pécule de vacances" at bounding box center [657, 397] width 183 height 18
checkbox input "true"
click at [571, 85] on link "Charges" at bounding box center [574, 85] width 78 height 19
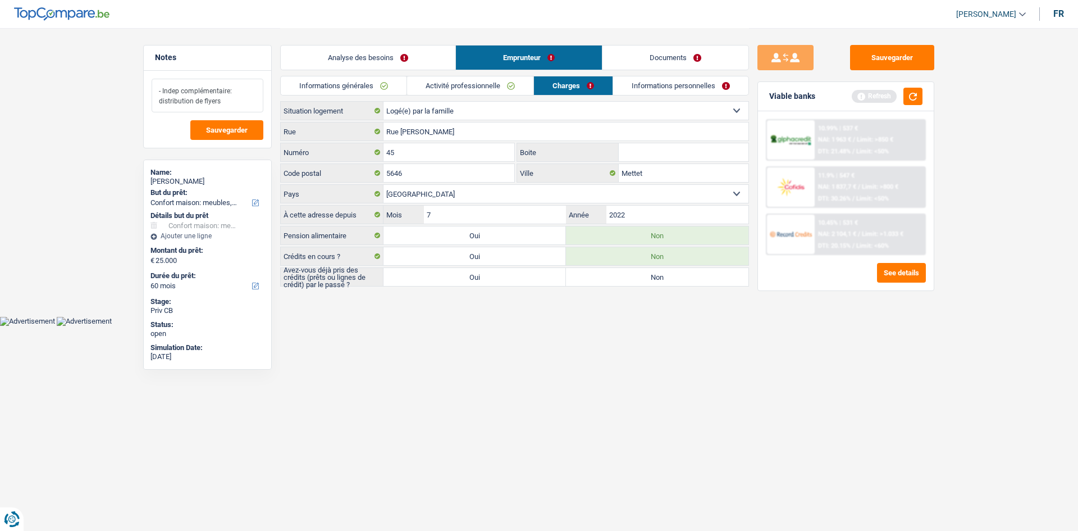
click at [238, 99] on textarea "- Indep complémentaire: distribution de flyers" at bounding box center [208, 96] width 112 height 34
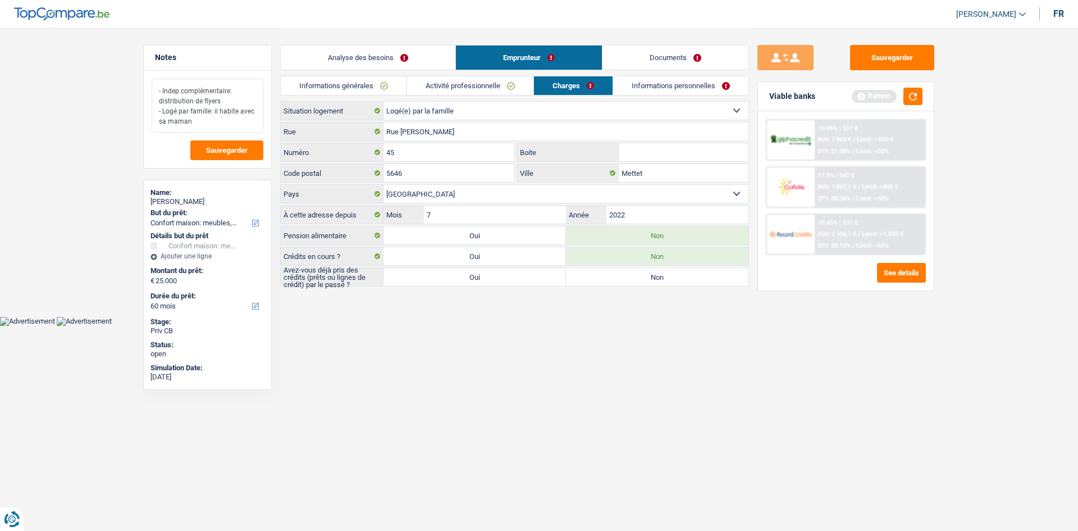
type textarea "- Indep complémentaire: distribution de flyers - Logé par famille: il habite av…"
click at [658, 279] on label "Non" at bounding box center [657, 277] width 183 height 18
click at [616, 284] on label "Non" at bounding box center [657, 277] width 183 height 18
click at [616, 284] on input "Non" at bounding box center [657, 277] width 183 height 18
radio input "true"
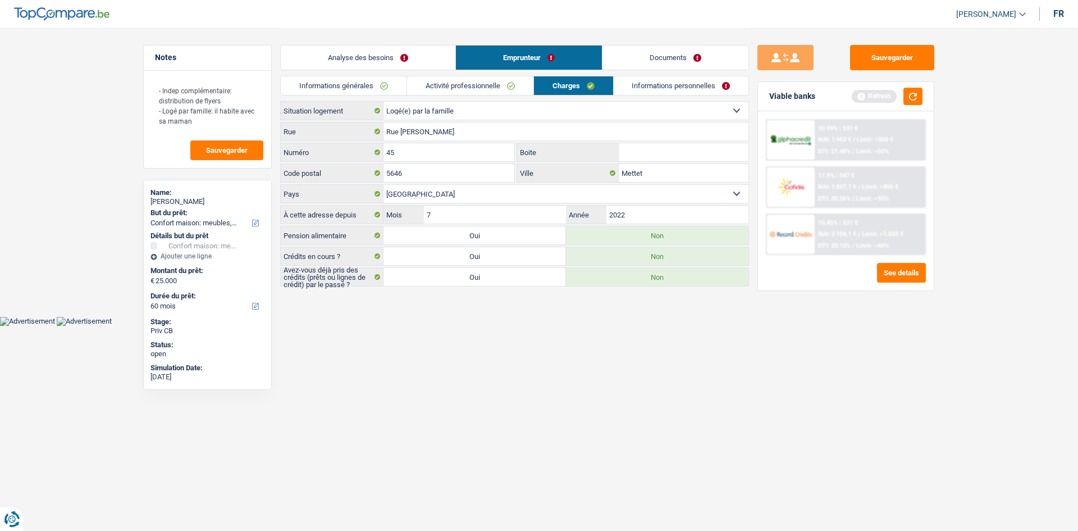
click at [521, 286] on div "Avez-vous déjà pris des crédits (prêts ou lignes de crédit) par le passé ? Oui …" at bounding box center [514, 276] width 469 height 19
click at [518, 277] on label "Oui" at bounding box center [475, 277] width 183 height 18
click at [518, 277] on input "Oui" at bounding box center [475, 277] width 183 height 18
radio input "true"
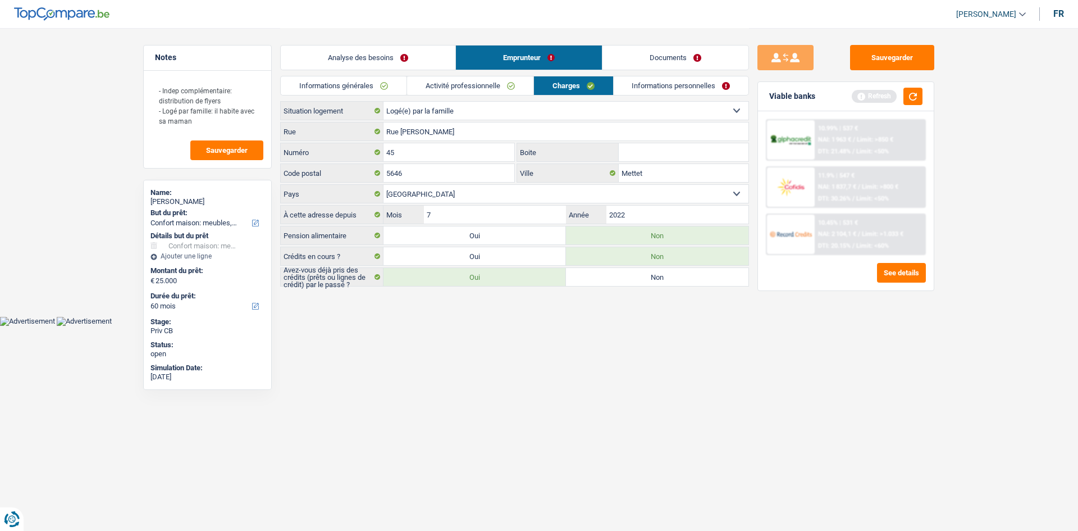
click at [647, 86] on link "Informations personnelles" at bounding box center [681, 85] width 135 height 19
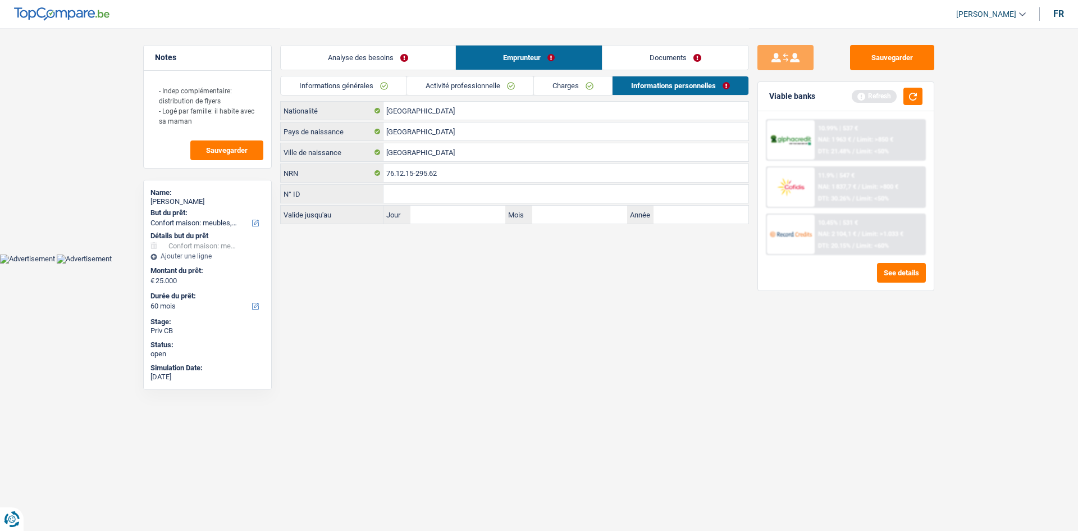
click at [572, 86] on link "Charges" at bounding box center [573, 85] width 78 height 19
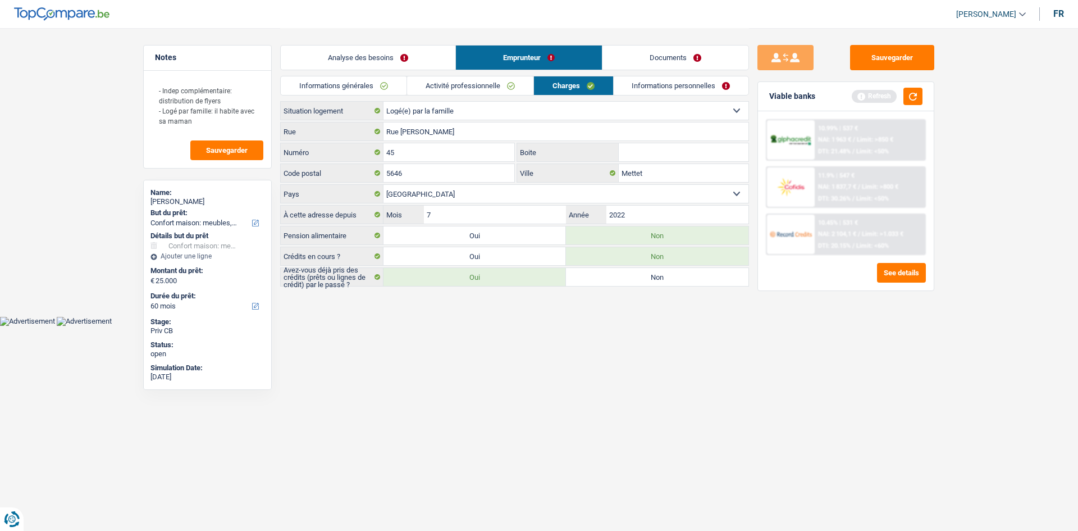
click at [466, 80] on link "Activité professionnelle" at bounding box center [470, 85] width 126 height 19
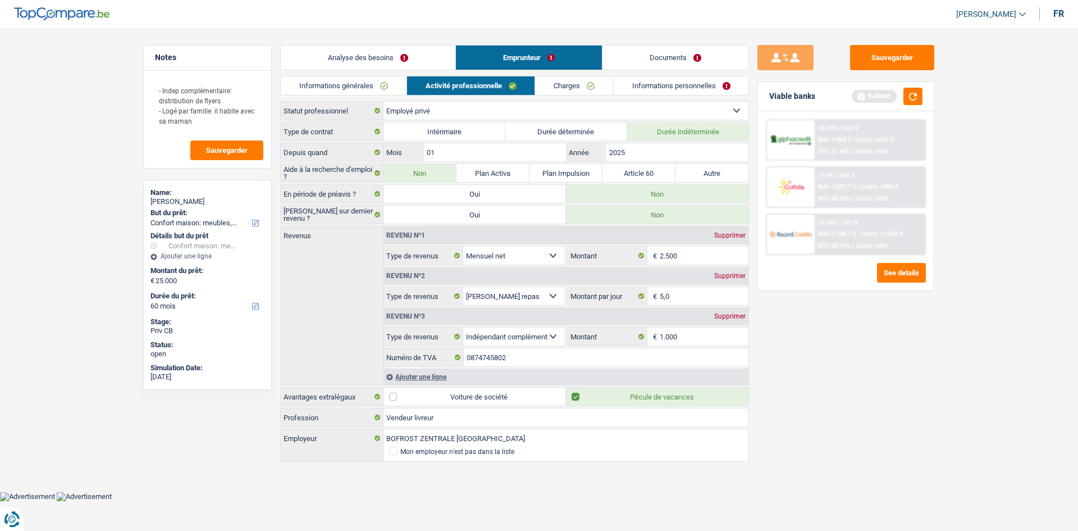
click at [400, 90] on link "Informations générales" at bounding box center [344, 85] width 126 height 19
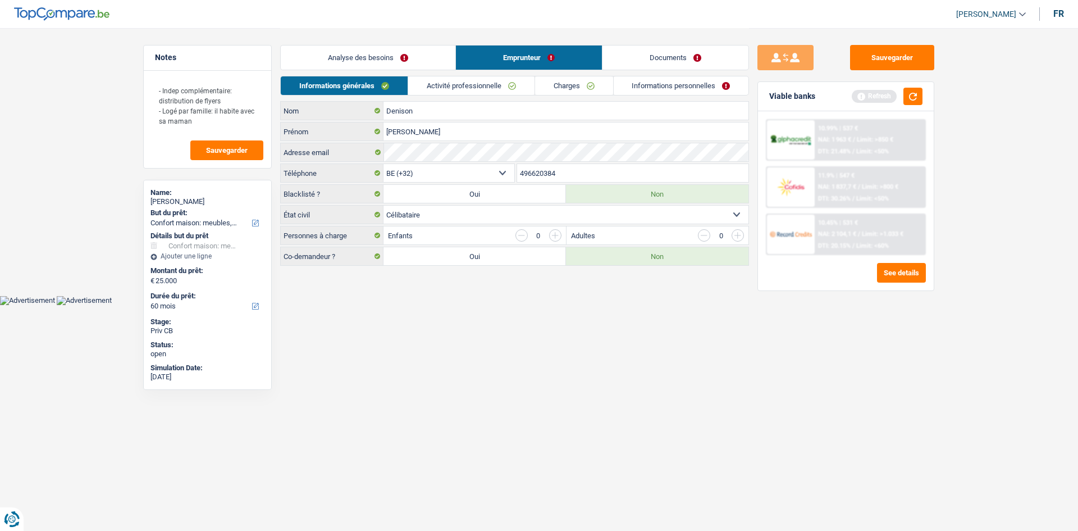
click at [394, 60] on link "Analyse des besoins" at bounding box center [368, 57] width 175 height 24
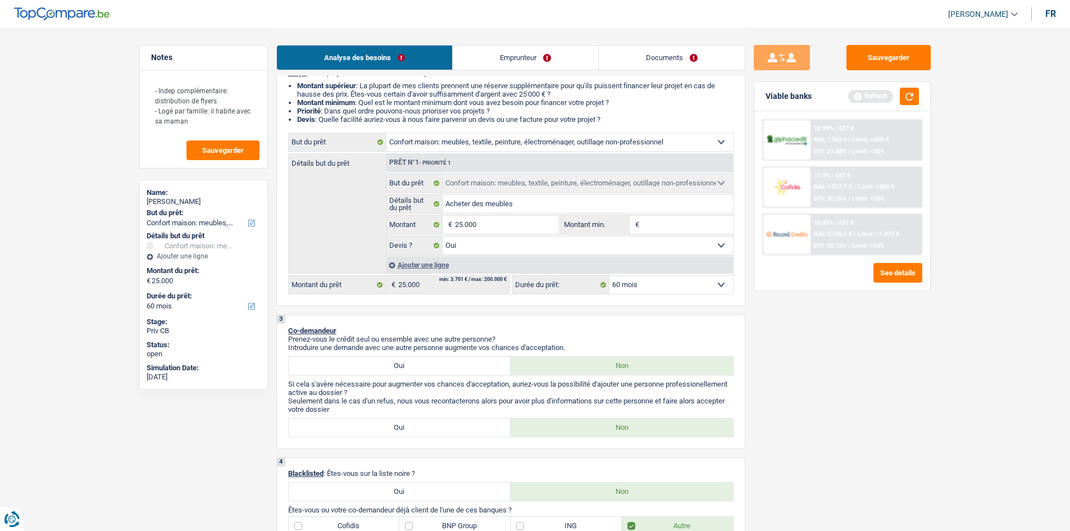
scroll to position [56, 0]
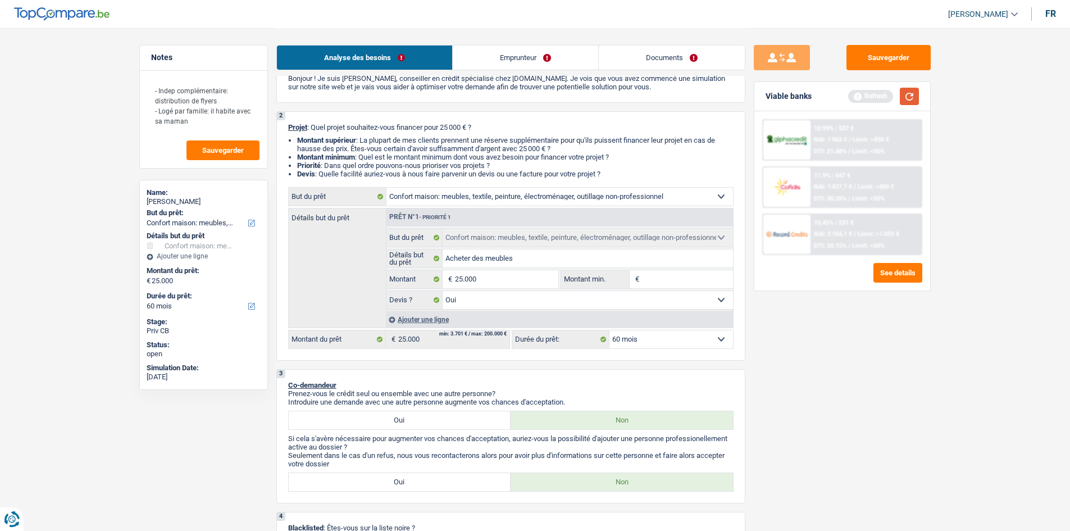
click at [911, 101] on button "button" at bounding box center [909, 96] width 19 height 17
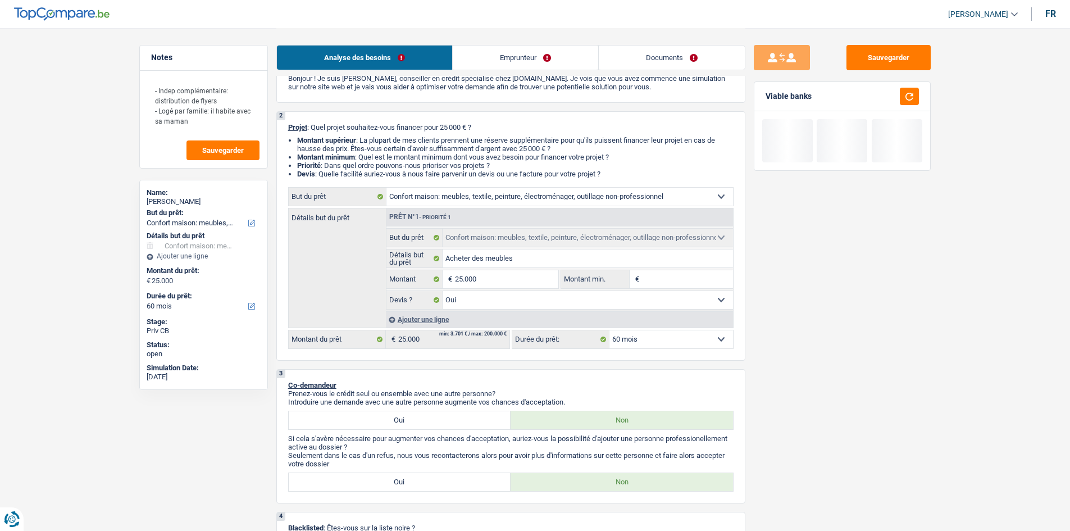
click at [661, 341] on select "12 mois 18 mois 24 mois 30 mois 36 mois 42 mois 48 mois 60 mois 72 mois 84 mois…" at bounding box center [671, 339] width 124 height 18
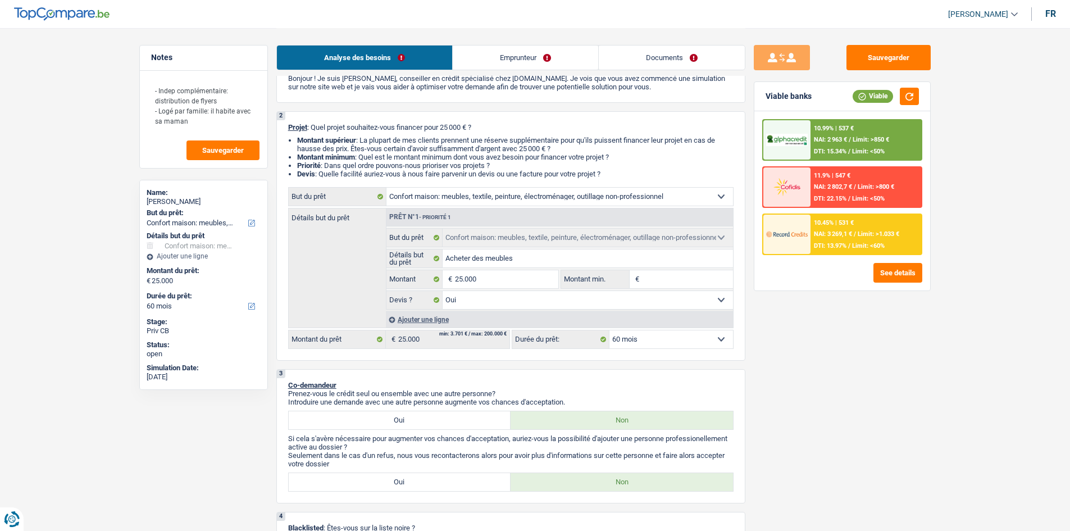
click at [661, 341] on select "12 mois 18 mois 24 mois 30 mois 36 mois 42 mois 48 mois 60 mois 72 mois 84 mois…" at bounding box center [671, 339] width 124 height 18
click at [609, 330] on select "12 mois 18 mois 24 mois 30 mois 36 mois 42 mois 48 mois 60 mois 72 mois 84 mois…" at bounding box center [671, 339] width 124 height 18
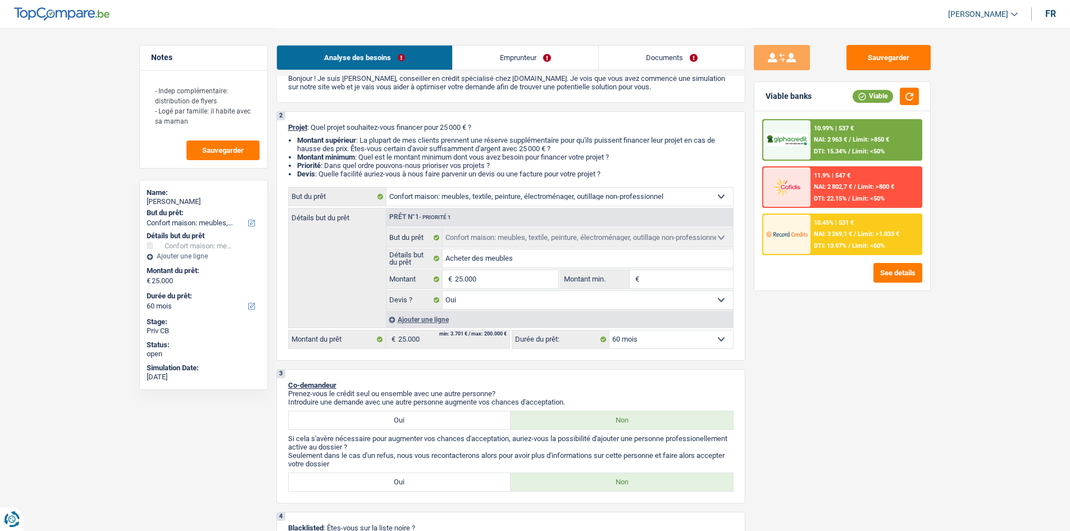
click at [807, 244] on img at bounding box center [787, 234] width 42 height 21
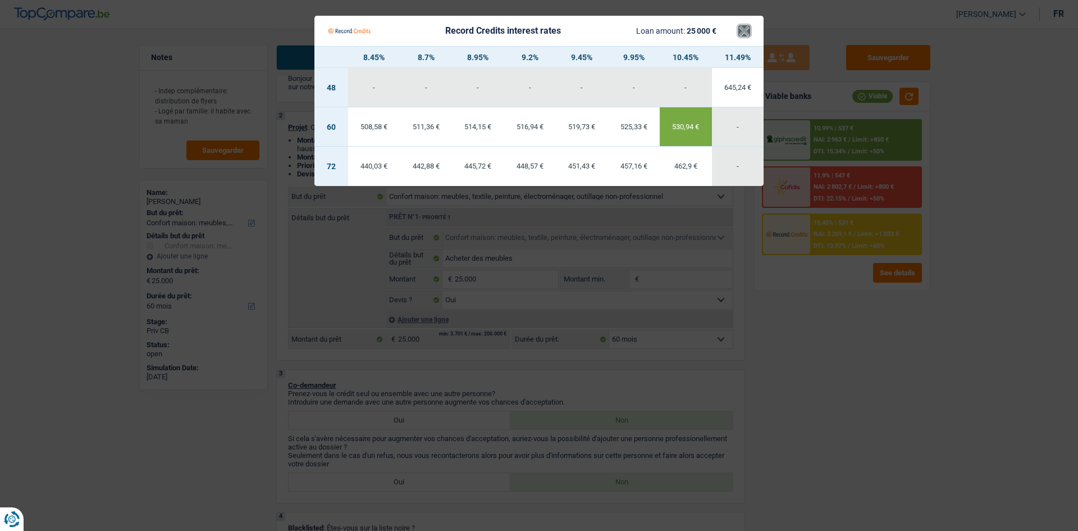
click at [747, 31] on button "×" at bounding box center [745, 30] width 12 height 11
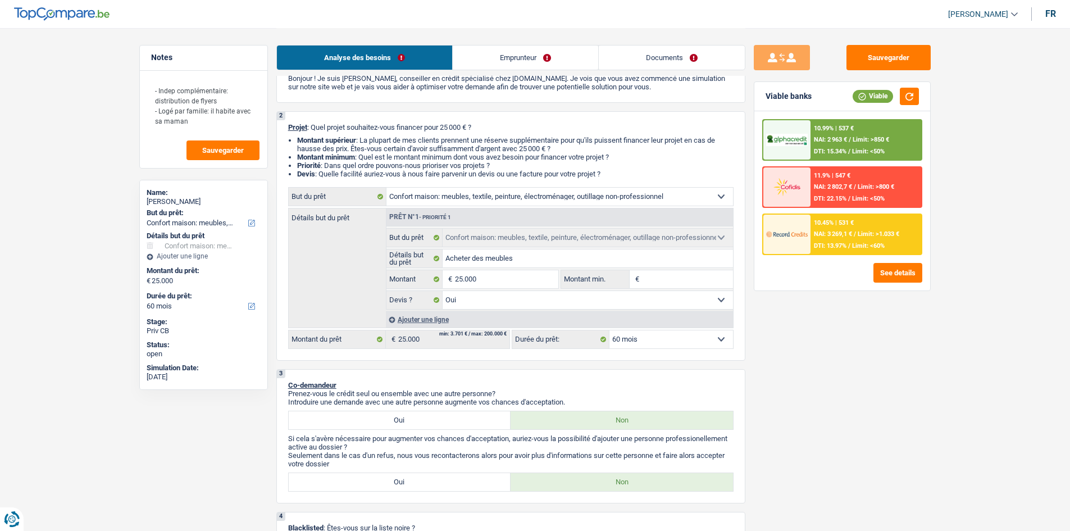
click at [842, 137] on span "NAI: 2 963 €" at bounding box center [830, 139] width 33 height 7
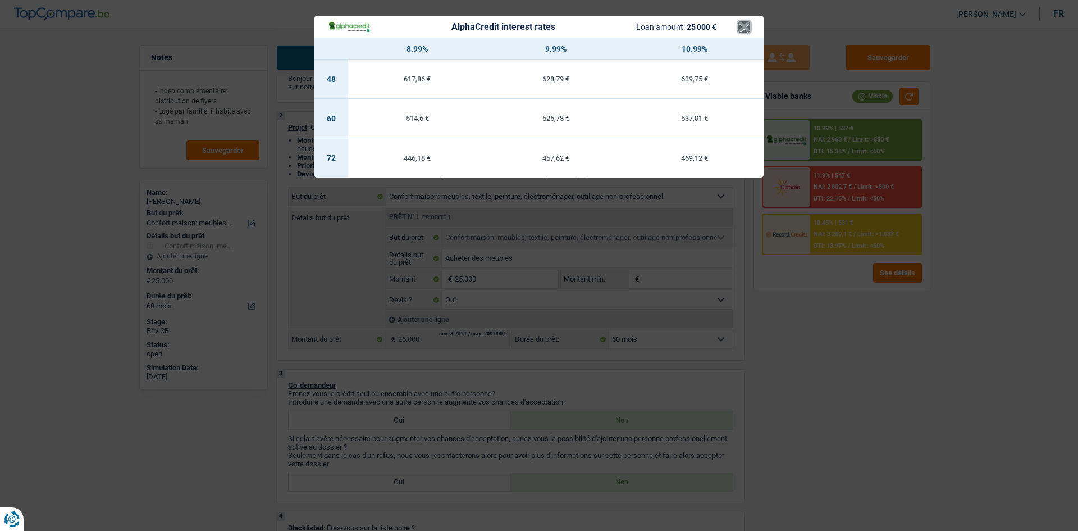
click at [746, 23] on button "×" at bounding box center [745, 26] width 12 height 11
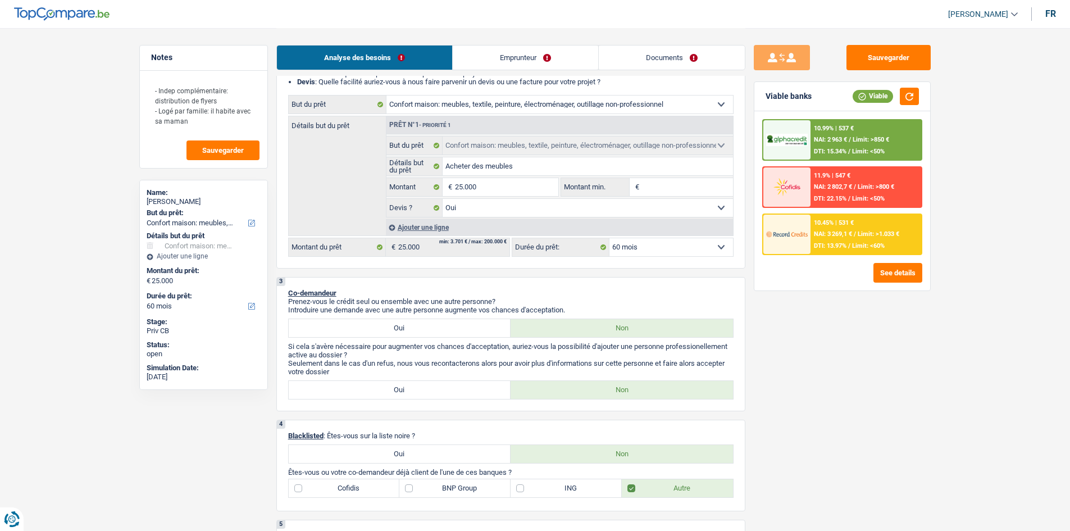
scroll to position [0, 0]
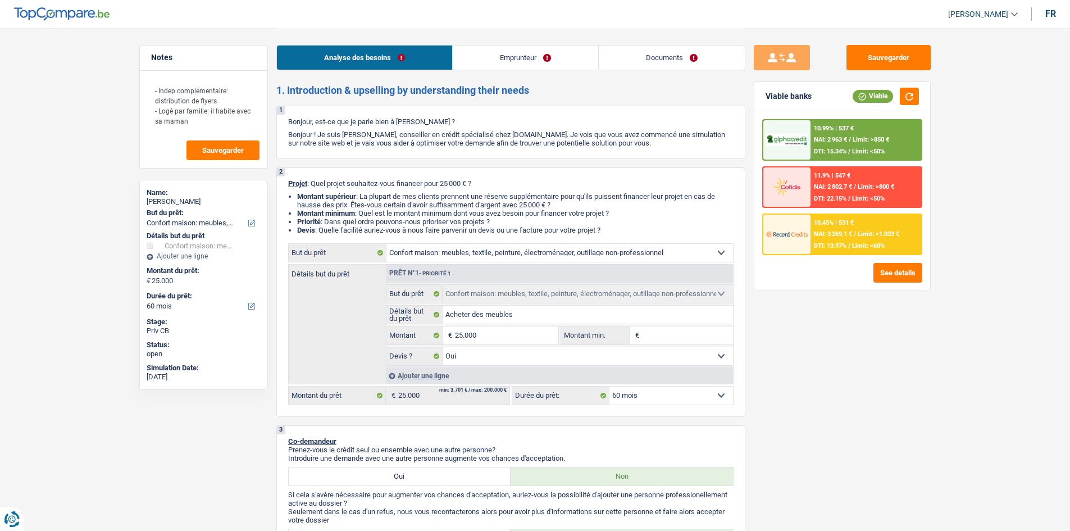
click at [657, 55] on link "Documents" at bounding box center [672, 57] width 146 height 24
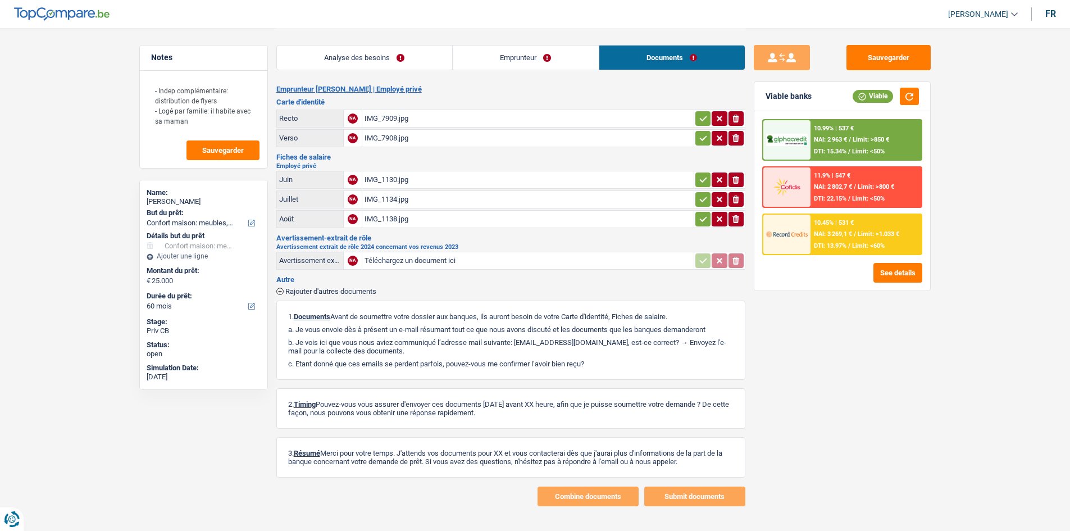
click at [397, 177] on div "IMG_1130.jpg" at bounding box center [528, 179] width 327 height 17
click at [392, 199] on div "IMG_1134.jpg" at bounding box center [528, 199] width 327 height 17
click at [395, 217] on div "IMG_1138.jpg" at bounding box center [528, 219] width 327 height 17
click at [385, 179] on div "IMG_1130.jpg" at bounding box center [528, 179] width 327 height 17
click at [386, 73] on div "Analyse des besoins Emprunteur Documents" at bounding box center [510, 52] width 469 height 48
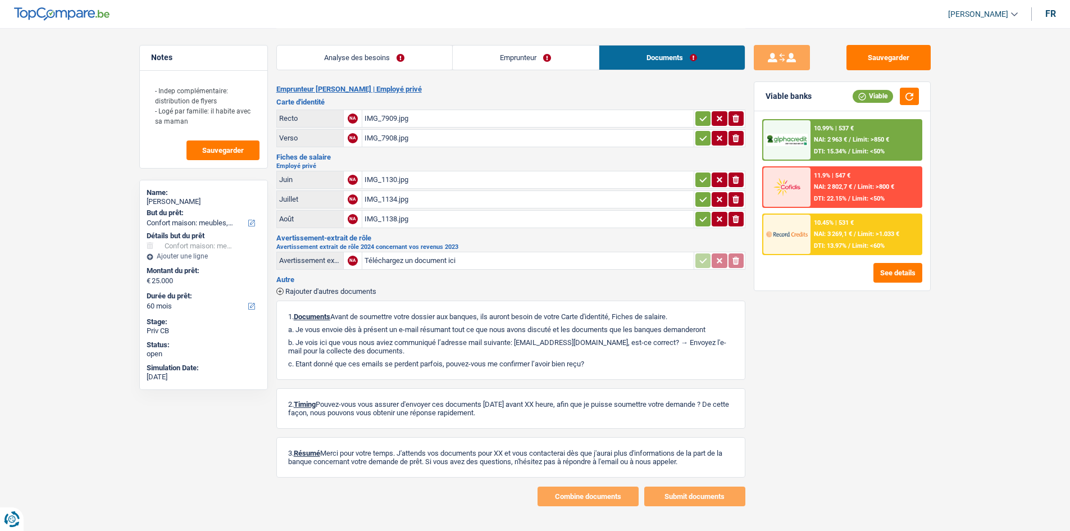
click at [390, 64] on link "Analyse des besoins" at bounding box center [364, 57] width 175 height 24
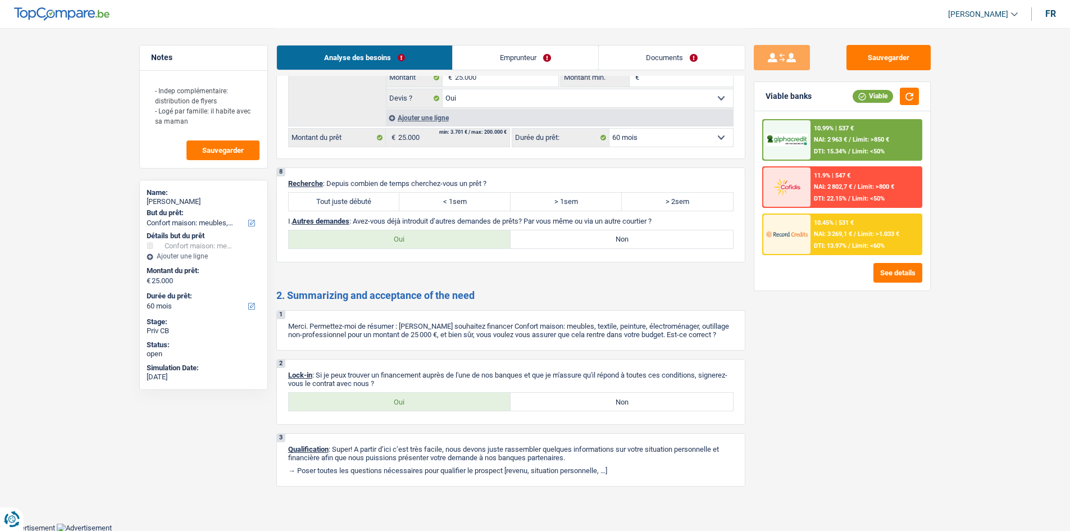
scroll to position [1133, 0]
click at [362, 207] on label "Tout juste débuté" at bounding box center [344, 201] width 111 height 18
click at [362, 207] on input "Tout juste débuté" at bounding box center [344, 201] width 111 height 18
radio input "true"
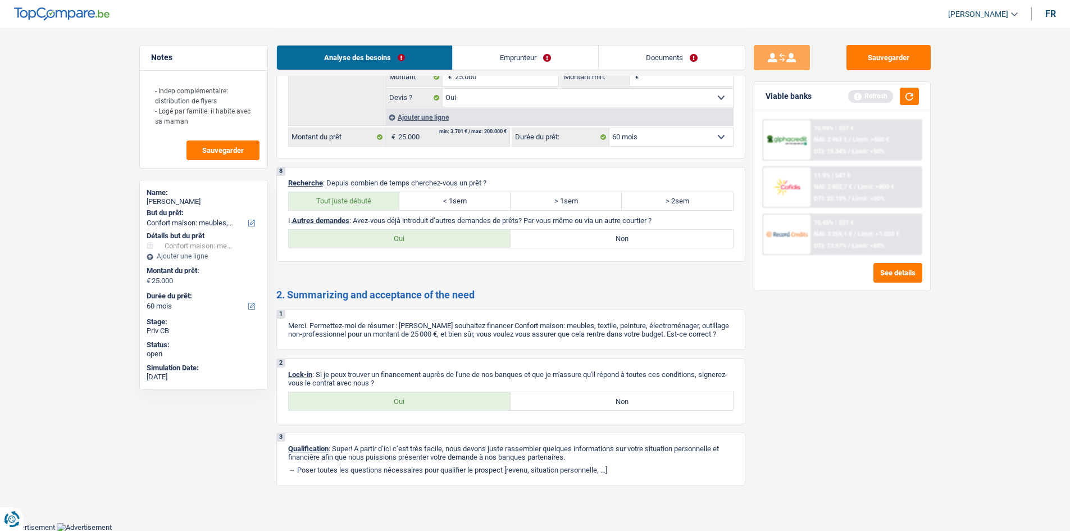
click at [589, 239] on label "Non" at bounding box center [622, 239] width 222 height 18
click at [589, 239] on input "Non" at bounding box center [622, 239] width 222 height 18
radio input "true"
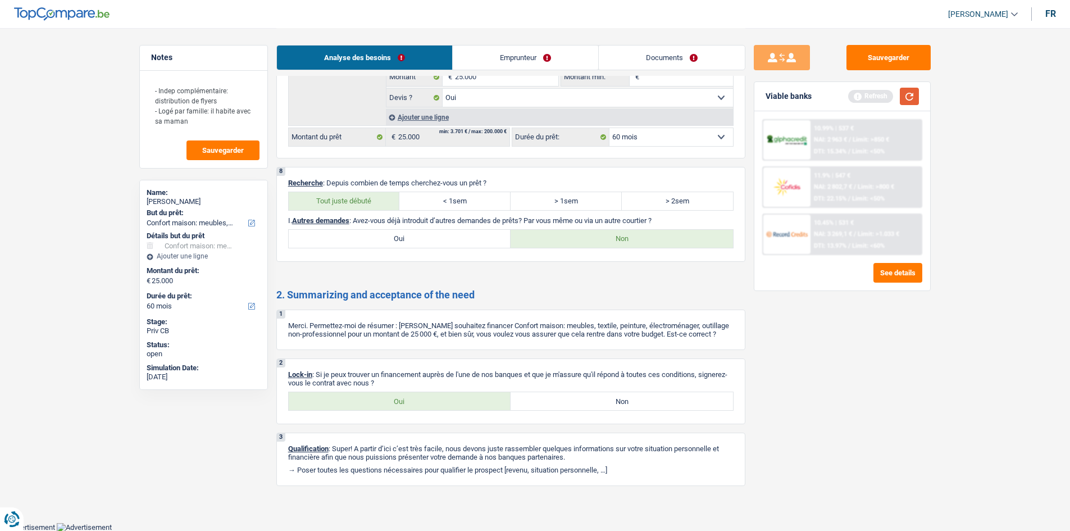
click at [917, 97] on button "button" at bounding box center [909, 96] width 19 height 17
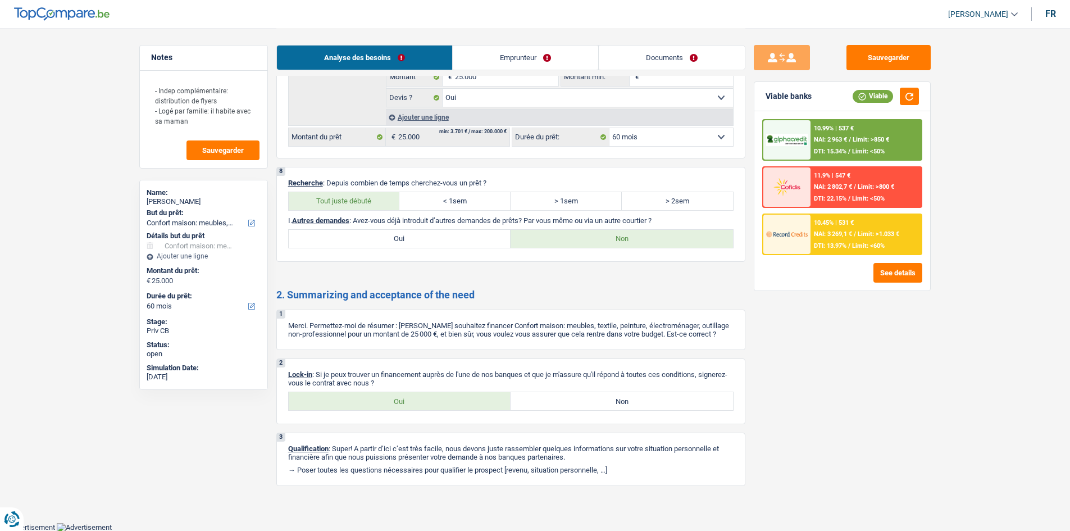
click at [375, 403] on label "Oui" at bounding box center [400, 401] width 222 height 18
click at [375, 403] on input "Oui" at bounding box center [400, 401] width 222 height 18
radio input "true"
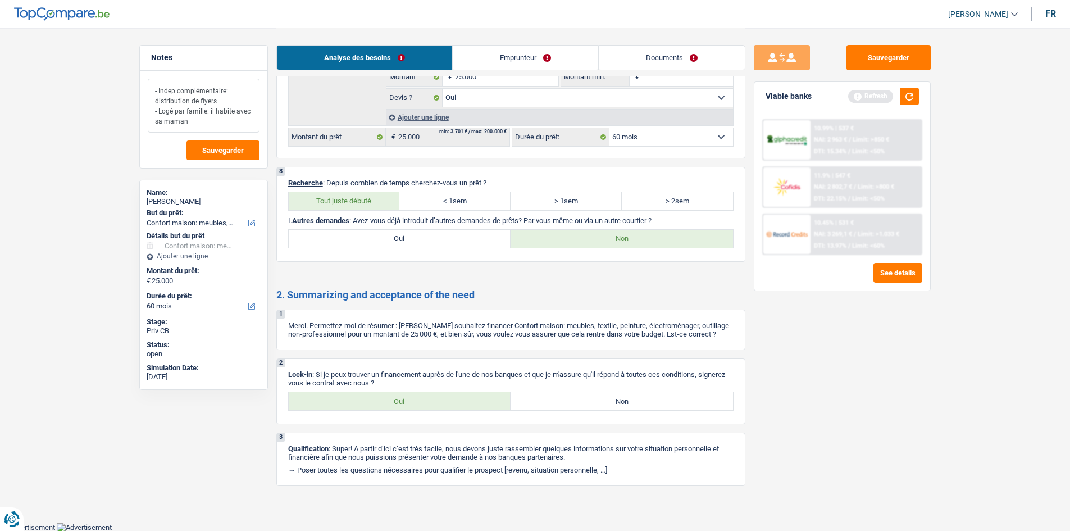
drag, startPoint x: 208, startPoint y: 120, endPoint x: 193, endPoint y: 102, distance: 23.1
click at [152, 87] on textarea "- Indep complémentaire: distribution de flyers - Logé par famille: il habite av…" at bounding box center [204, 106] width 112 height 54
click at [213, 122] on textarea "- Indep complémentaire: distribution de flyers - Logé par famille: il habite av…" at bounding box center [204, 106] width 112 height 54
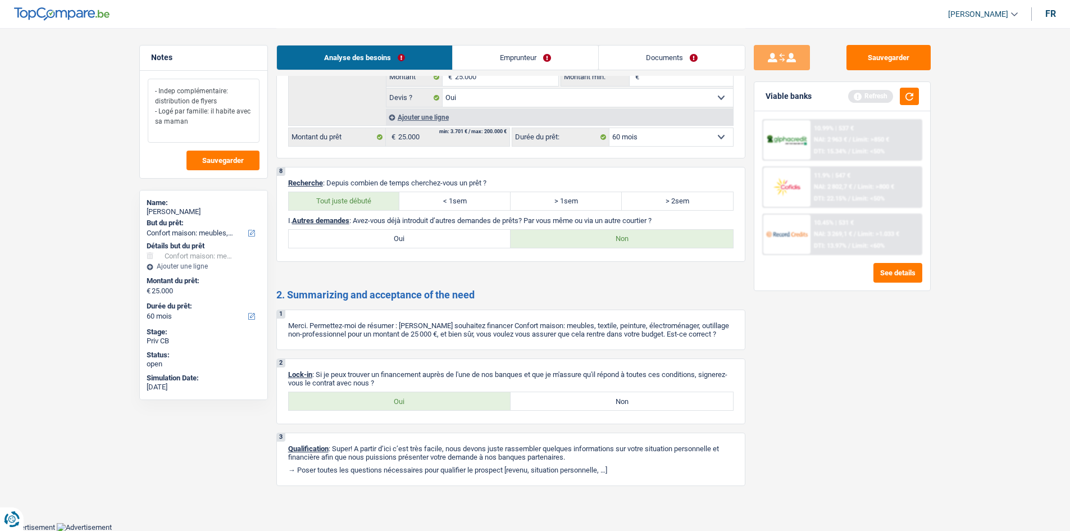
paste textarea "- a déja encodé une partie sur LQT, va envoye le reste par e-mail"
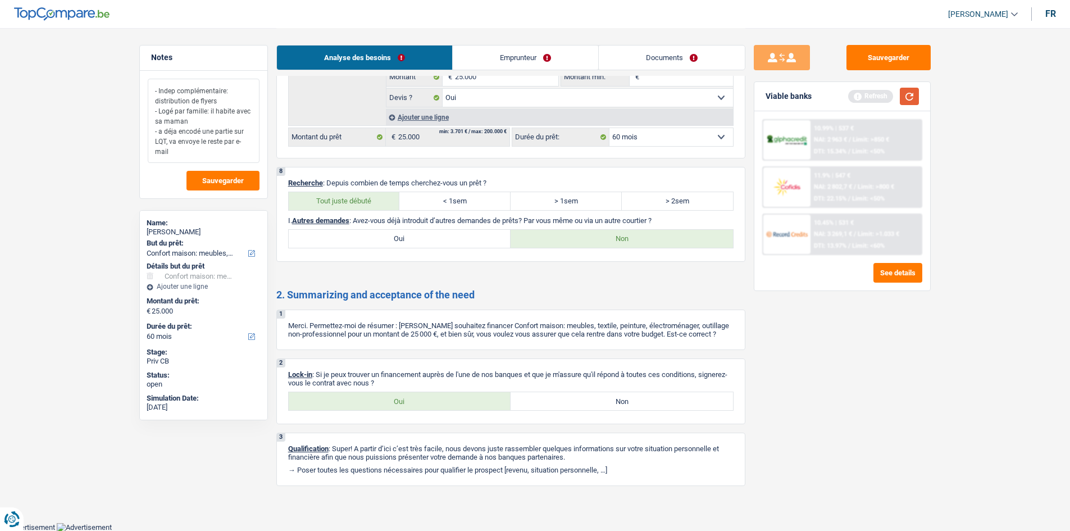
type textarea "- Indep complémentaire: distribution de flyers - Logé par famille: il habite av…"
click at [907, 98] on button "button" at bounding box center [909, 96] width 19 height 17
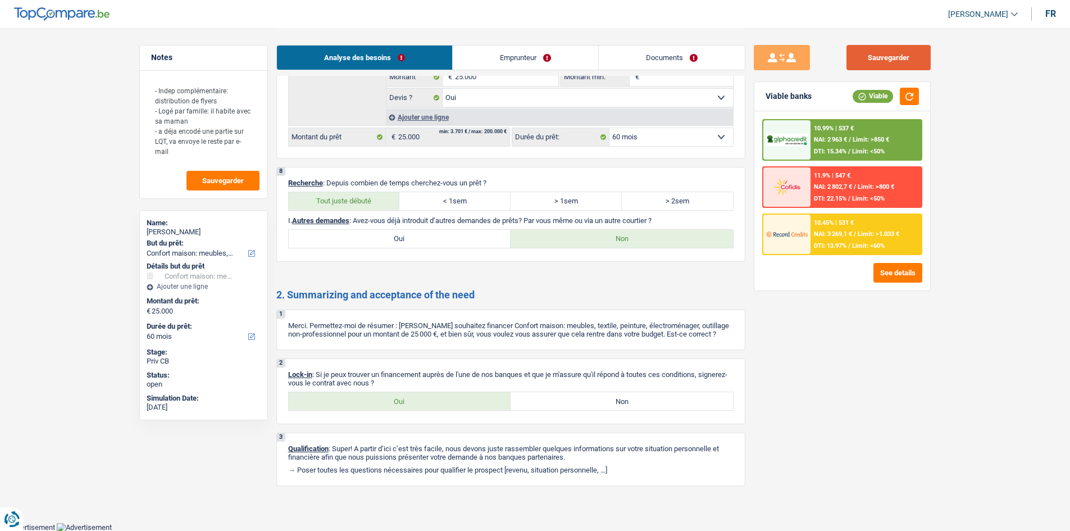
click at [902, 55] on button "Sauvegarder" at bounding box center [888, 57] width 84 height 25
click at [227, 177] on span "Sauvegarder" at bounding box center [223, 180] width 42 height 7
click at [230, 171] on button "Sauvegarder" at bounding box center [222, 181] width 73 height 20
click at [854, 57] on button "Sauvegarder" at bounding box center [888, 57] width 84 height 25
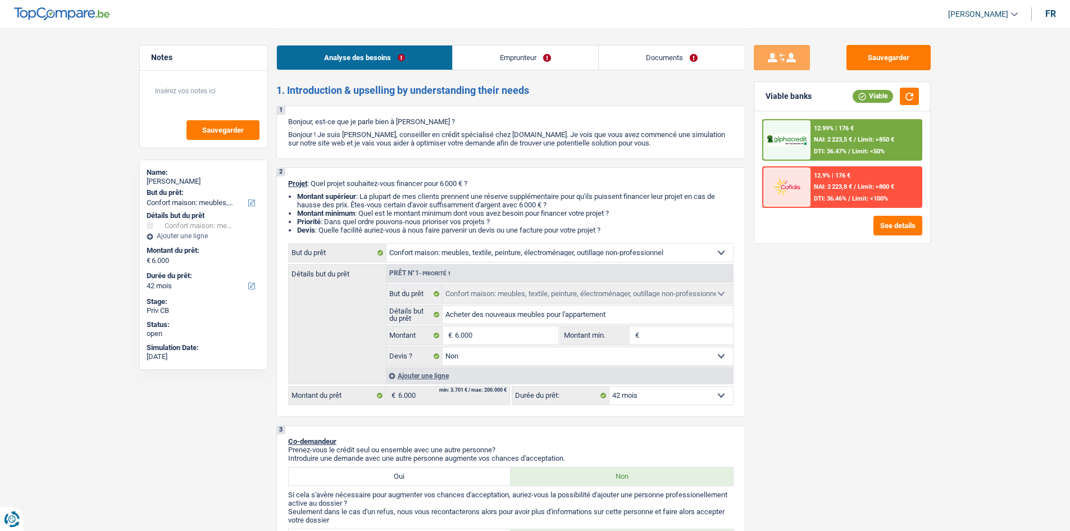
select select "household"
select select "42"
select select "household"
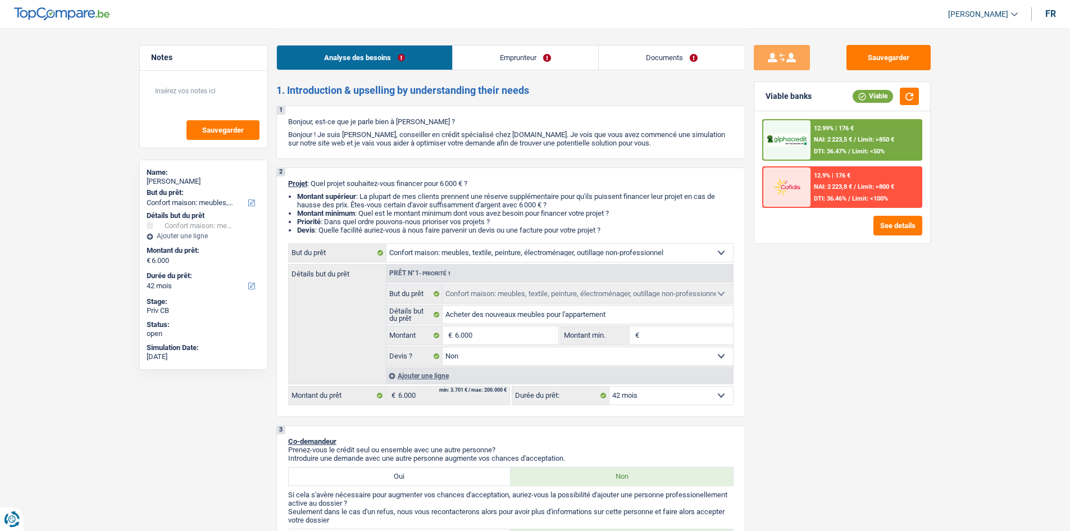
select select "false"
select select "42"
select select "worker"
select select "netSalary"
select select "rents"
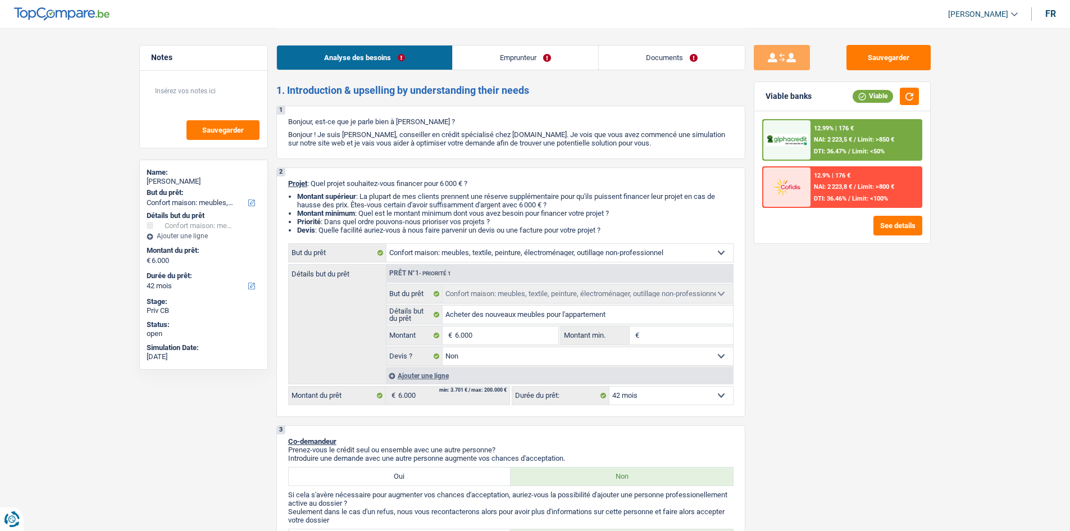
select select "household"
select select "false"
select select "42"
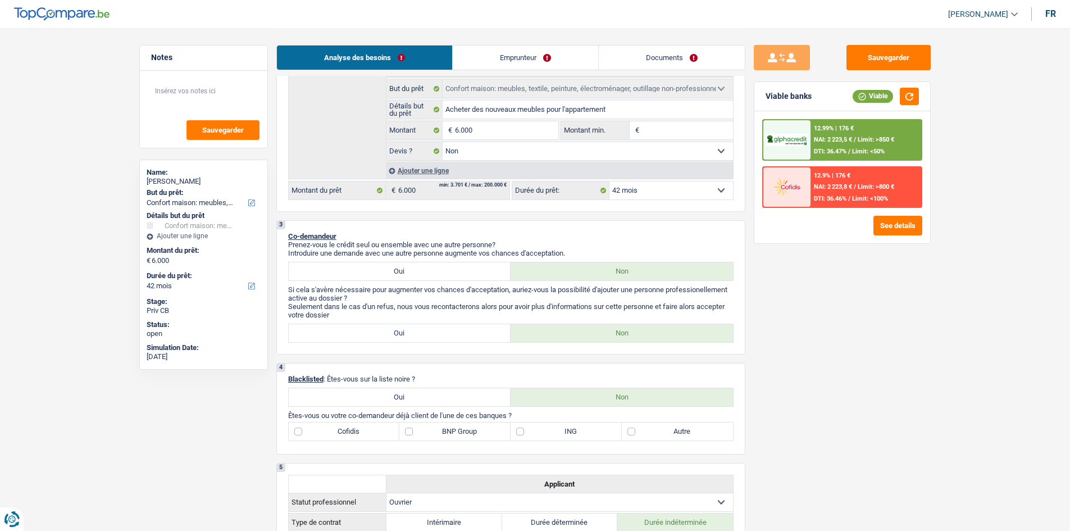
scroll to position [225, 0]
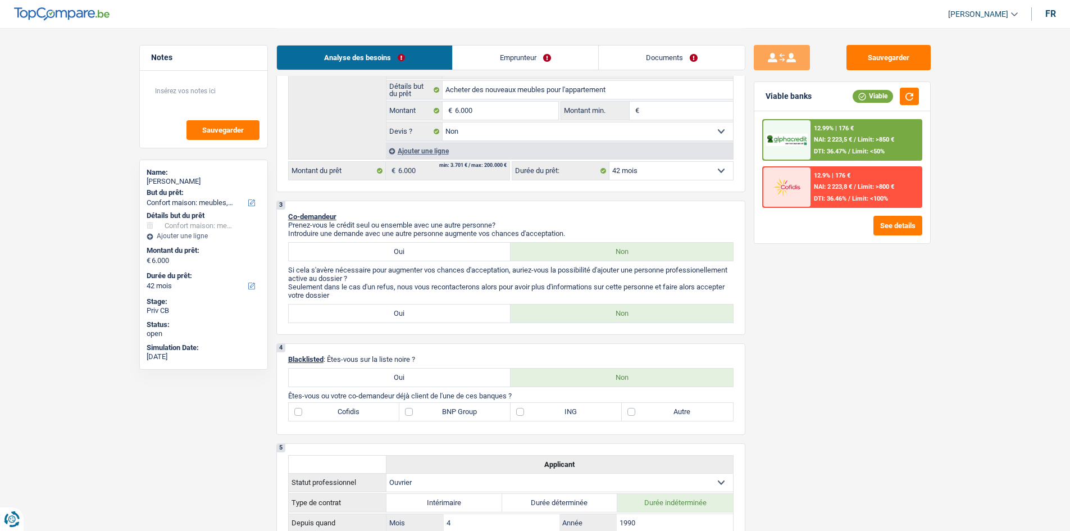
click at [472, 254] on label "Oui" at bounding box center [400, 252] width 222 height 18
click at [472, 254] on input "Oui" at bounding box center [400, 252] width 222 height 18
radio input "true"
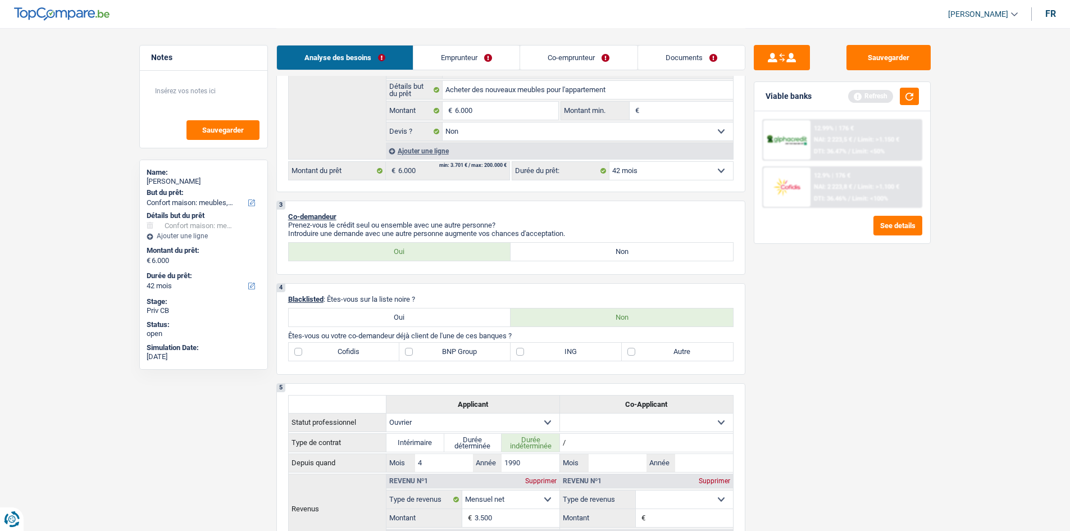
click at [554, 248] on label "Non" at bounding box center [622, 252] width 222 height 18
click at [554, 248] on input "Non" at bounding box center [622, 252] width 222 height 18
radio input "true"
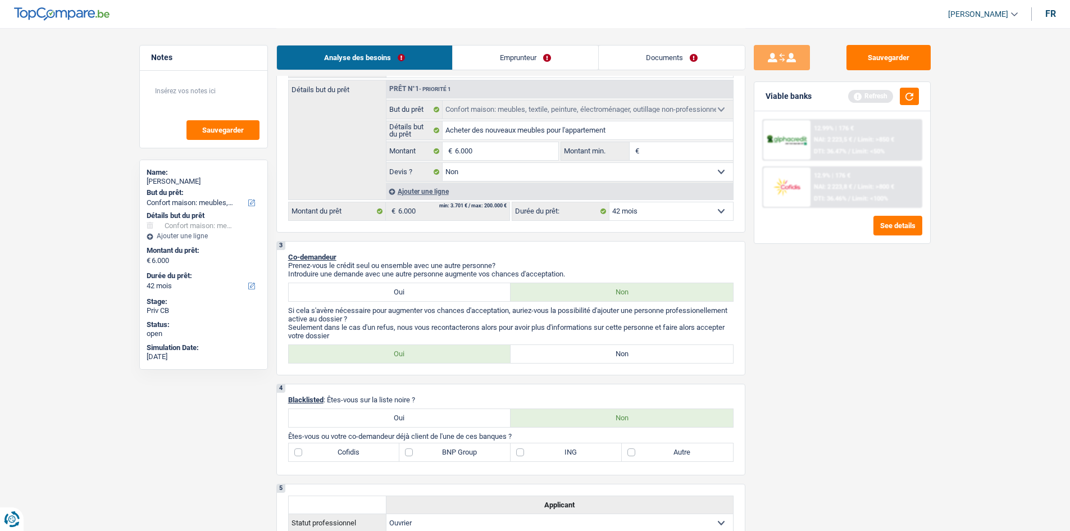
scroll to position [169, 0]
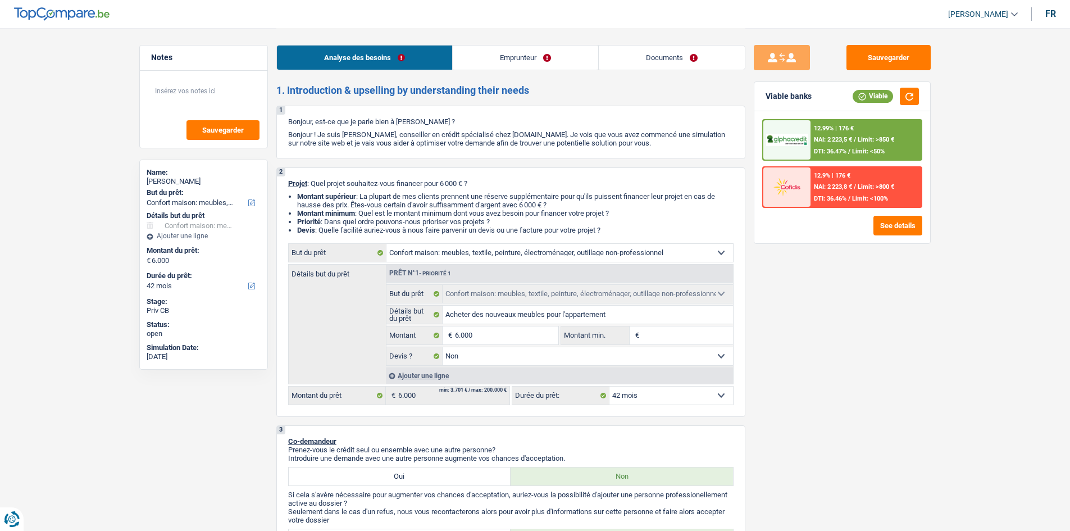
select select "household"
select select "42"
select select "household"
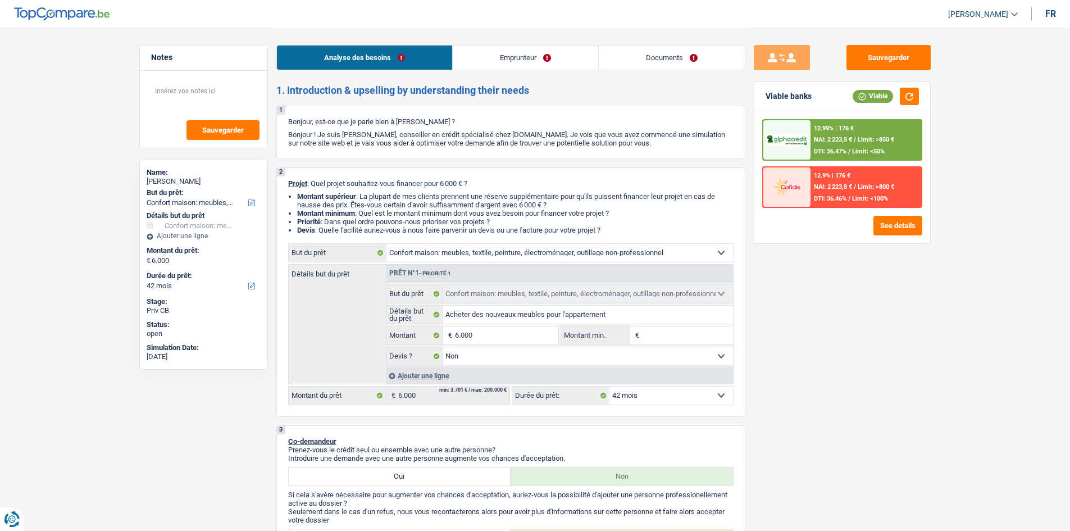
select select "false"
select select "42"
select select "worker"
select select "netSalary"
select select "rents"
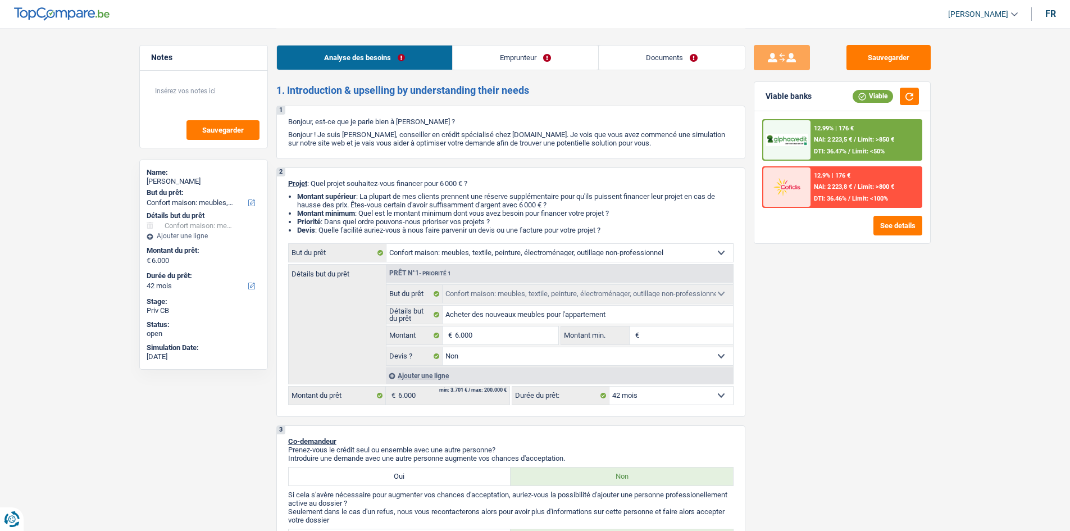
select select "household"
select select "false"
select select "42"
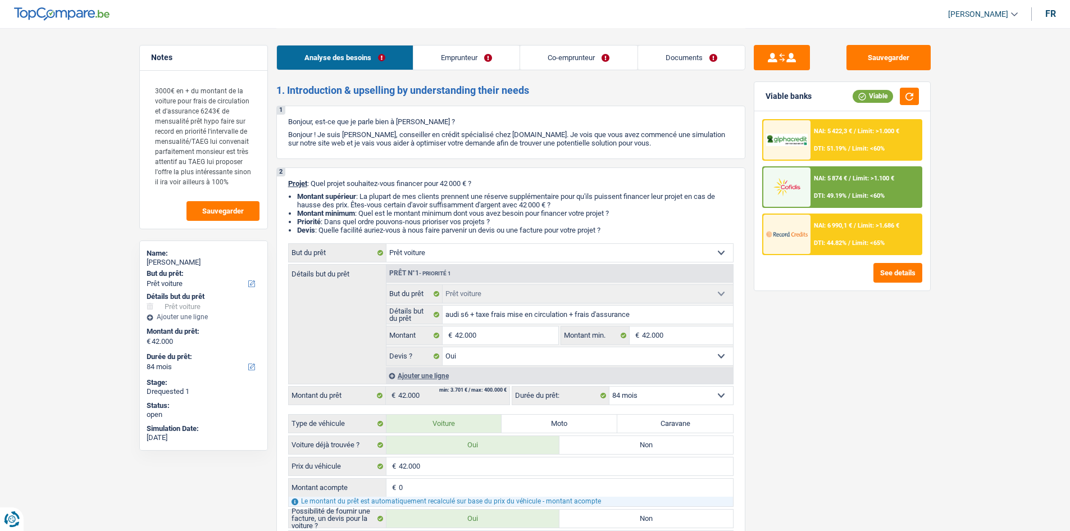
select select "car"
select select "84"
select select "car"
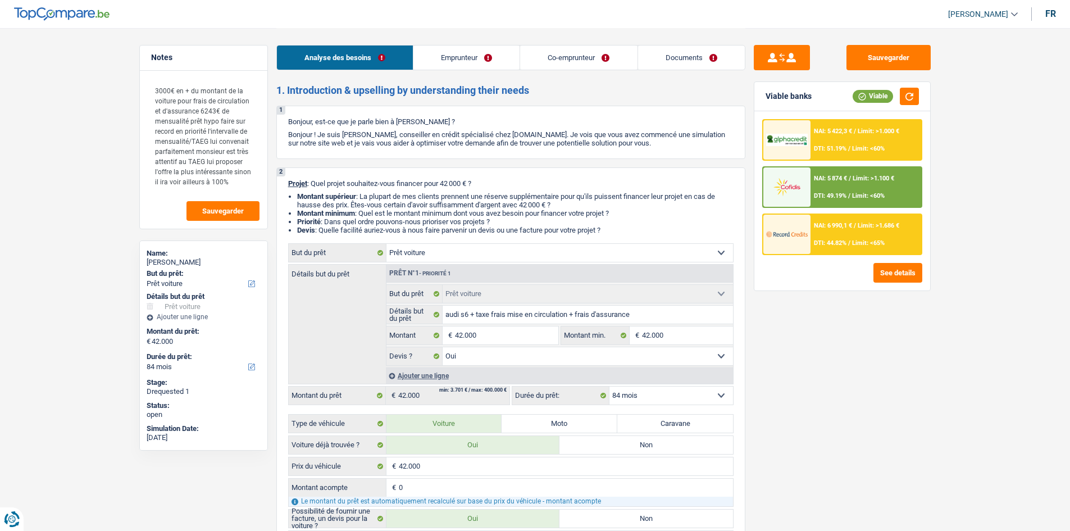
select select "yes"
select select "84"
select select "privateEmployee"
select select "netSalary"
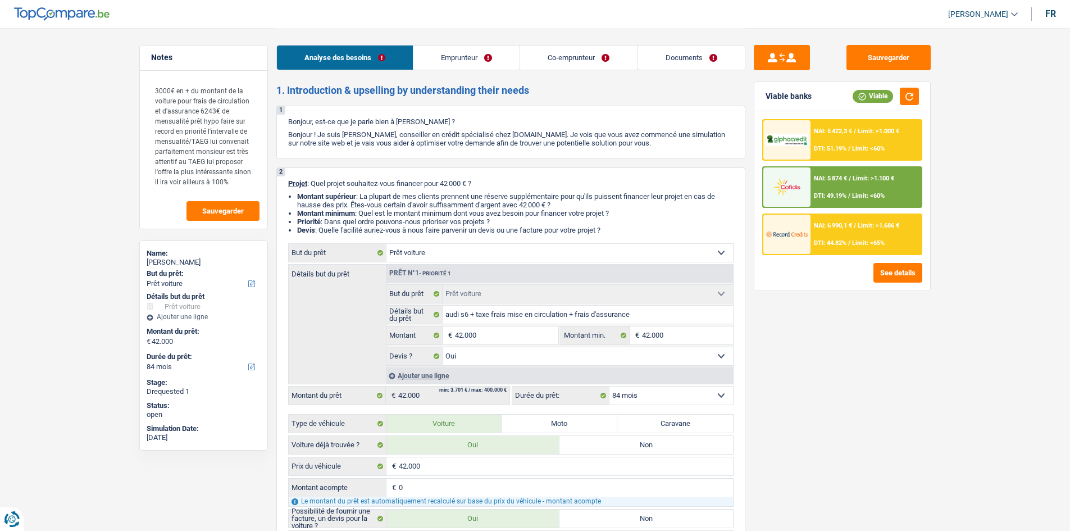
select select "mealVouchers"
select select "familyAllowances"
select select "netSalary"
select select "mealVouchers"
select select "ownerWithMortgage"
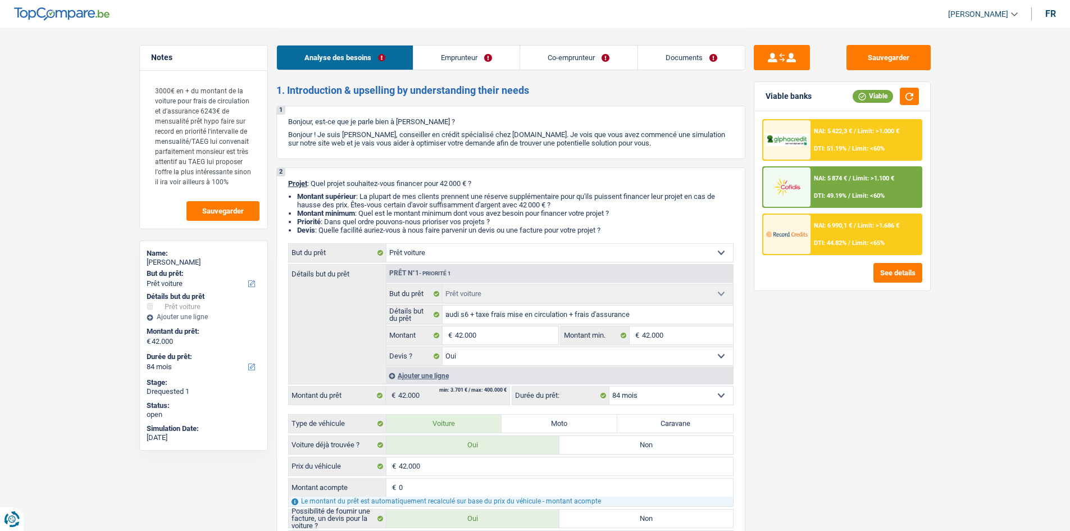
select select "mortgage"
select select "300"
select select "car"
select select "yes"
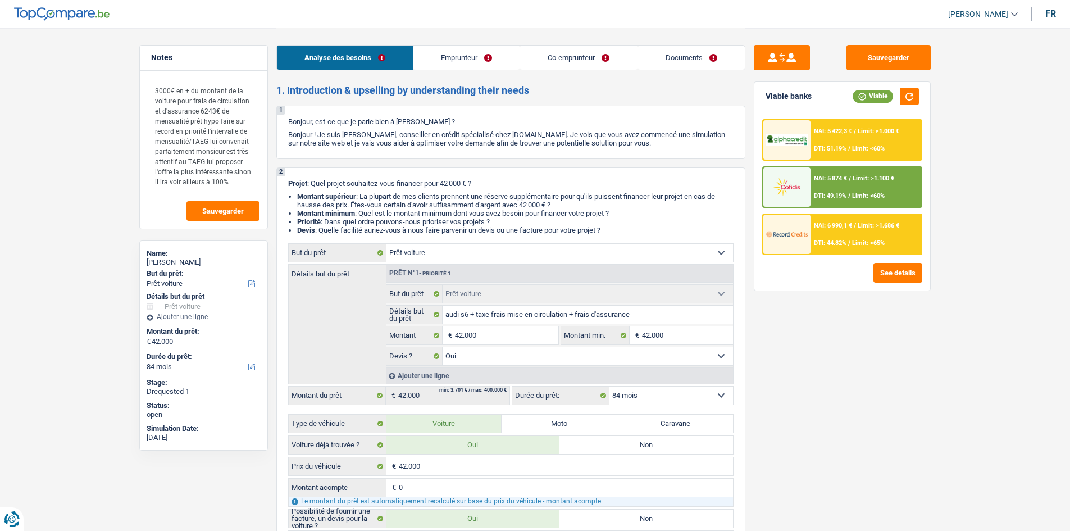
select select "84"
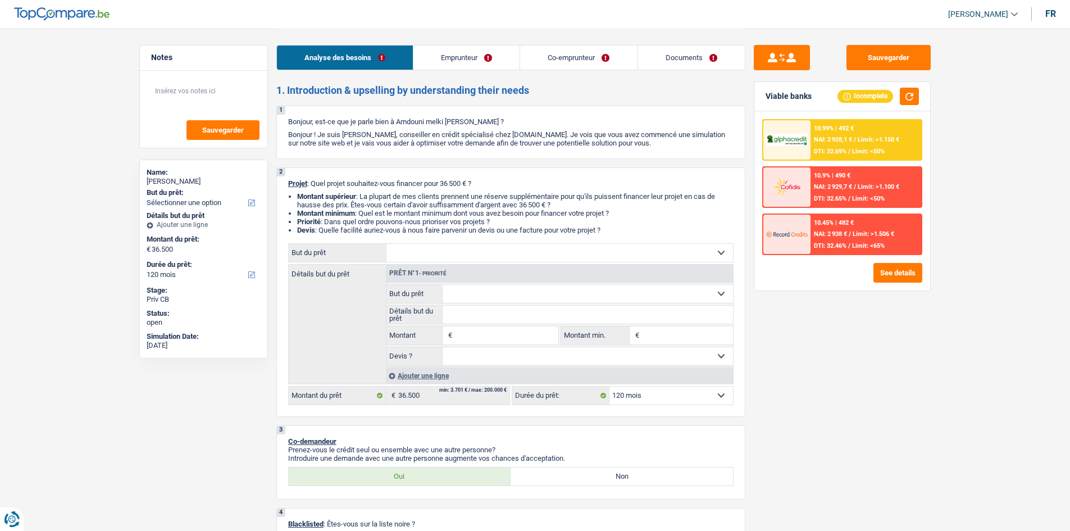
select select "120"
select select "publicEmployee"
select select "privateEmployee"
select select "netSalary"
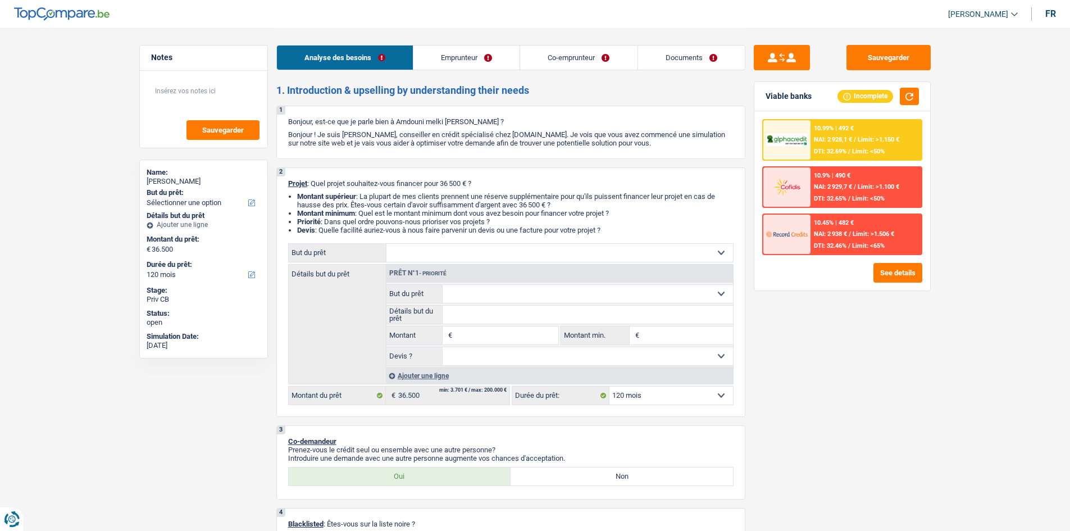
select select "mealVouchers"
select select "netSalary"
select select "mealVouchers"
select select "rents"
select select "120"
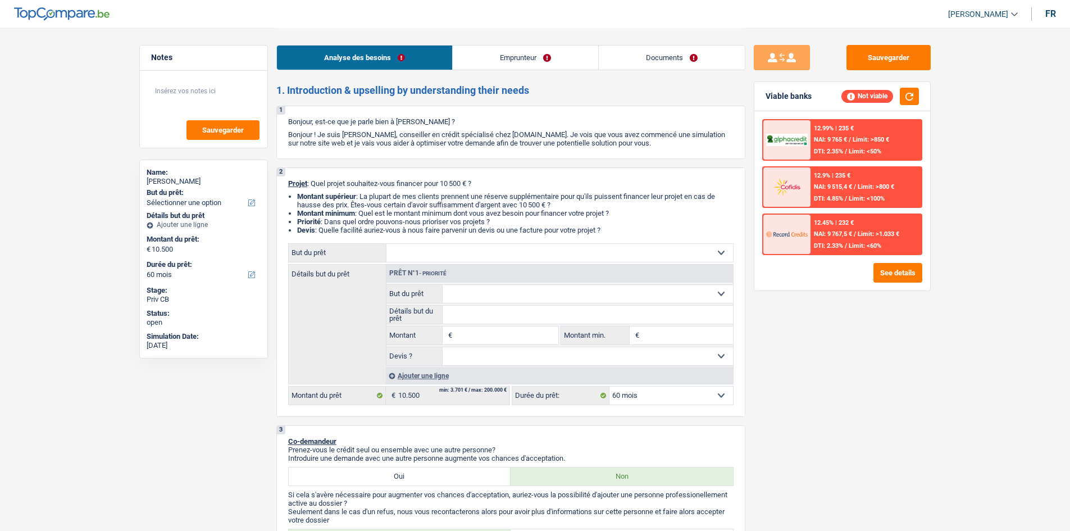
select select "60"
select select "student"
select select "previousEmployerCompensation"
select select "liveWithParents"
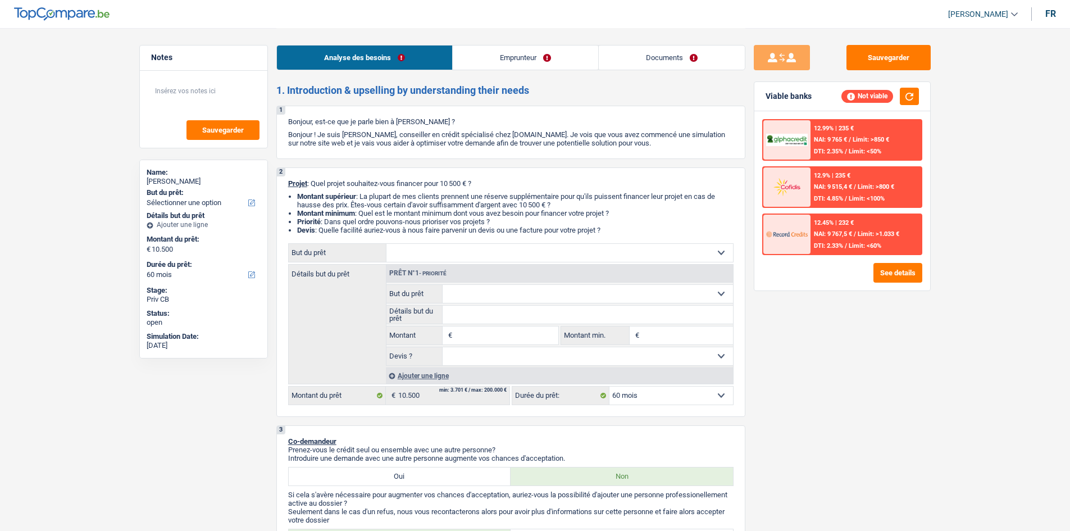
select select "60"
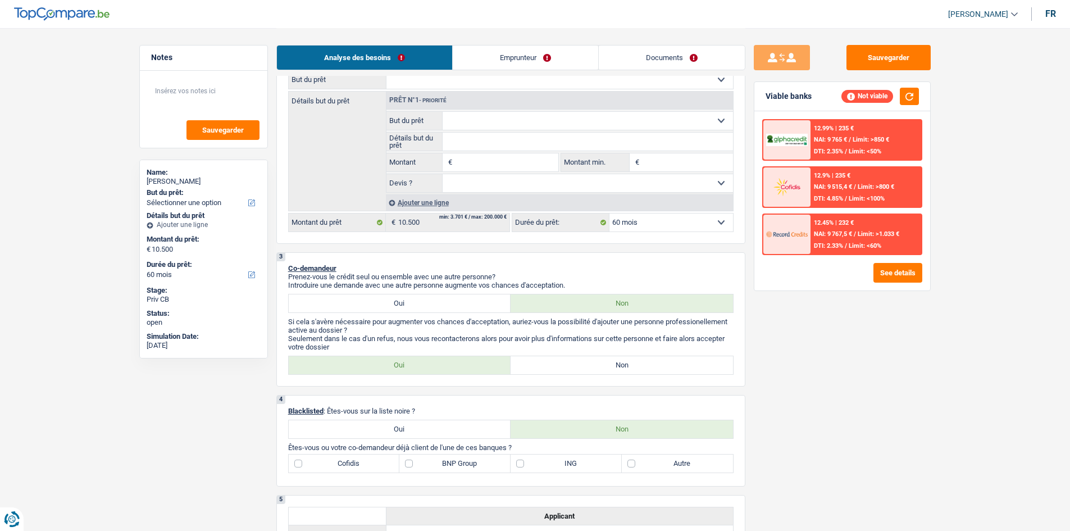
scroll to position [169, 0]
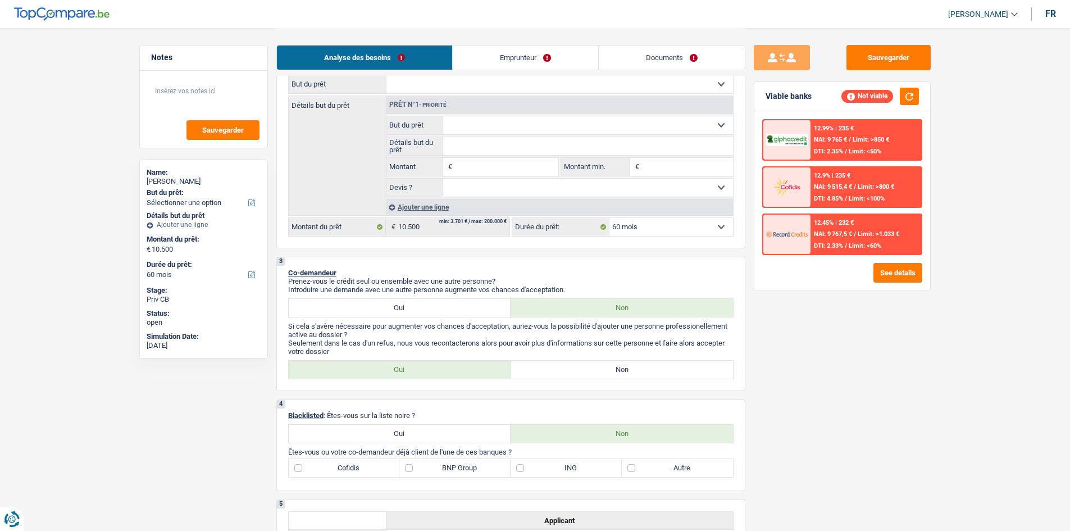
click at [519, 52] on link "Emprunteur" at bounding box center [525, 57] width 145 height 24
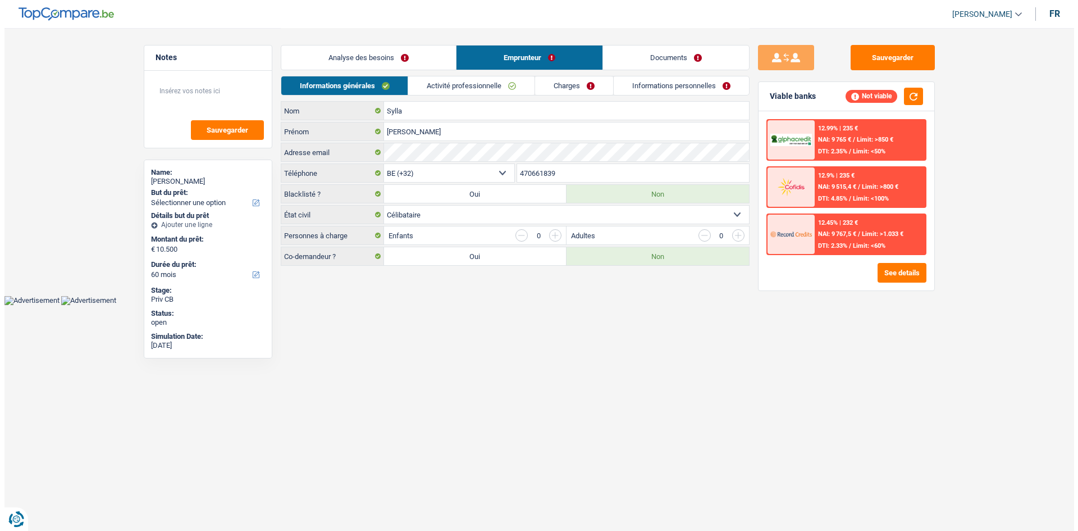
scroll to position [0, 0]
click at [472, 89] on link "Activité professionnelle" at bounding box center [471, 85] width 126 height 19
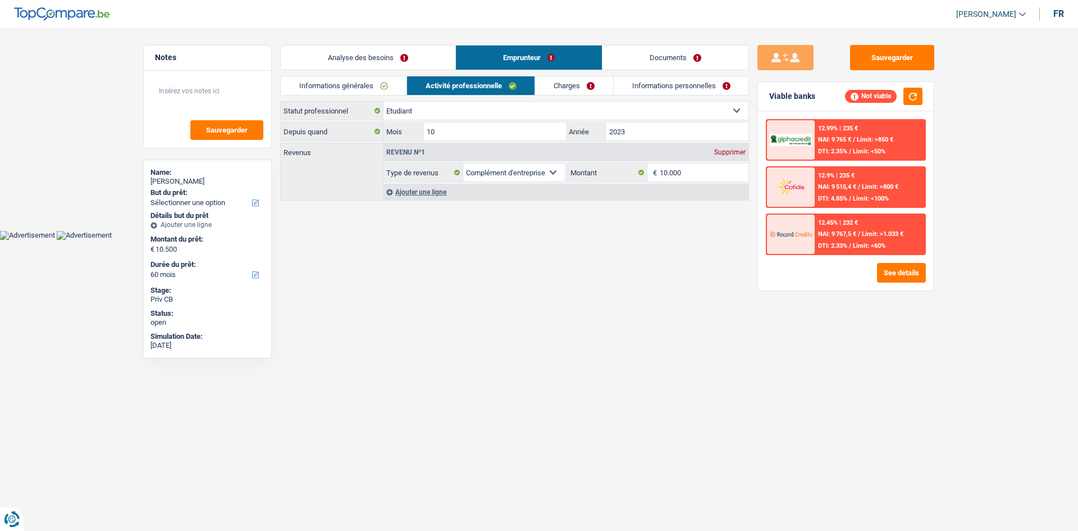
click at [578, 88] on link "Charges" at bounding box center [574, 85] width 78 height 19
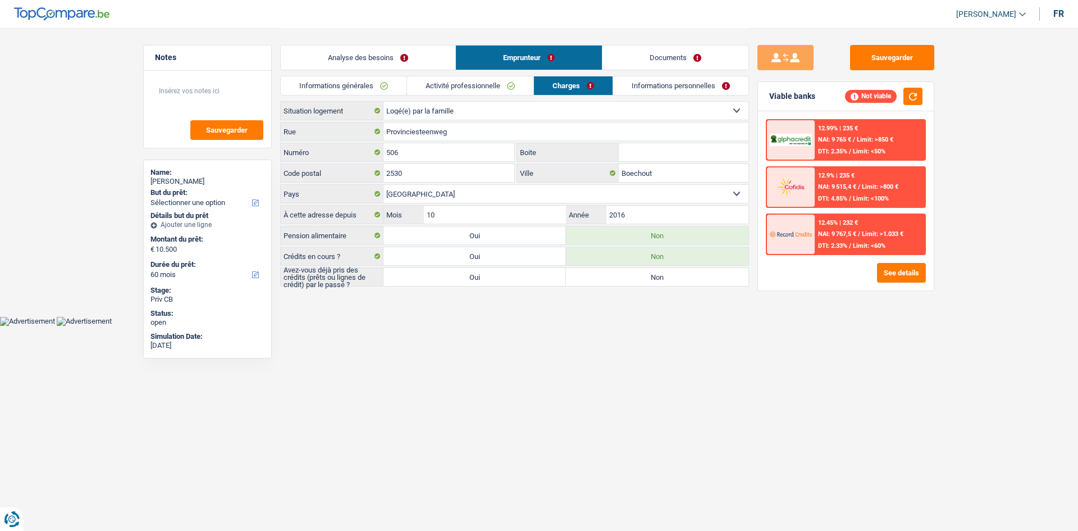
click at [492, 85] on link "Activité professionnelle" at bounding box center [470, 85] width 126 height 19
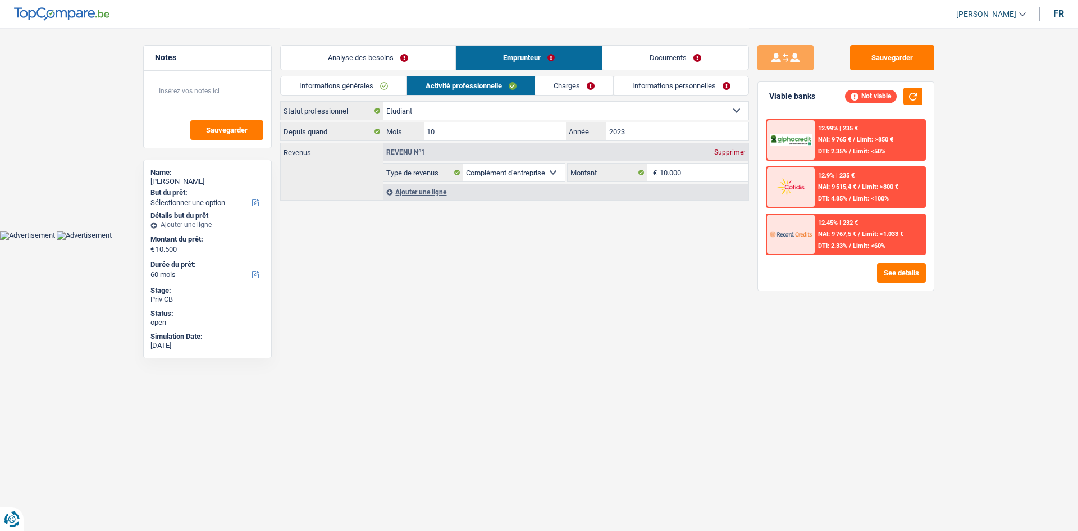
click at [633, 90] on link "Informations personnelles" at bounding box center [681, 85] width 135 height 19
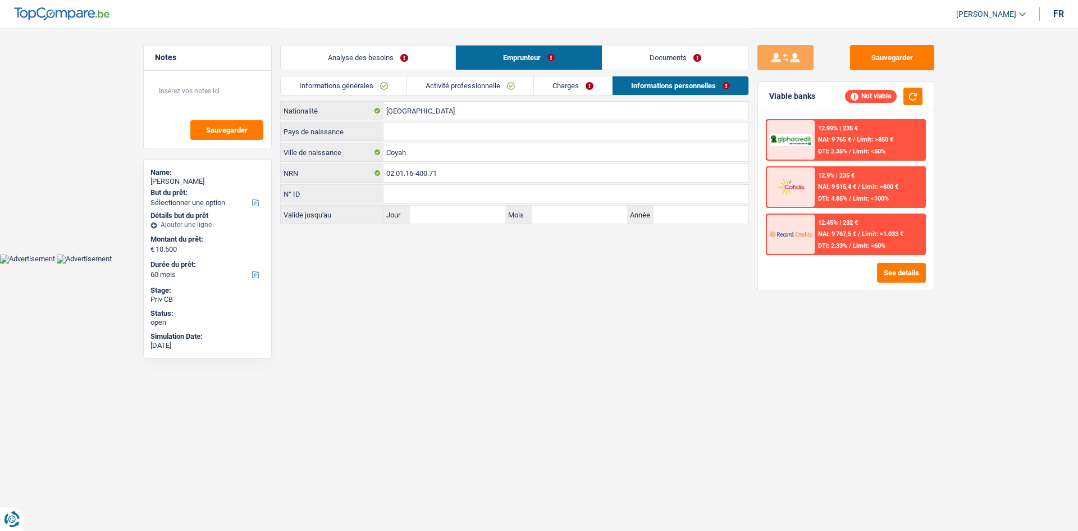
click at [463, 88] on link "Activité professionnelle" at bounding box center [470, 85] width 126 height 19
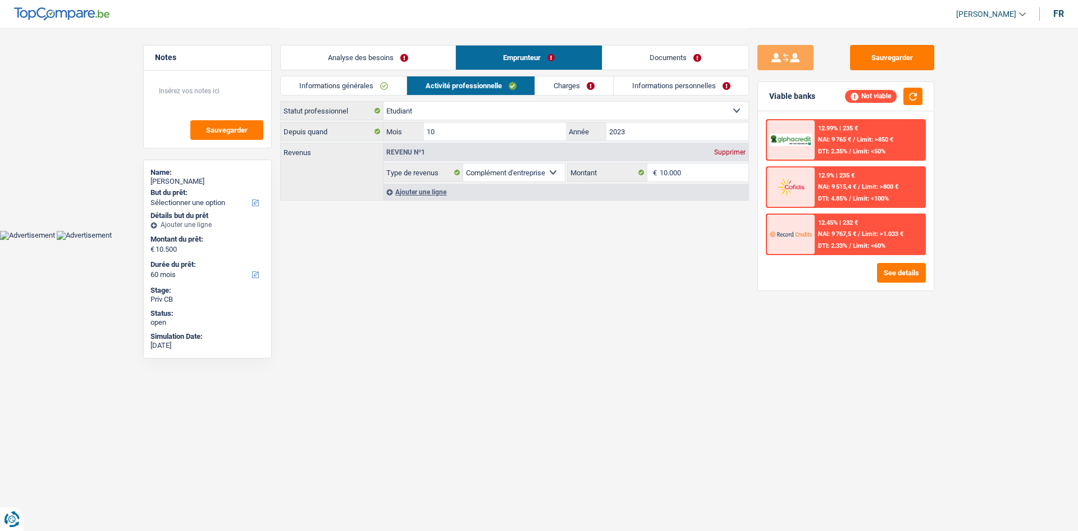
click at [380, 87] on link "Informations générales" at bounding box center [344, 85] width 126 height 19
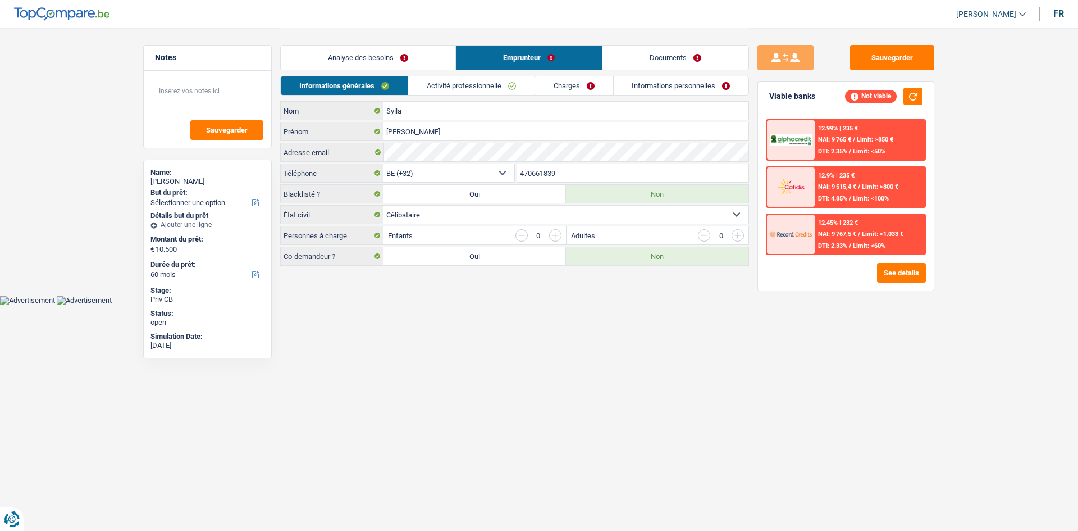
click at [547, 83] on link "Charges" at bounding box center [574, 85] width 78 height 19
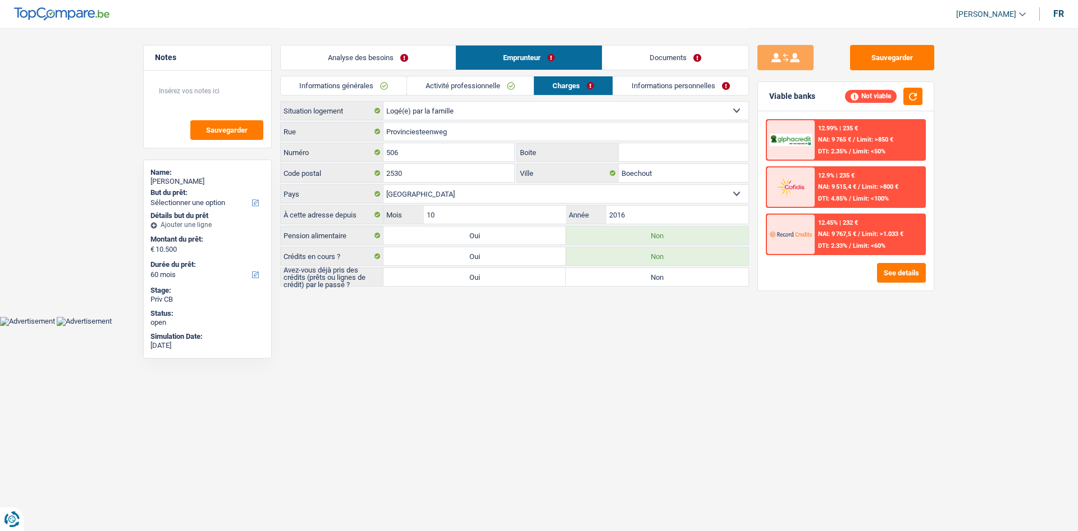
click at [495, 84] on link "Activité professionnelle" at bounding box center [470, 85] width 126 height 19
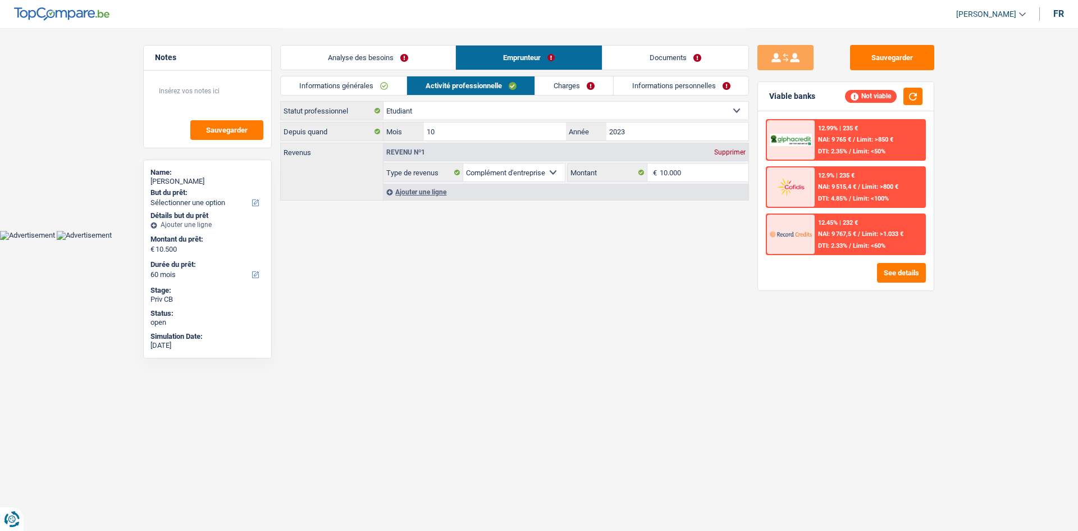
click at [355, 54] on link "Analyse des besoins" at bounding box center [368, 57] width 175 height 24
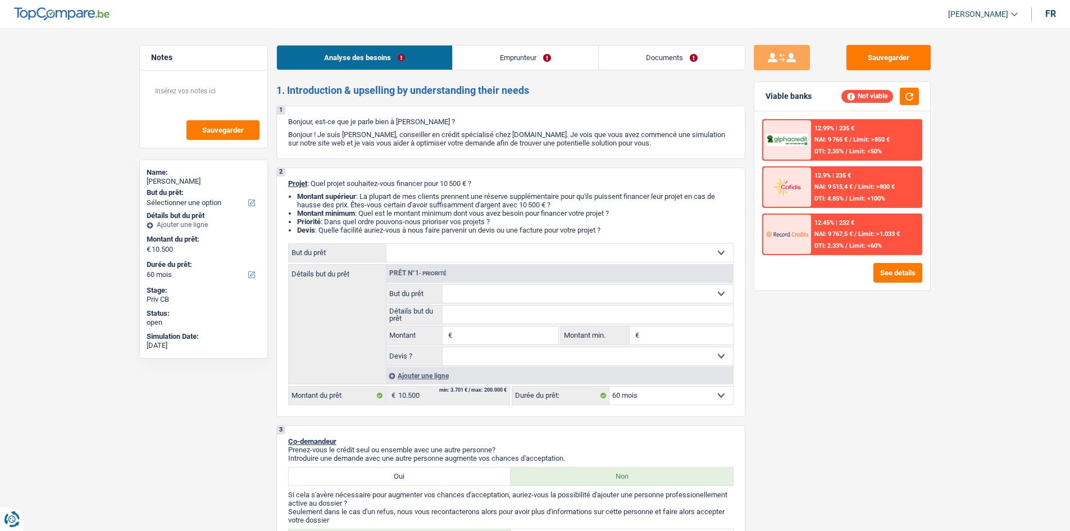
click at [522, 62] on link "Emprunteur" at bounding box center [525, 57] width 145 height 24
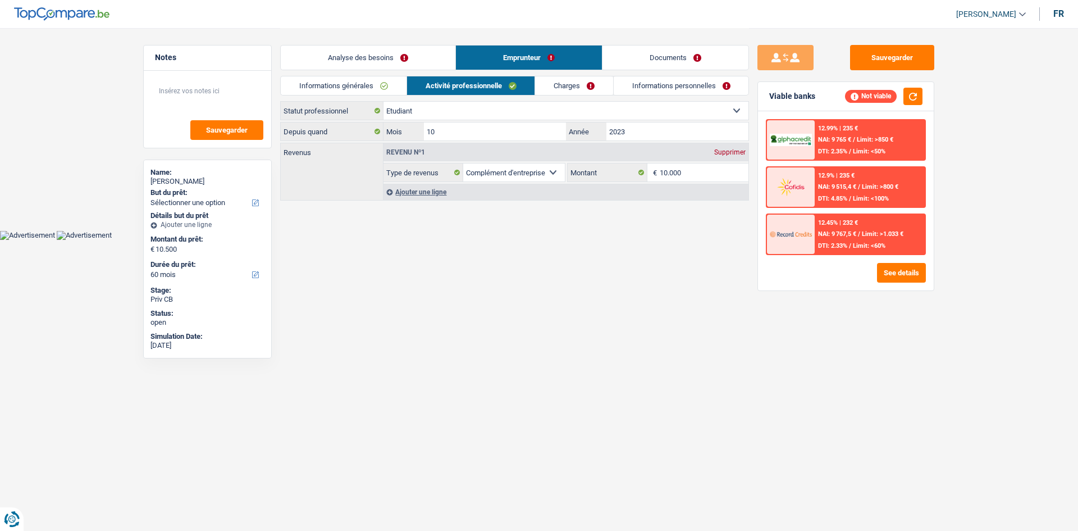
click at [561, 83] on link "Charges" at bounding box center [574, 85] width 78 height 19
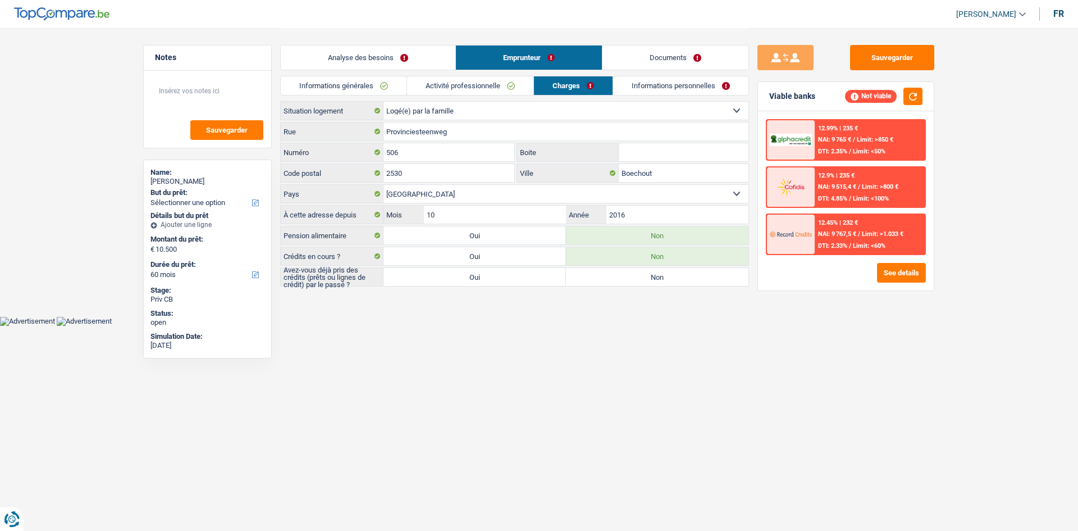
click at [506, 80] on link "Activité professionnelle" at bounding box center [470, 85] width 126 height 19
